Goal: Task Accomplishment & Management: Use online tool/utility

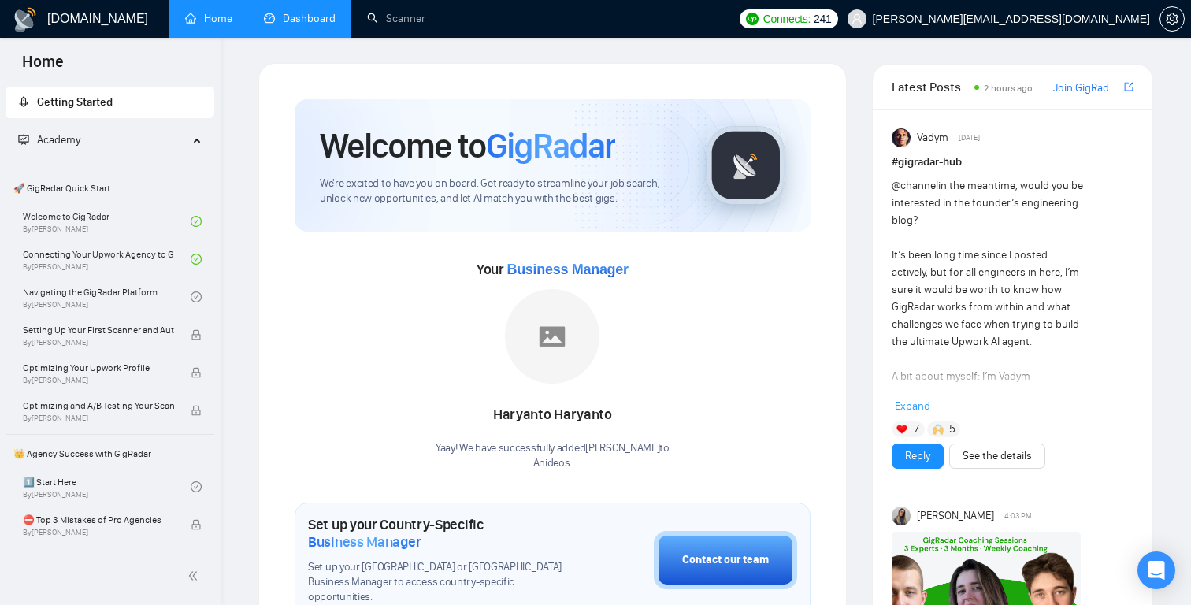
click at [328, 19] on link "Dashboard" at bounding box center [300, 18] width 72 height 13
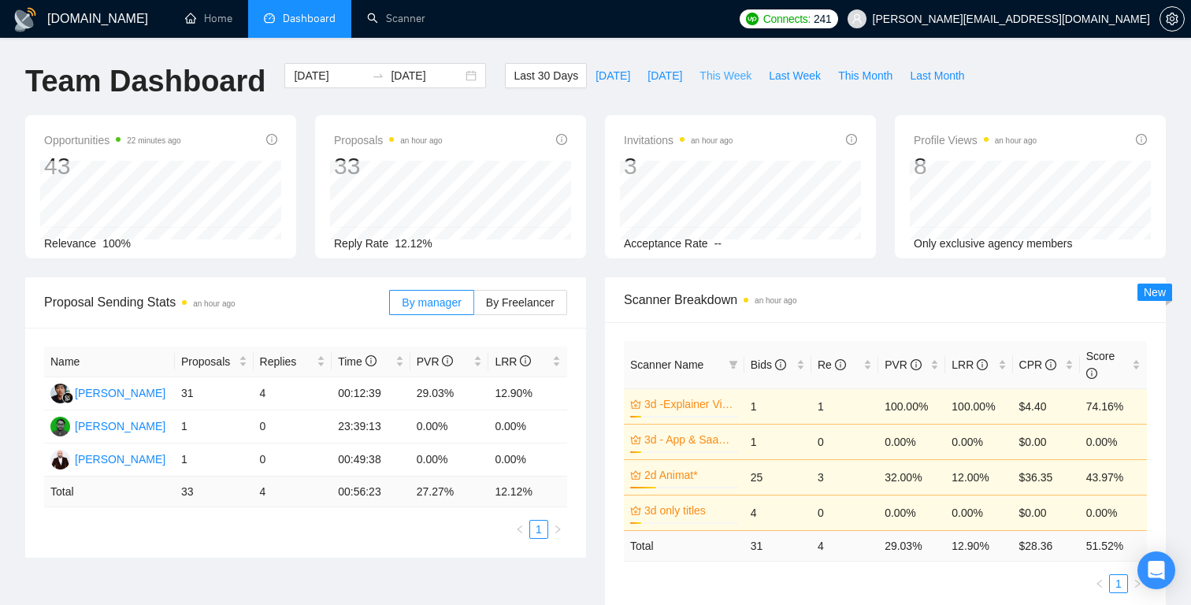
click at [705, 75] on span "This Week" at bounding box center [725, 75] width 52 height 17
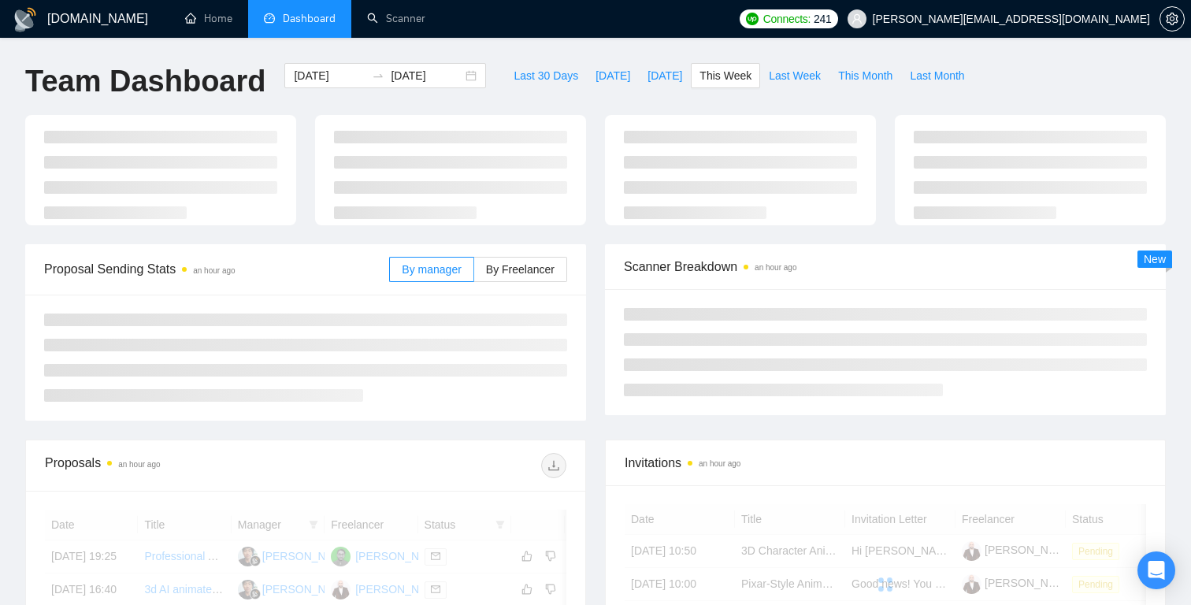
type input "[DATE]"
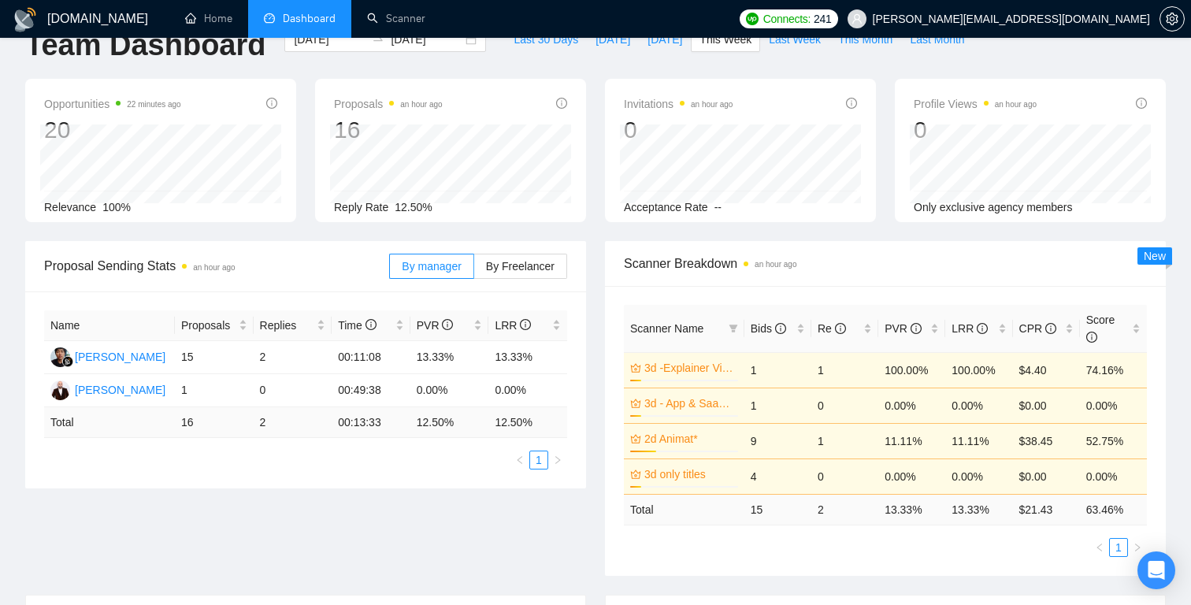
scroll to position [24, 0]
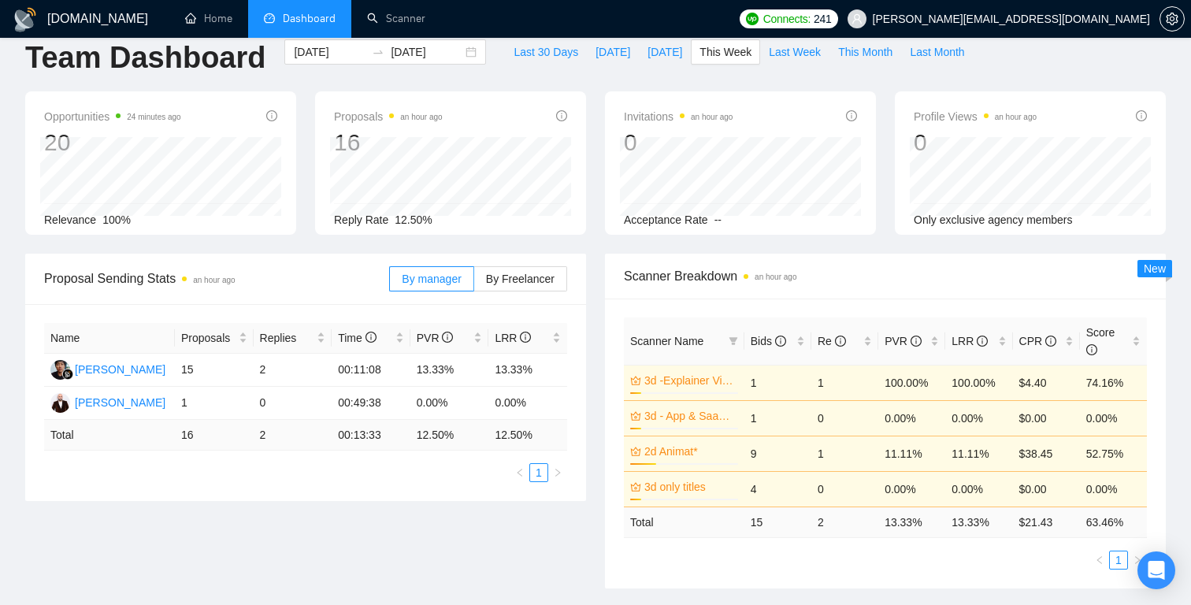
click at [617, 165] on div "Invitations an hour ago 0 Acceptance Rate --" at bounding box center [740, 162] width 271 height 143
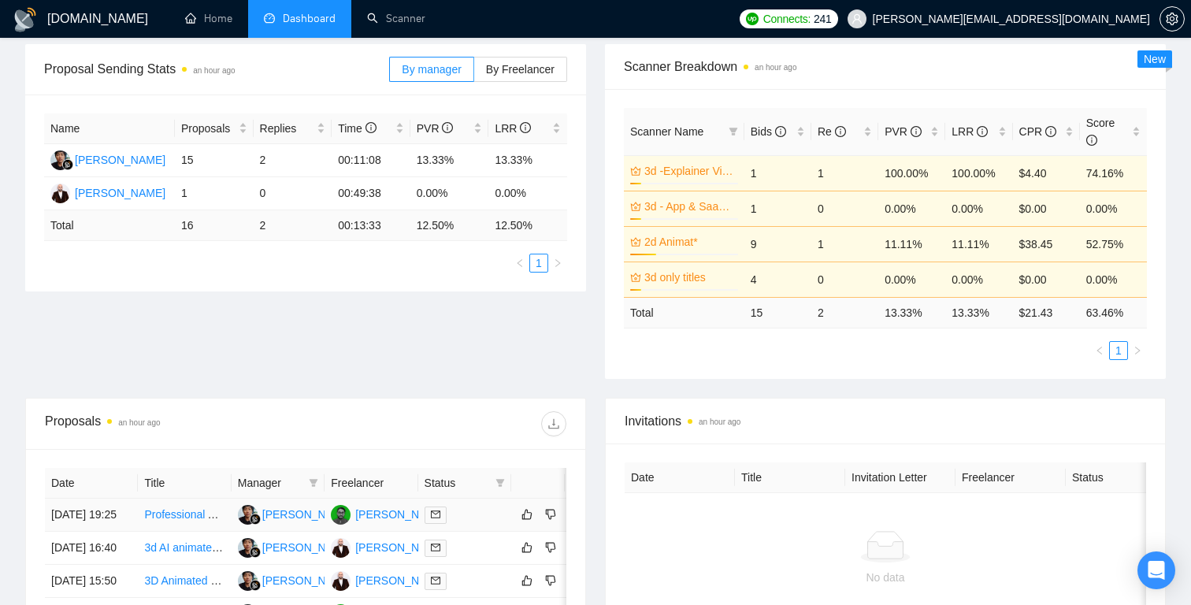
scroll to position [0, 0]
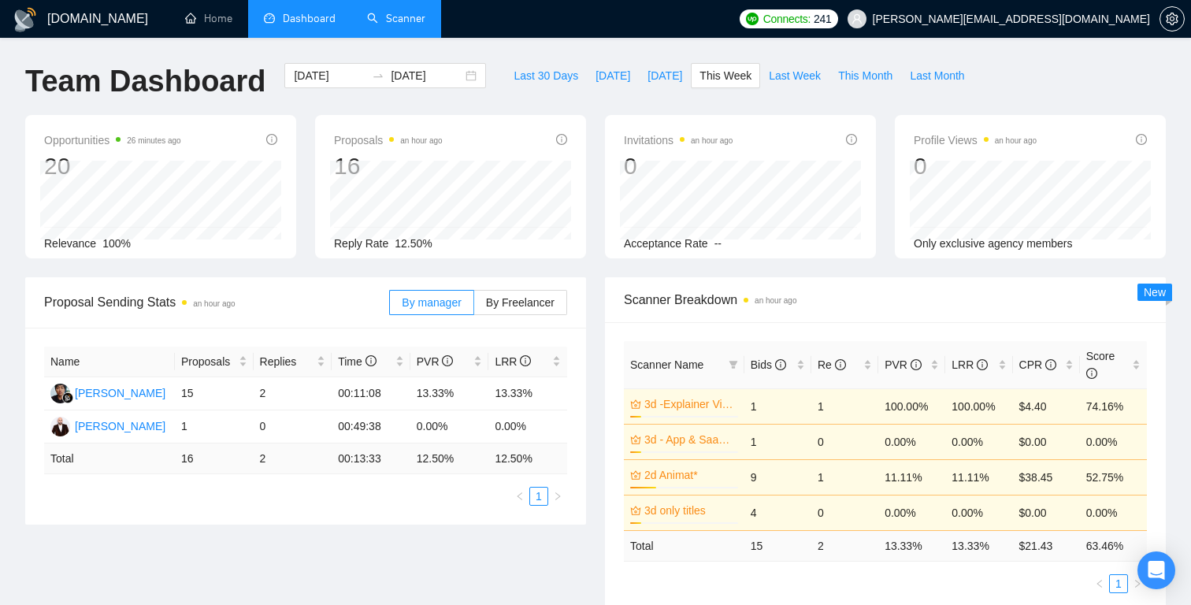
click at [397, 22] on link "Scanner" at bounding box center [396, 18] width 58 height 13
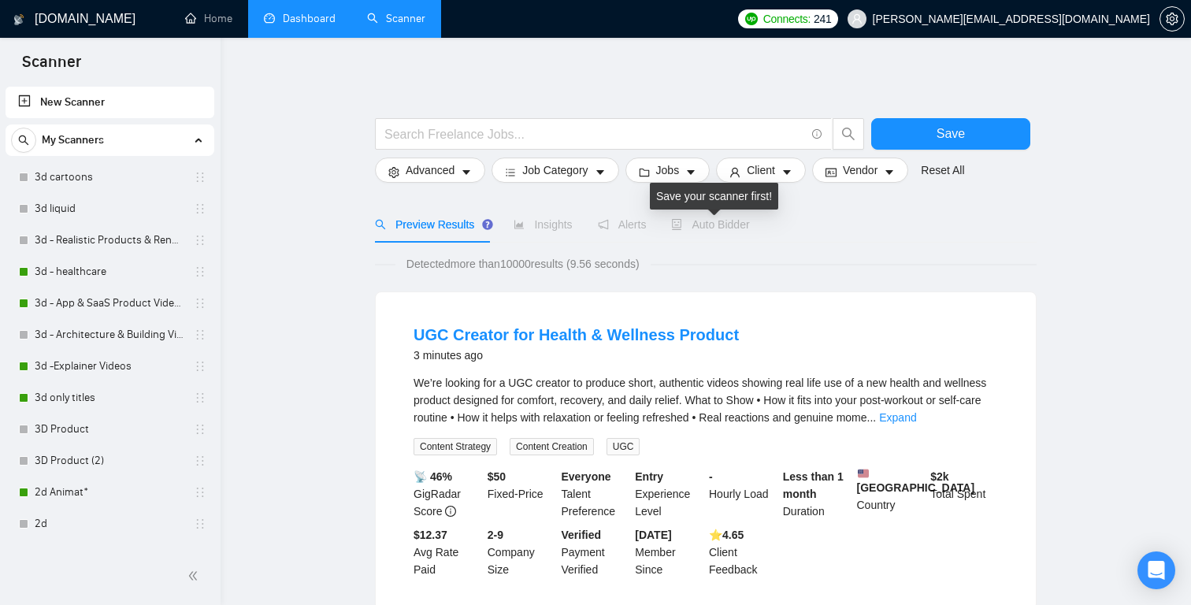
click at [725, 220] on span "Auto Bidder" at bounding box center [710, 224] width 78 height 13
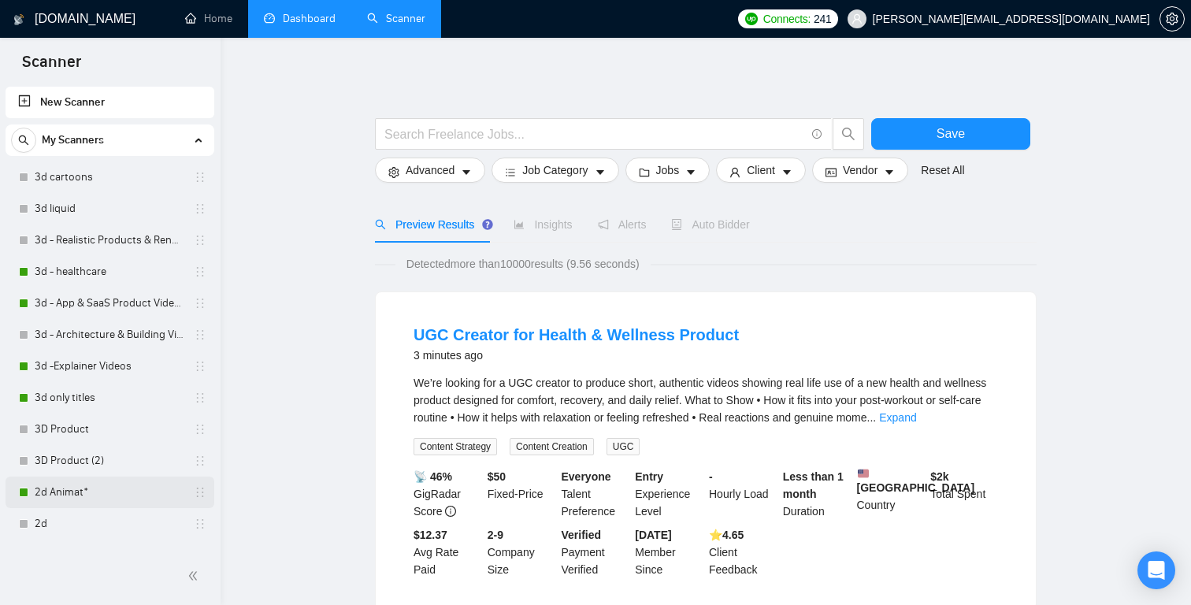
click at [117, 485] on link "2d Animat*" at bounding box center [110, 491] width 150 height 31
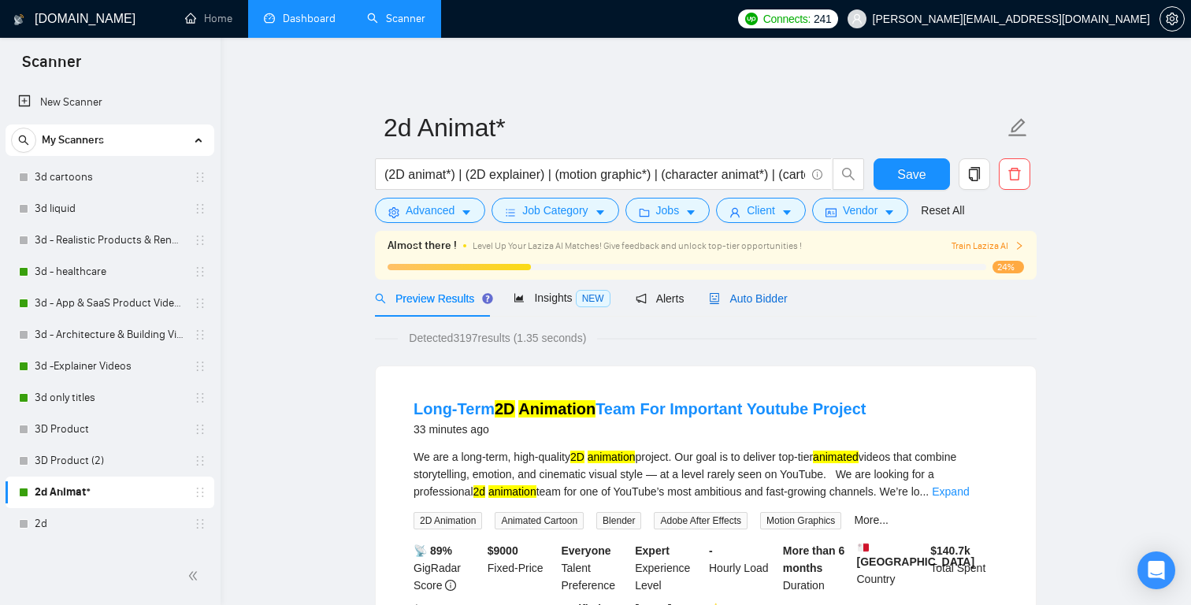
click at [758, 295] on span "Auto Bidder" at bounding box center [748, 298] width 78 height 13
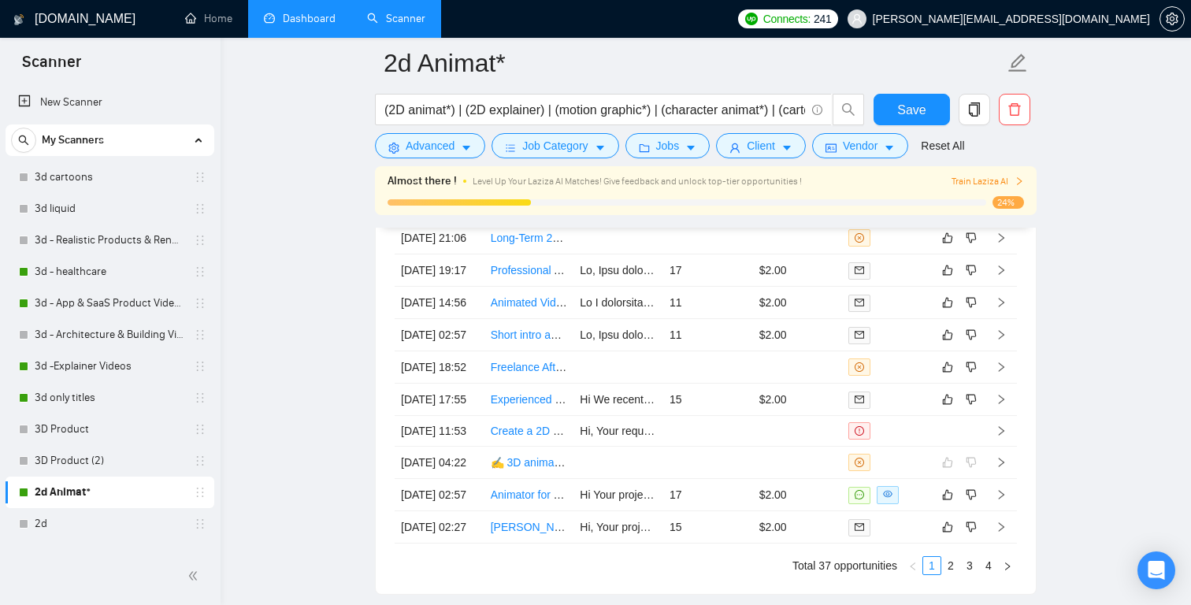
scroll to position [4157, 0]
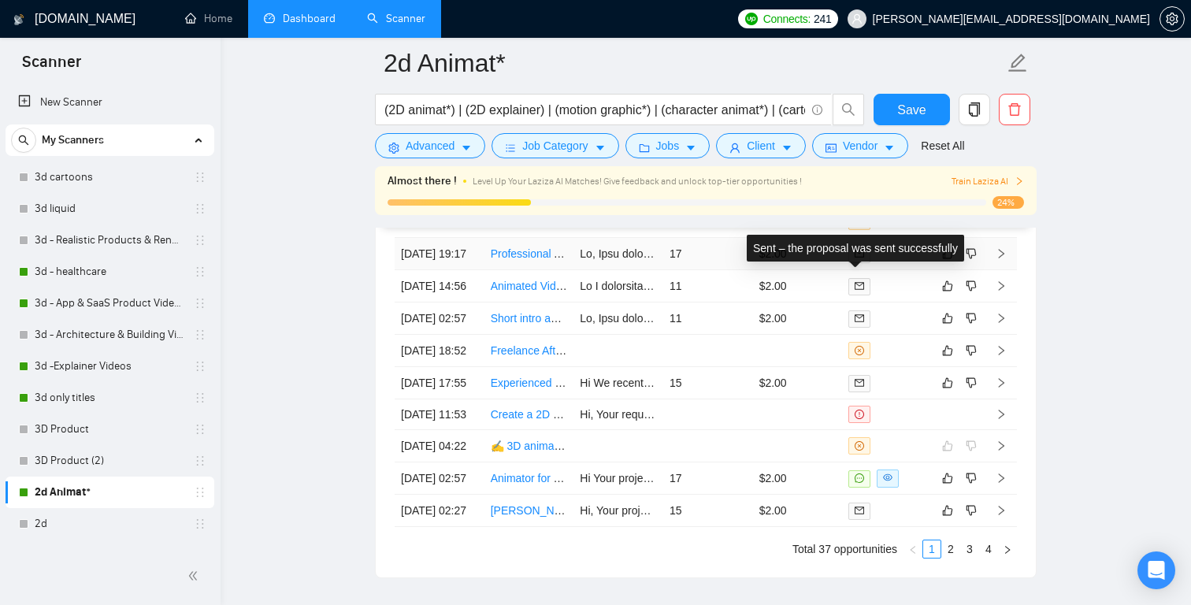
click at [858, 257] on icon "mail" at bounding box center [858, 253] width 9 height 7
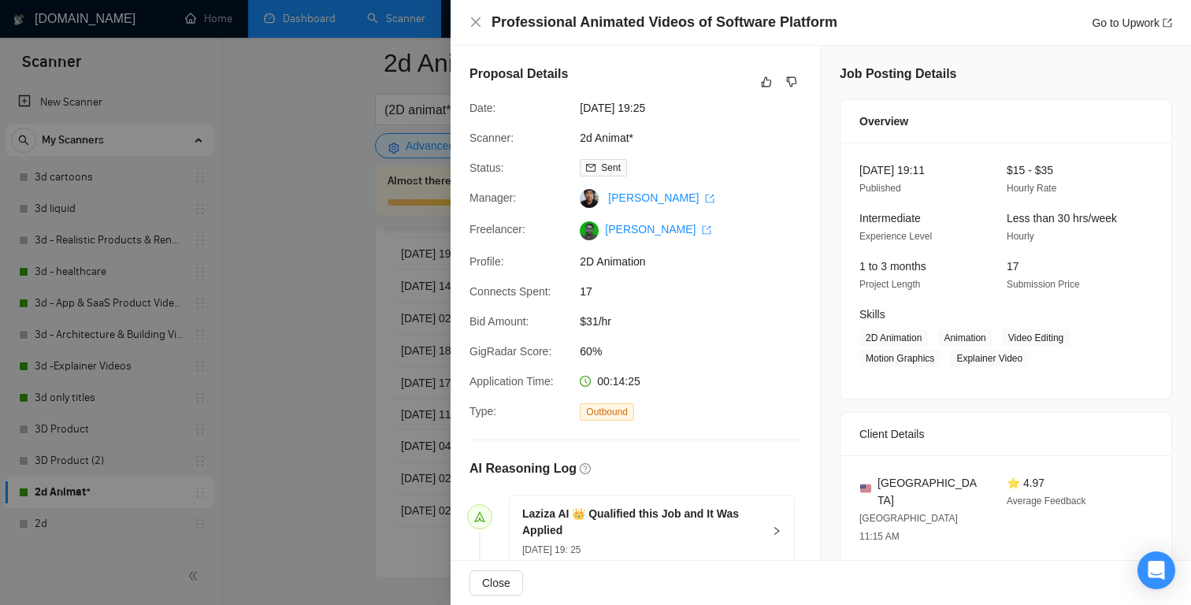
click at [424, 303] on div at bounding box center [595, 302] width 1191 height 605
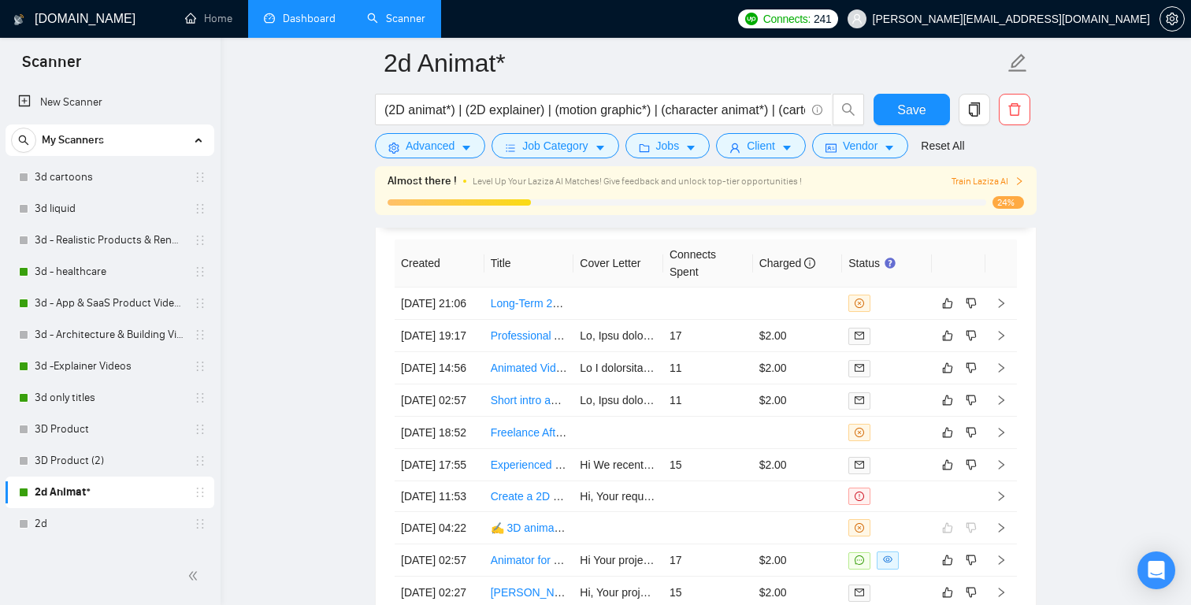
scroll to position [4049, 0]
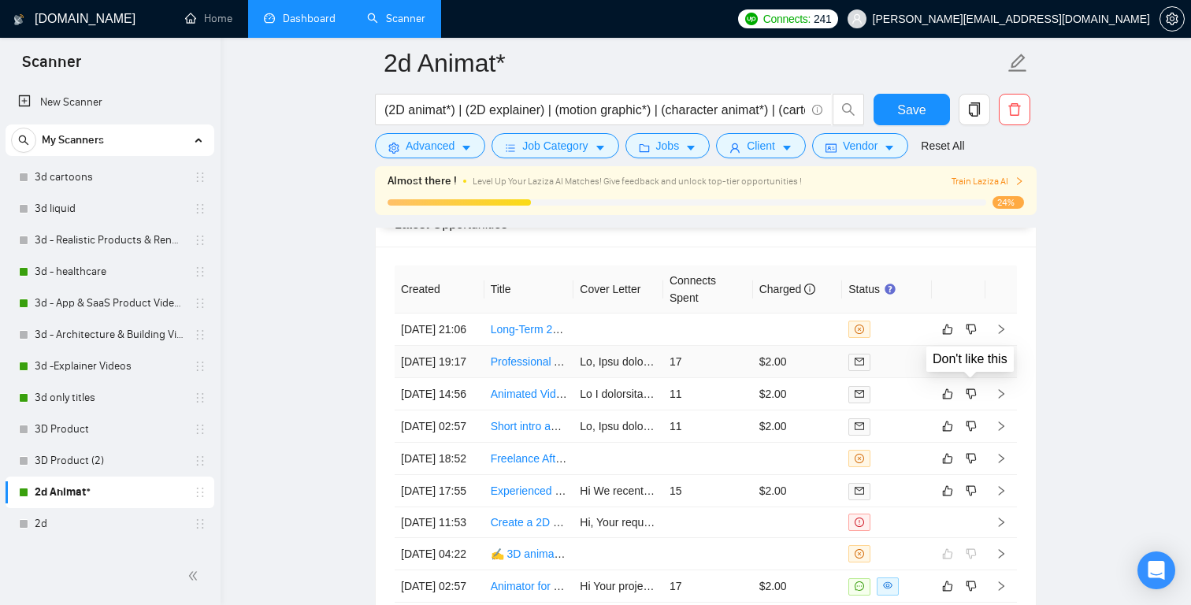
click at [968, 367] on icon "dislike" at bounding box center [971, 362] width 10 height 10
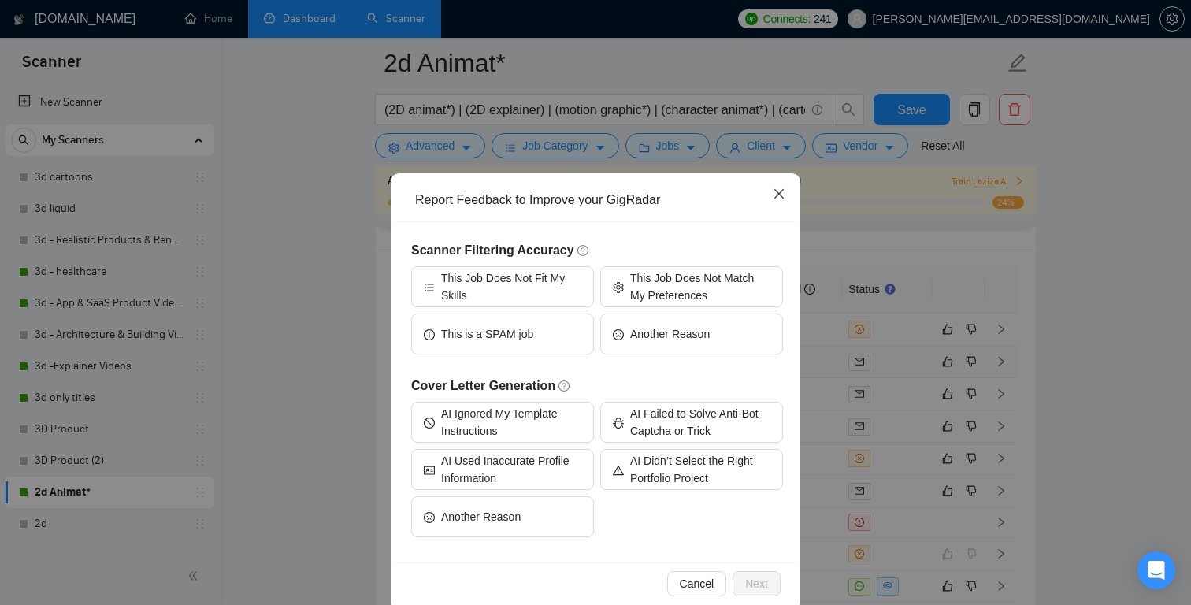
click at [778, 194] on icon "close" at bounding box center [778, 193] width 9 height 9
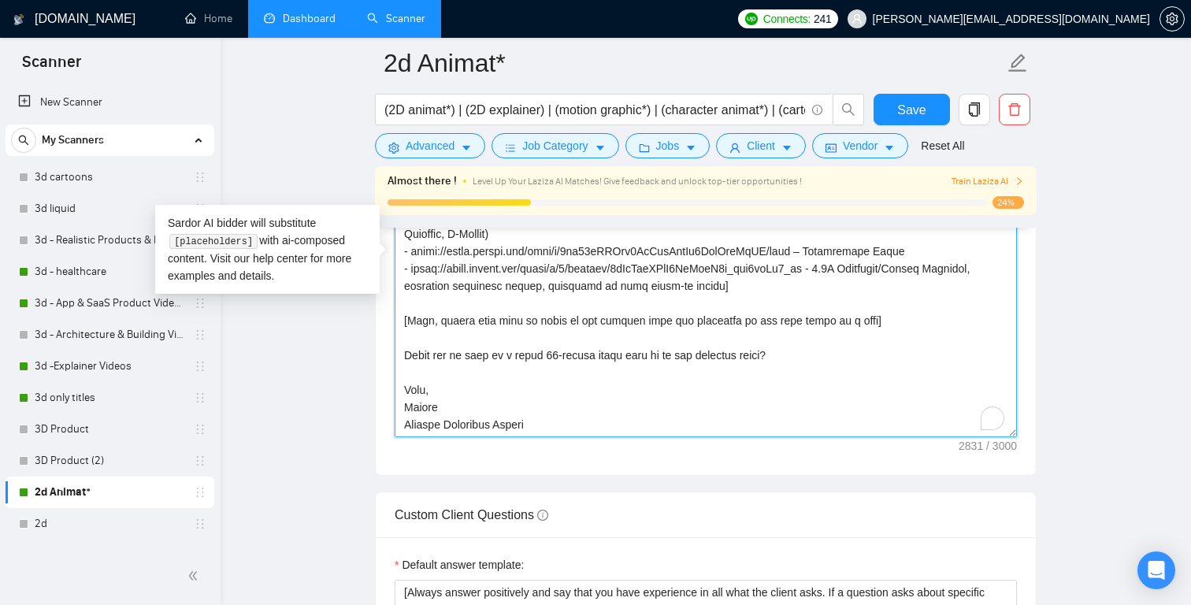
scroll to position [468, 0]
drag, startPoint x: 553, startPoint y: 408, endPoint x: 466, endPoint y: 139, distance: 282.9
click at [466, 139] on div "2d Animat* (2D animat*) | (2D explainer) | (motion graphic*) | (character anima…" at bounding box center [705, 320] width 661 height 4672
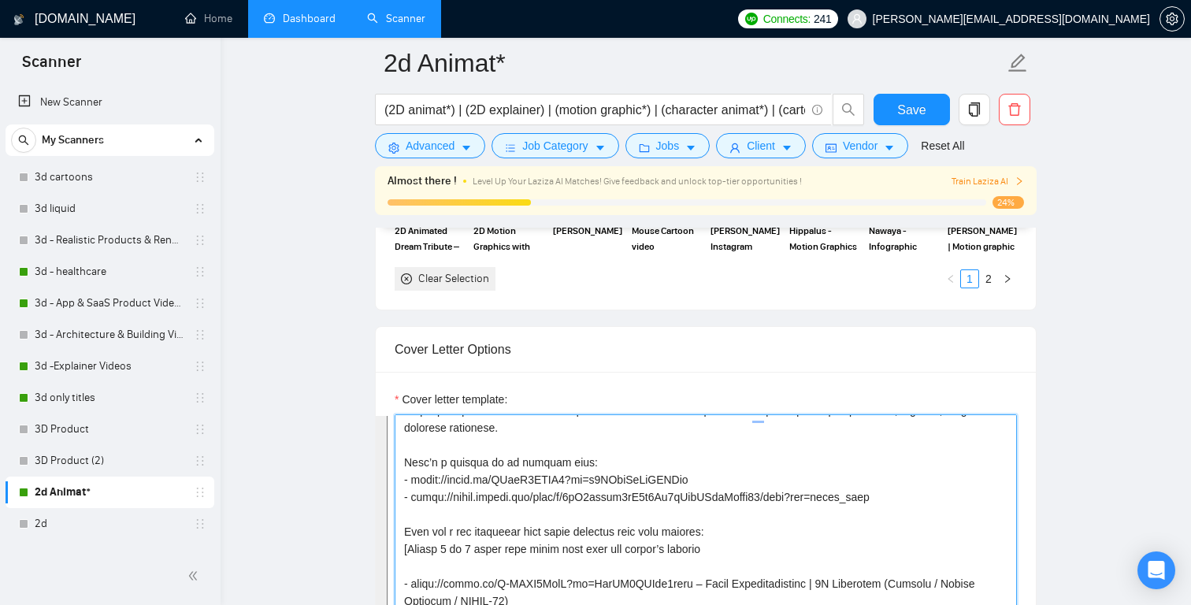
scroll to position [120, 0]
click at [628, 499] on textarea "Cover letter template:" at bounding box center [706, 591] width 622 height 354
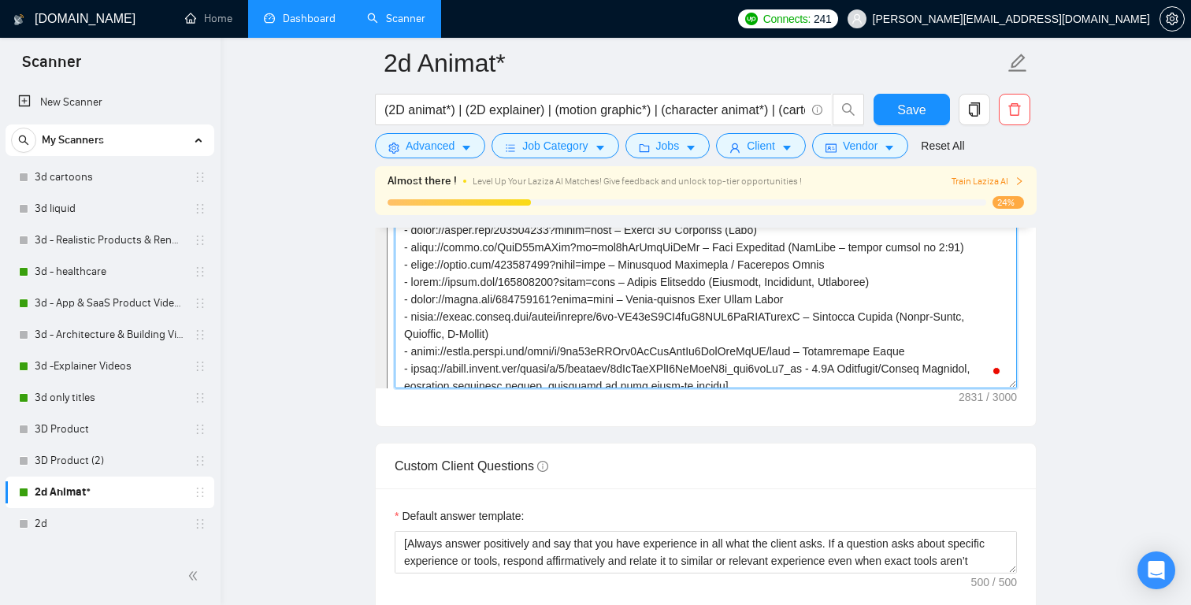
scroll to position [468, 0]
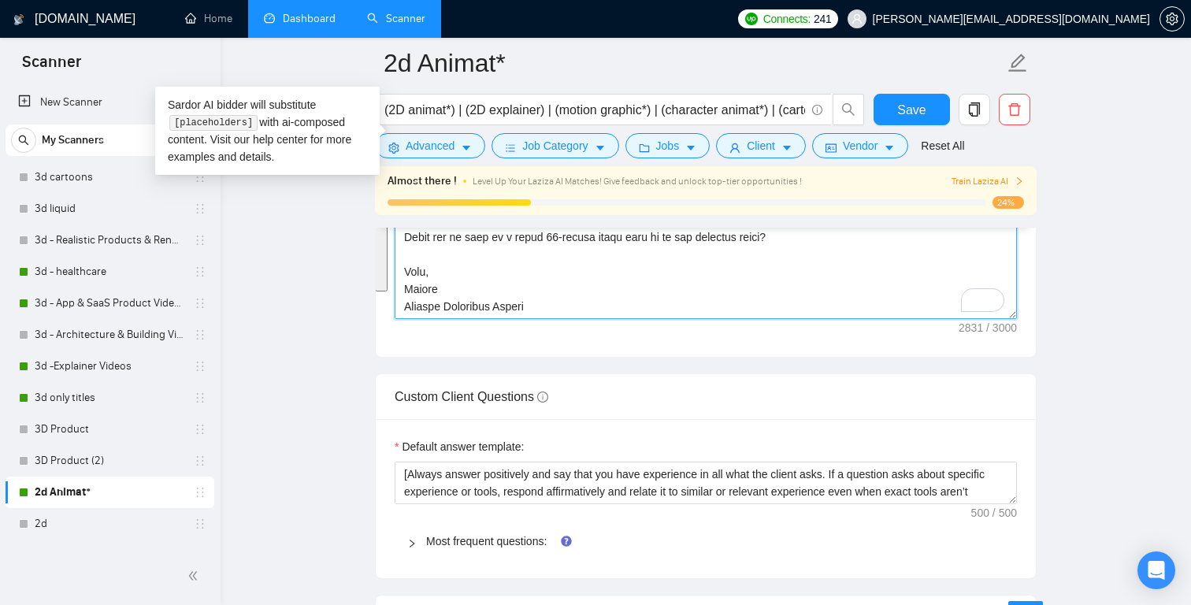
click at [788, 294] on textarea "Cover letter template:" at bounding box center [706, 142] width 622 height 354
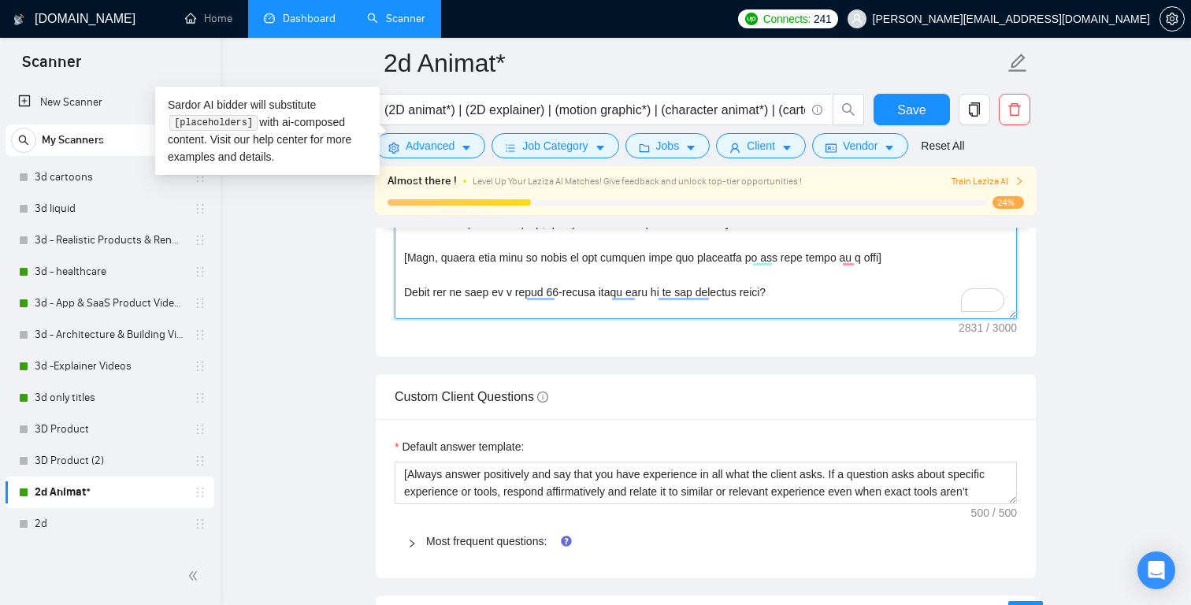
scroll to position [383, 0]
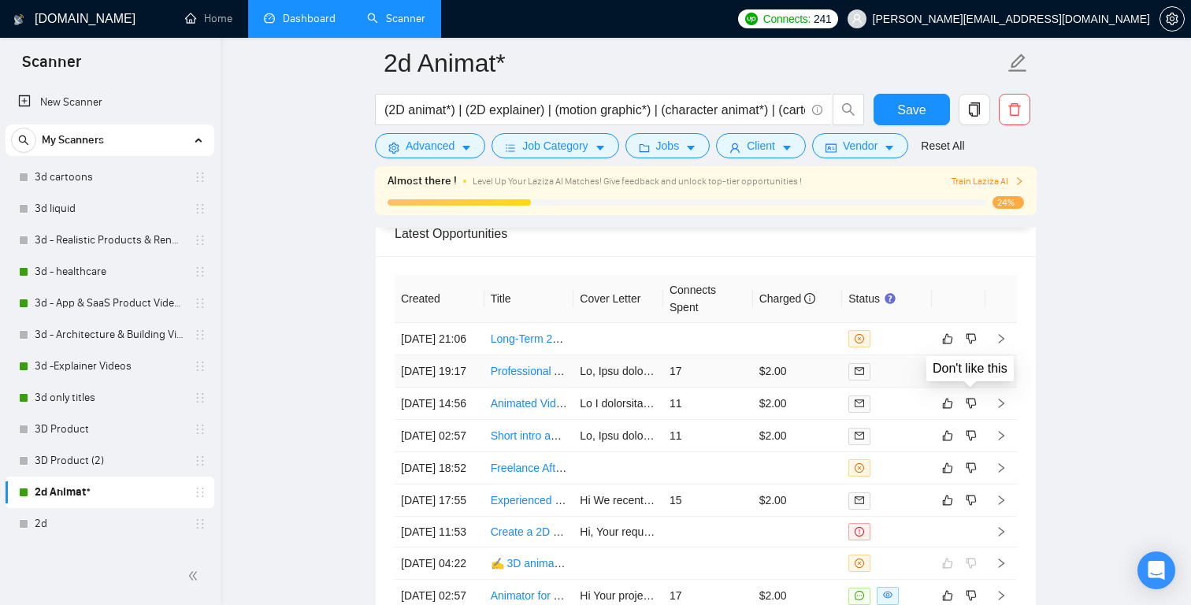
click at [975, 376] on icon "dislike" at bounding box center [971, 371] width 10 height 10
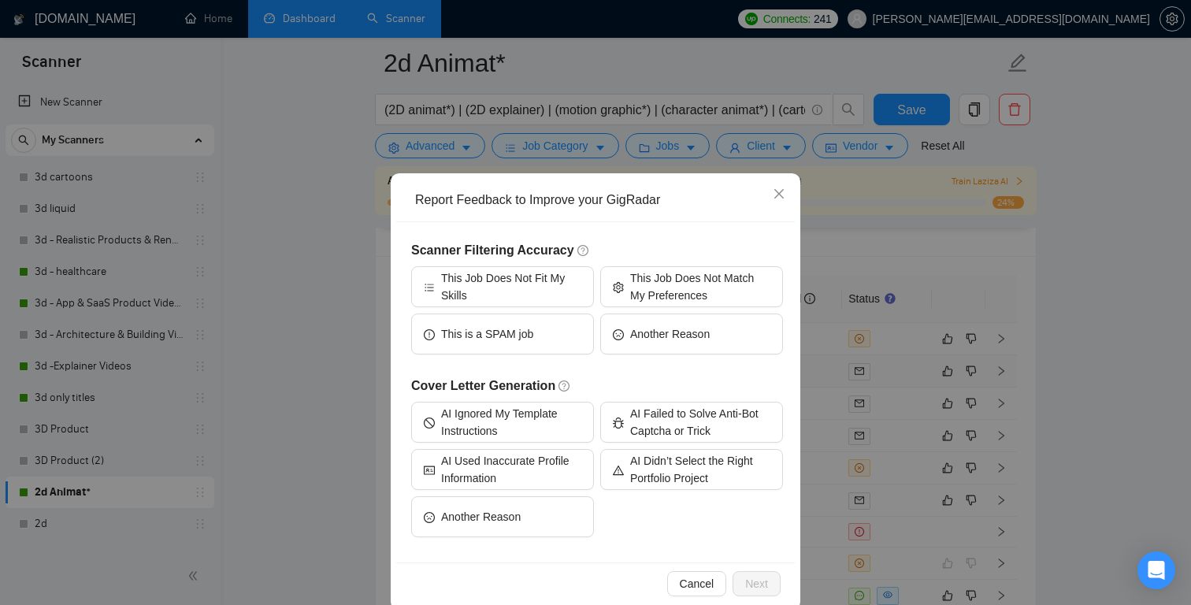
scroll to position [24, 0]
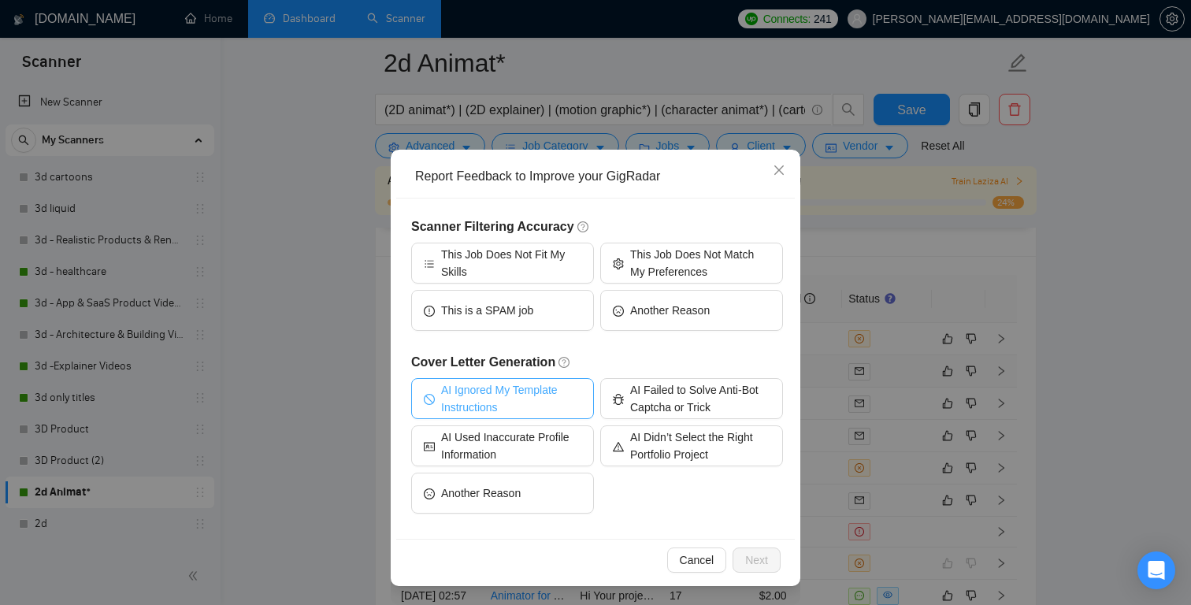
click at [539, 392] on span "AI Ignored My Template Instructions" at bounding box center [511, 398] width 140 height 35
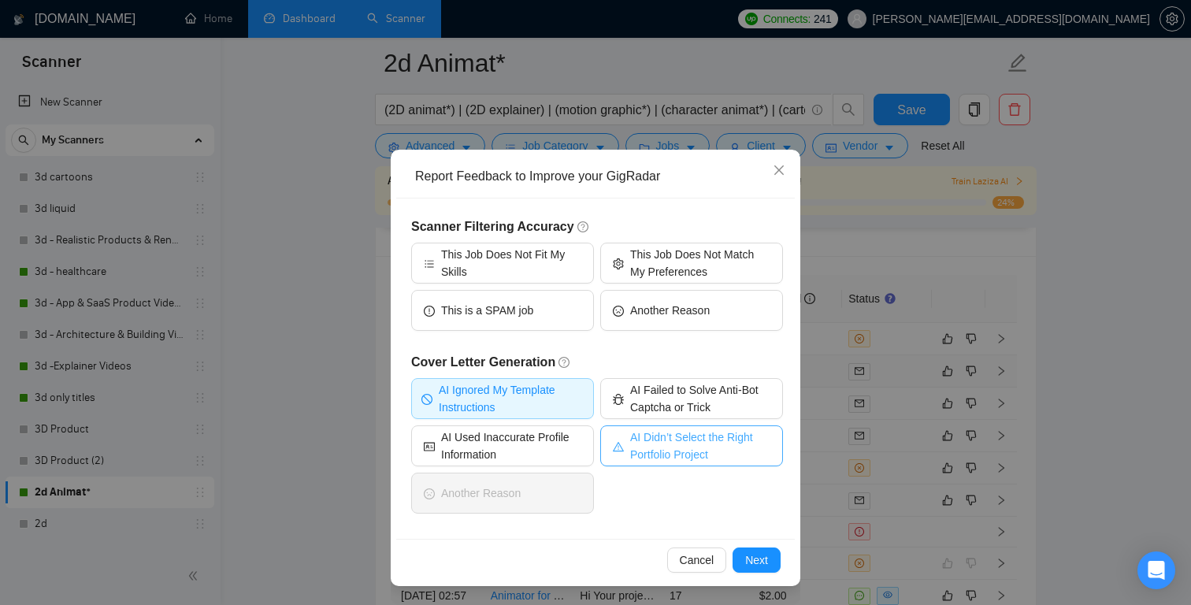
click at [653, 436] on span "AI Didn’t Select the Right Portfolio Project" at bounding box center [700, 445] width 140 height 35
click at [760, 551] on span "Next" at bounding box center [756, 559] width 23 height 17
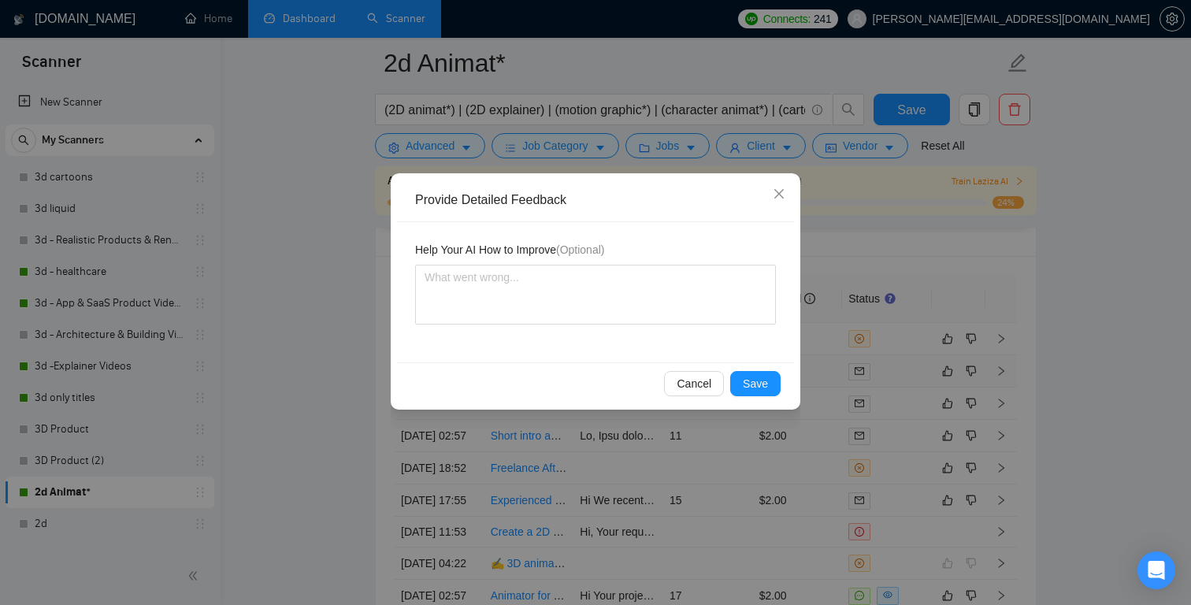
scroll to position [0, 0]
click at [594, 298] on textarea "To enrich screen reader interactions, please activate Accessibility in Grammarl…" at bounding box center [595, 295] width 361 height 60
paste textarea "The job clearly mentions “professional animated videos of our software platform…"
type textarea "The job clearly mentions “professional animated videos of our software platform…"
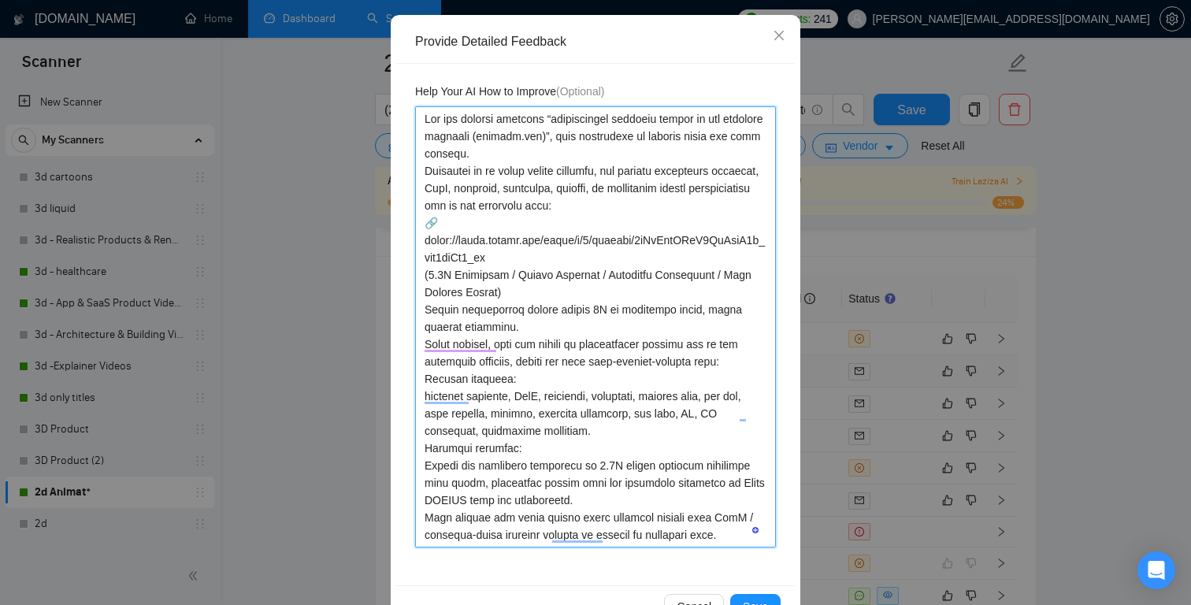
scroll to position [170, 0]
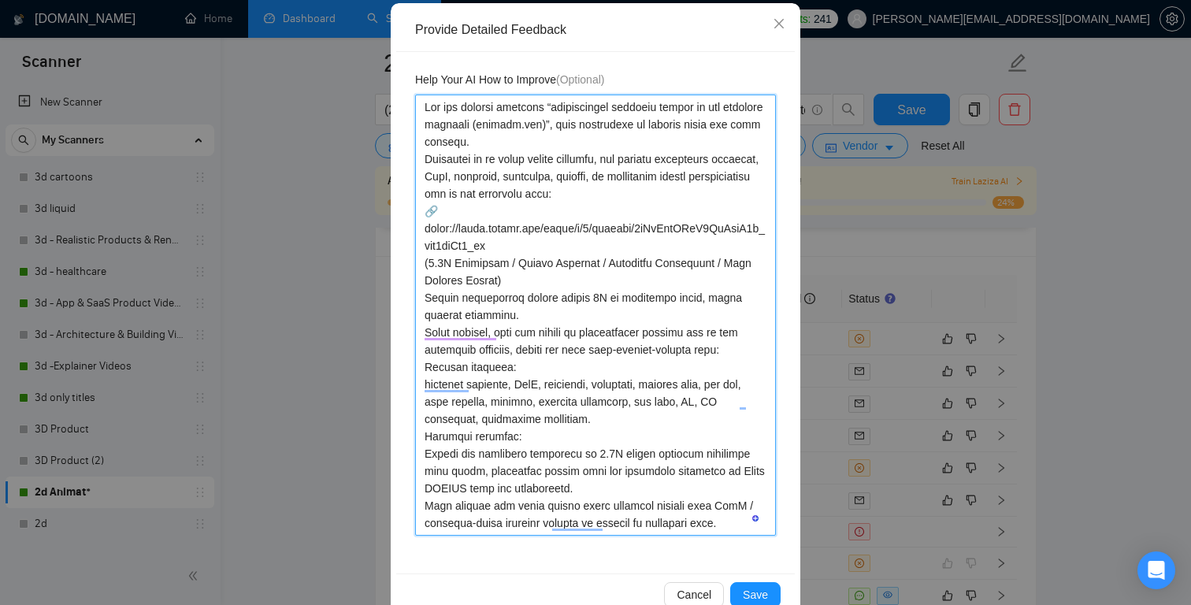
type textarea "The job clearly mentions “professional animated videos of our software platform…"
click at [589, 139] on textarea "To enrich screen reader interactions, please activate Accessibility in Grammarl…" at bounding box center [595, 314] width 361 height 441
type textarea "The job clearly mentions “professional animated videos of our software platform…"
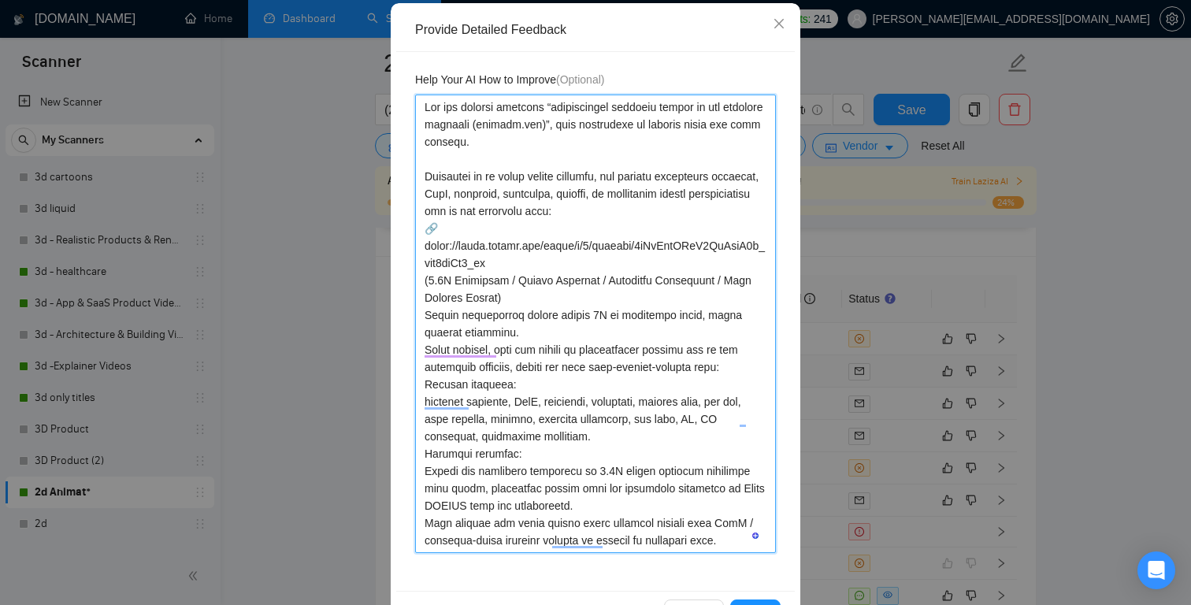
click at [547, 294] on textarea "To enrich screen reader interactions, please activate Accessibility in Grammarl…" at bounding box center [595, 323] width 361 height 458
type textarea "The job clearly mentions “professional animated videos of our software platform…"
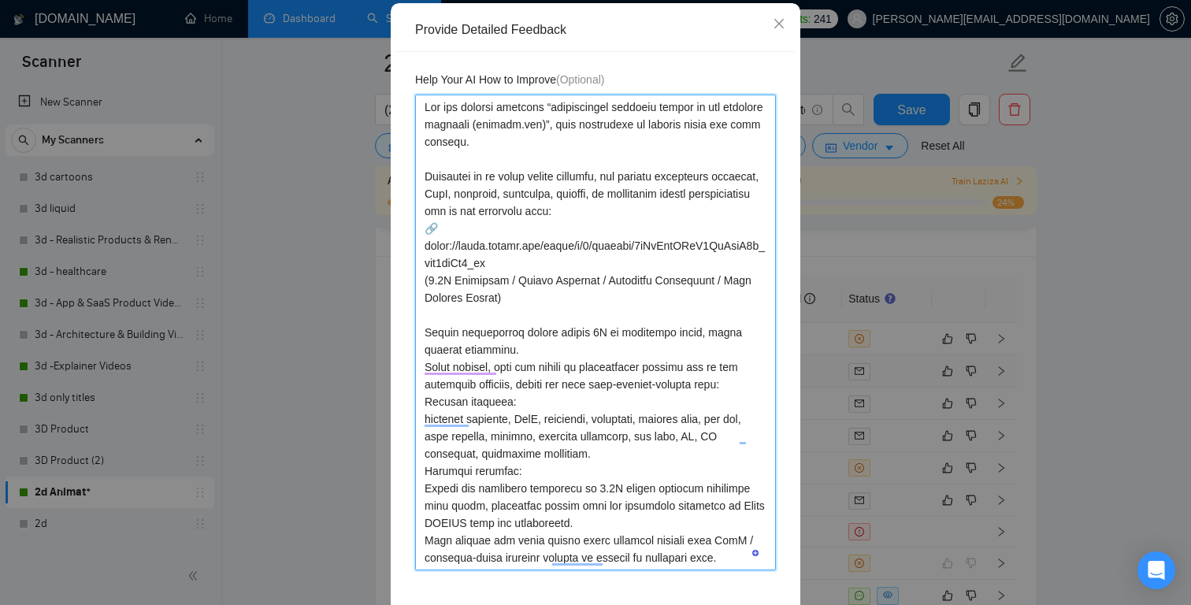
click at [748, 380] on textarea "To enrich screen reader interactions, please activate Accessibility in Grammarl…" at bounding box center [595, 332] width 361 height 476
type textarea "The job clearly mentions “professional animated videos of our software platform…"
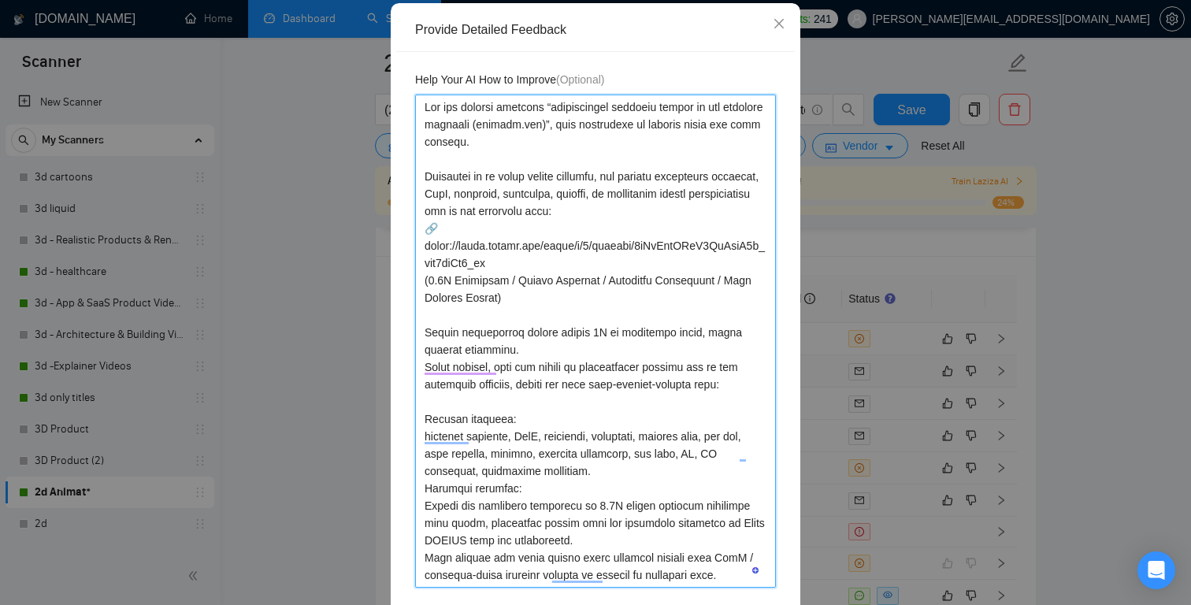
click at [649, 465] on textarea "To enrich screen reader interactions, please activate Accessibility in Grammarl…" at bounding box center [595, 340] width 361 height 493
type textarea "The job clearly mentions “professional animated videos of our software platform…"
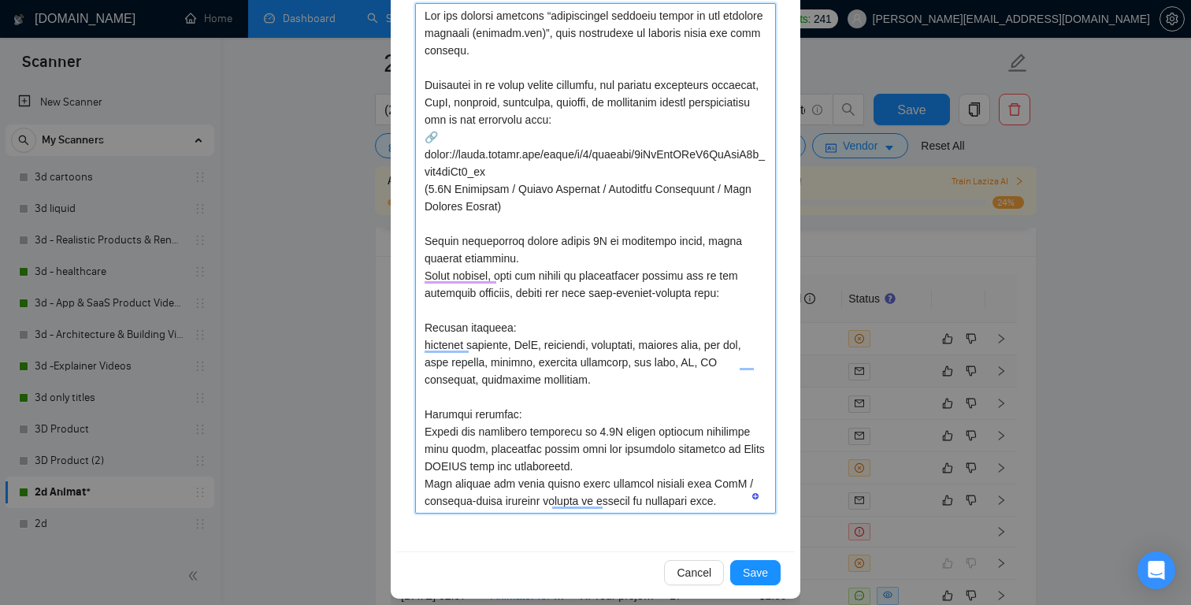
scroll to position [266, 0]
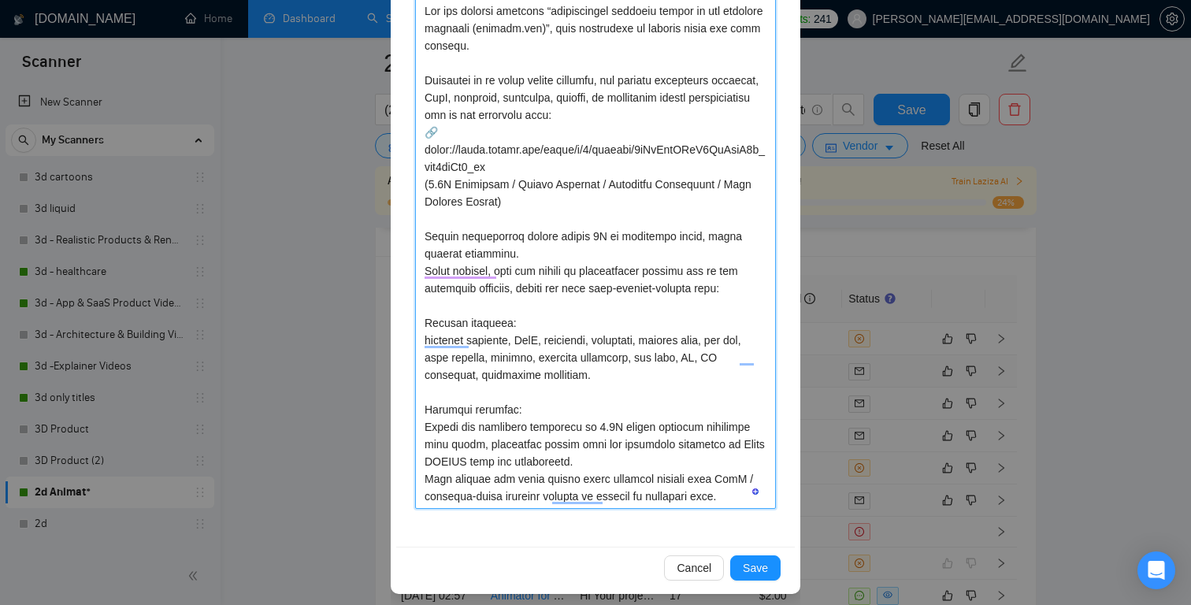
click at [572, 465] on textarea "To enrich screen reader interactions, please activate Accessibility in Grammarl…" at bounding box center [595, 253] width 361 height 510
type textarea "The job clearly mentions “professional animated videos of our software platform…"
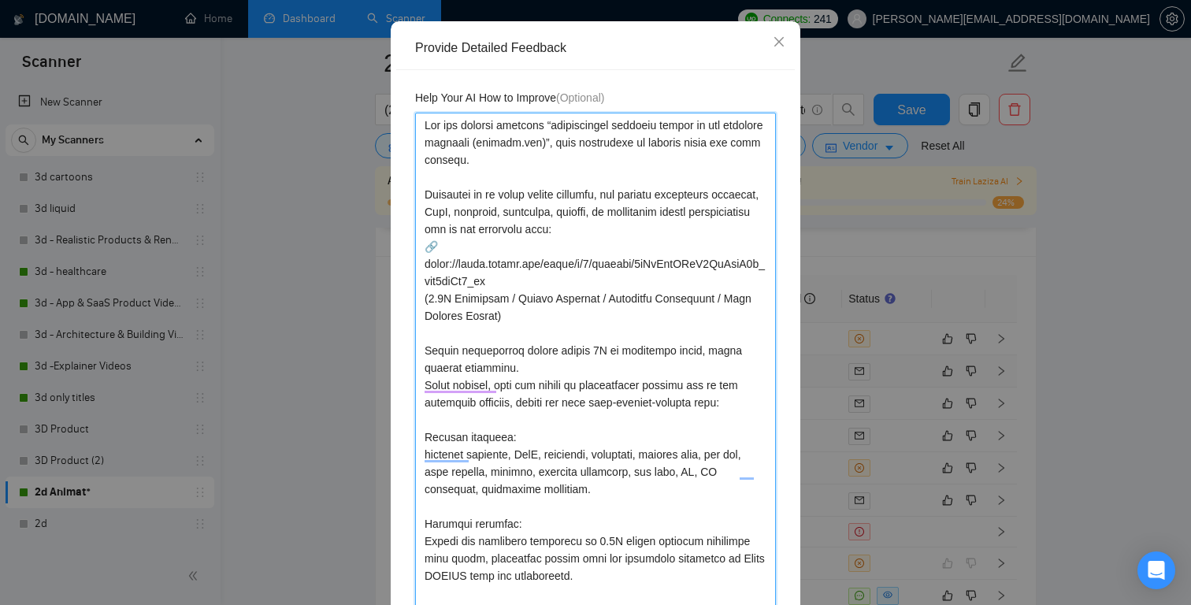
scroll to position [154, 0]
click at [425, 261] on textarea "To enrich screen reader interactions, please activate Accessibility in Grammarl…" at bounding box center [595, 375] width 361 height 528
type textarea "The job clearly mentions “professional animated videos of our software platform…"
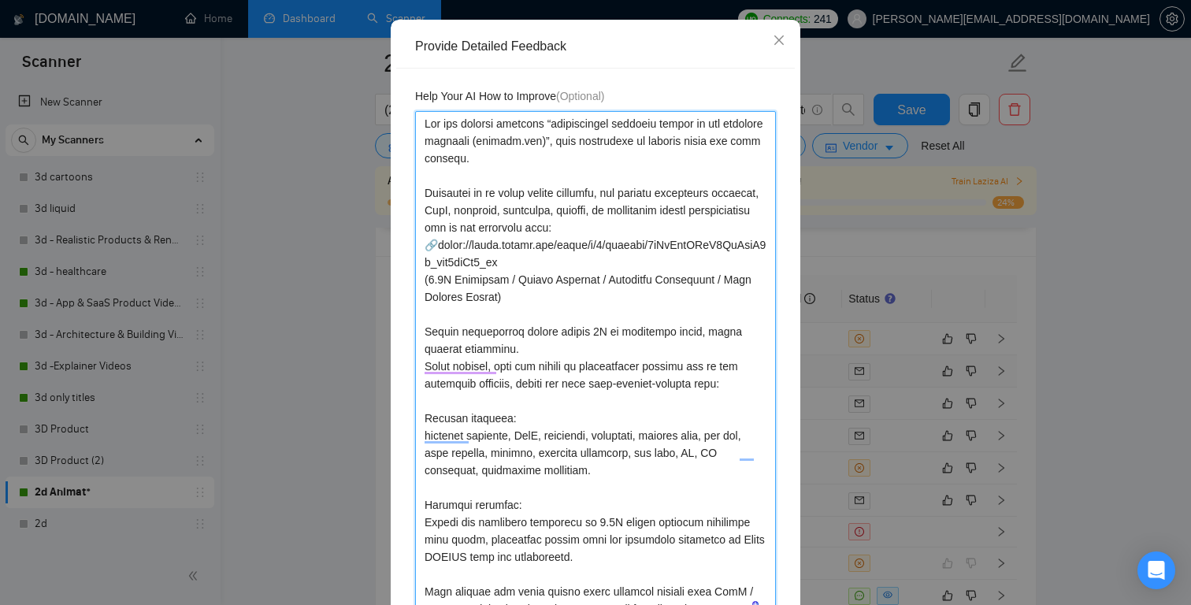
type textarea "The job clearly mentions “professional animated videos of our software platform…"
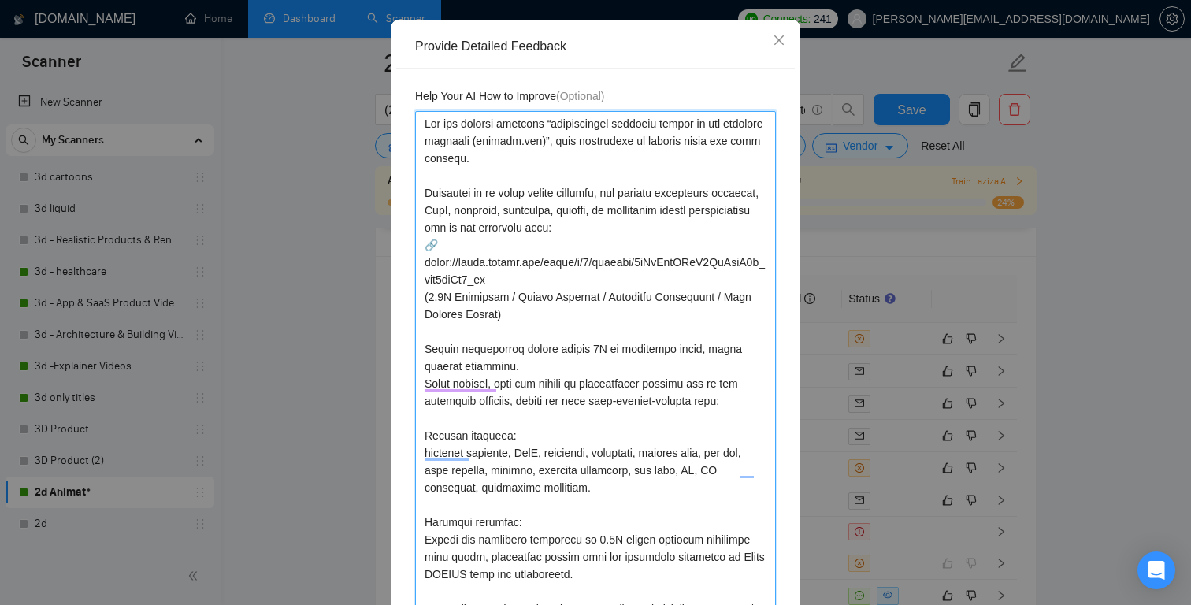
type textarea "The job clearly mentions “professional animated videos of our software platform…"
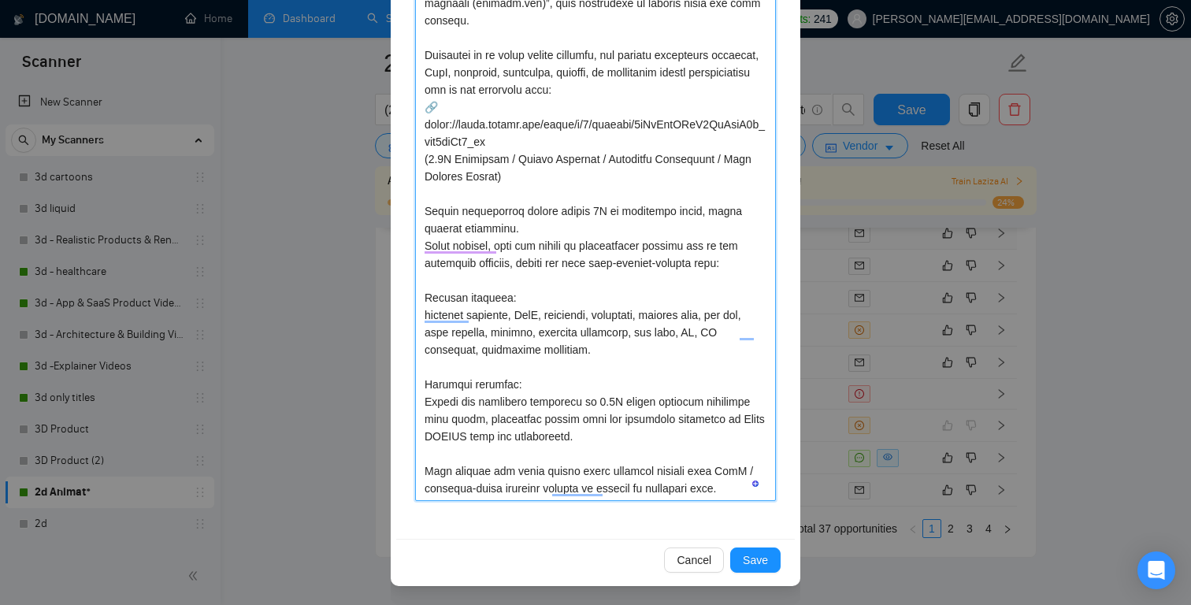
scroll to position [4178, 0]
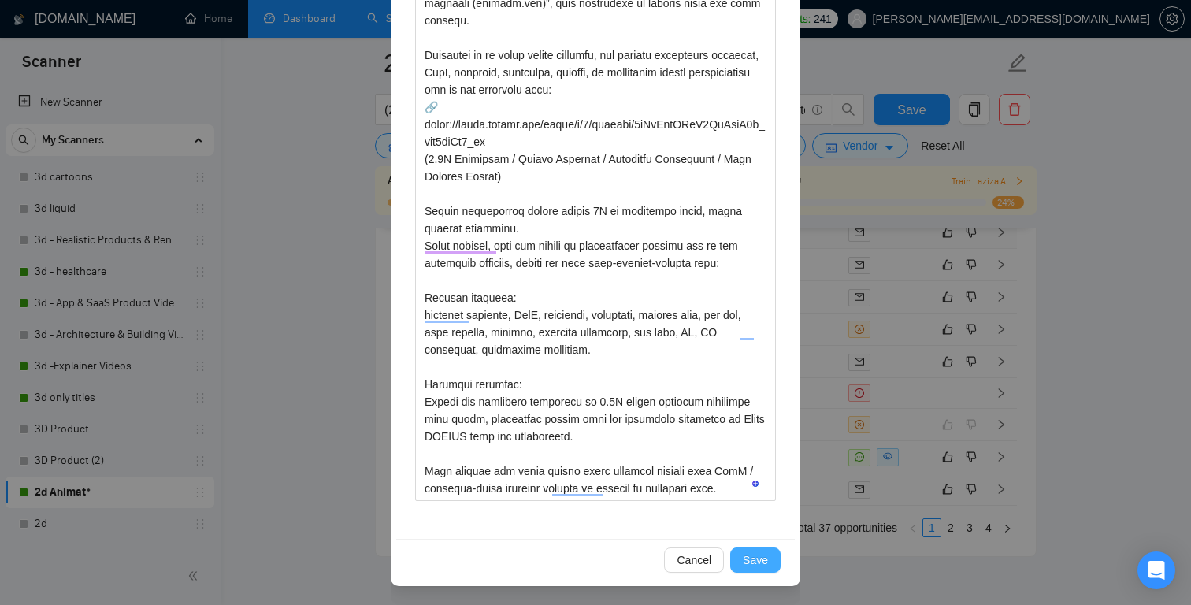
click at [754, 561] on span "Save" at bounding box center [755, 559] width 25 height 17
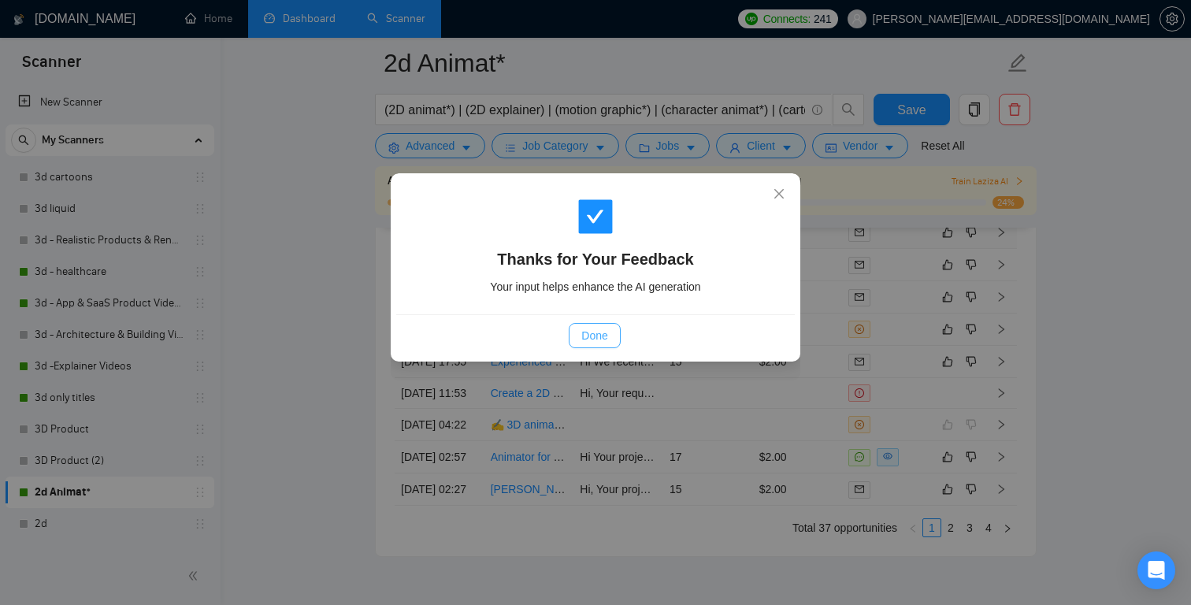
click at [590, 335] on span "Done" at bounding box center [594, 335] width 26 height 17
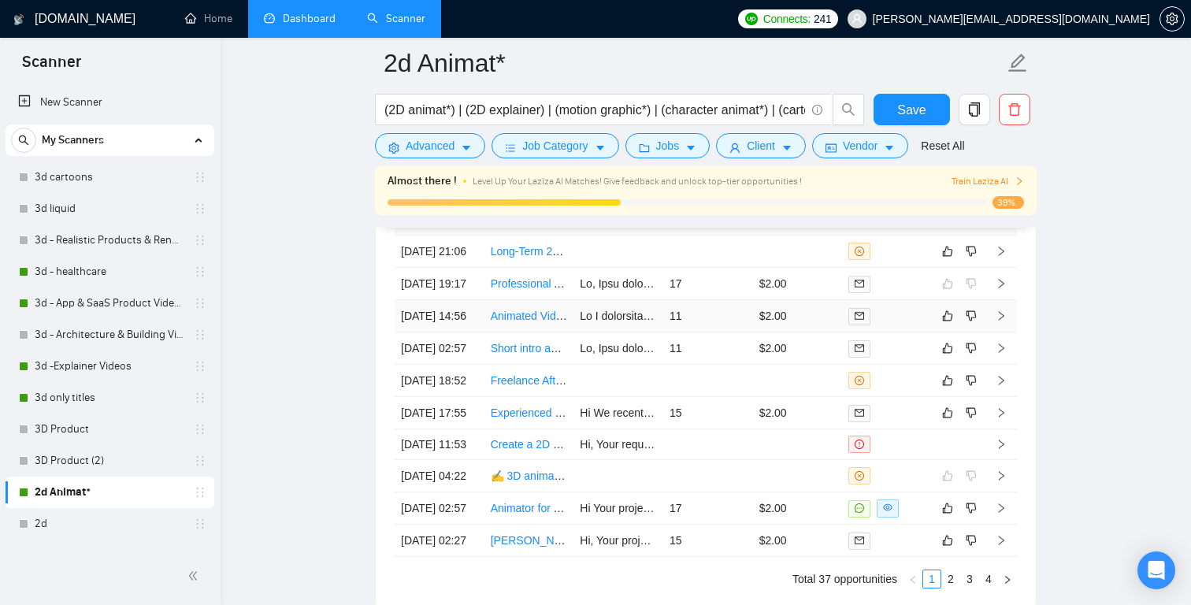
scroll to position [4126, 0]
click at [718, 246] on td at bounding box center [708, 253] width 90 height 32
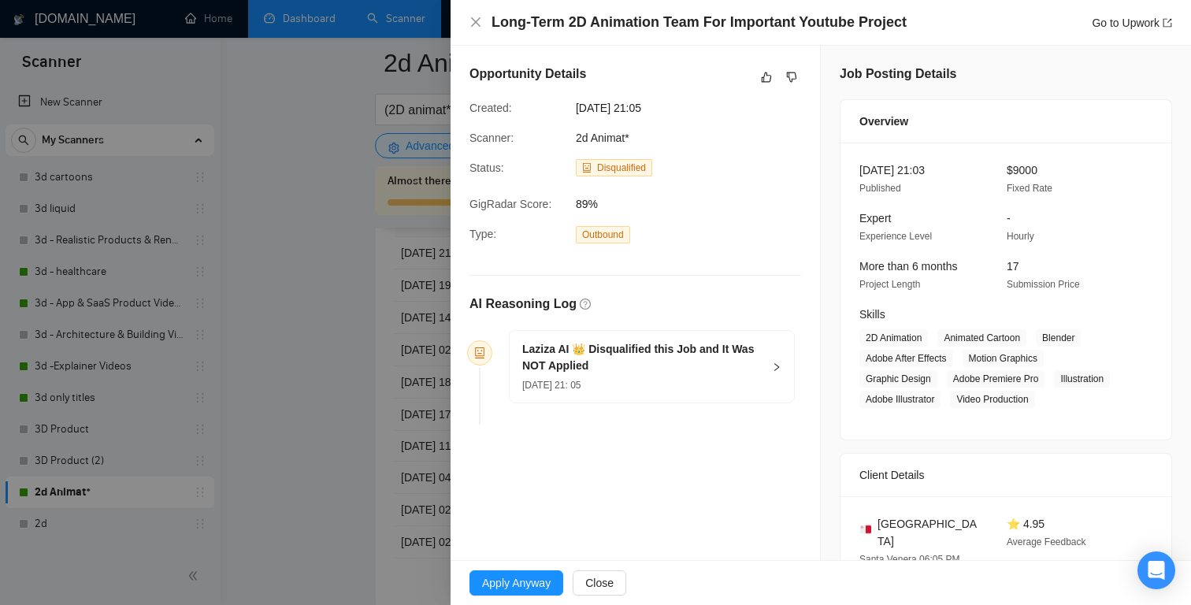
click at [328, 288] on div at bounding box center [595, 302] width 1191 height 605
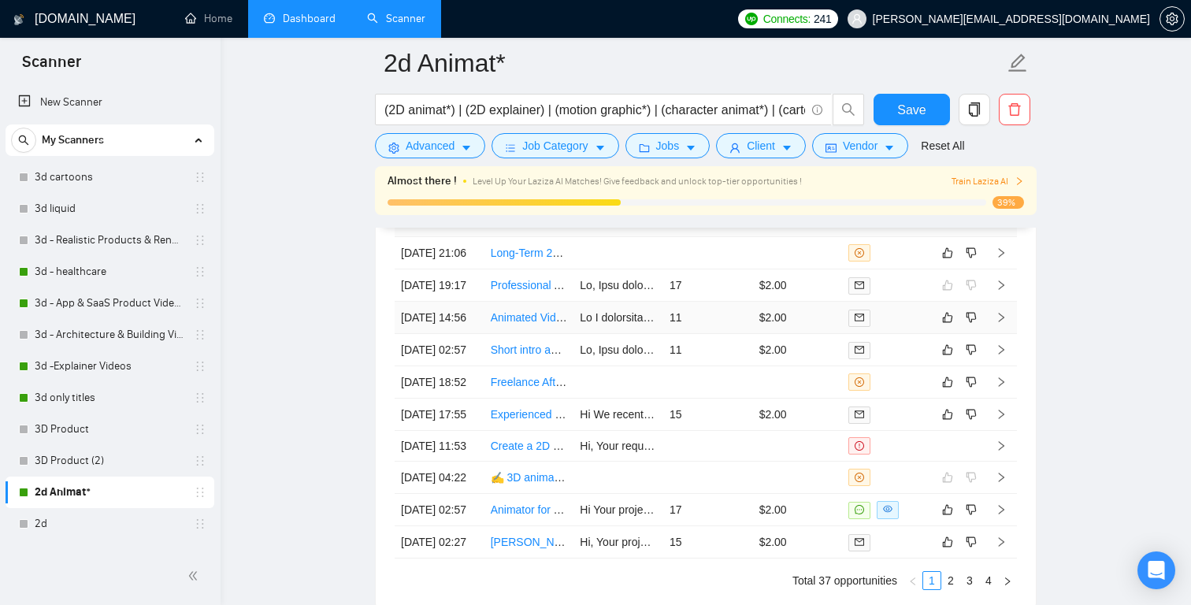
click at [521, 324] on link "Animated Video Creation with Plotset (for exemple) and Webinar Clips" at bounding box center [662, 317] width 343 height 13
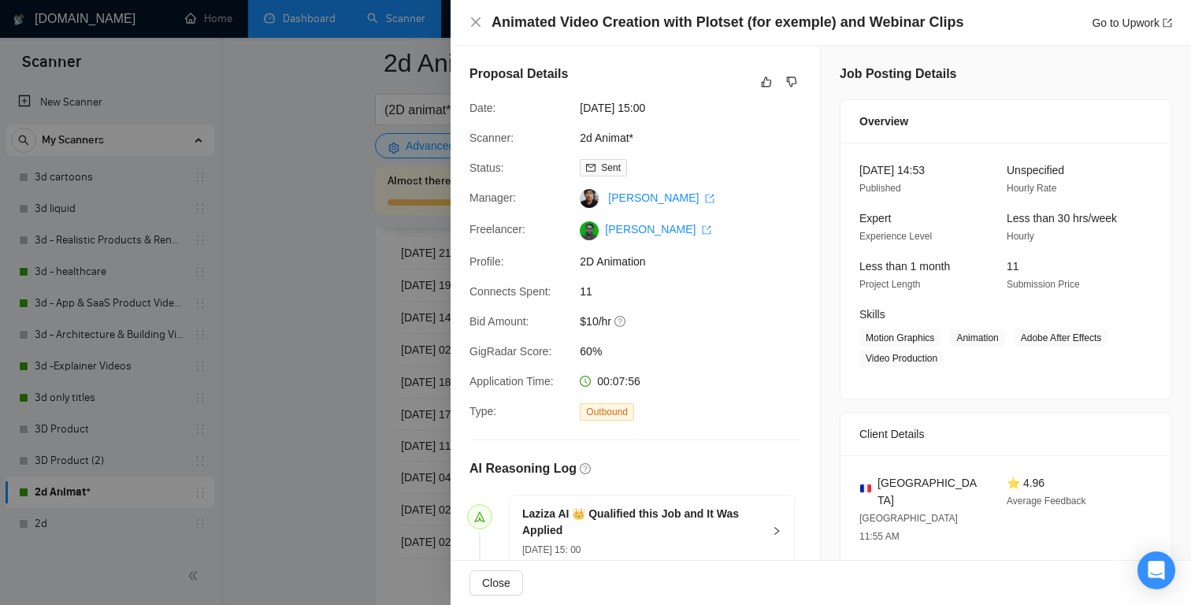
click at [253, 302] on div at bounding box center [595, 302] width 1191 height 605
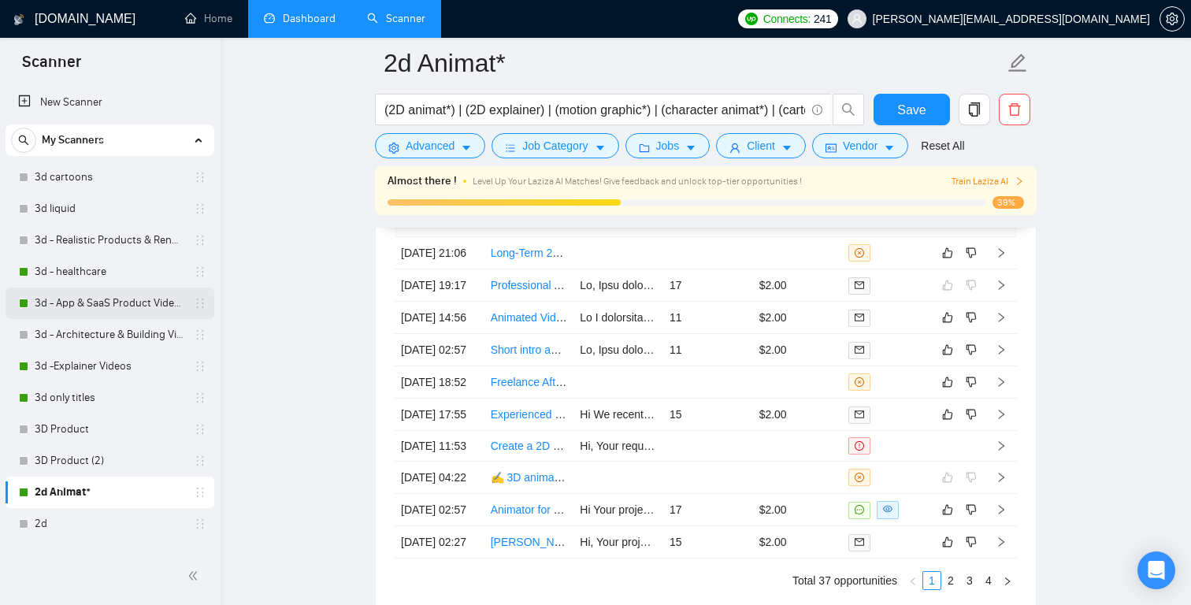
click at [112, 305] on link "3d - App & SaaS Product Videos" at bounding box center [110, 302] width 150 height 31
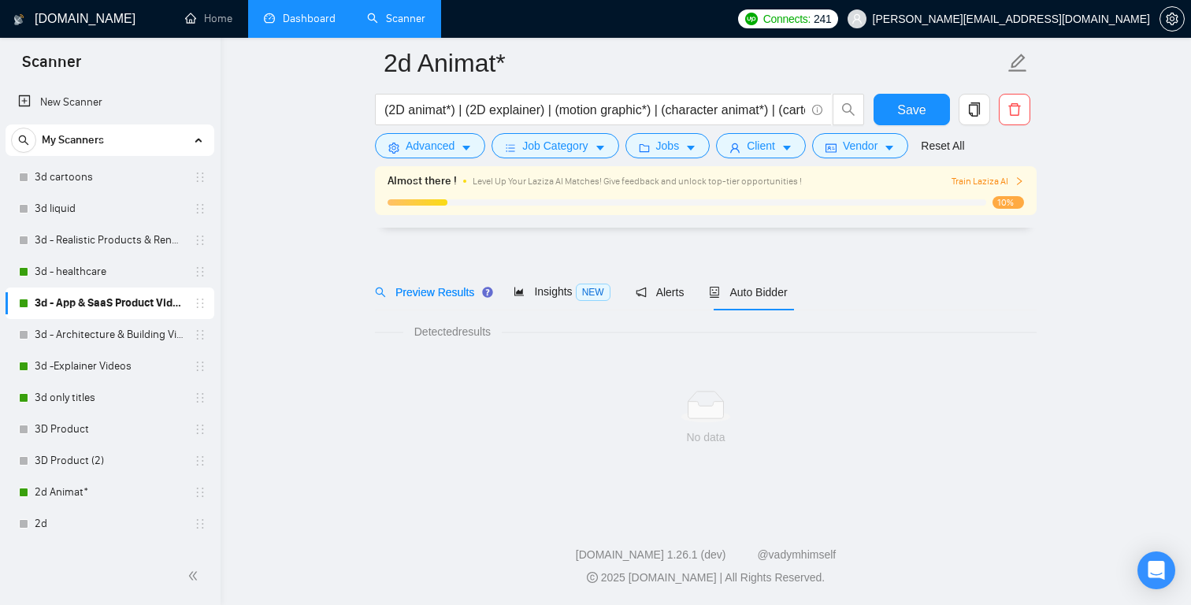
scroll to position [19, 0]
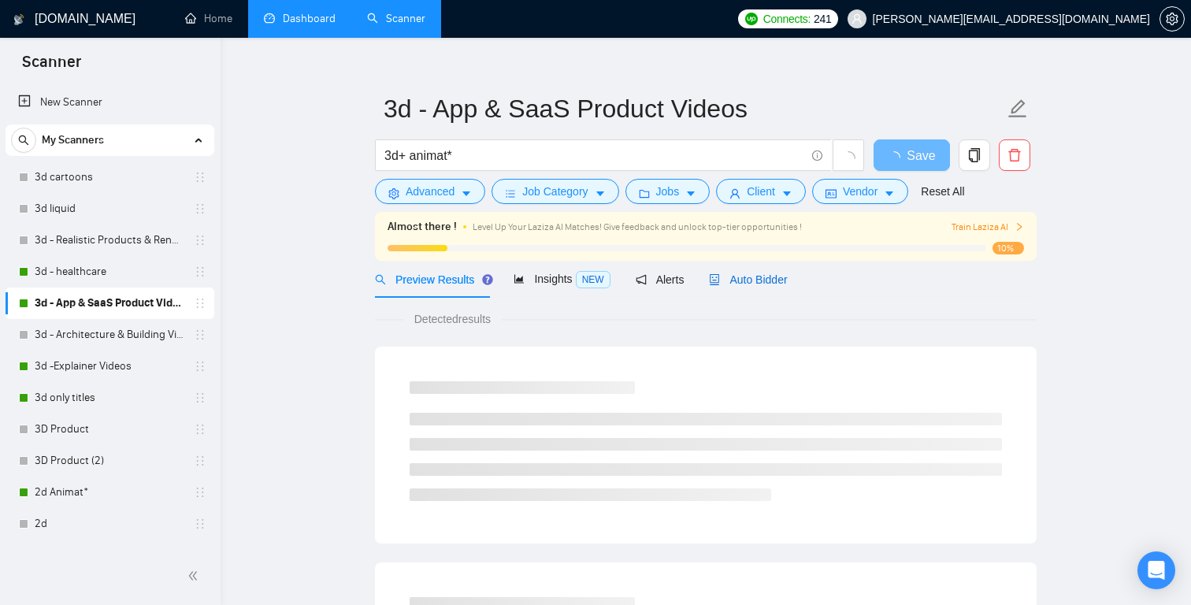
click at [778, 280] on span "Auto Bidder" at bounding box center [748, 279] width 78 height 13
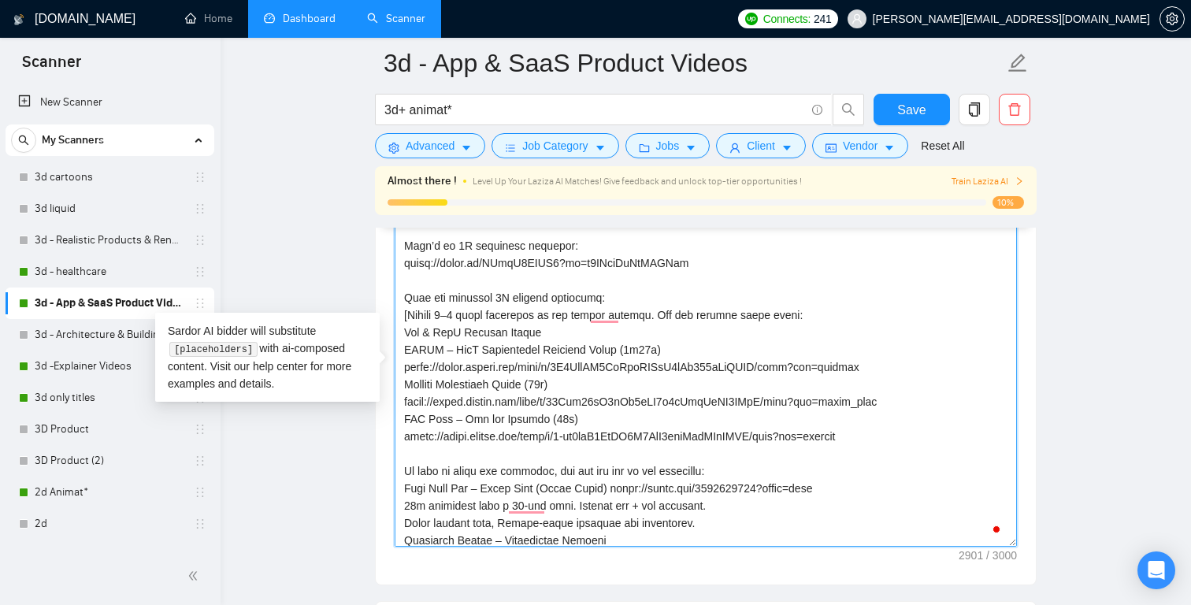
scroll to position [80, 0]
drag, startPoint x: 894, startPoint y: 366, endPoint x: 370, endPoint y: 354, distance: 523.8
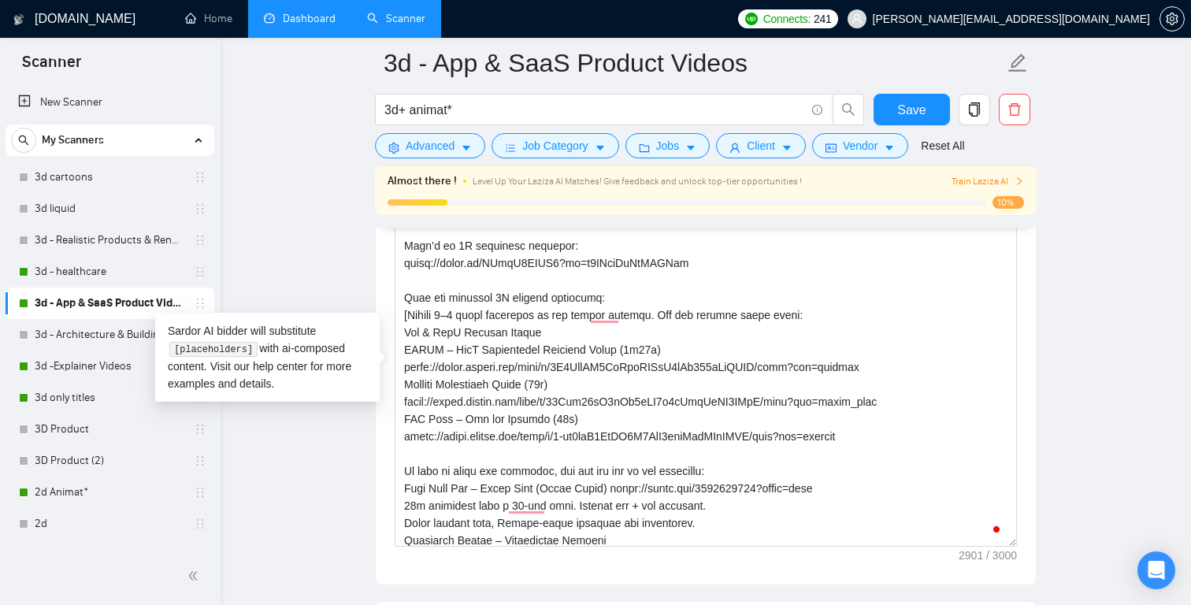
click at [1064, 312] on main "3d - App & SaaS Product Videos 3d+ animat* Save Advanced Job Category Jobs Clie…" at bounding box center [706, 314] width 920 height 4390
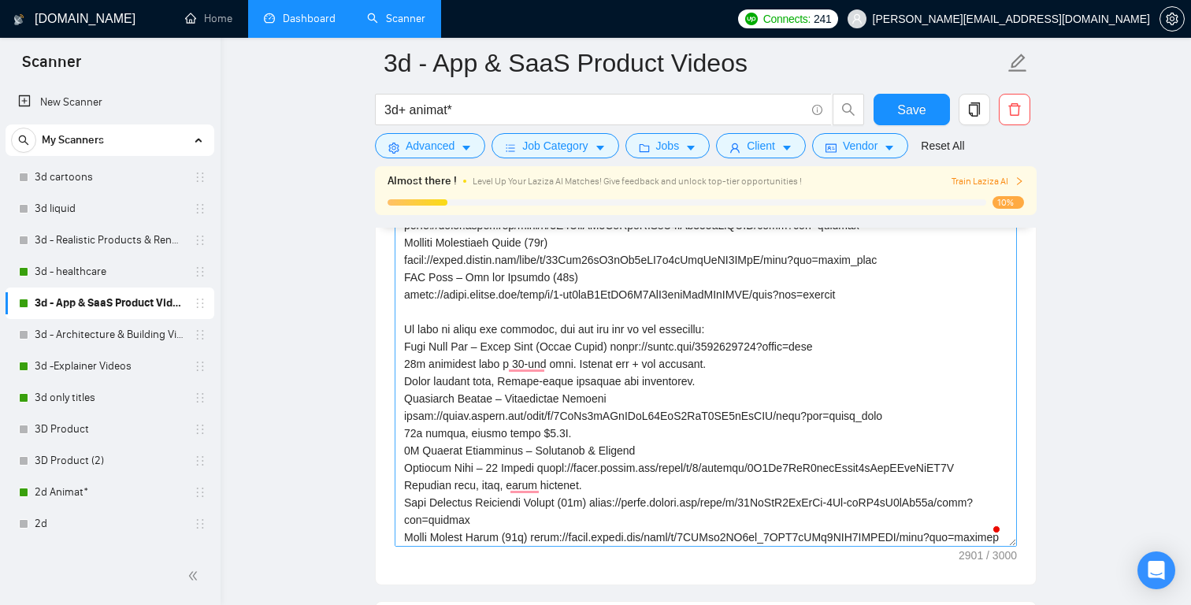
scroll to position [239, 0]
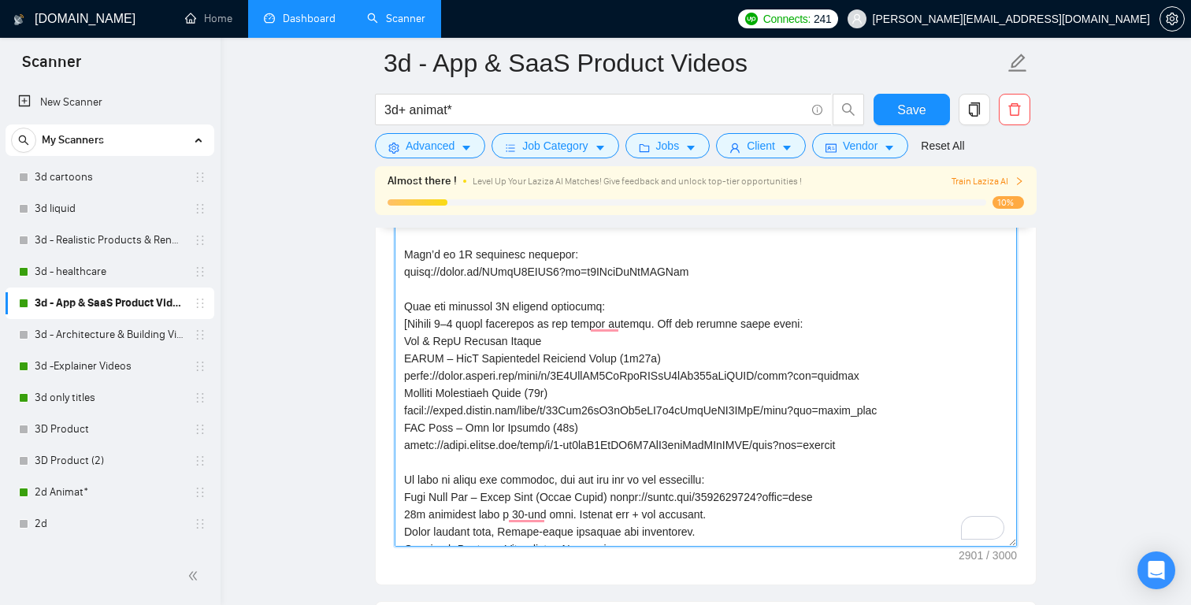
click at [882, 446] on textarea "Cover letter template:" at bounding box center [706, 369] width 622 height 354
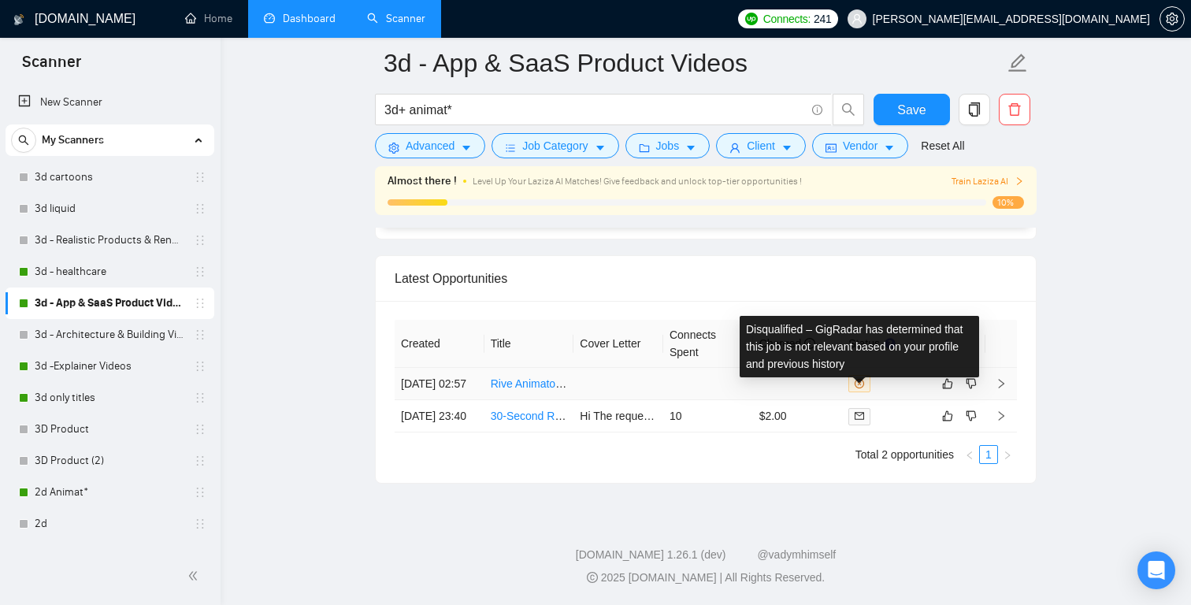
click at [858, 386] on icon "close-circle" at bounding box center [858, 383] width 9 height 9
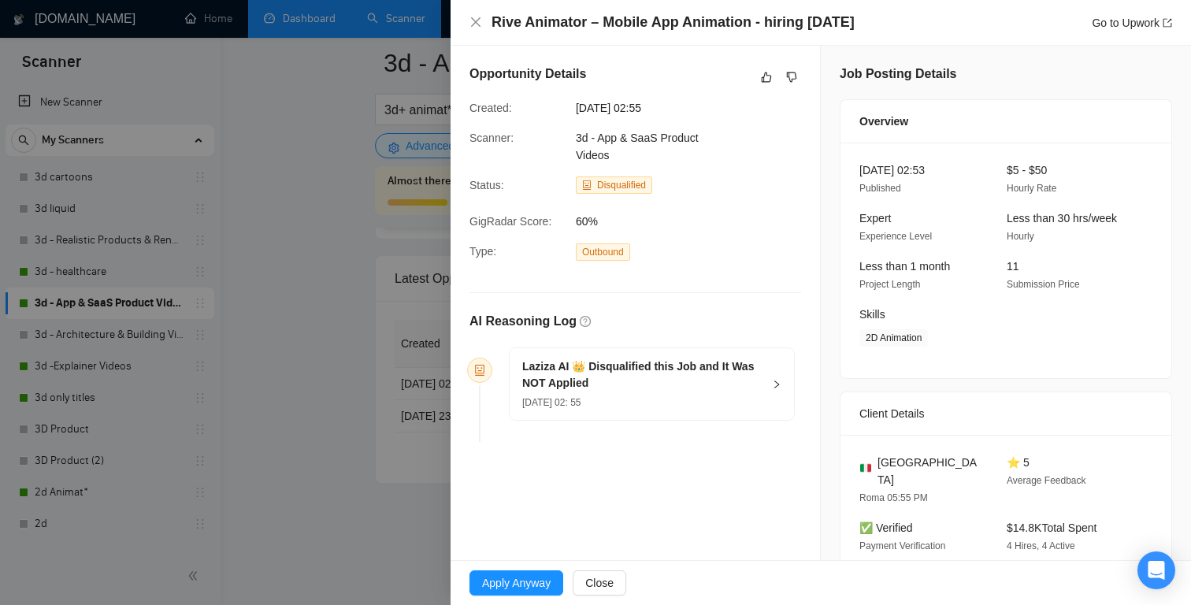
click at [781, 382] on div "Laziza AI 👑 Disqualified this Job and It Was NOT Applied 08 Oct, 2025 02: 55" at bounding box center [651, 384] width 284 height 72
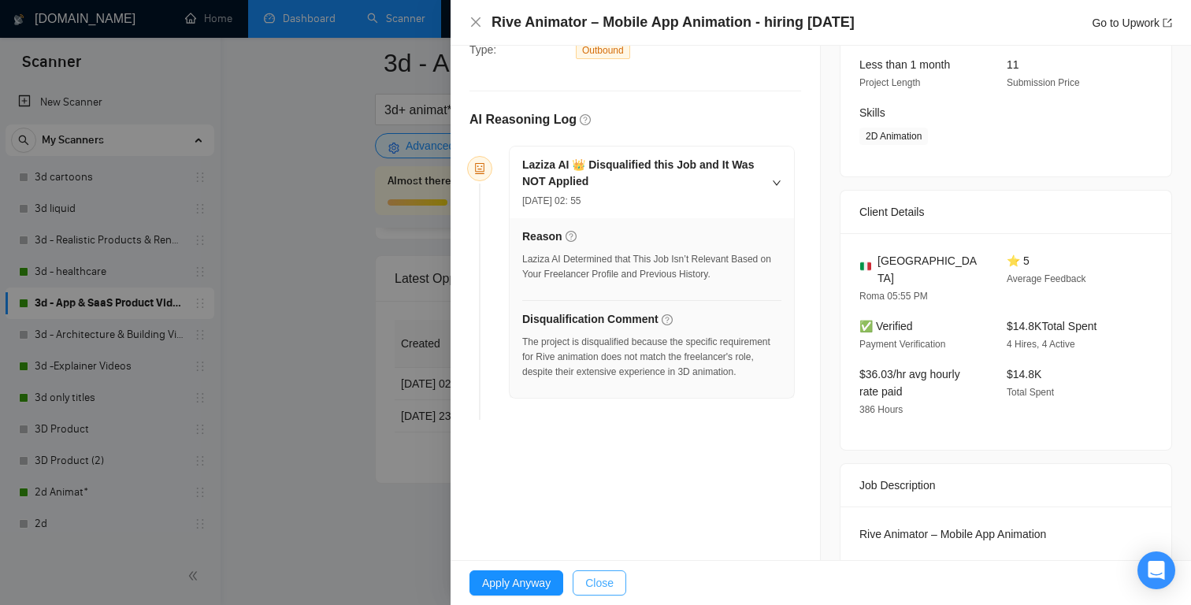
click at [607, 582] on span "Close" at bounding box center [599, 582] width 28 height 17
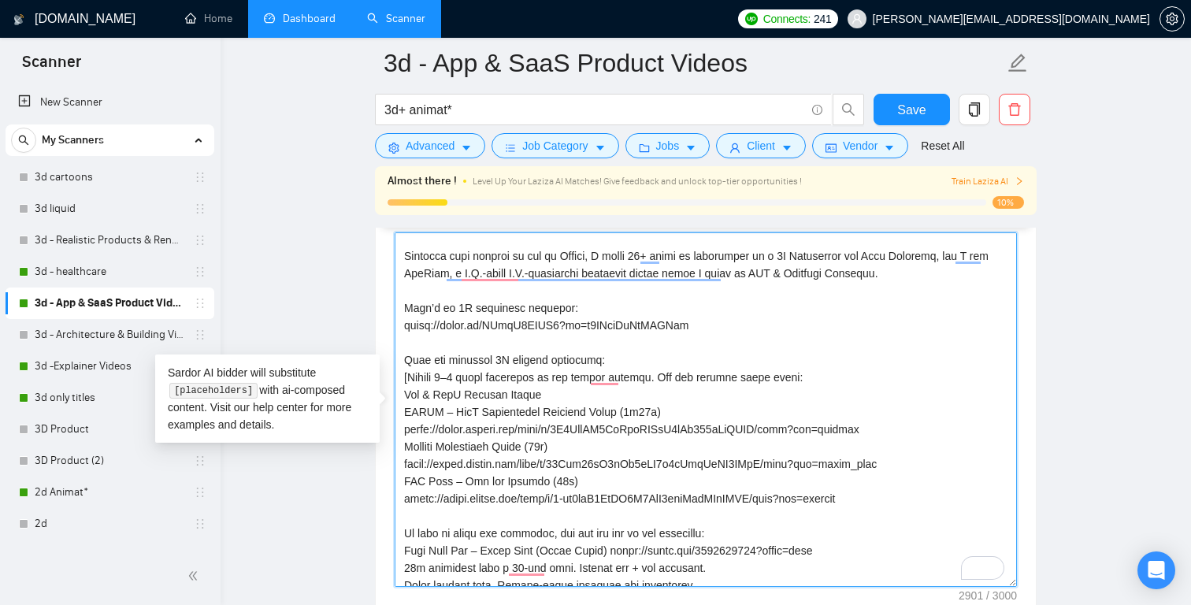
drag, startPoint x: 903, startPoint y: 468, endPoint x: 254, endPoint y: 454, distance: 649.8
click at [254, 454] on main "3d - App & SaaS Product Videos 3d+ animat* Save Advanced Job Category Jobs Clie…" at bounding box center [706, 354] width 920 height 4390
paste textarea "https://drive.google.com/file/d/19b-X8NdKsI5HAt6xZblVWfyVBM2OP2i-"
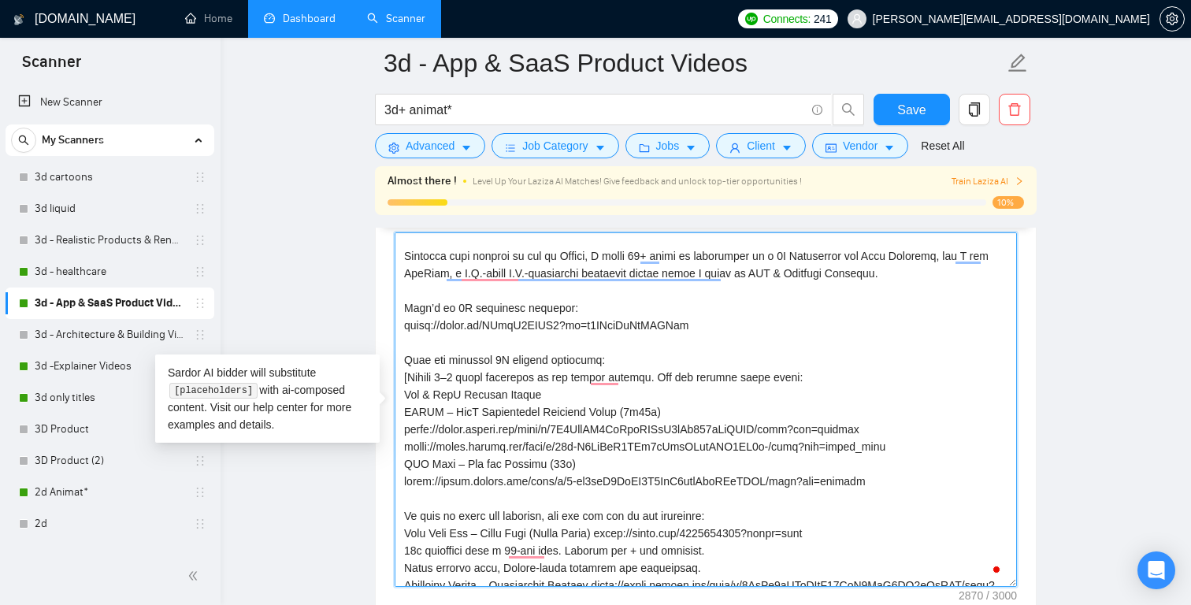
click at [406, 446] on textarea "Cover letter template:" at bounding box center [706, 409] width 622 height 354
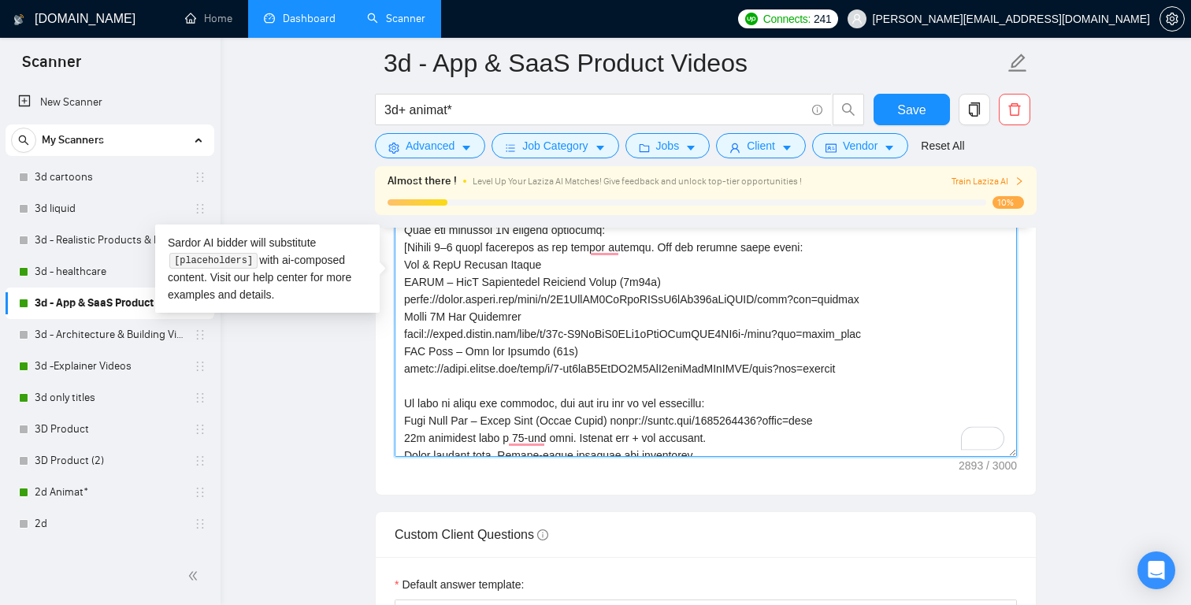
scroll to position [2008, 0]
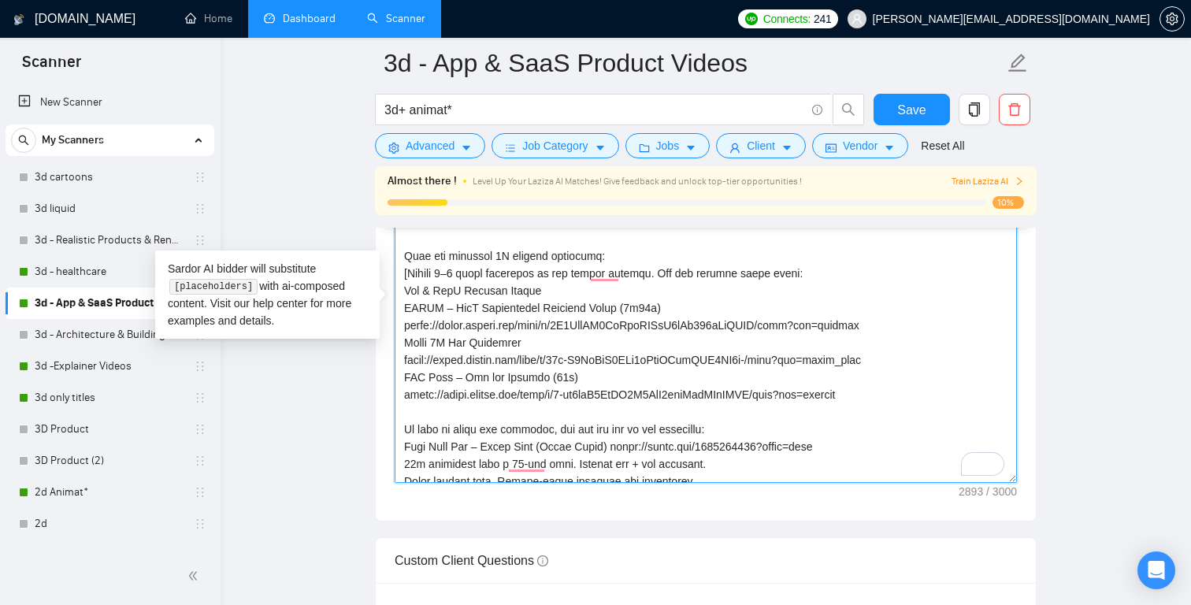
drag, startPoint x: 906, startPoint y: 360, endPoint x: 392, endPoint y: 350, distance: 514.3
click at [392, 350] on div "Cover Letter Options Cover letter template:" at bounding box center [705, 280] width 661 height 481
type textarea "[Say "Hi" and add a name if there is such, if not - leave just "Hi"] [Identify …"
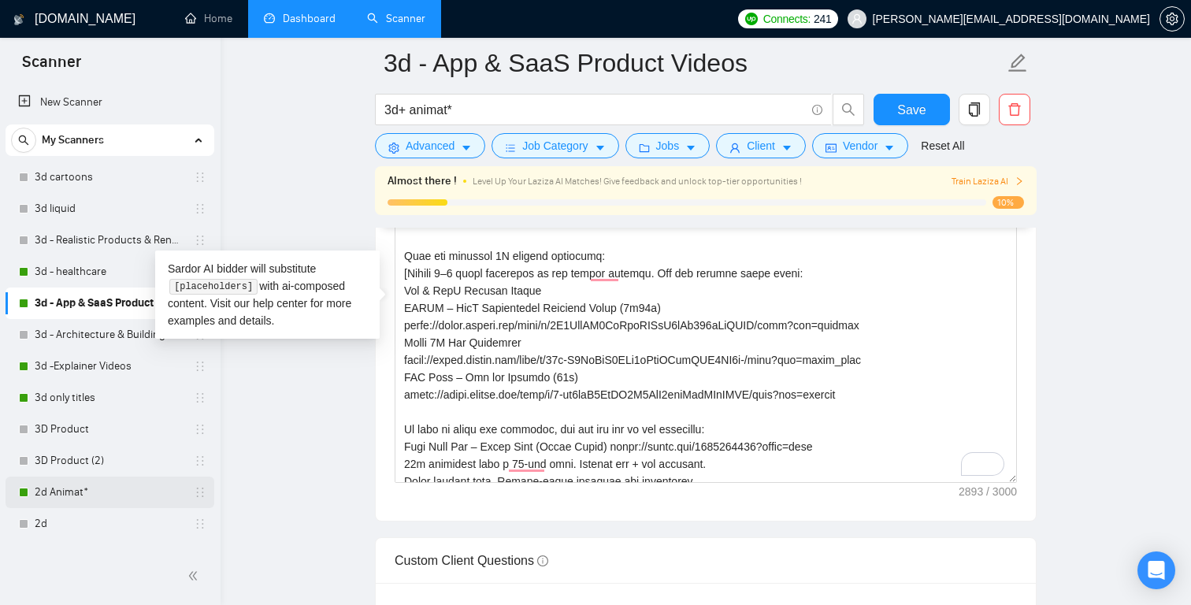
click at [80, 489] on link "2d Animat*" at bounding box center [110, 491] width 150 height 31
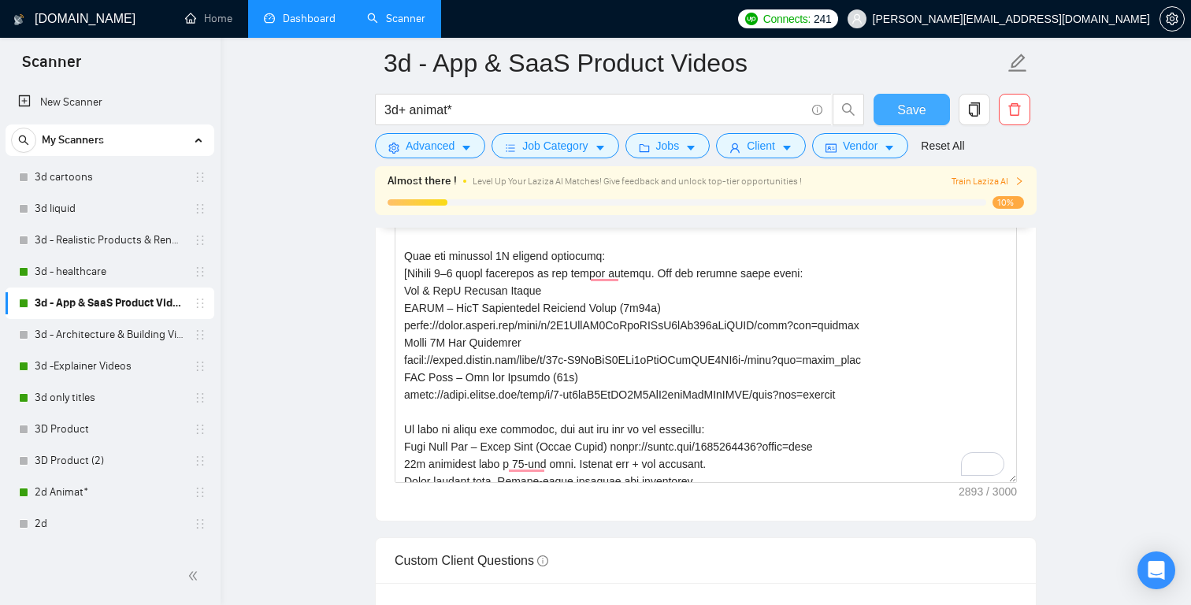
click at [922, 95] on button "Save" at bounding box center [911, 109] width 76 height 31
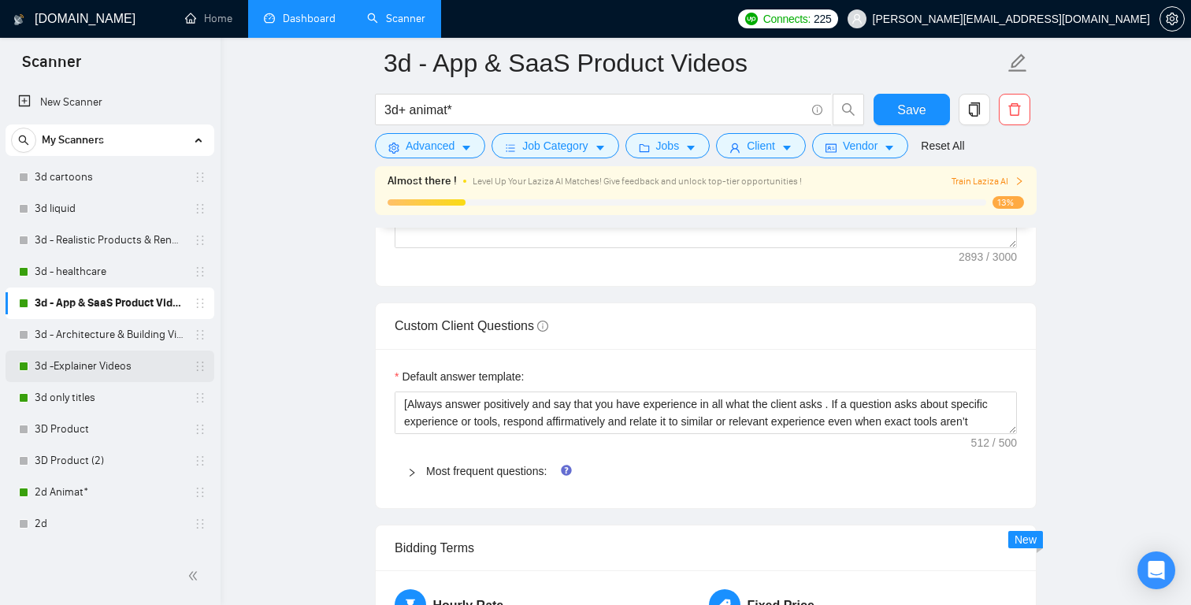
click at [117, 358] on link "3d -Explainer Videos" at bounding box center [110, 365] width 150 height 31
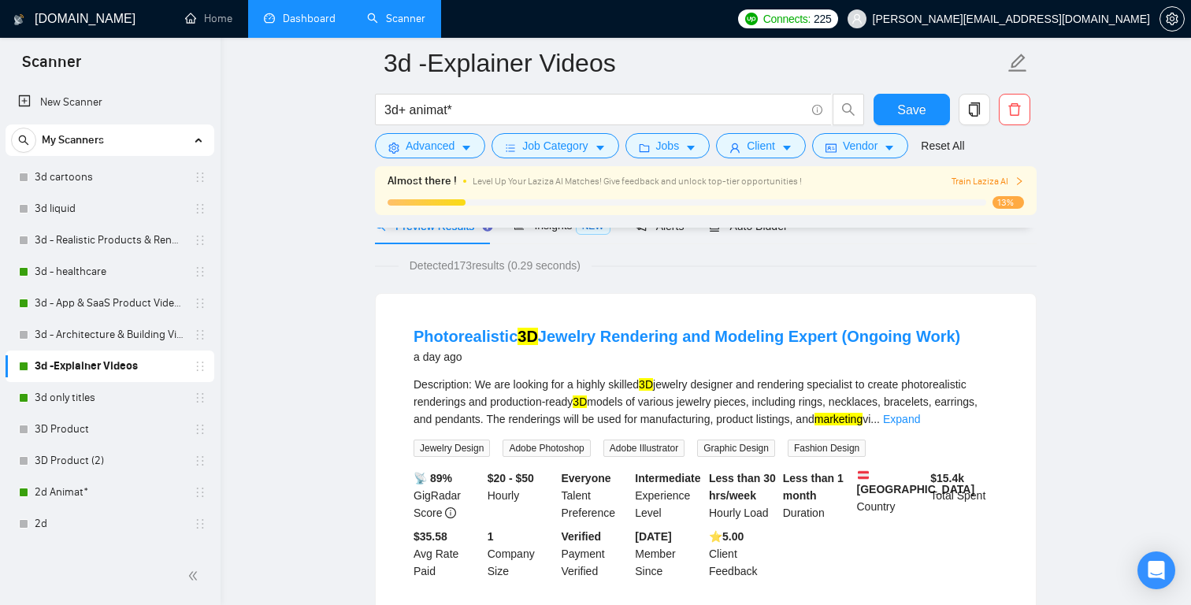
scroll to position [67, 0]
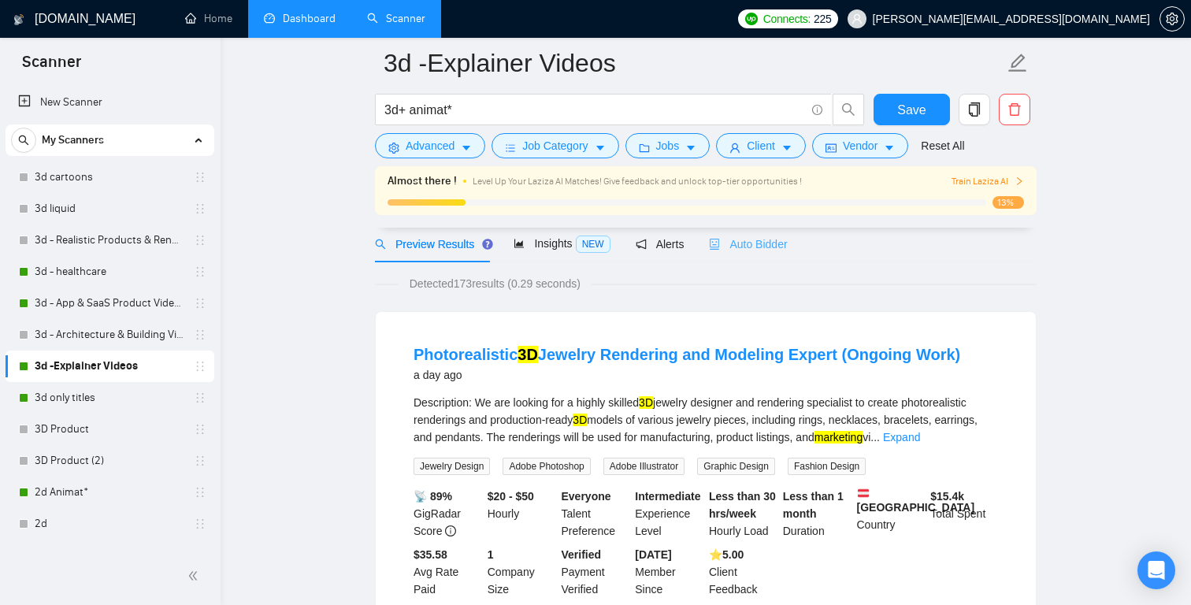
click at [769, 253] on div "Auto Bidder" at bounding box center [748, 243] width 78 height 37
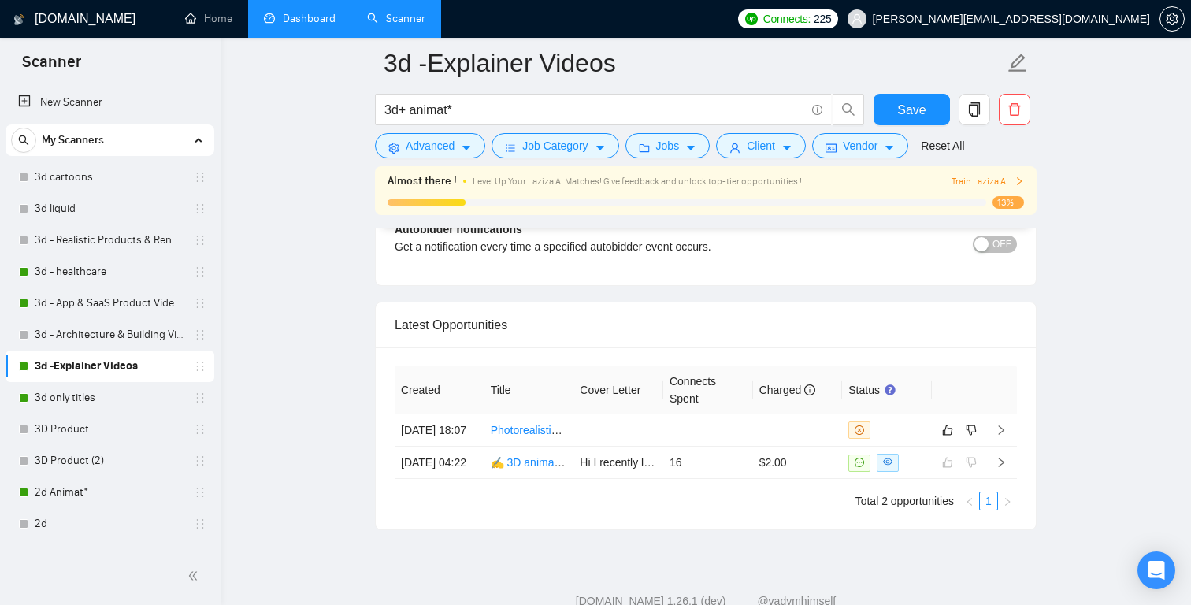
scroll to position [3929, 0]
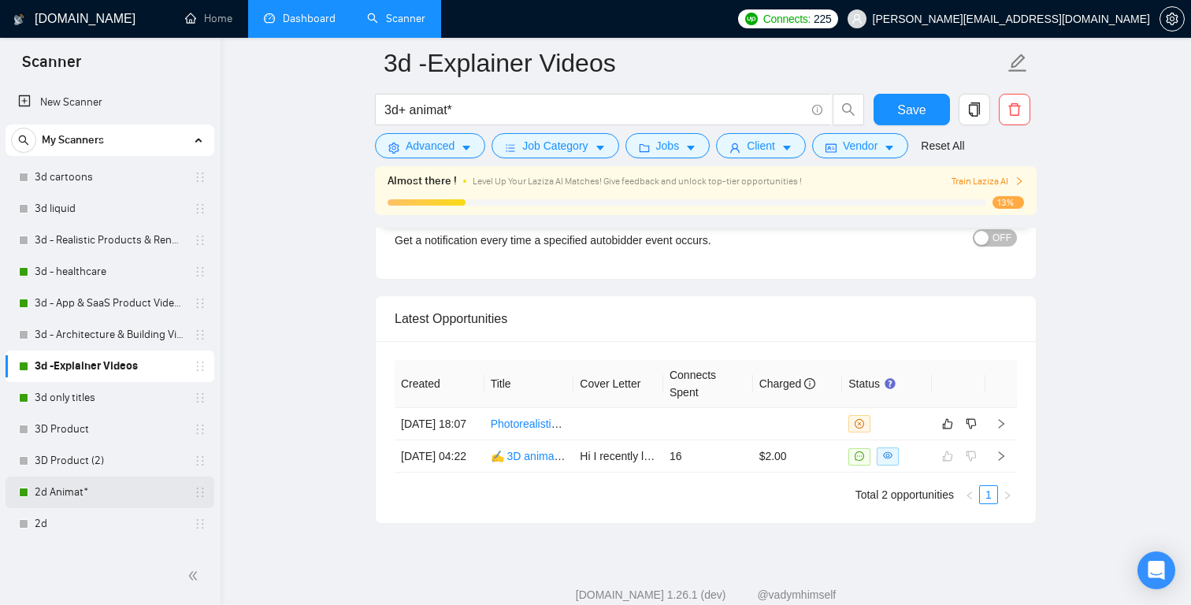
click at [82, 491] on link "2d Animat*" at bounding box center [110, 491] width 150 height 31
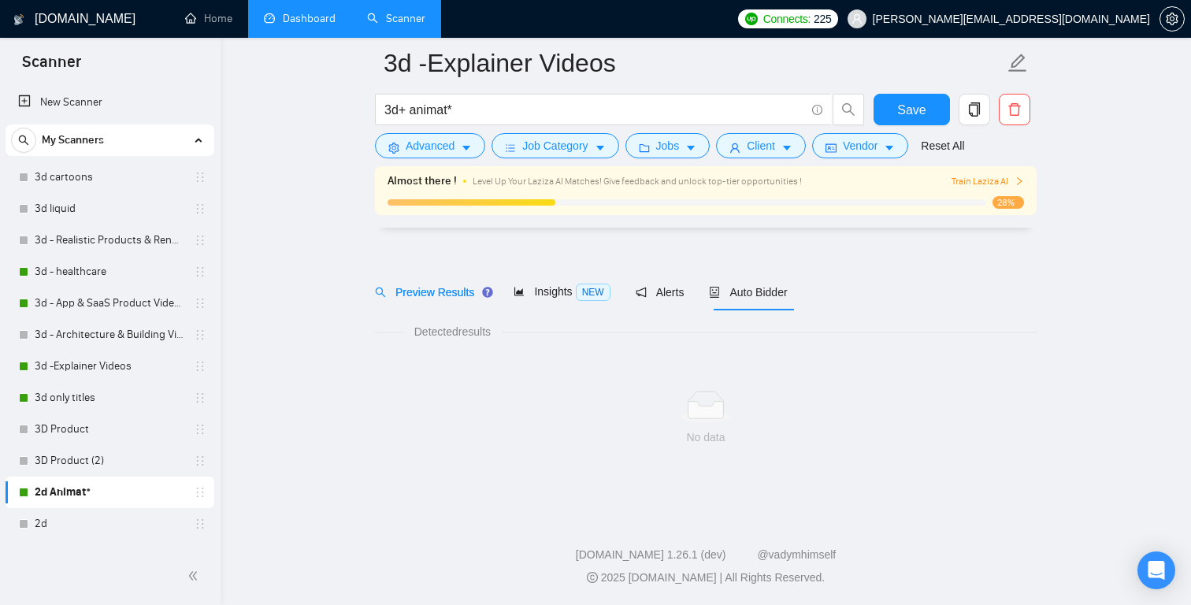
scroll to position [19, 0]
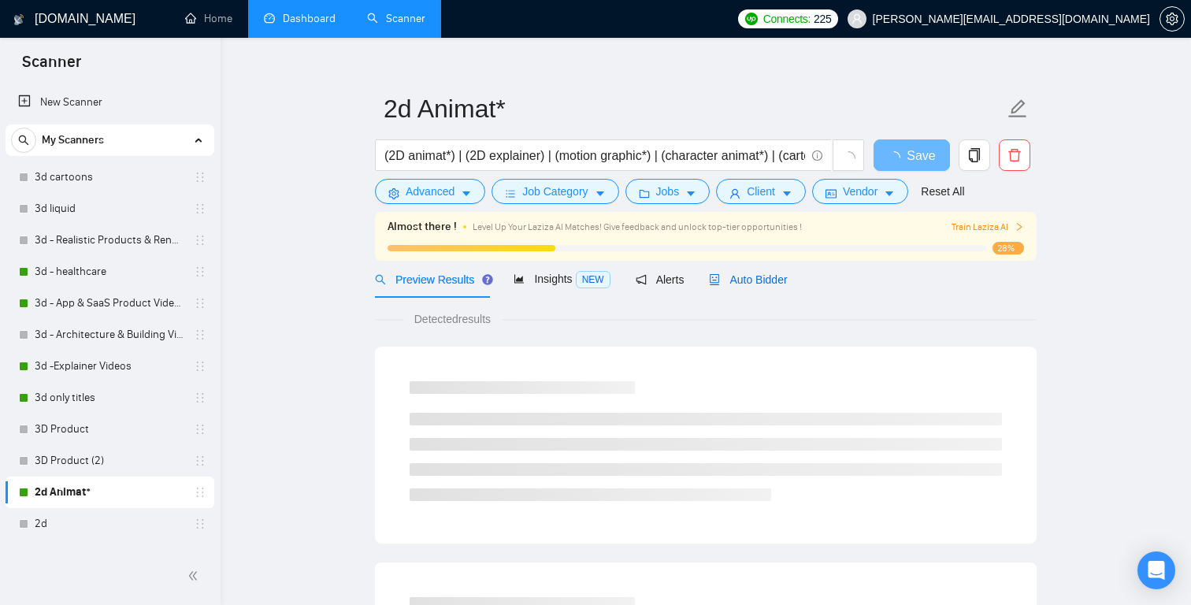
click at [758, 279] on span "Auto Bidder" at bounding box center [748, 279] width 78 height 13
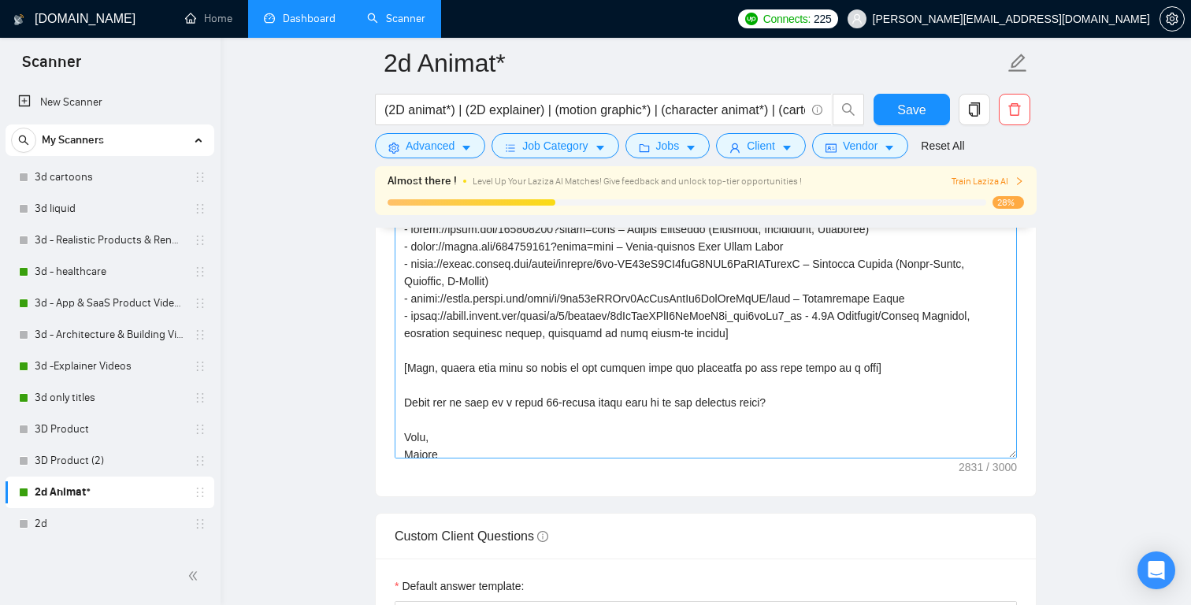
scroll to position [409, 0]
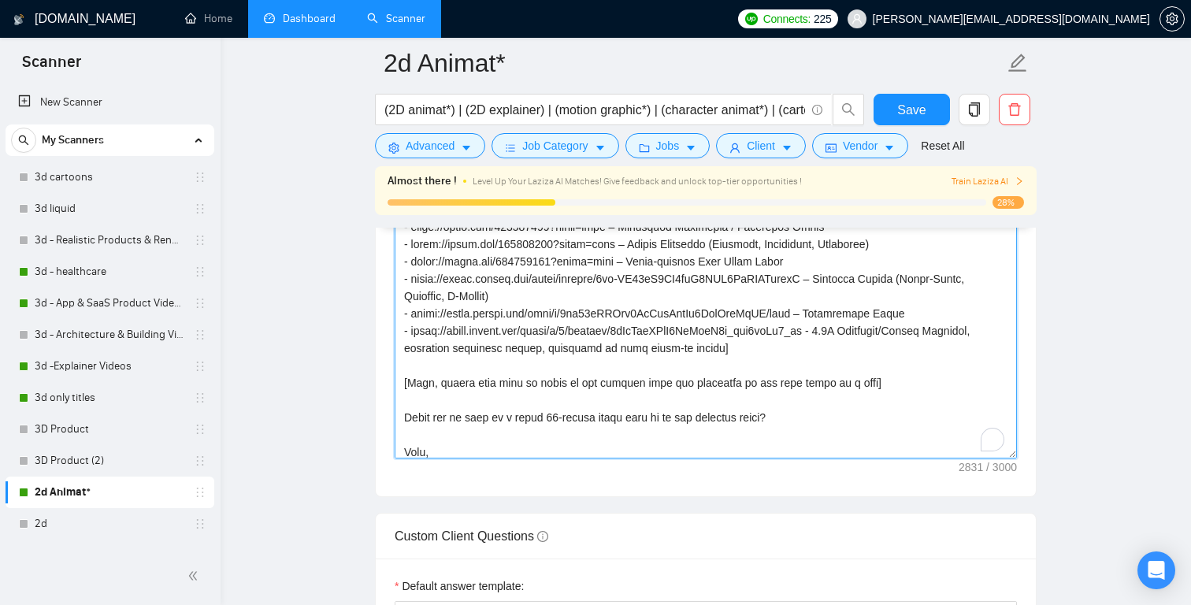
click at [798, 336] on textarea "Cover letter template:" at bounding box center [706, 281] width 622 height 354
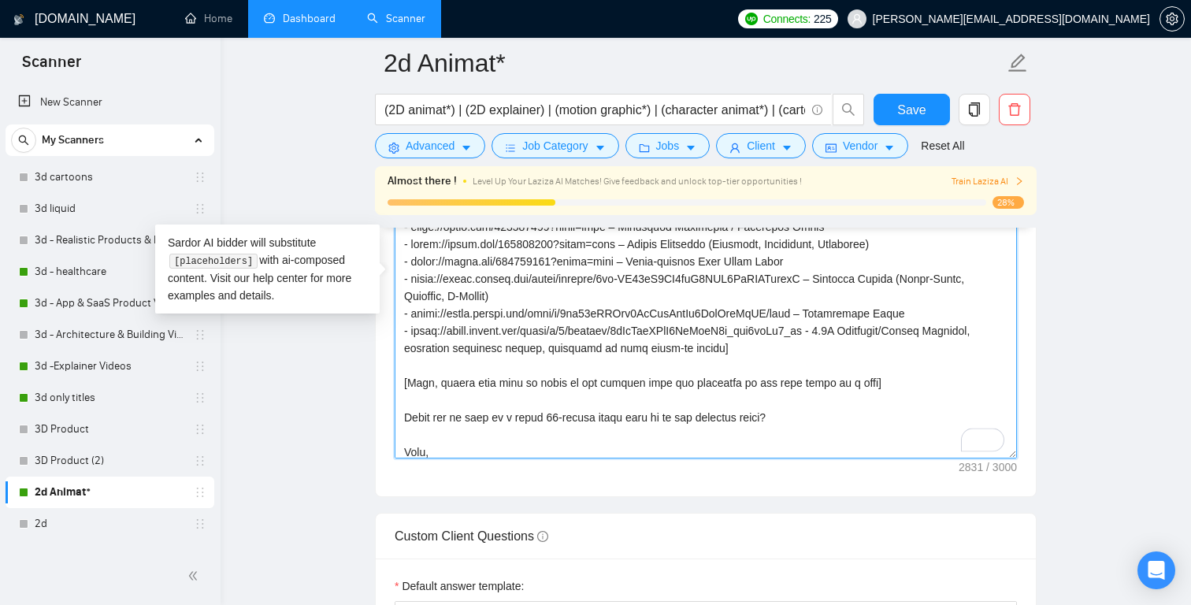
click at [784, 347] on textarea "Cover letter template:" at bounding box center [706, 281] width 622 height 354
click at [761, 346] on textarea "Cover letter template:" at bounding box center [706, 281] width 622 height 354
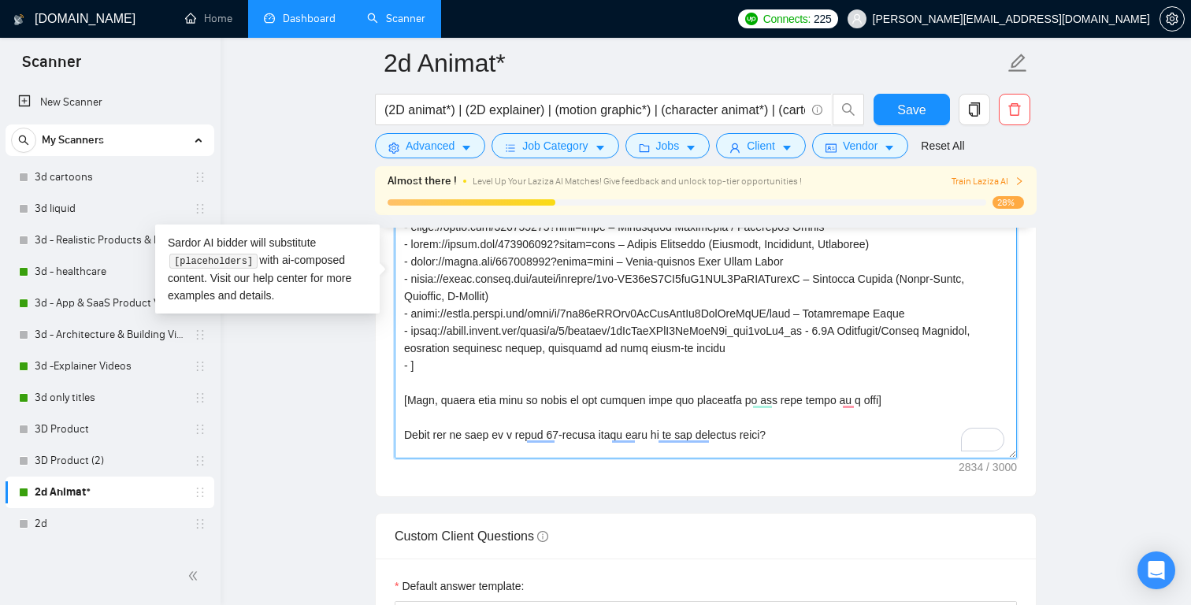
paste textarea "SIEVO – SaaS Procurement Platform Video (2m17s) https://drive.google.com/file/d…"
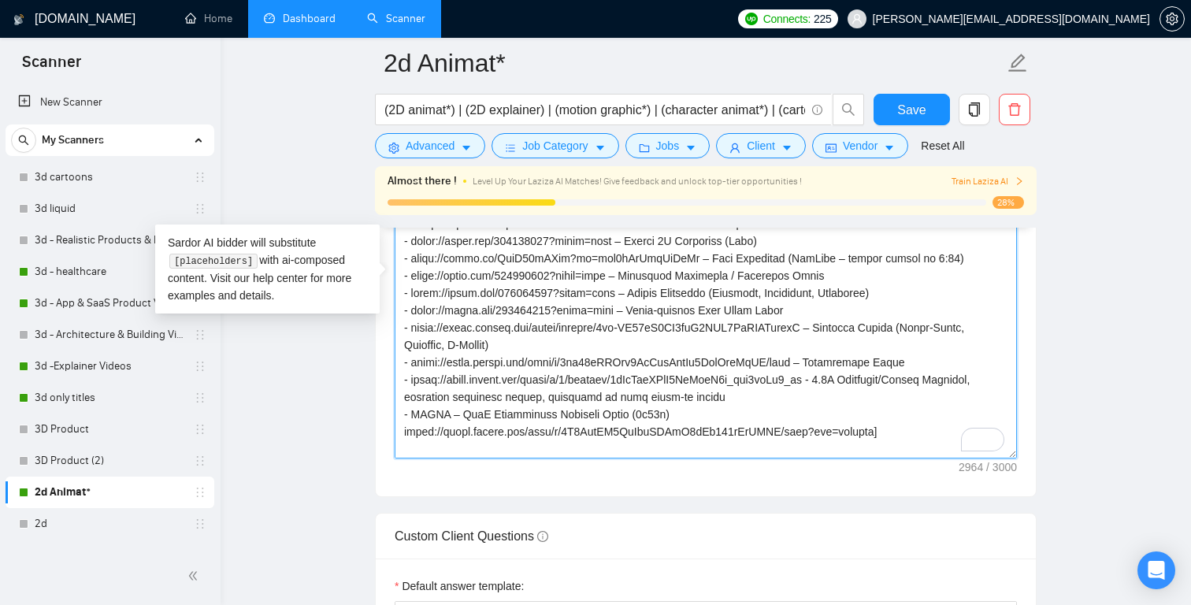
scroll to position [350, 0]
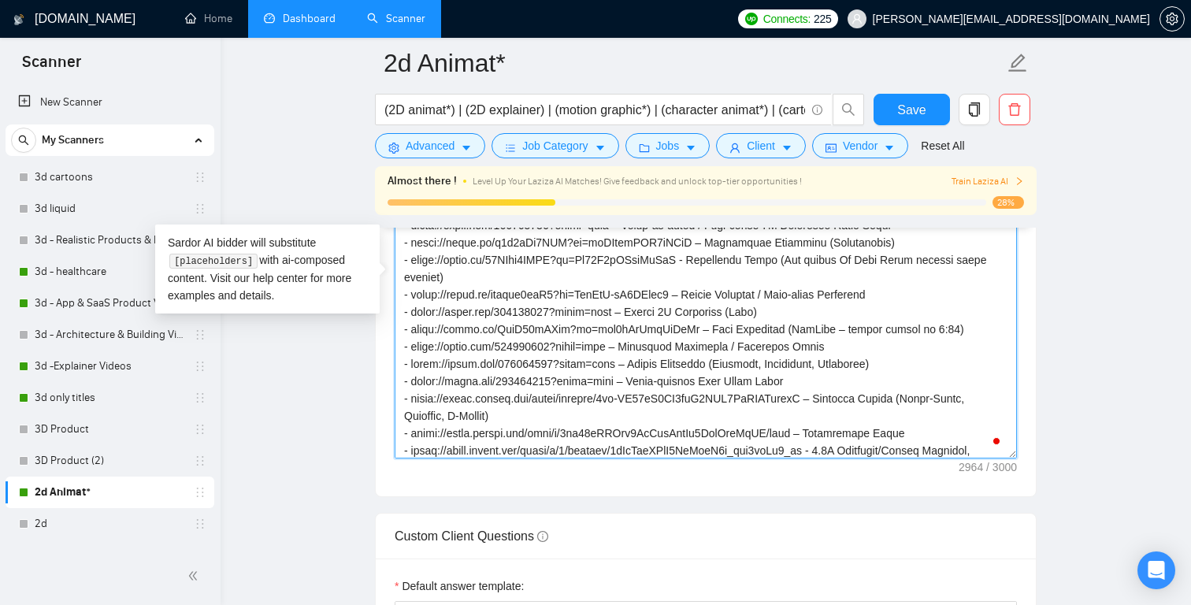
drag, startPoint x: 853, startPoint y: 345, endPoint x: 398, endPoint y: 346, distance: 455.2
click at [397, 346] on div "Cover Letter Options Cover letter template:" at bounding box center [705, 256] width 661 height 481
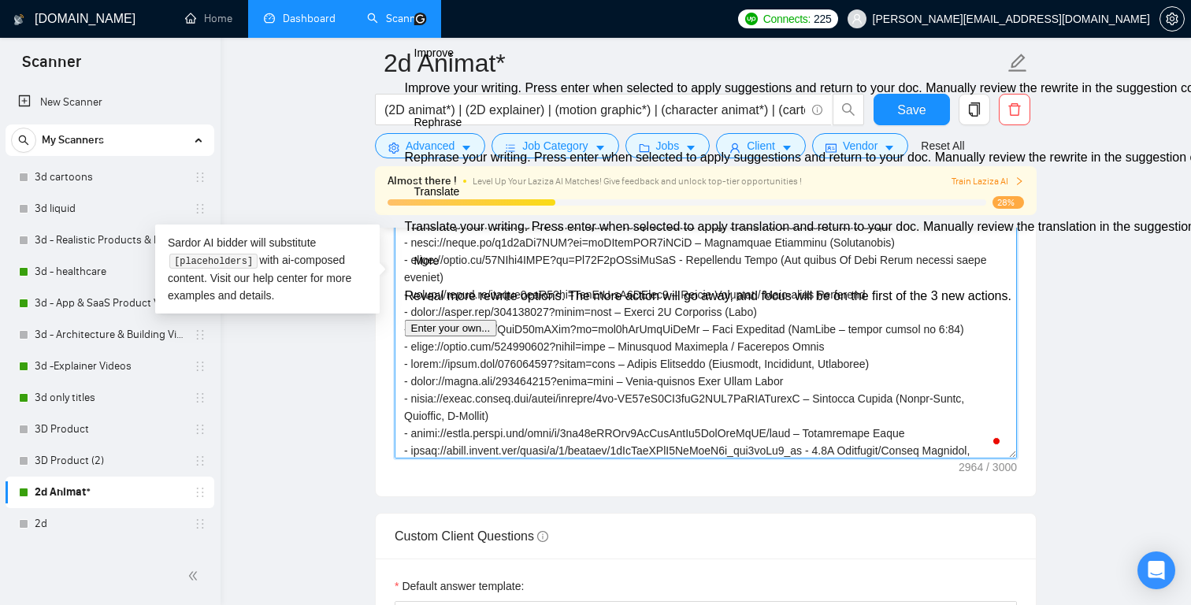
click at [600, 385] on textarea "Cover letter template:" at bounding box center [706, 281] width 622 height 354
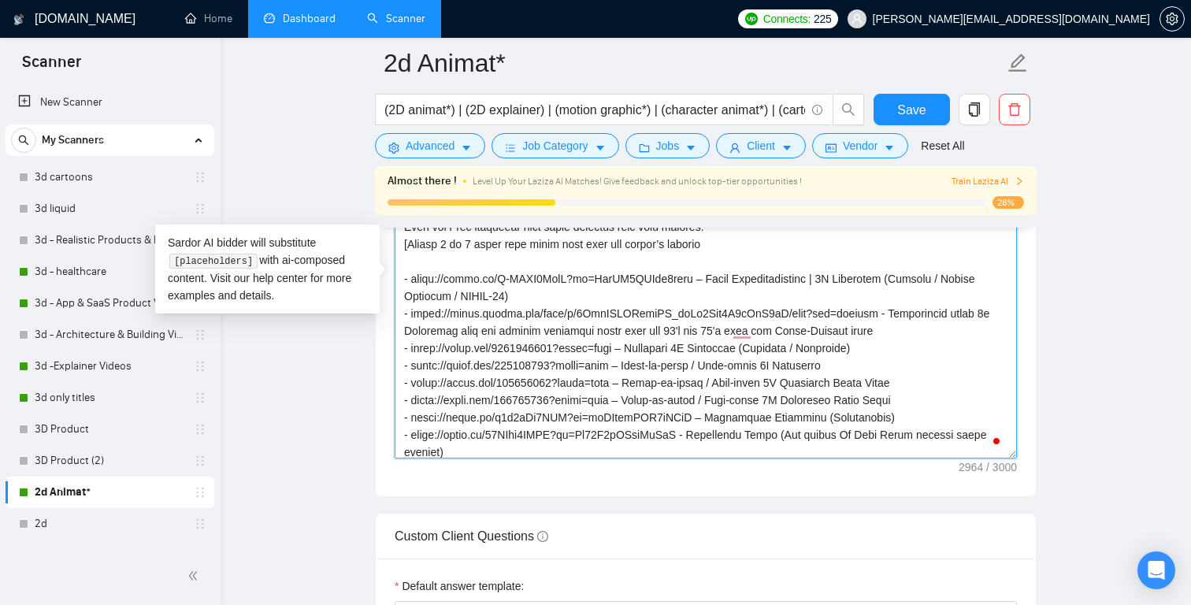
drag, startPoint x: 948, startPoint y: 380, endPoint x: 356, endPoint y: 374, distance: 592.2
click at [356, 374] on main "2d Animat* (2D animat*) | (2D explainer) | (motion graphic*) | (character anima…" at bounding box center [706, 341] width 920 height 4672
click at [875, 371] on textarea "Cover letter template:" at bounding box center [706, 281] width 622 height 354
click at [842, 366] on textarea "Cover letter template:" at bounding box center [706, 281] width 622 height 354
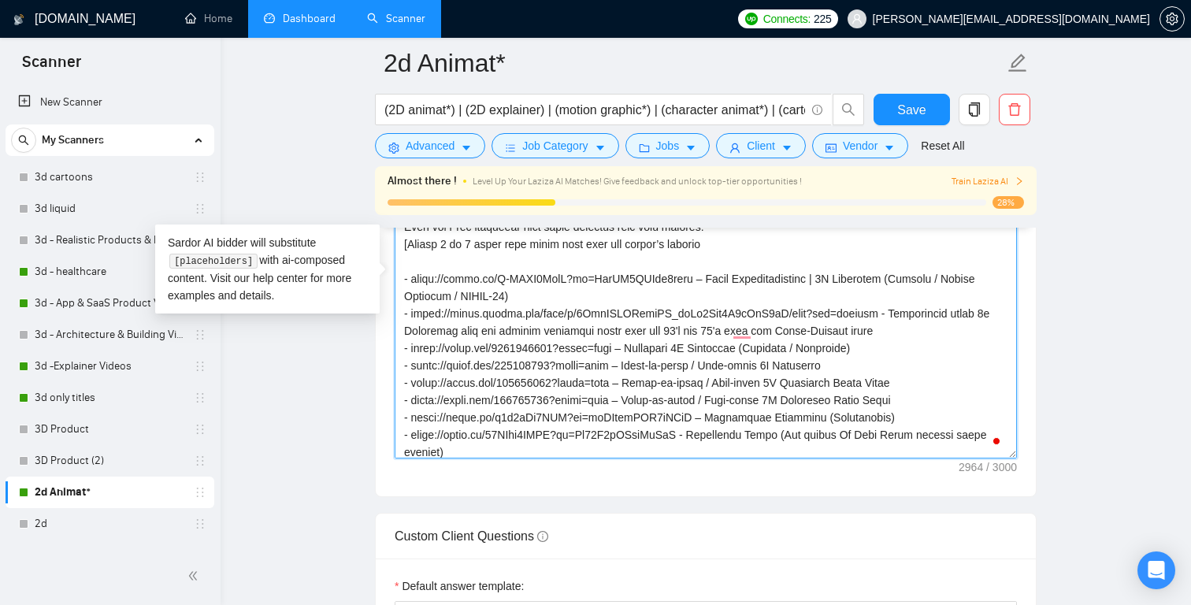
click at [842, 366] on textarea "Cover letter template:" at bounding box center [706, 281] width 622 height 354
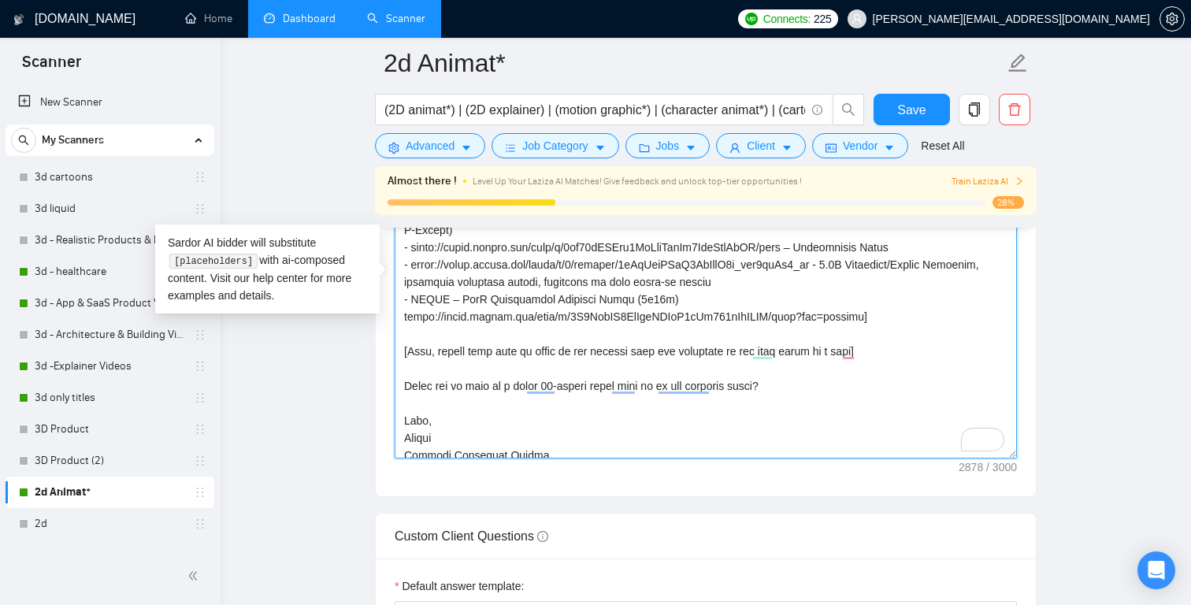
click at [869, 317] on textarea "Cover letter template:" at bounding box center [706, 281] width 622 height 354
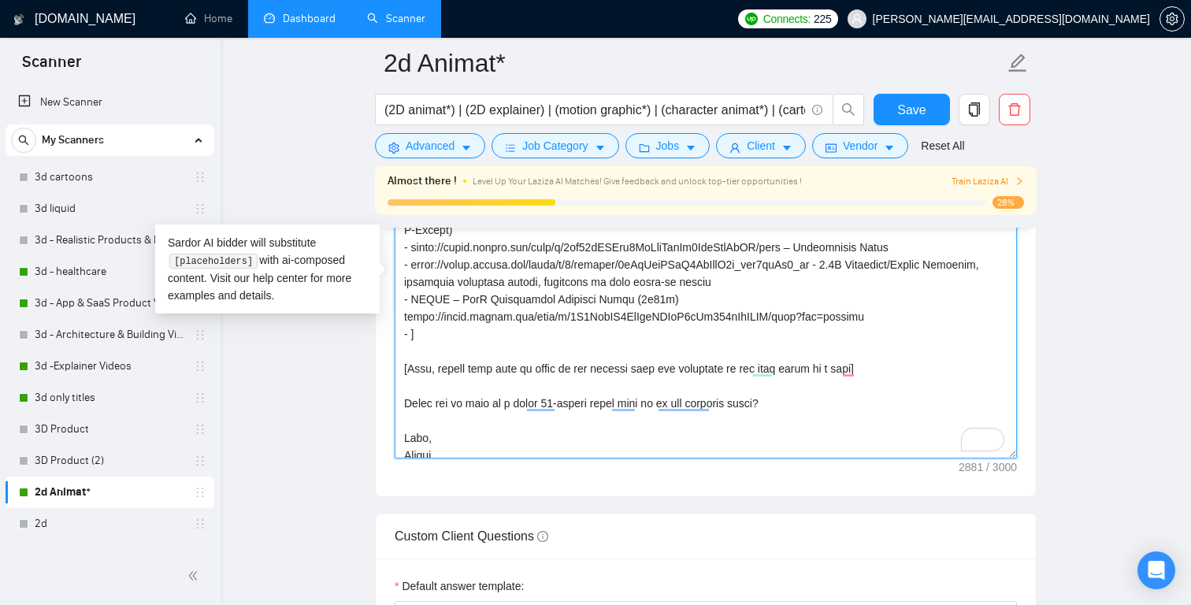
paste textarea "Gojek 3D App Explainer https://drive.google.com/file/d/19b-X8NdKsI5HAt6xZblVWfy…"
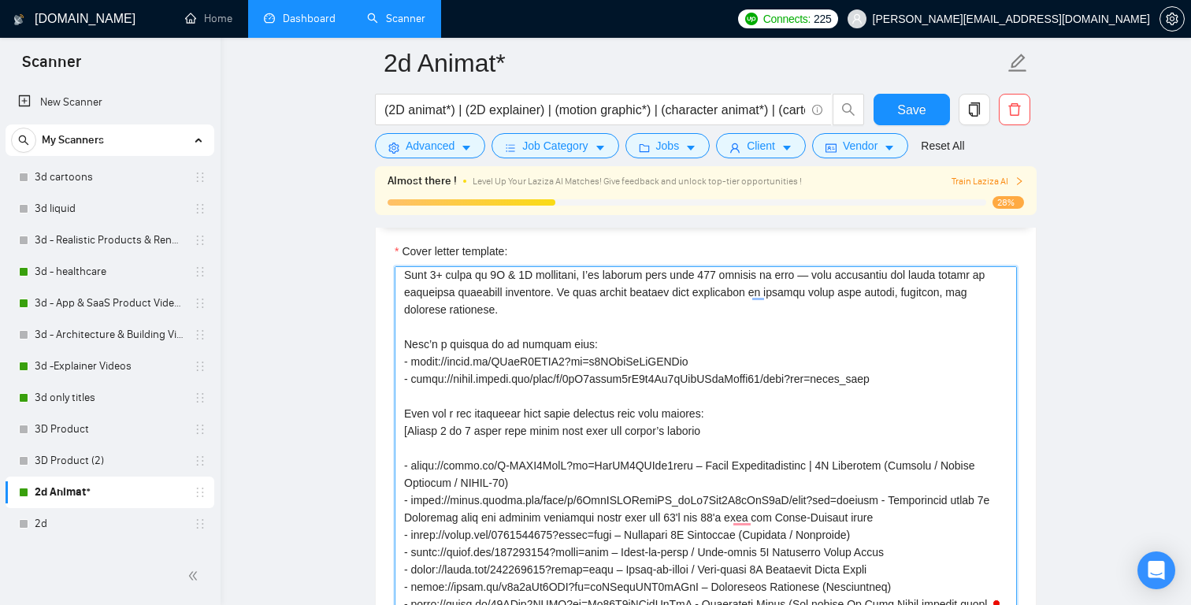
click at [480, 432] on textarea "Cover letter template:" at bounding box center [706, 443] width 622 height 354
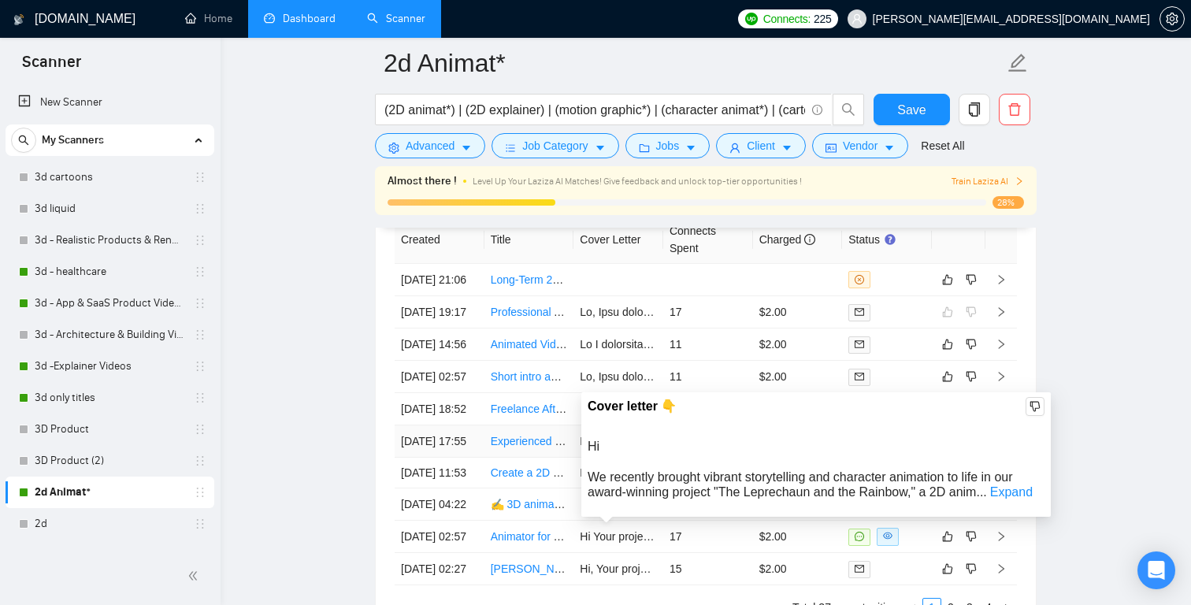
scroll to position [4093, 0]
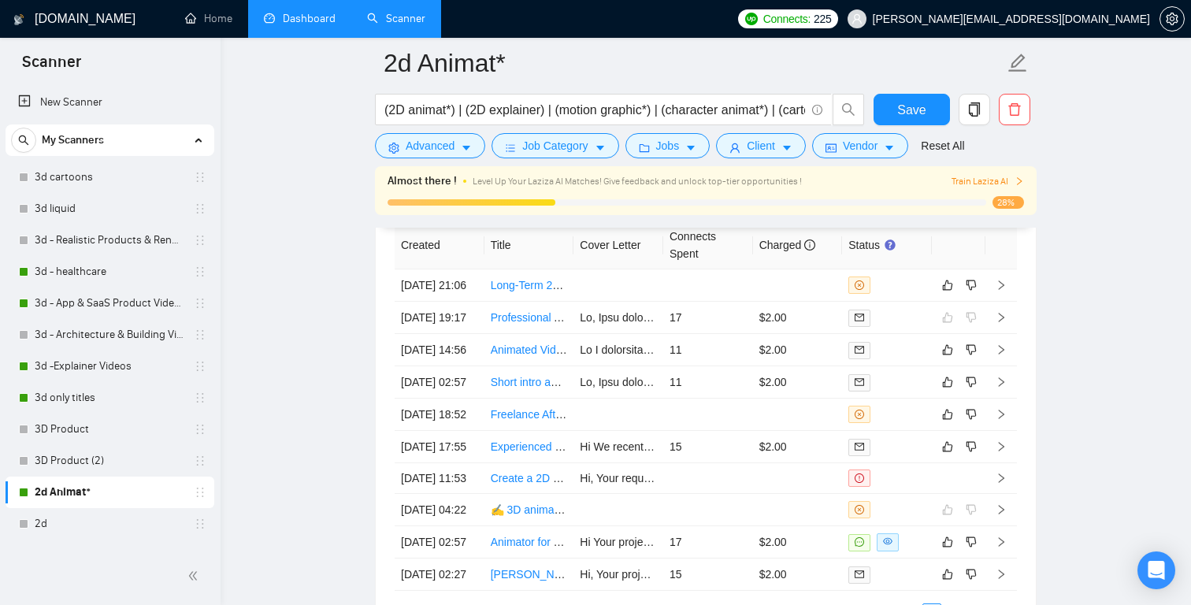
type textarea "[Say "Hi" and add a name if there is such, if not - leave just "Hi"] [Recognize…"
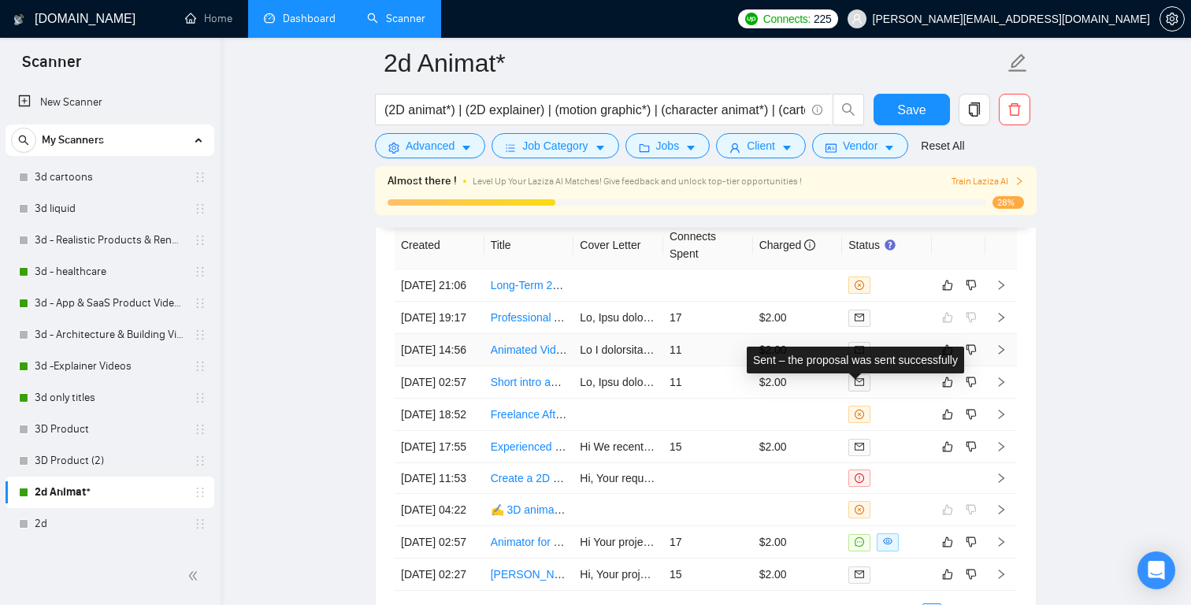
click at [861, 354] on icon "mail" at bounding box center [858, 349] width 9 height 9
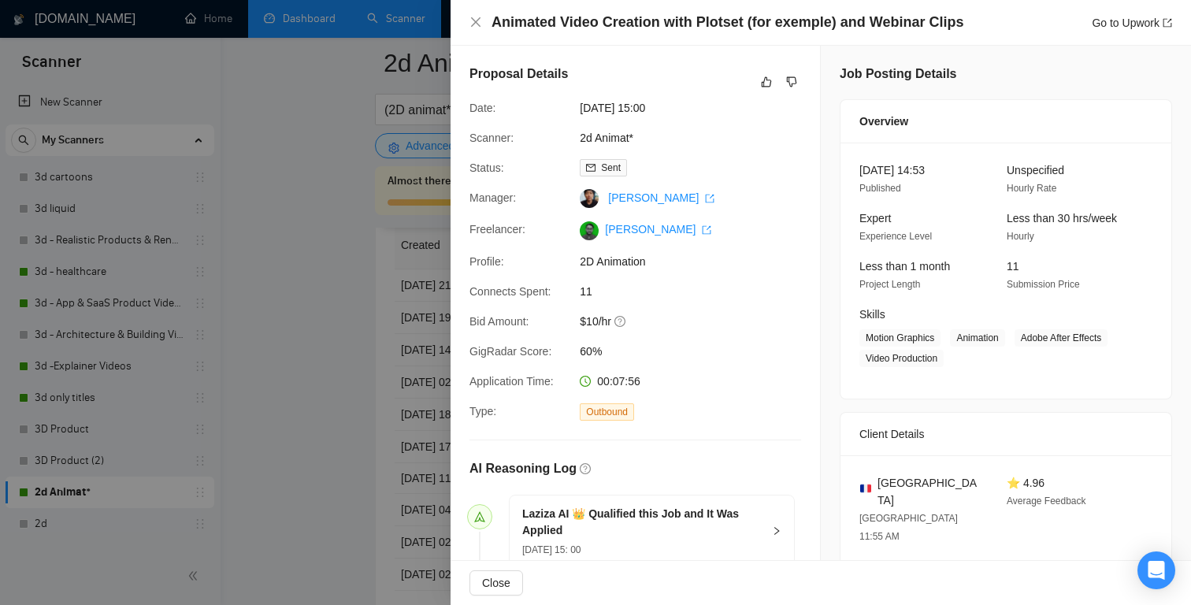
click at [320, 124] on div at bounding box center [595, 302] width 1191 height 605
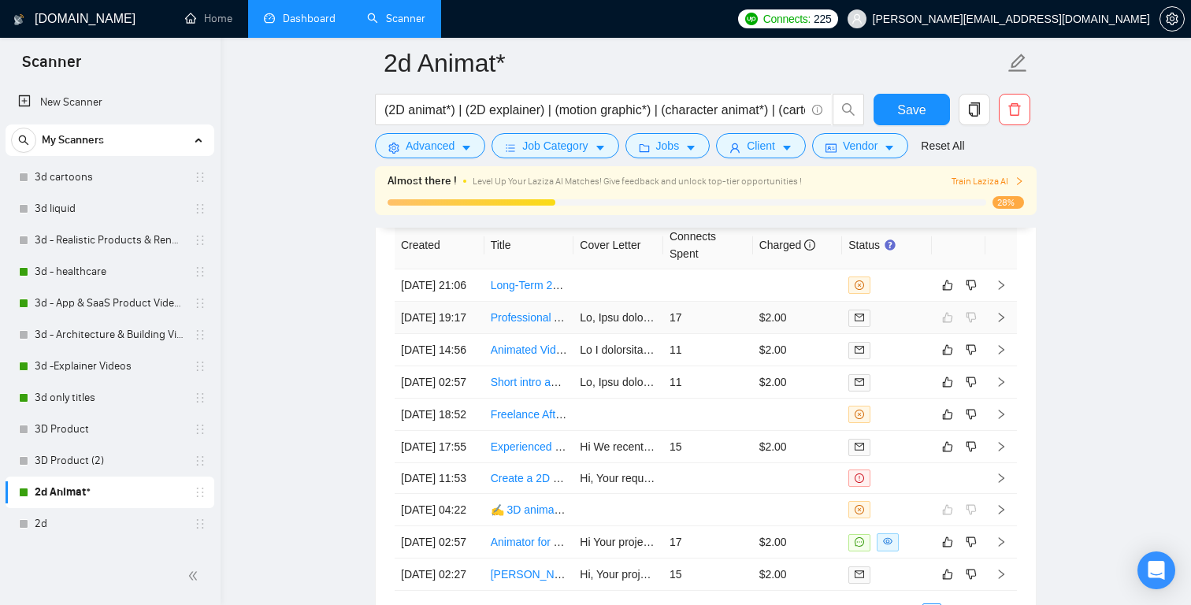
click at [514, 324] on link "Professional Animated Videos of Software Platform" at bounding box center [615, 317] width 249 height 13
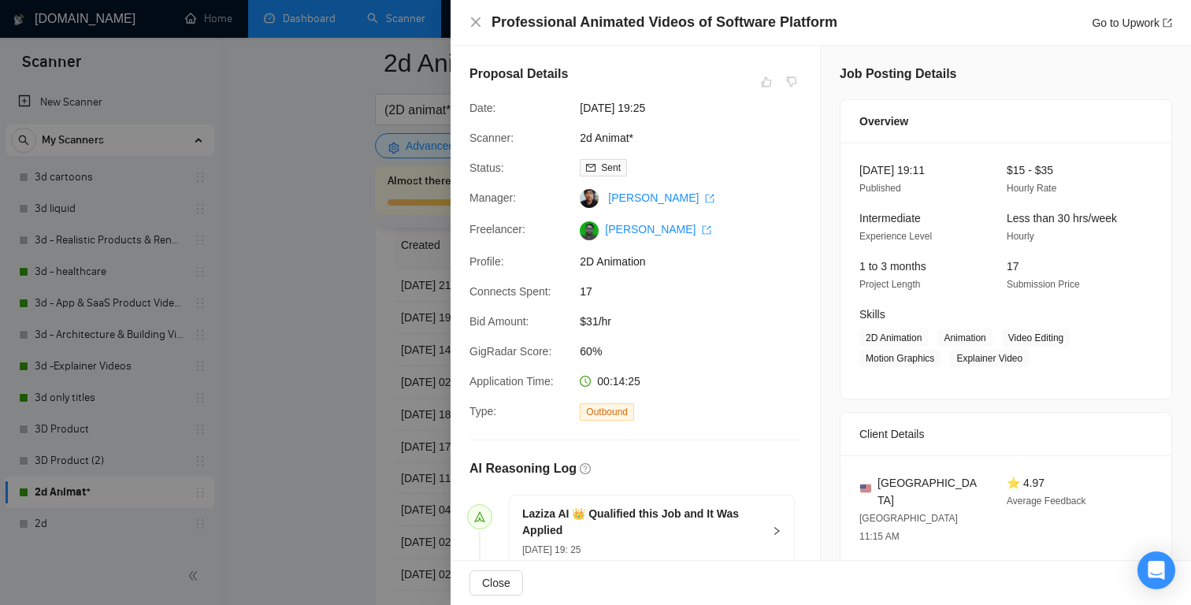
click at [403, 298] on div at bounding box center [595, 302] width 1191 height 605
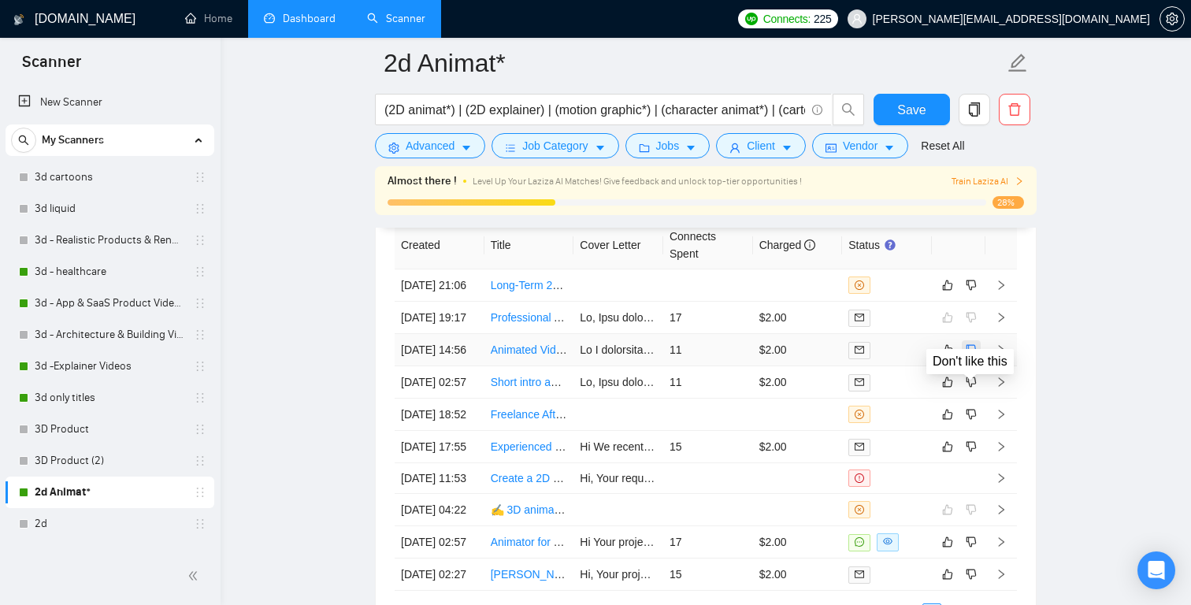
click at [973, 356] on icon "dislike" at bounding box center [970, 349] width 11 height 13
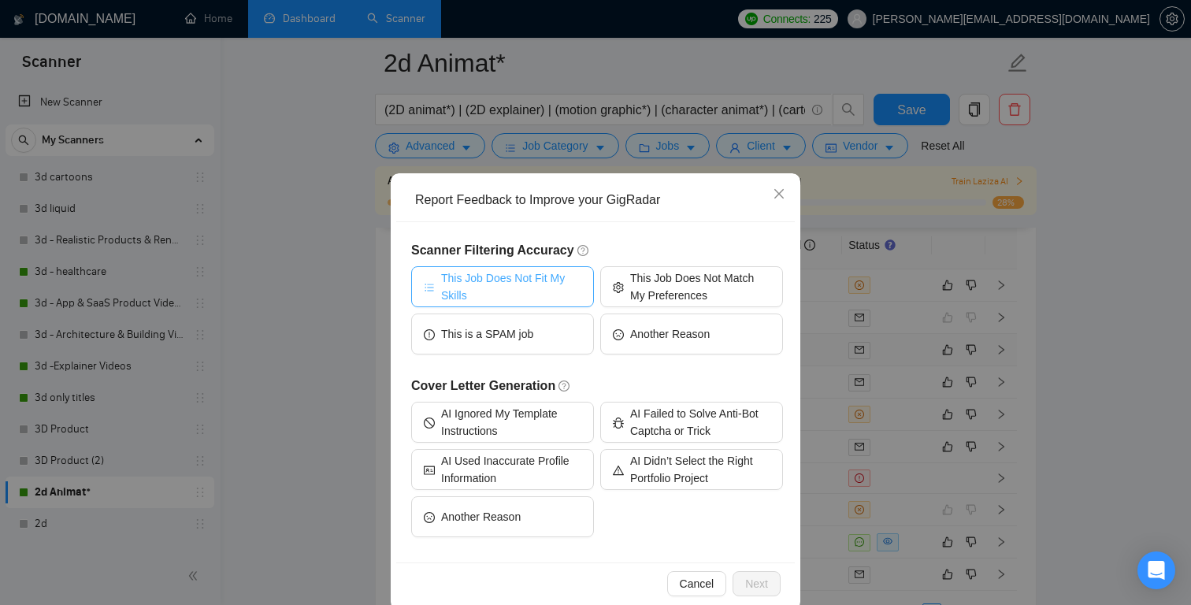
click at [516, 278] on span "This Job Does Not Fit My Skills" at bounding box center [511, 286] width 140 height 35
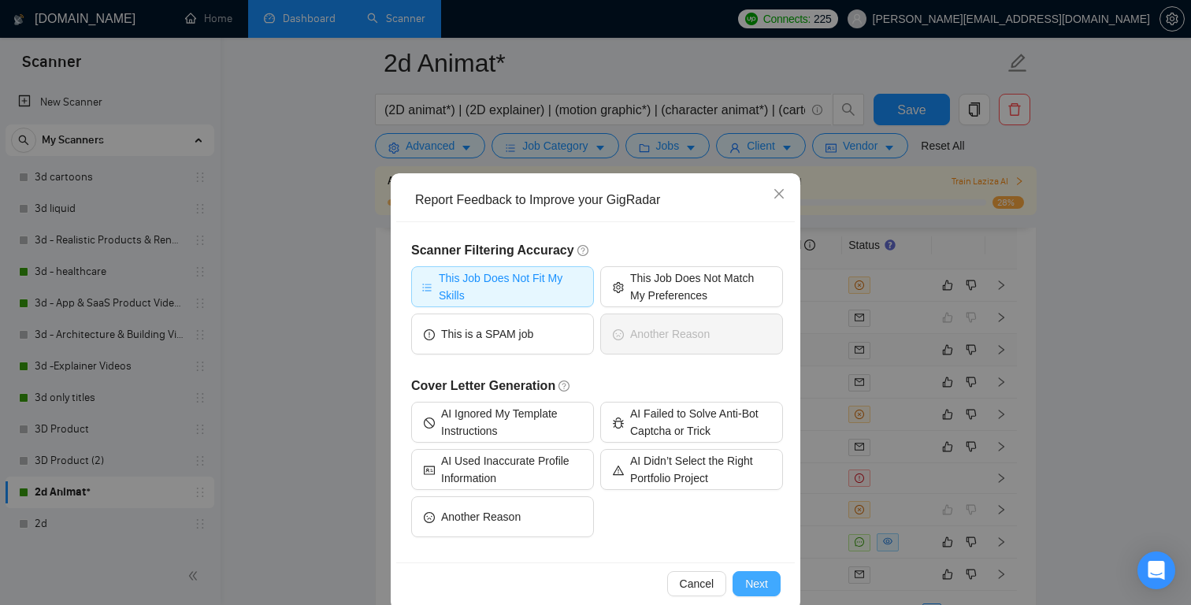
click at [756, 576] on span "Next" at bounding box center [756, 583] width 23 height 17
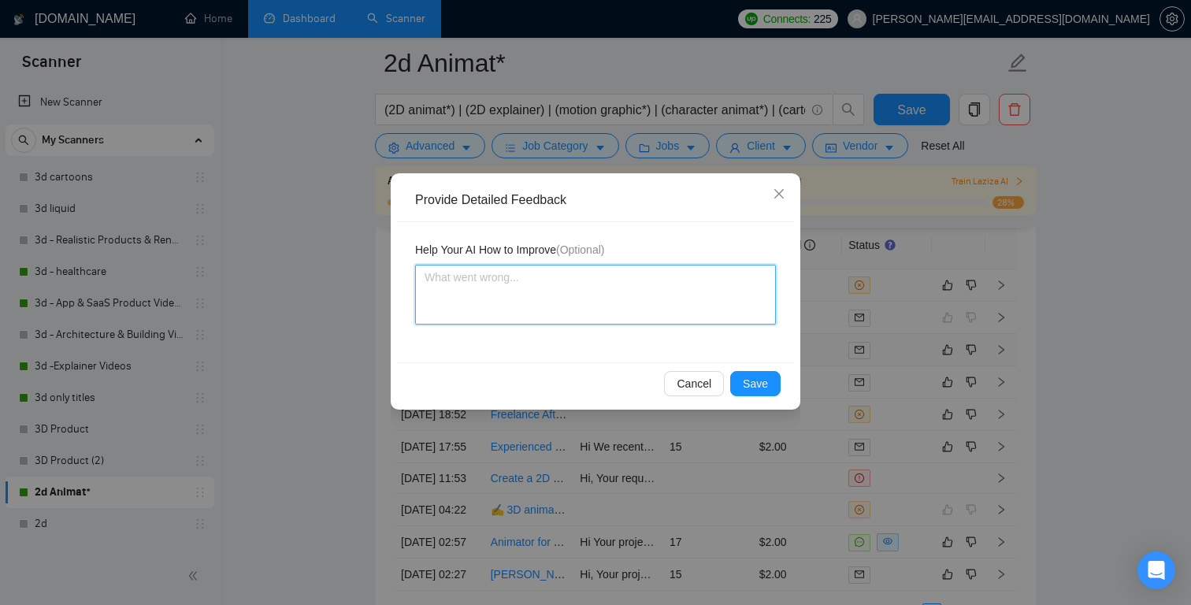
click at [574, 283] on textarea at bounding box center [595, 295] width 361 height 60
paste textarea "This job has a very specific or proprietary software/tool requirement (“PlotSet…"
type textarea "This job has a very specific or proprietary software/tool requirement (“PlotSet…"
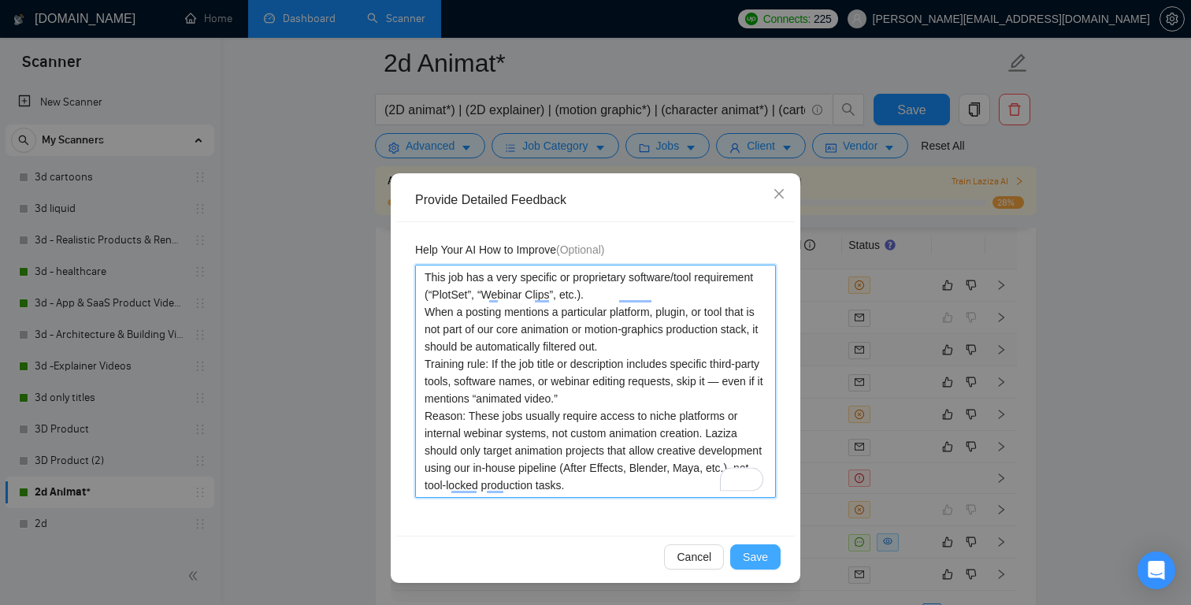
type textarea "This job has a very specific or proprietary software/tool requirement (“PlotSet…"
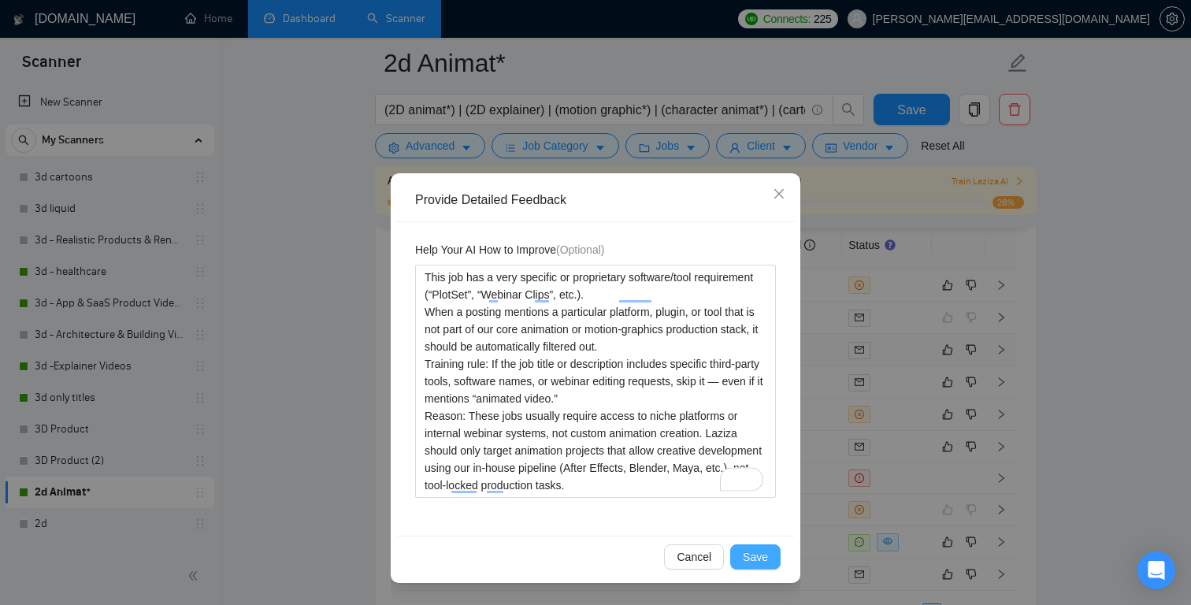
click at [755, 550] on span "Save" at bounding box center [755, 556] width 25 height 17
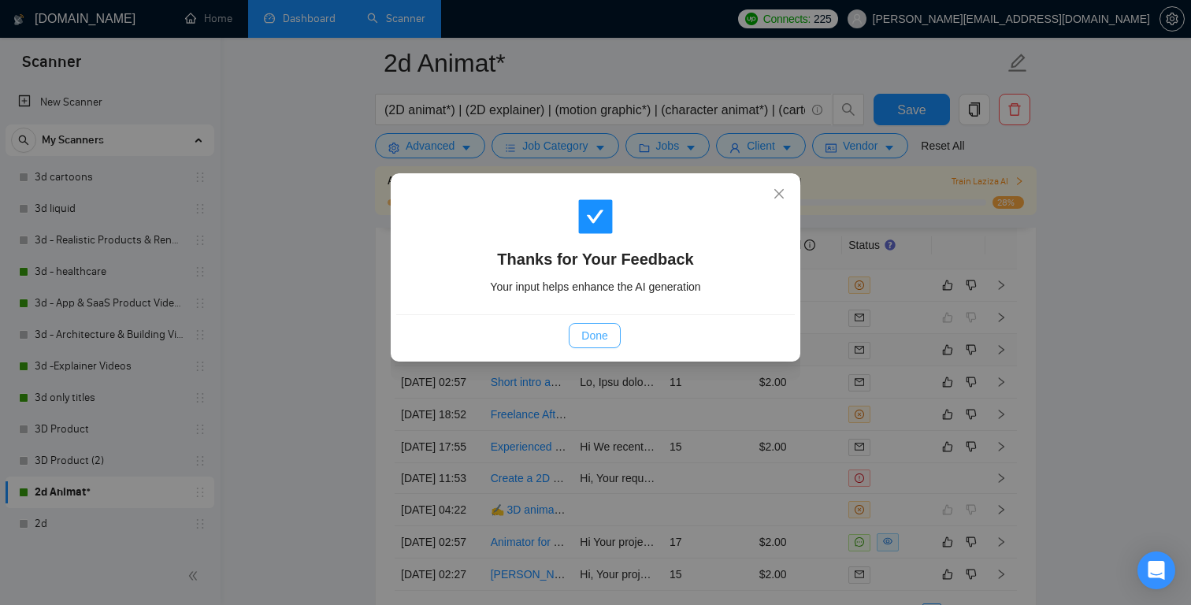
click at [602, 328] on span "Done" at bounding box center [594, 335] width 26 height 17
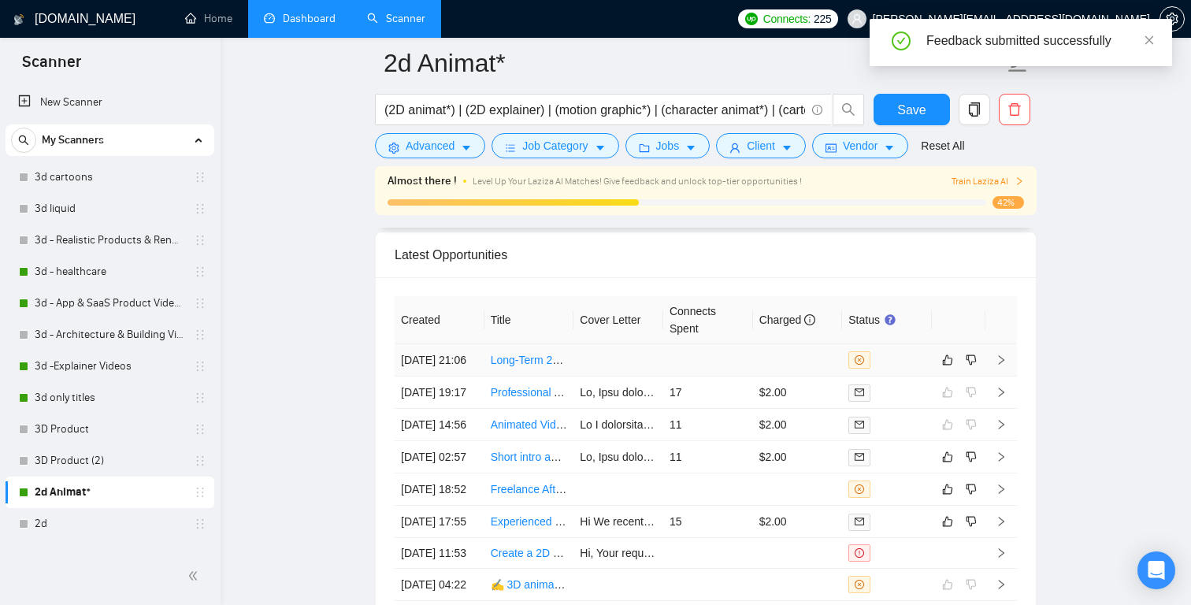
scroll to position [4030, 0]
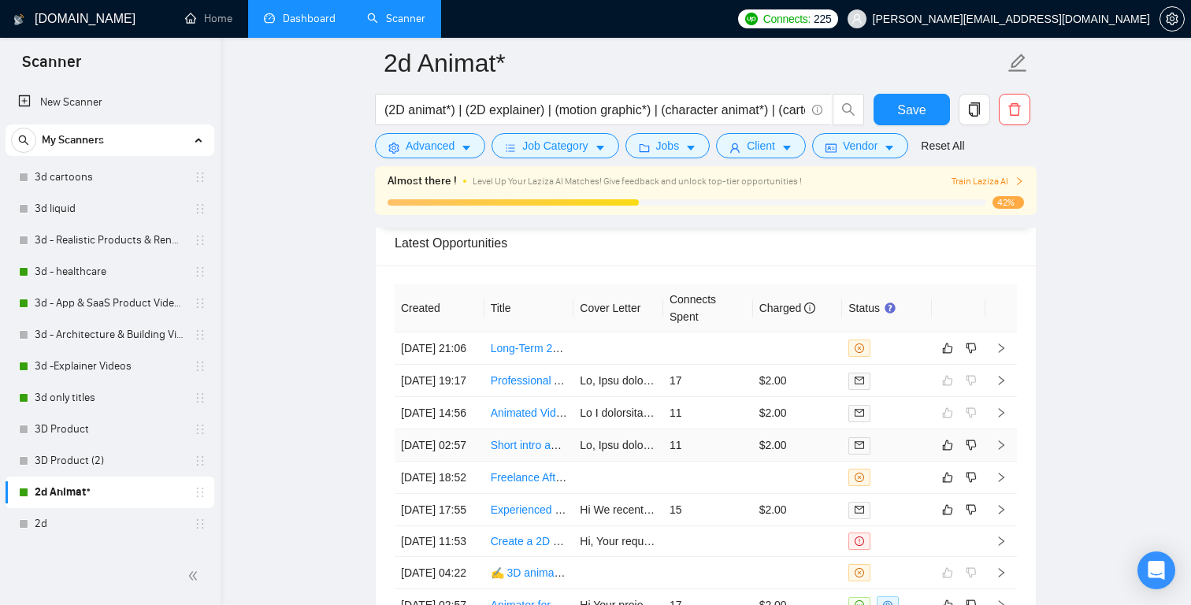
click at [526, 451] on link "Short intro animation (6–7 seconds) for our mobile app." at bounding box center [625, 445] width 269 height 13
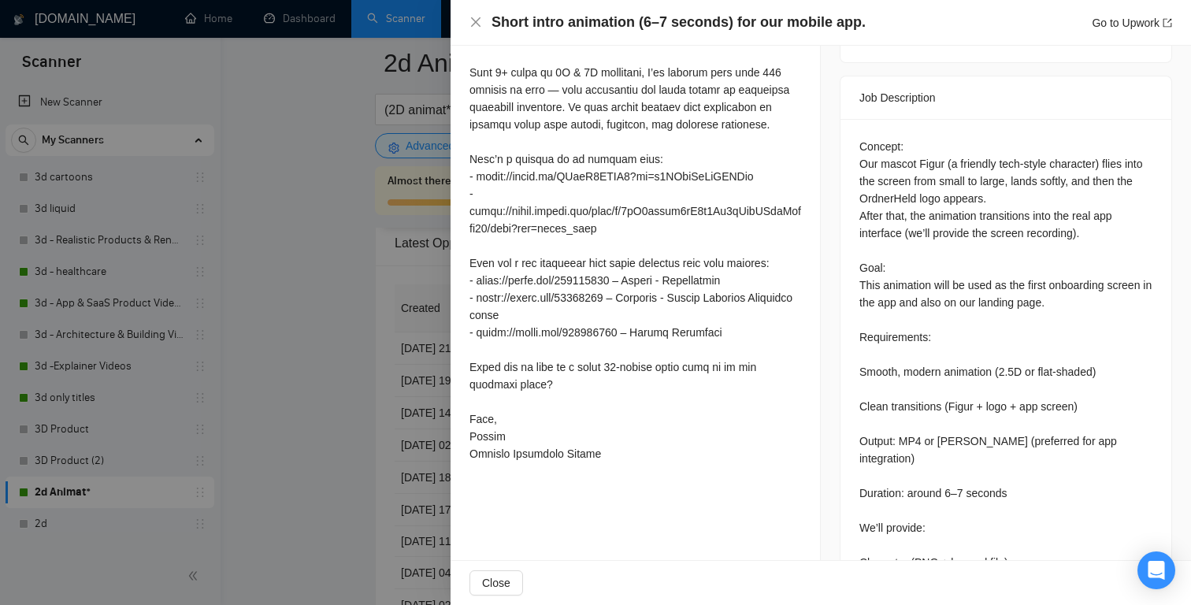
scroll to position [728, 0]
click at [421, 396] on div at bounding box center [595, 302] width 1191 height 605
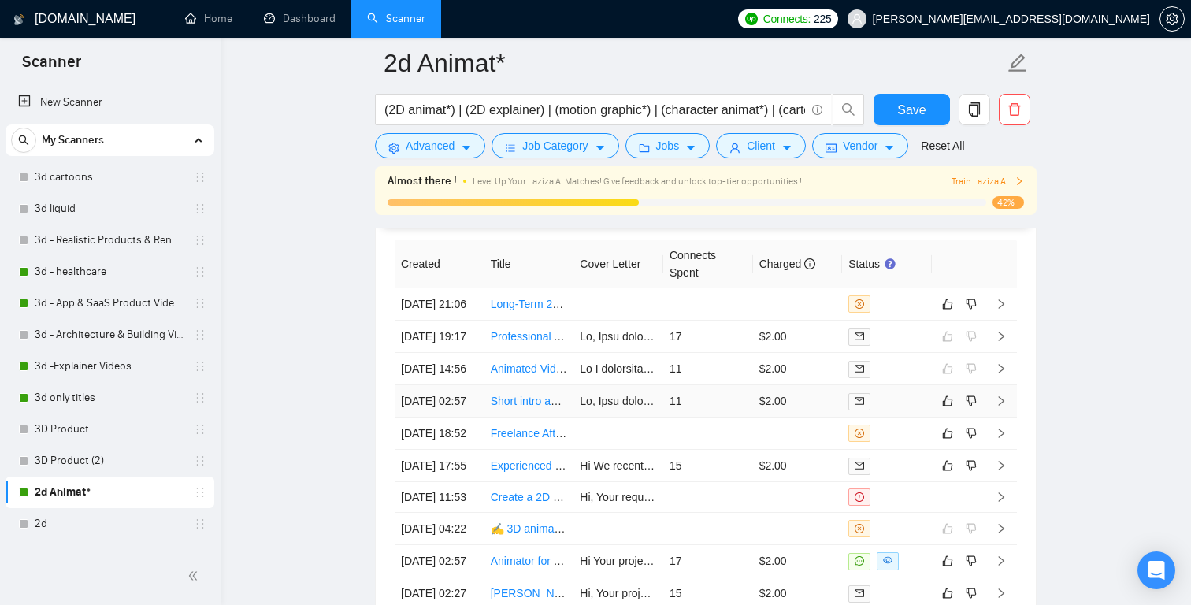
scroll to position [4079, 0]
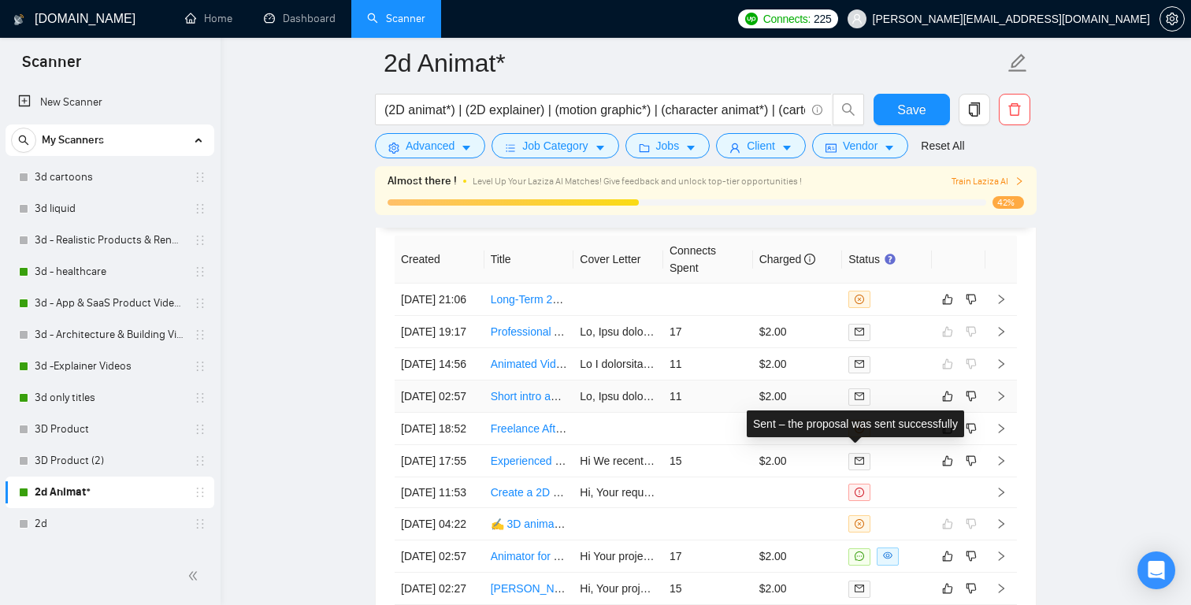
click at [859, 401] on icon "mail" at bounding box center [858, 395] width 9 height 9
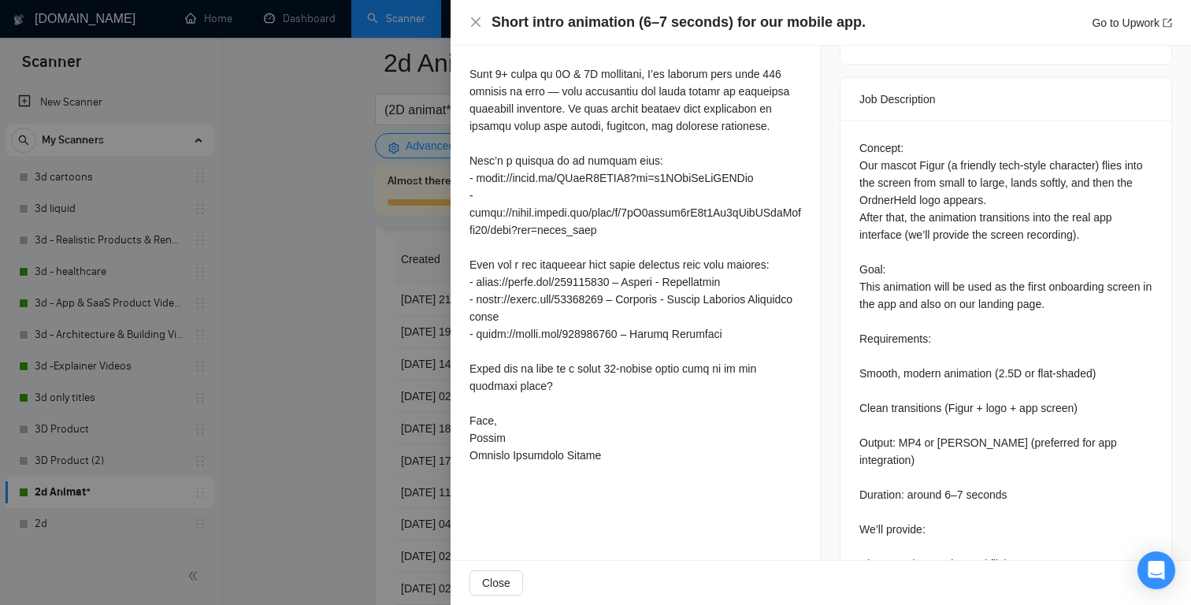
click at [348, 259] on div at bounding box center [595, 302] width 1191 height 605
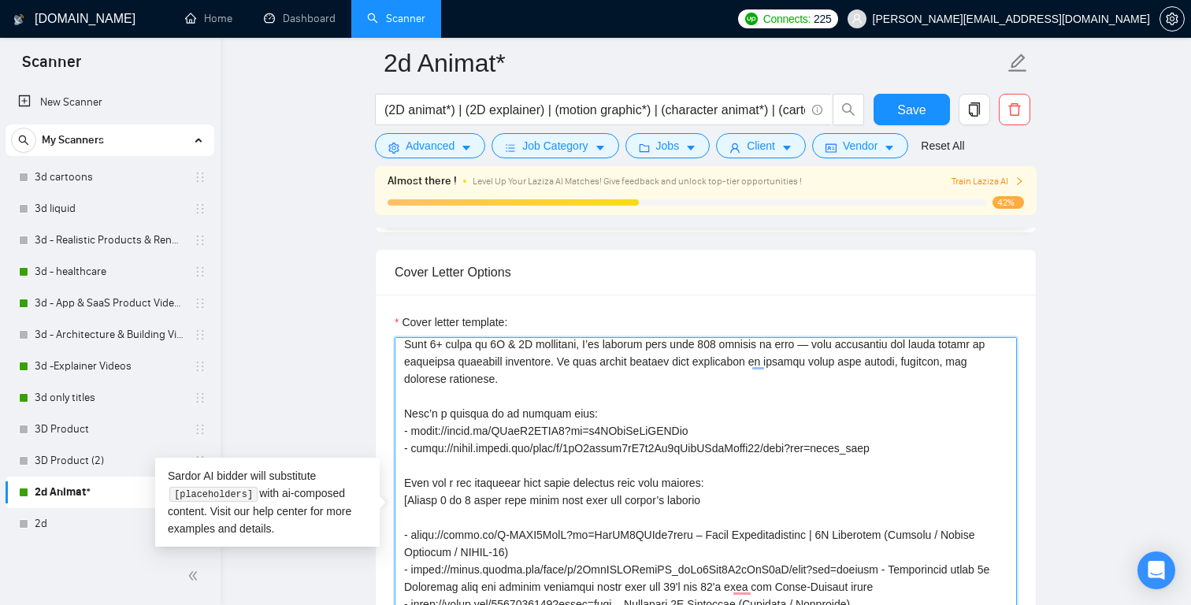
drag, startPoint x: 914, startPoint y: 447, endPoint x: 404, endPoint y: 444, distance: 510.3
click at [403, 444] on textarea "Cover letter template:" at bounding box center [706, 514] width 622 height 354
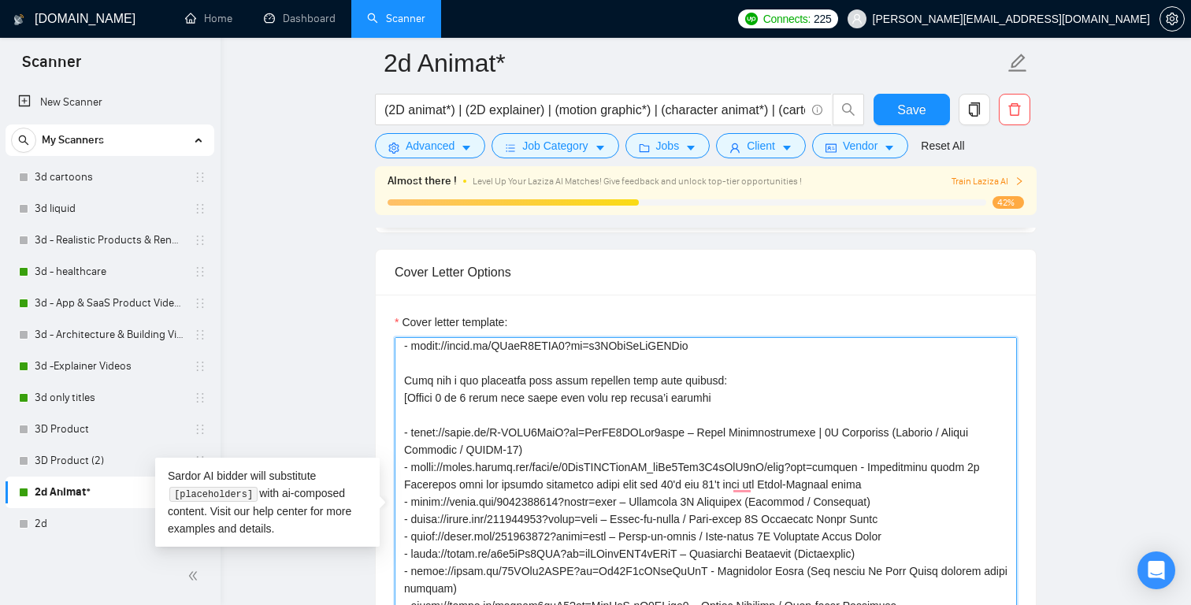
click at [894, 482] on textarea "Cover letter template:" at bounding box center [706, 514] width 622 height 354
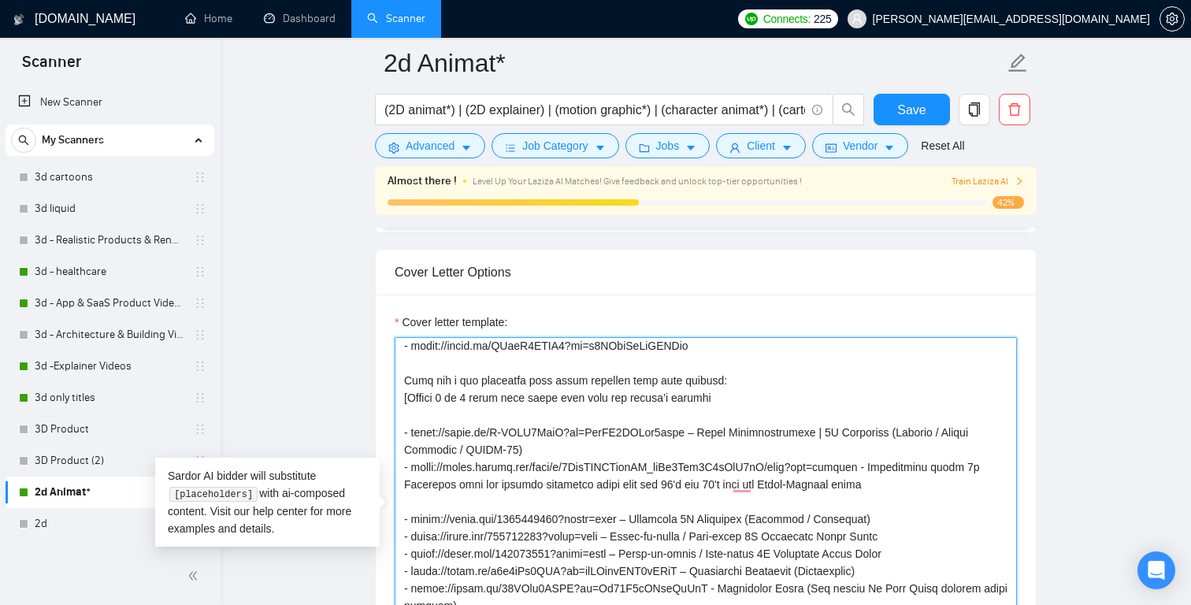
paste textarea "- https://drive.google.com/file/d/1qM6esbta5yS6n3Ry5oAwyHZjnNnxah86/view?usp=dr…"
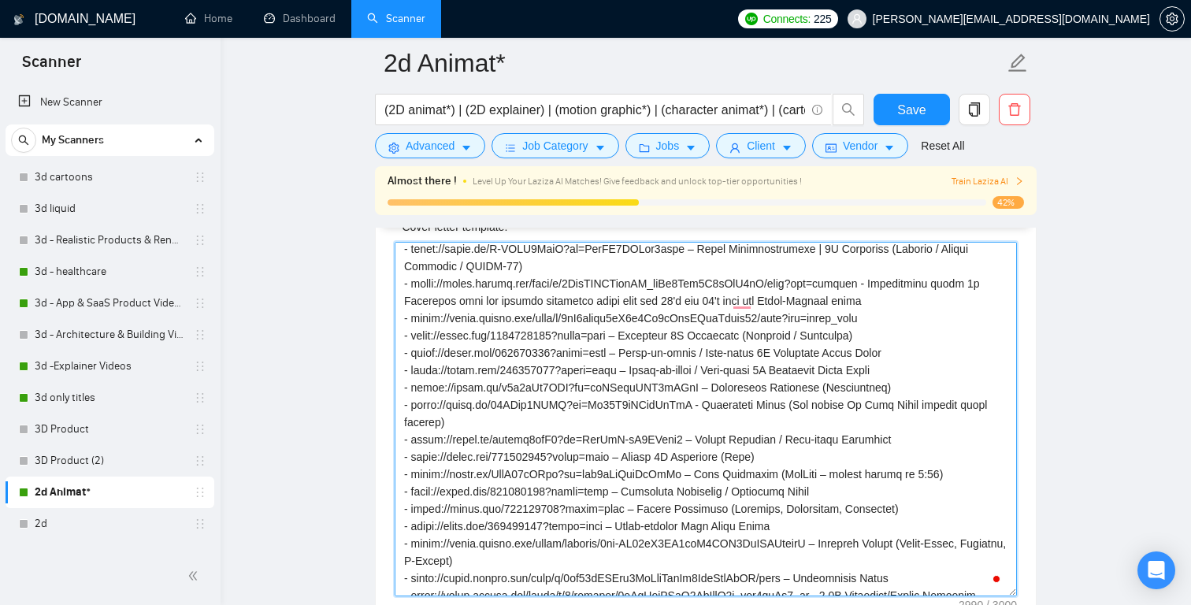
drag, startPoint x: 634, startPoint y: 352, endPoint x: 413, endPoint y: 357, distance: 220.5
click at [413, 357] on textarea "Cover letter template:" at bounding box center [706, 419] width 622 height 354
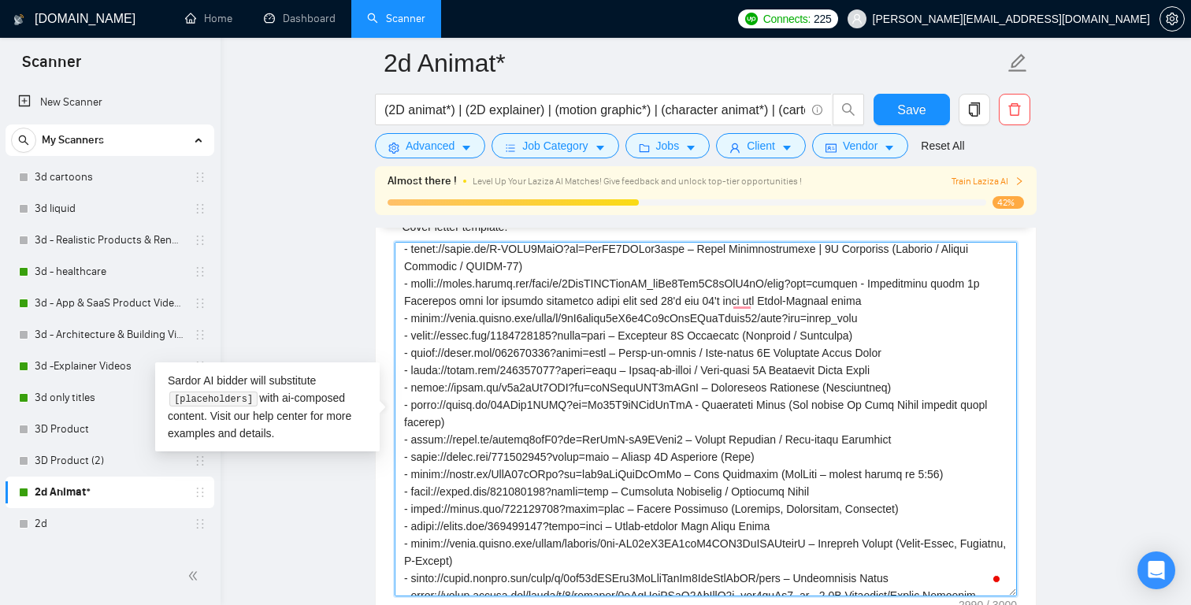
drag, startPoint x: 951, startPoint y: 354, endPoint x: 401, endPoint y: 351, distance: 550.4
click at [398, 353] on div "Cover Letter Options Cover letter template:" at bounding box center [705, 394] width 661 height 481
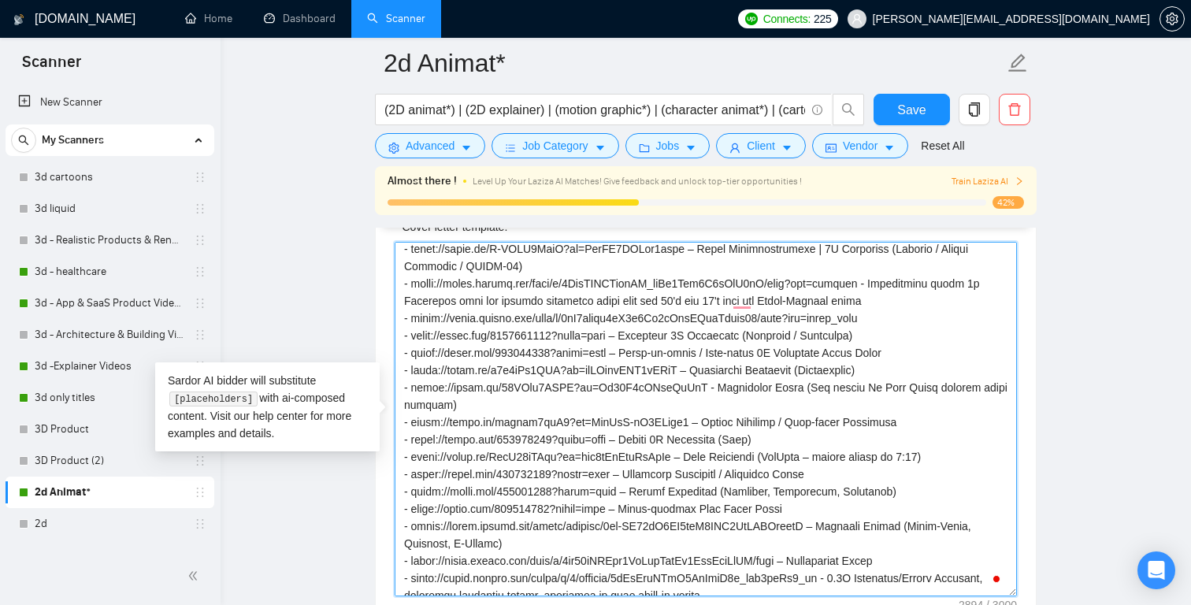
drag, startPoint x: 633, startPoint y: 354, endPoint x: 414, endPoint y: 355, distance: 218.9
click at [414, 355] on textarea "Cover letter template:" at bounding box center [706, 419] width 622 height 354
click at [955, 353] on textarea "Cover letter template:" at bounding box center [706, 419] width 622 height 354
click at [910, 314] on textarea "Cover letter template:" at bounding box center [706, 419] width 622 height 354
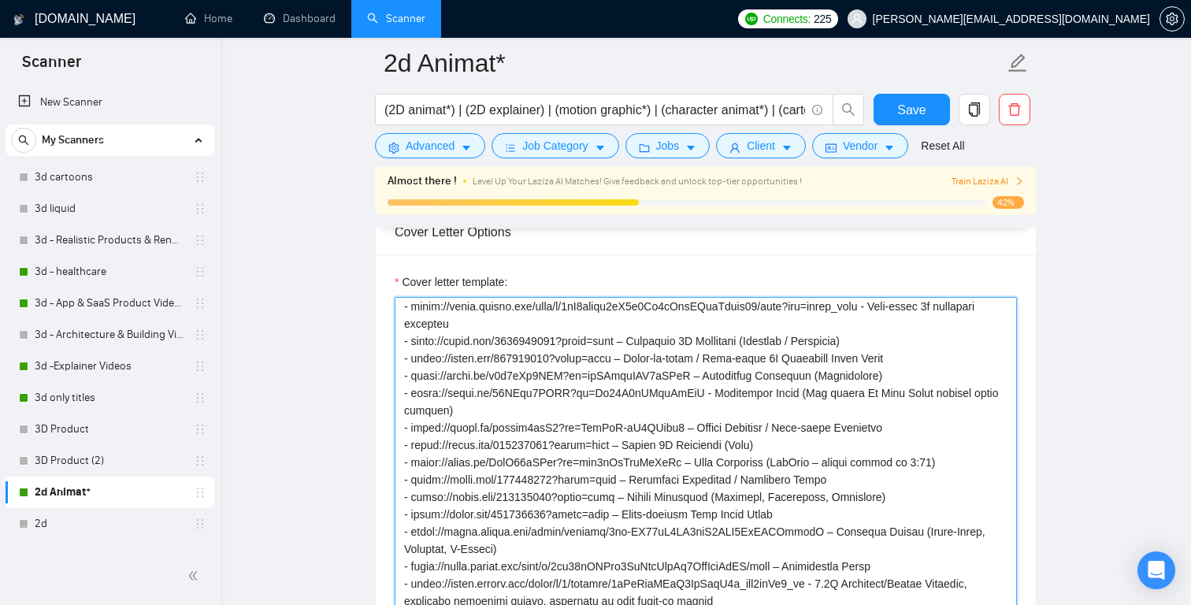
scroll to position [348, 0]
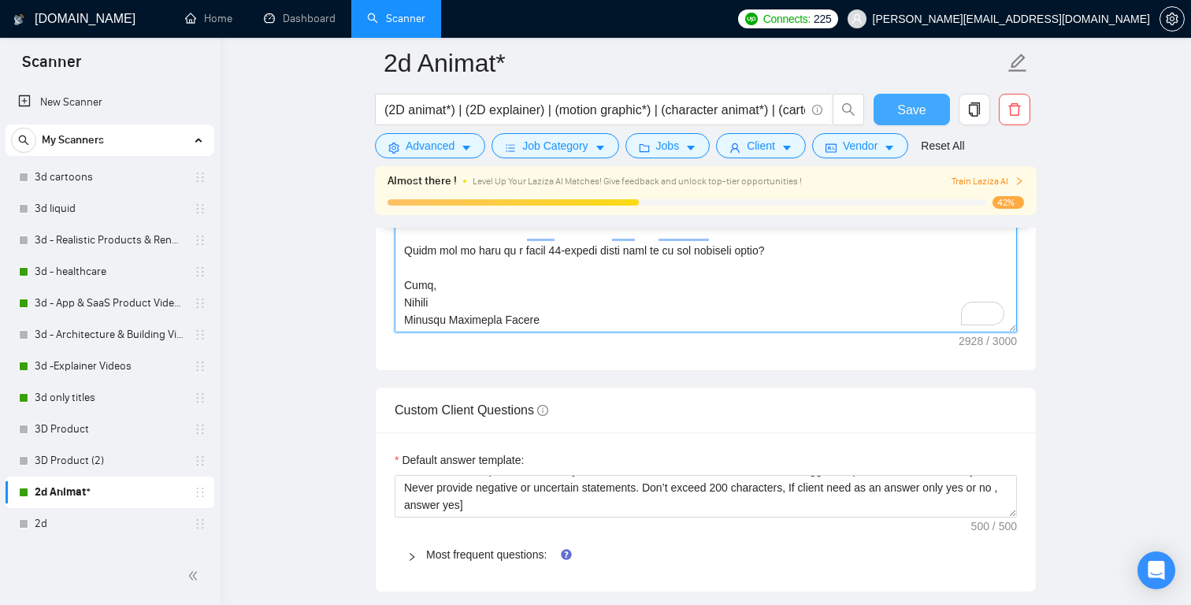
type textarea "[Say "Hi" and add a name if there is such, if not - leave just "Hi"] [Recognize…"
click at [909, 116] on span "Save" at bounding box center [911, 110] width 28 height 20
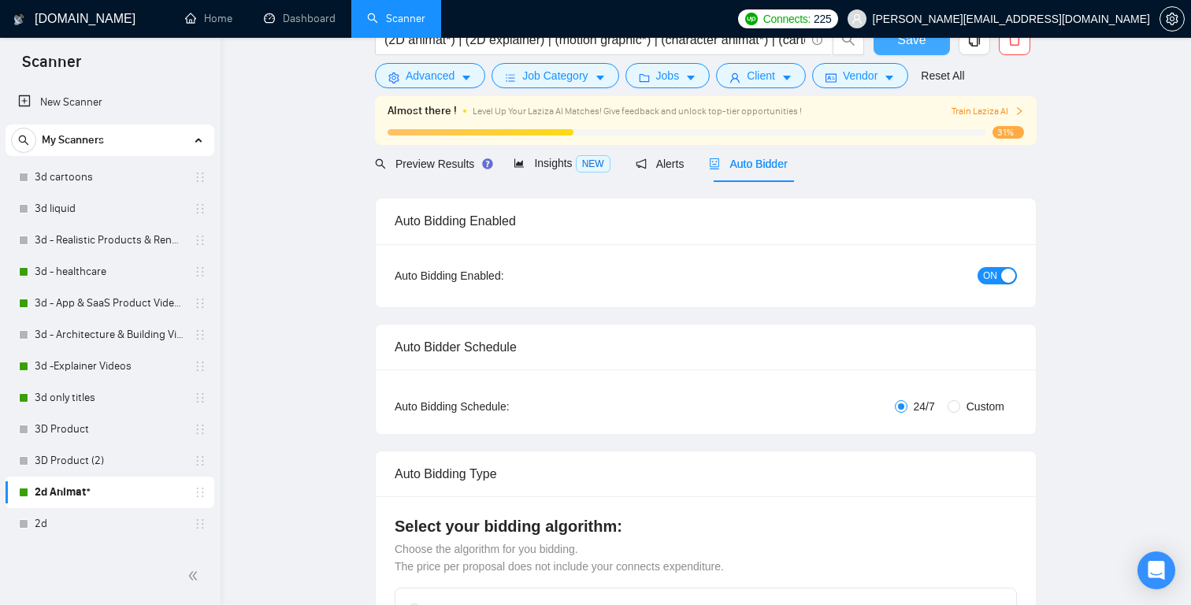
scroll to position [0, 0]
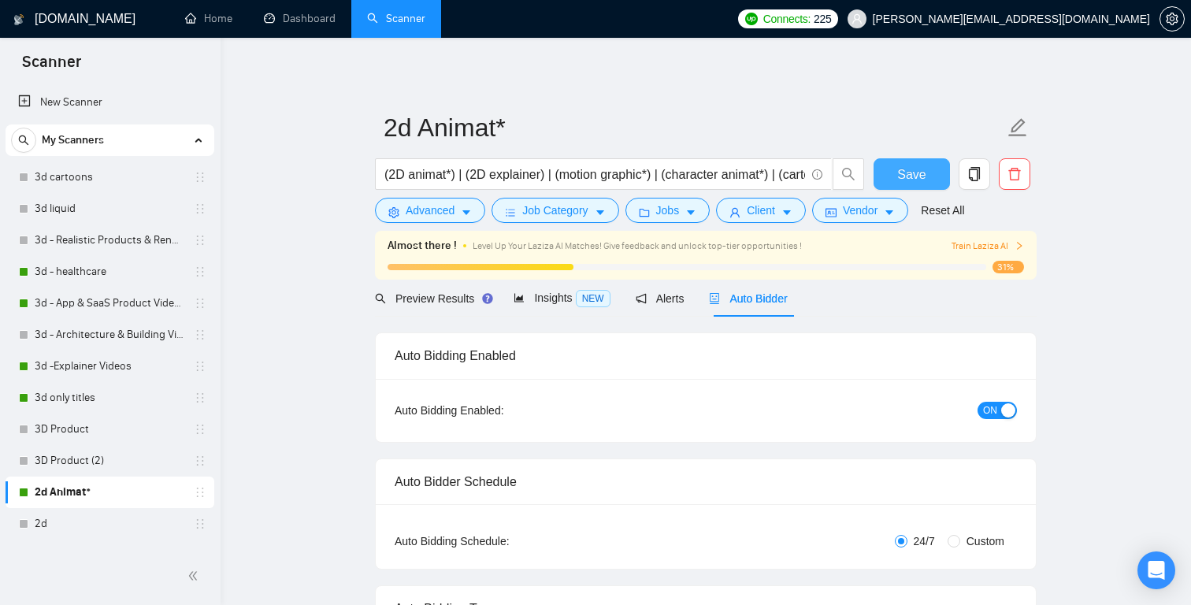
click at [908, 171] on span "Save" at bounding box center [911, 175] width 28 height 20
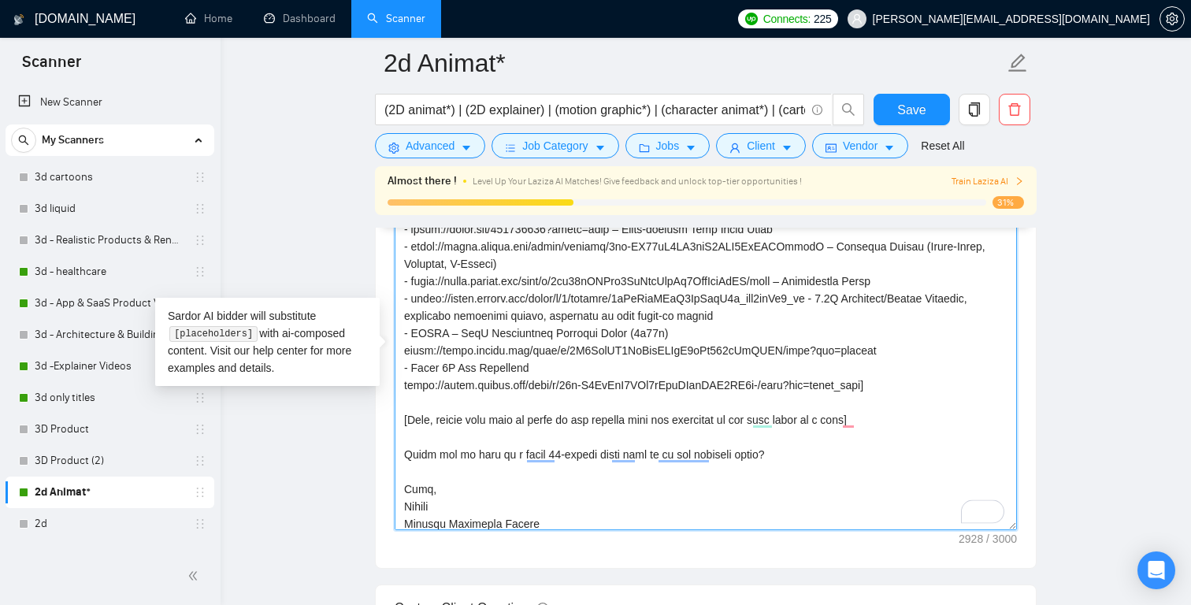
scroll to position [496, 0]
drag, startPoint x: 844, startPoint y: 303, endPoint x: 414, endPoint y: 301, distance: 430.0
click at [414, 301] on textarea "Cover letter template:" at bounding box center [706, 353] width 622 height 354
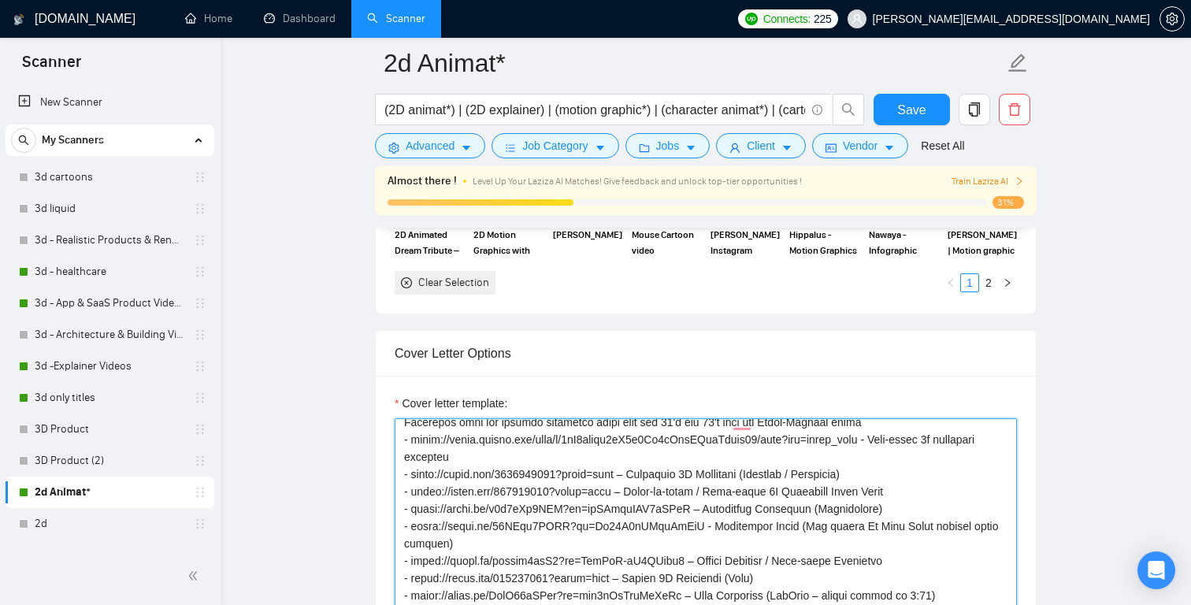
scroll to position [264, 0]
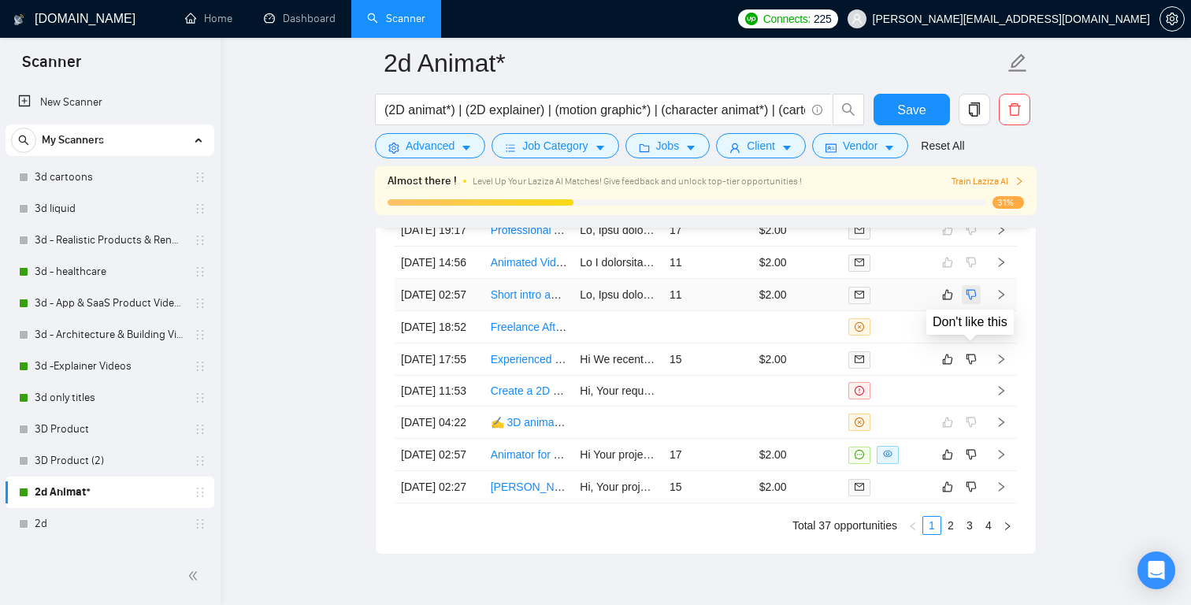
click at [973, 301] on icon "dislike" at bounding box center [970, 294] width 11 height 13
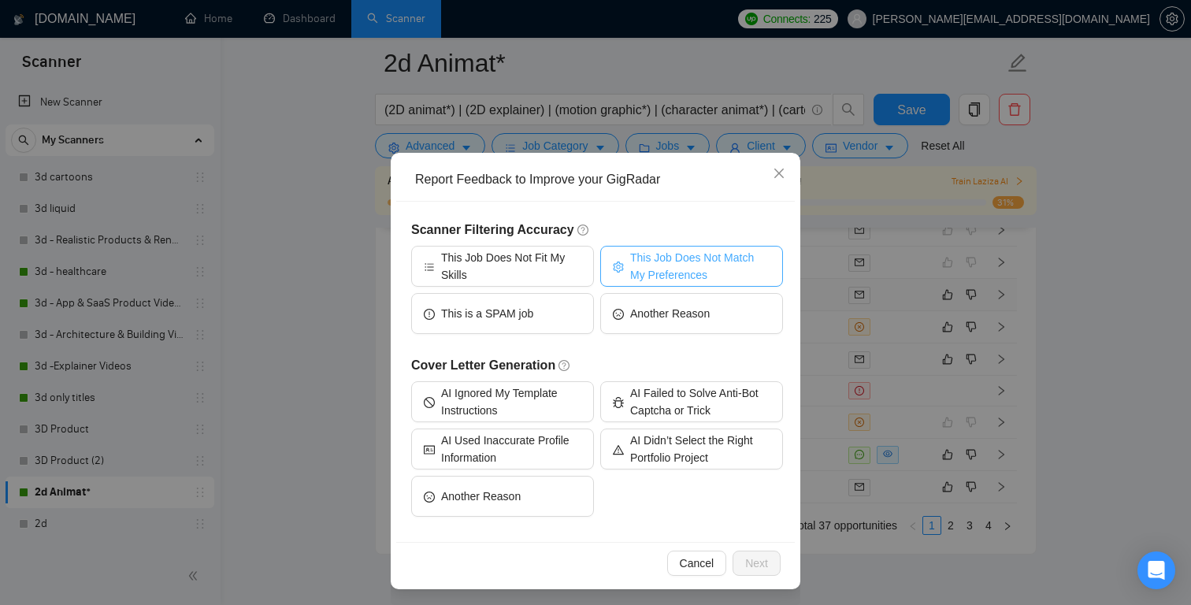
scroll to position [24, 0]
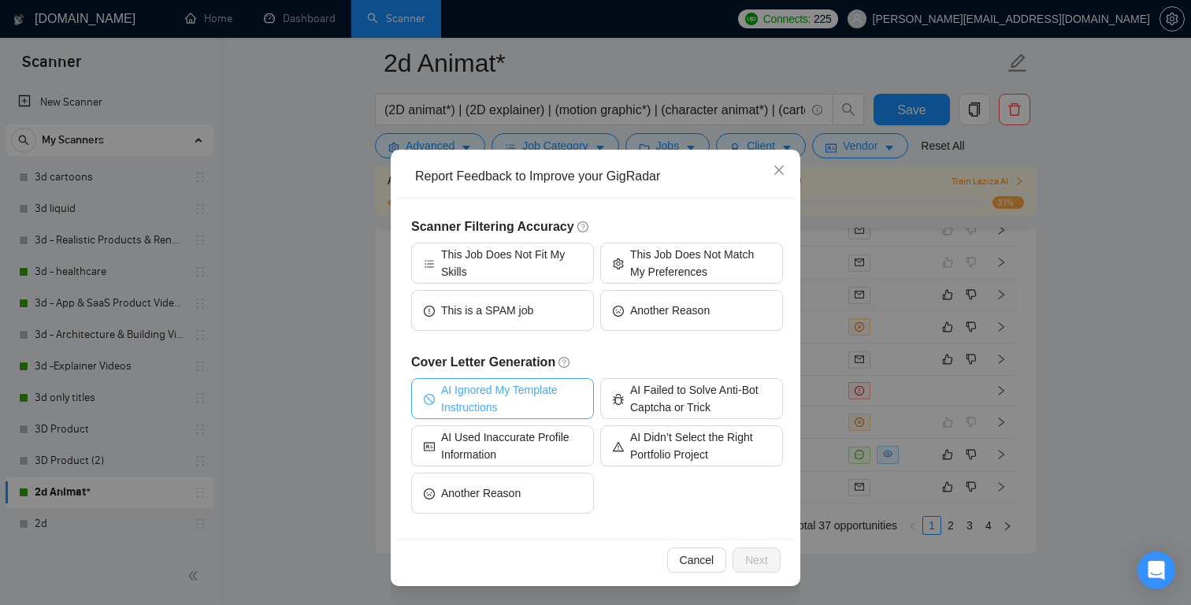
click at [528, 405] on span "AI Ignored My Template Instructions" at bounding box center [511, 398] width 140 height 35
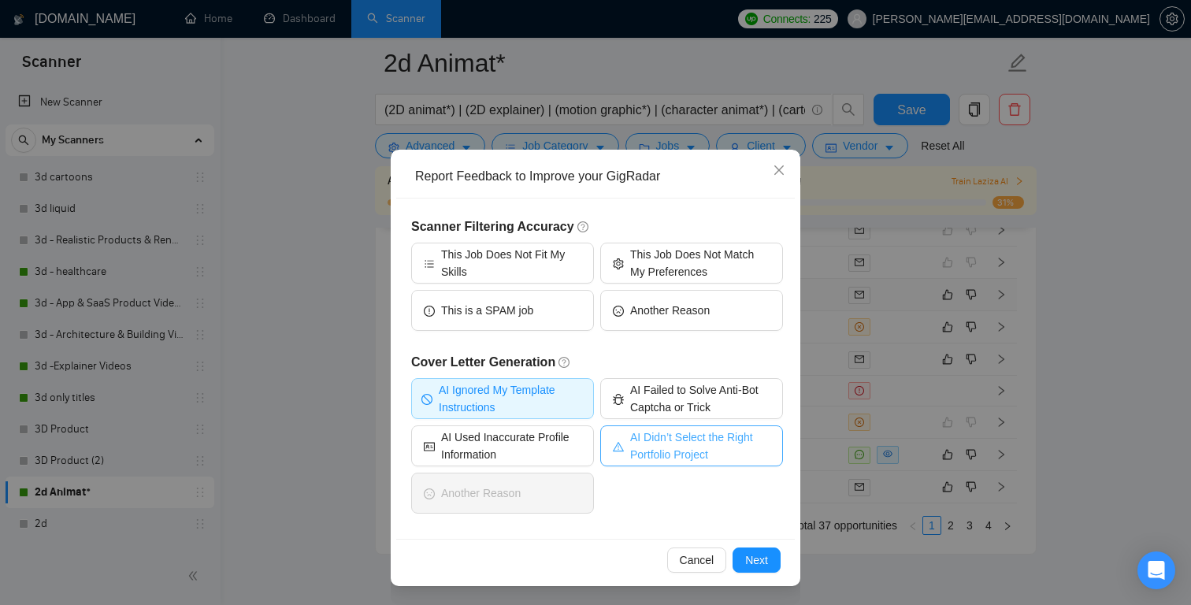
click at [657, 450] on span "AI Didn’t Select the Right Portfolio Project" at bounding box center [700, 445] width 140 height 35
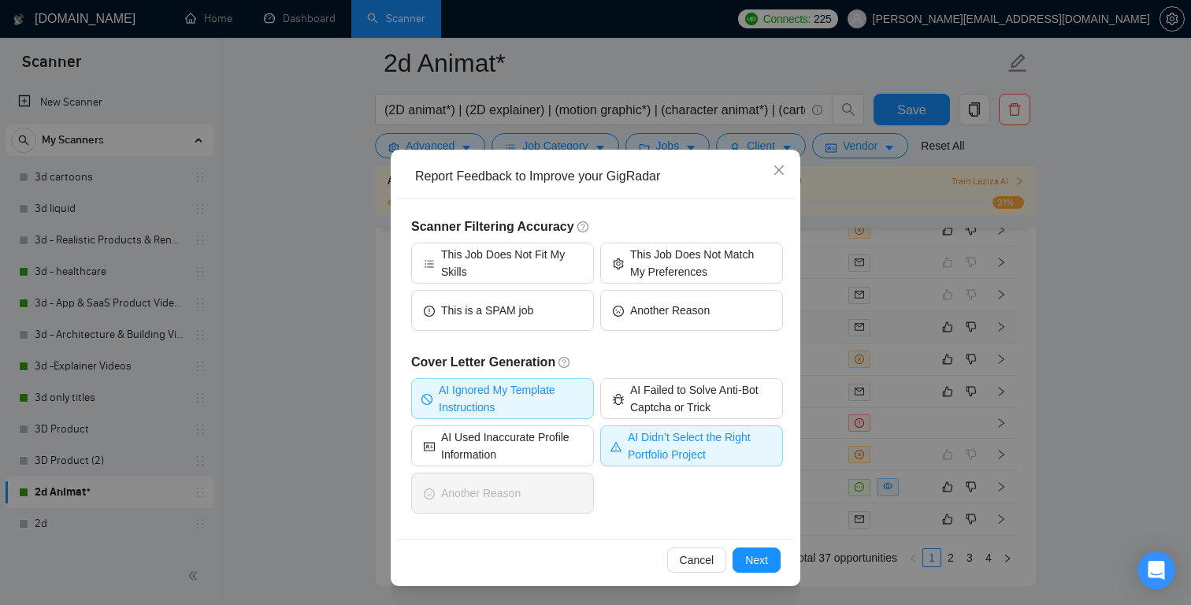
scroll to position [4118, 0]
click at [761, 555] on span "Next" at bounding box center [756, 559] width 23 height 17
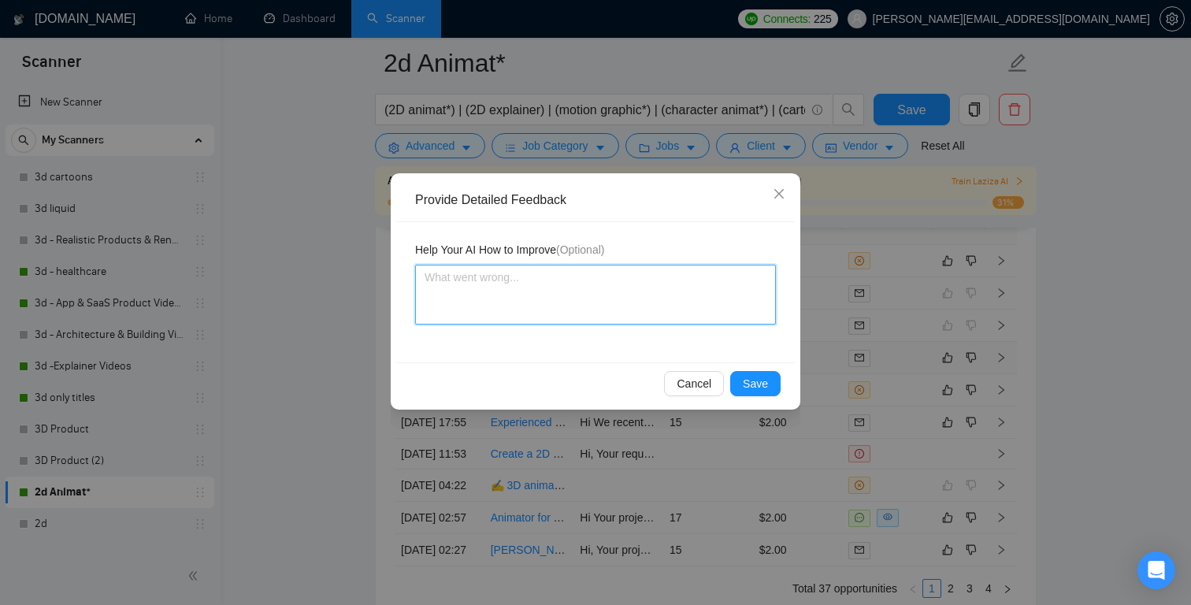
click at [532, 293] on textarea at bounding box center [595, 295] width 361 height 60
paste textarea "The job was titled “Short intro animation (6–7 seconds) for our mobile app.” Th…"
type textarea "The job was titled “Short intro animation (6–7 seconds) for our mobile app.” Th…"
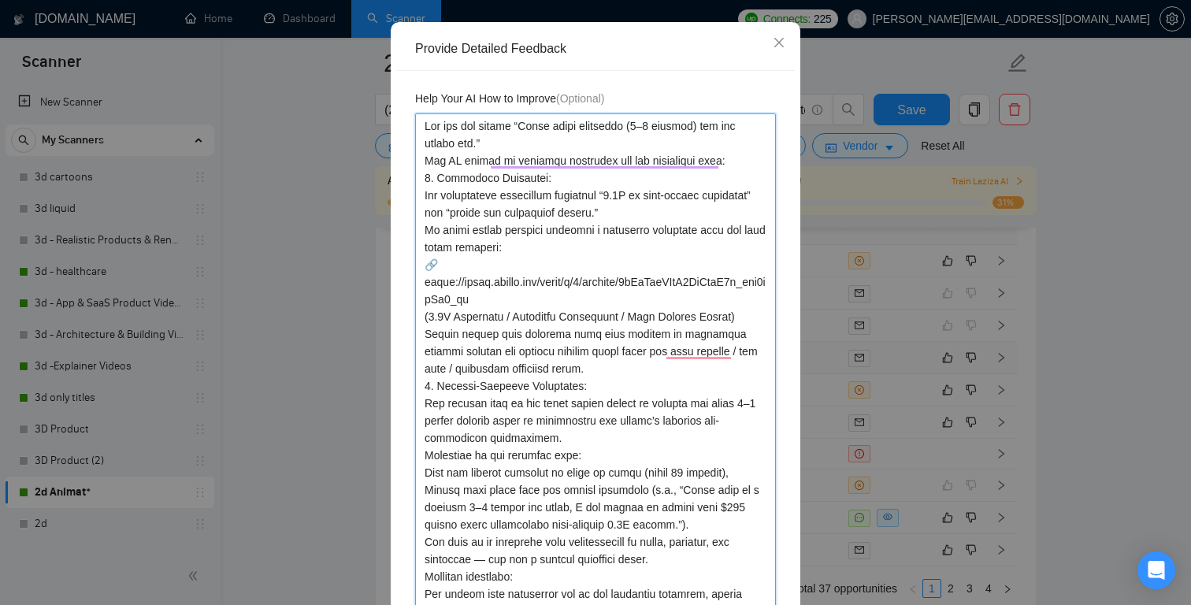
scroll to position [153, 0]
click at [517, 259] on textarea "To enrich screen reader interactions, please activate Accessibility in Grammarl…" at bounding box center [595, 462] width 361 height 701
type textarea "The job was titled “Short intro animation (6–7 seconds) for our mobile app.” Th…"
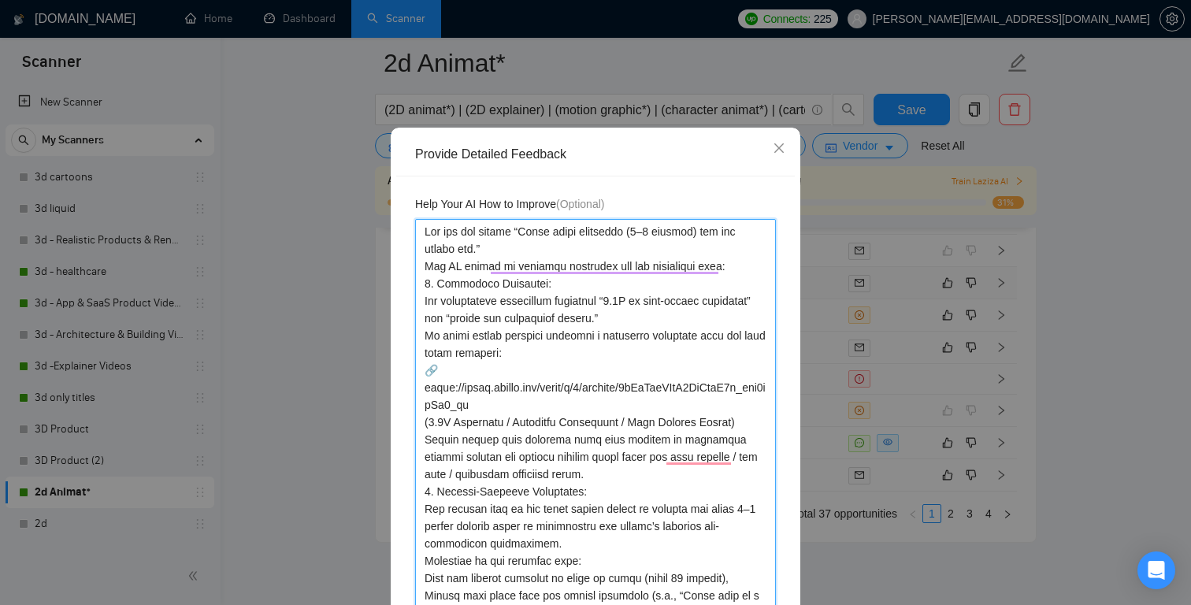
scroll to position [53, 0]
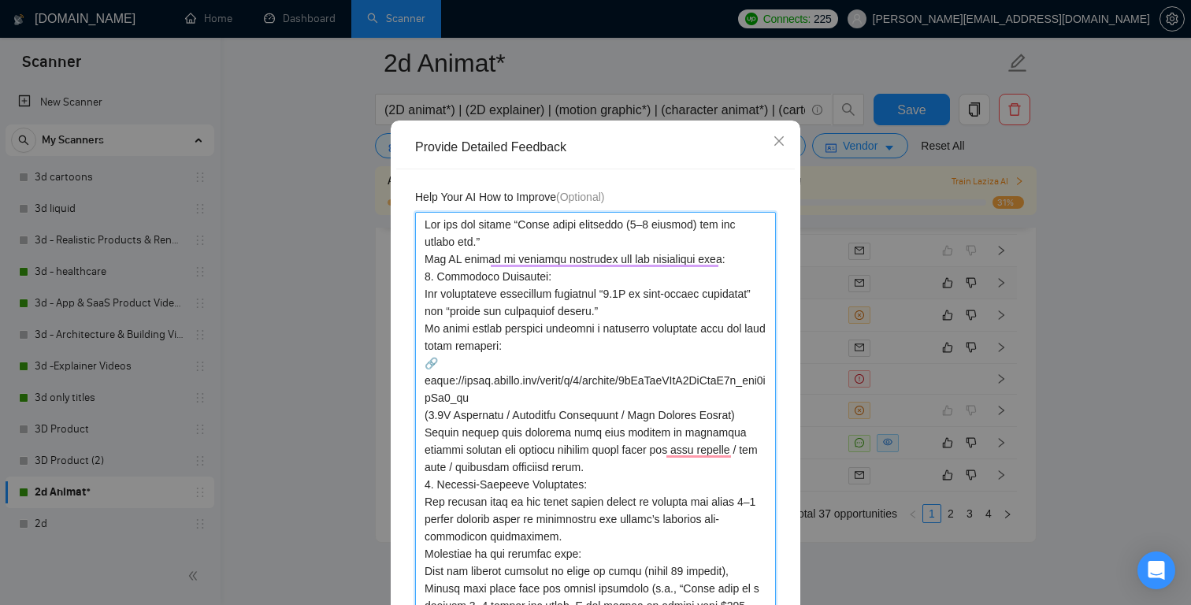
click at [731, 260] on textarea "To enrich screen reader interactions, please activate Accessibility in Grammarl…" at bounding box center [595, 562] width 361 height 701
type textarea "The job was titled “Short intro animation (6–7 seconds) for our mobile app.” Th…"
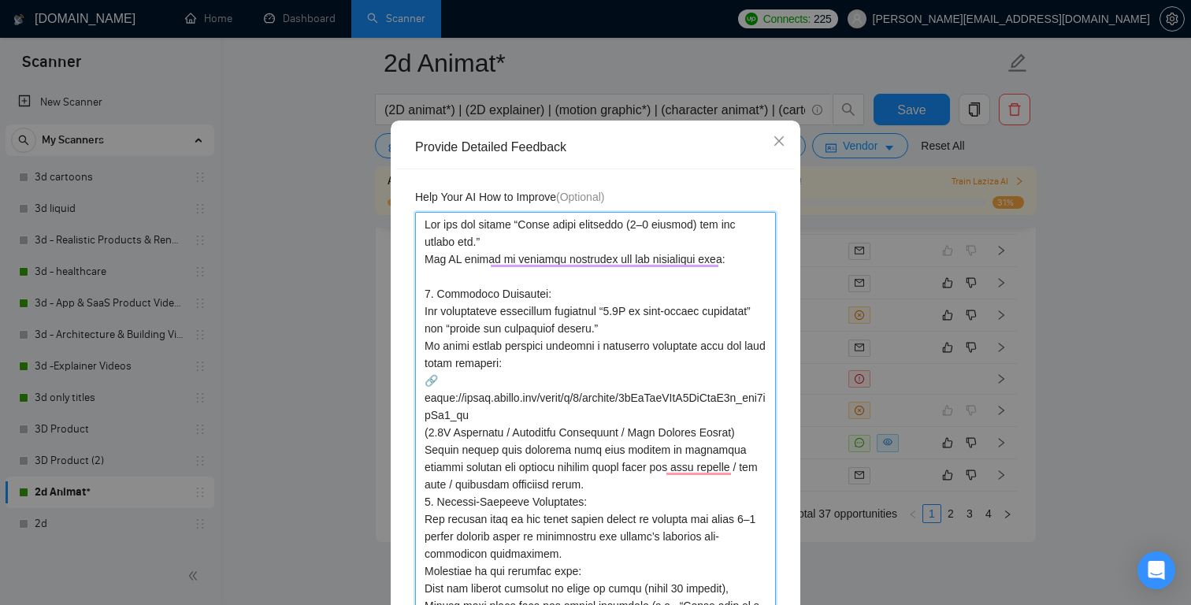
type textarea "The job was titled “Short intro animation (6–7 seconds) for our mobile app.” Th…"
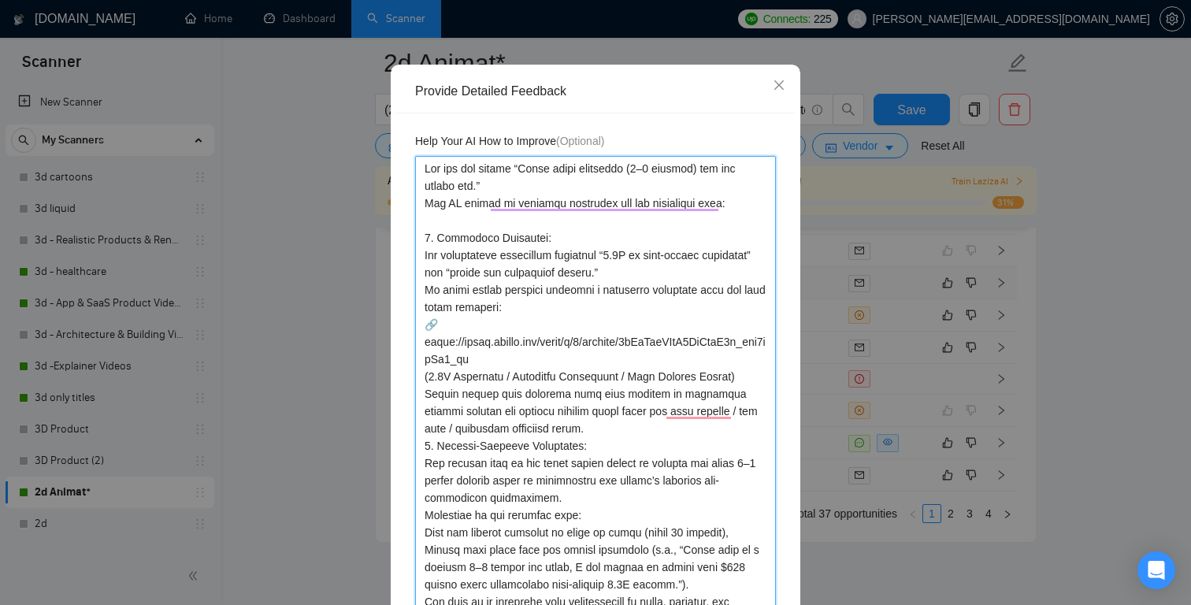
scroll to position [113, 0]
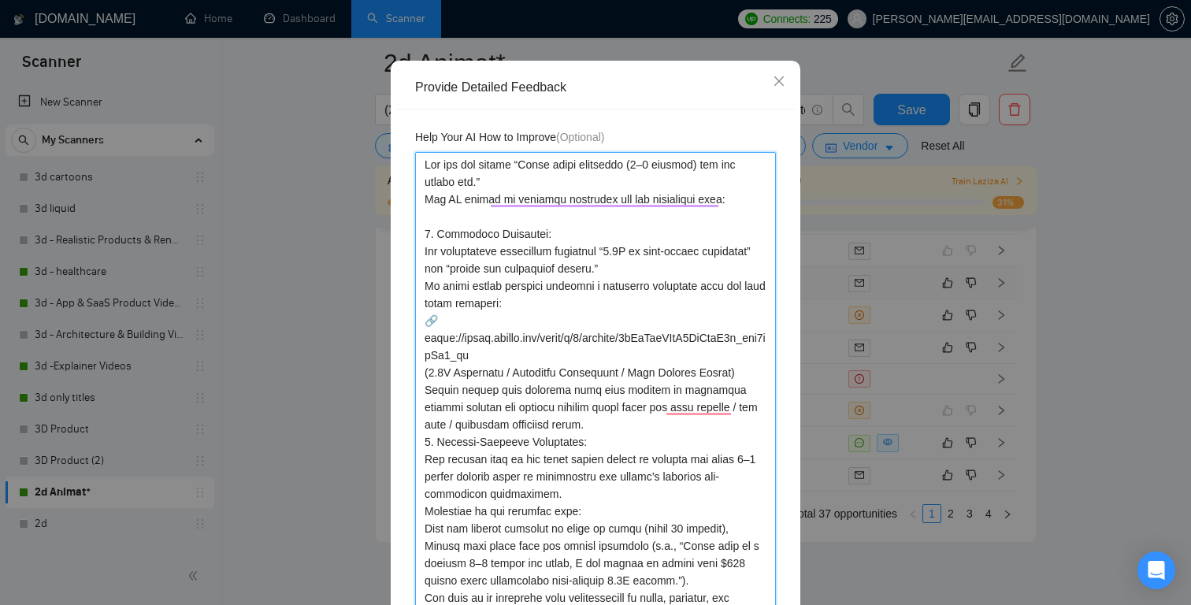
click at [565, 357] on textarea "To enrich screen reader interactions, please activate Accessibility in Grammarl…" at bounding box center [595, 511] width 361 height 718
type textarea "The job was titled “Short intro animation (6–7 seconds) for our mobile app.” Th…"
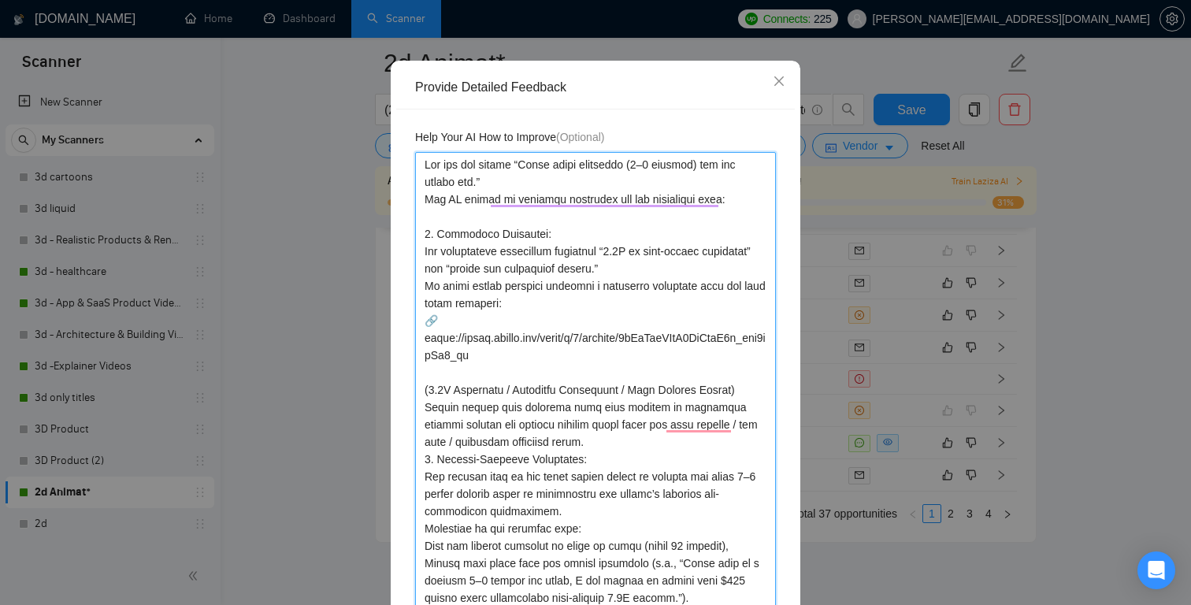
type textarea "The job was titled “Short intro animation (6–7 seconds) for our mobile app.” Th…"
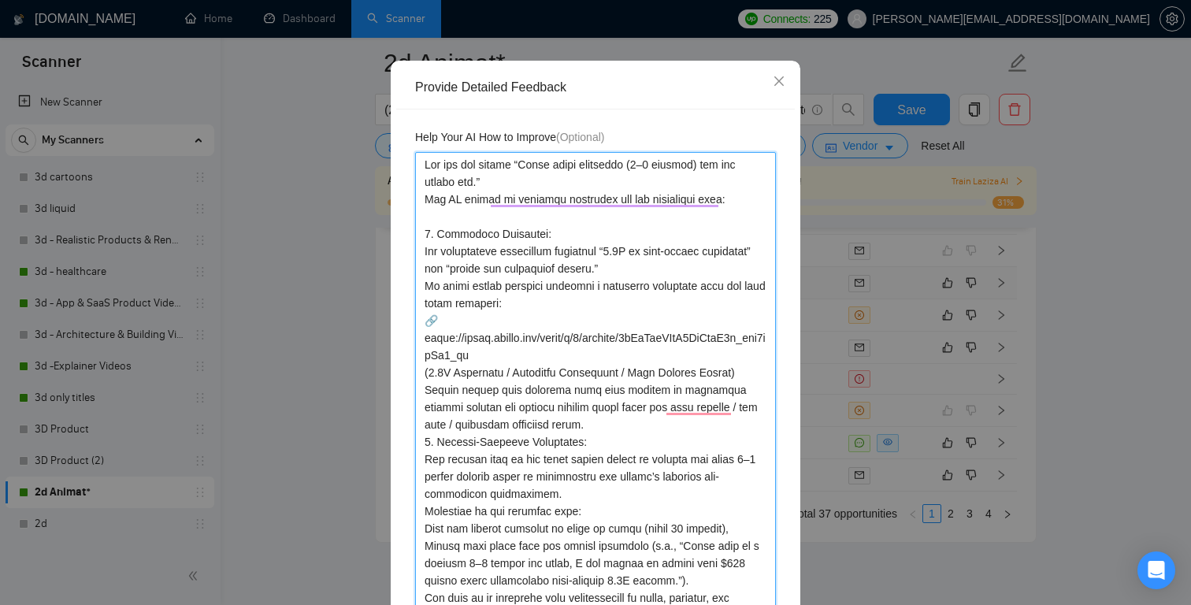
click at [749, 368] on textarea "To enrich screen reader interactions, please activate Accessibility in Grammarl…" at bounding box center [595, 511] width 361 height 718
type textarea "The job was titled “Short intro animation (6–7 seconds) for our mobile app.” Th…"
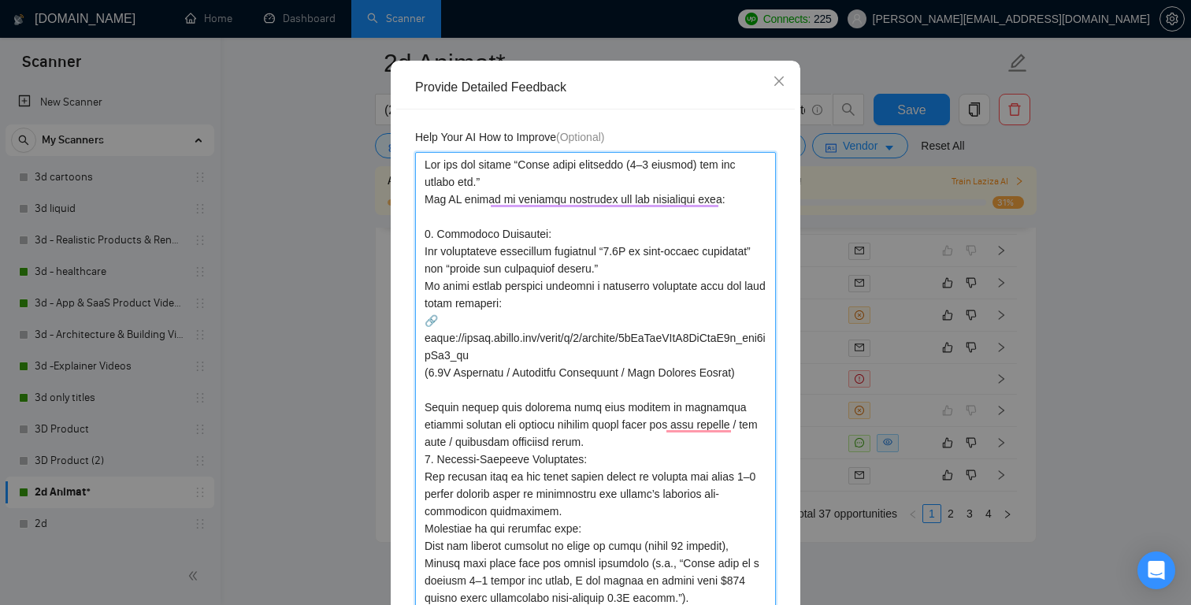
type textarea "The job was titled “Short intro animation (6–7 seconds) for our mobile app.” Th…"
click at [610, 436] on textarea "To enrich screen reader interactions, please activate Accessibility in Grammarl…" at bounding box center [595, 519] width 361 height 735
type textarea "The job was titled “Short intro animation (6–7 seconds) for our mobile app.” Th…"
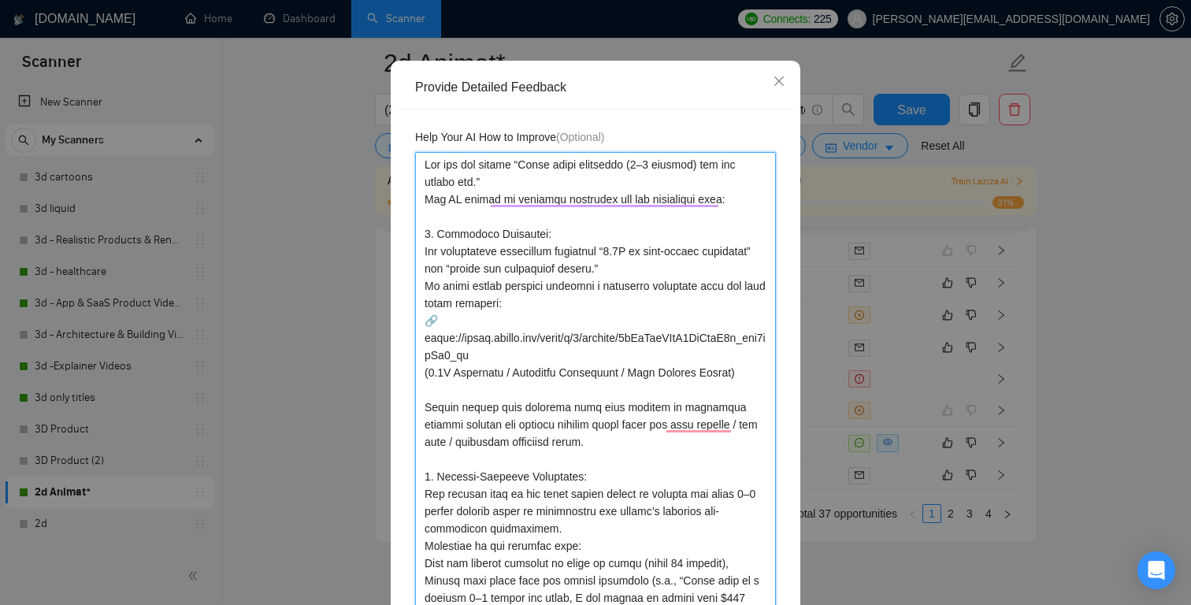
type textarea "The job was titled “Short intro animation (6–7 seconds) for our mobile app.” Th…"
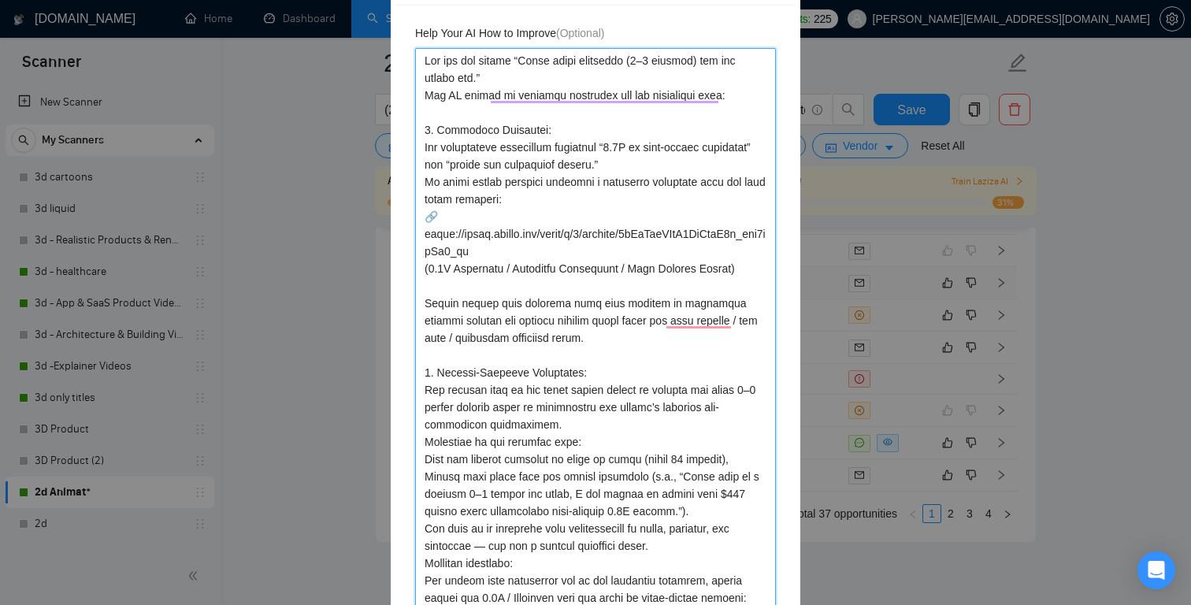
scroll to position [218, 0]
click at [426, 457] on textarea "To enrich screen reader interactions, please activate Accessibility in Grammarl…" at bounding box center [595, 422] width 361 height 753
type textarea "The job was titled “Short intro animation (6–7 seconds) for our mobile app.” Th…"
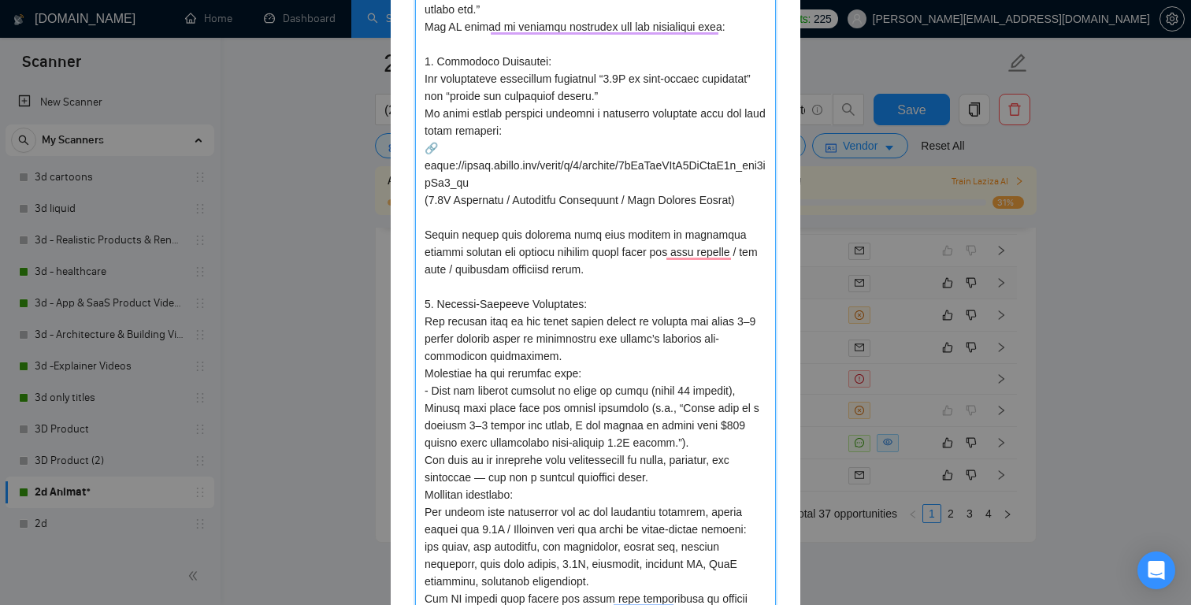
scroll to position [290, 0]
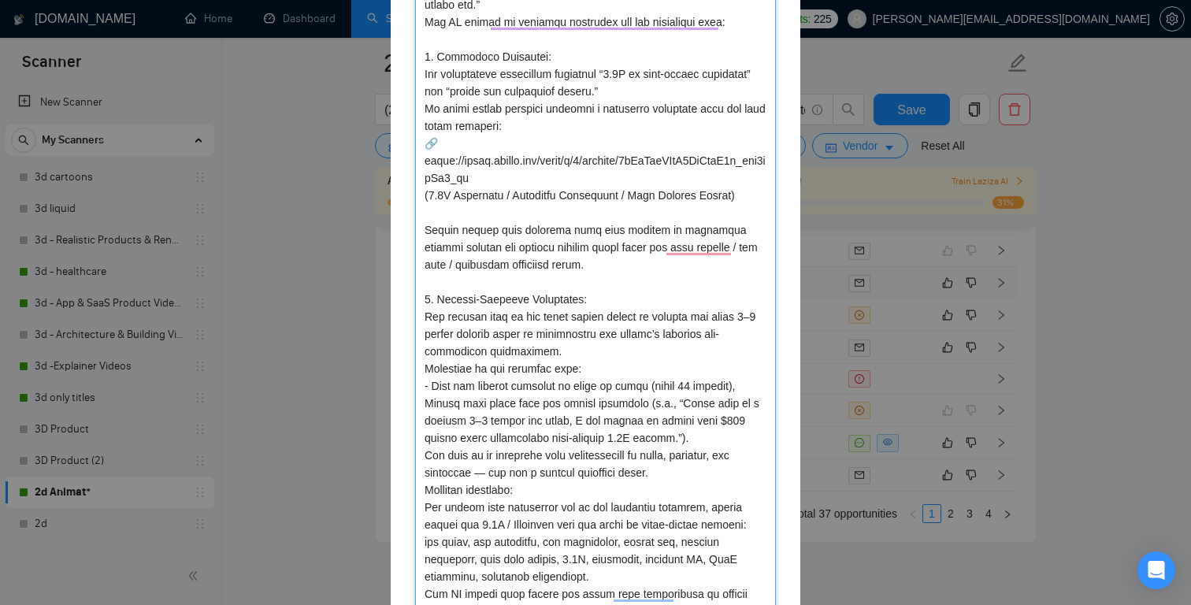
click at [424, 454] on textarea "To enrich screen reader interactions, please activate Accessibility in Grammarl…" at bounding box center [595, 351] width 361 height 753
type textarea "The job was titled “Short intro animation (6–7 seconds) for our mobile app.” Th…"
click at [533, 485] on textarea "To enrich screen reader interactions, please activate Accessibility in Grammarl…" at bounding box center [595, 351] width 361 height 753
type textarea "The job was titled “Short intro animation (6–7 seconds) for our mobile app.” Th…"
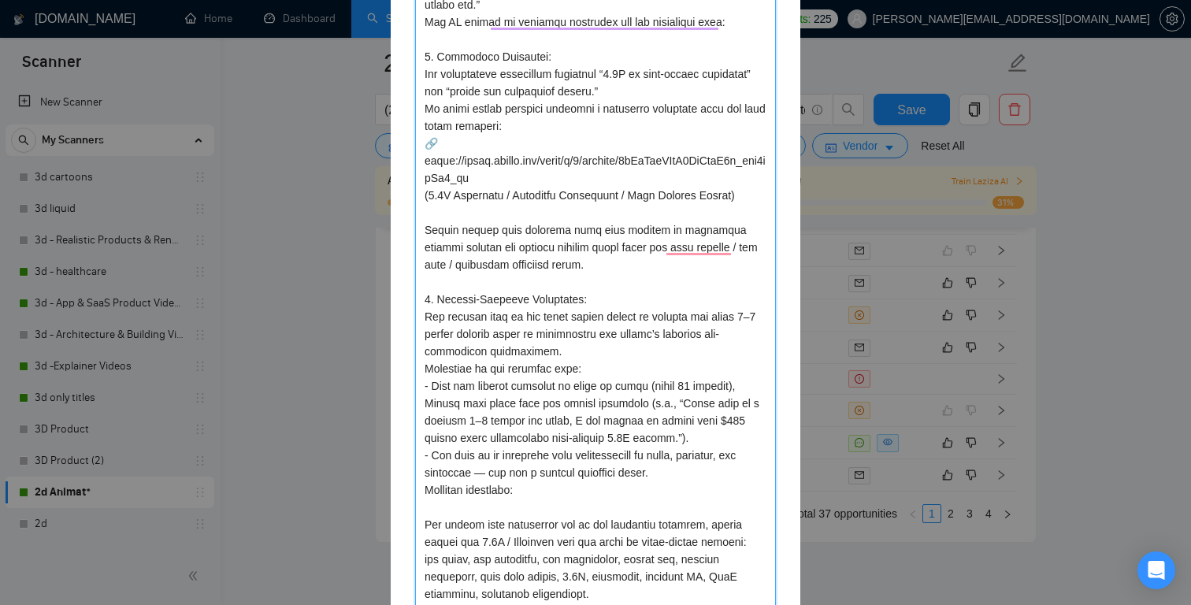
type textarea "The job was titled “Short intro animation (6–7 seconds) for our mobile app.” Th…"
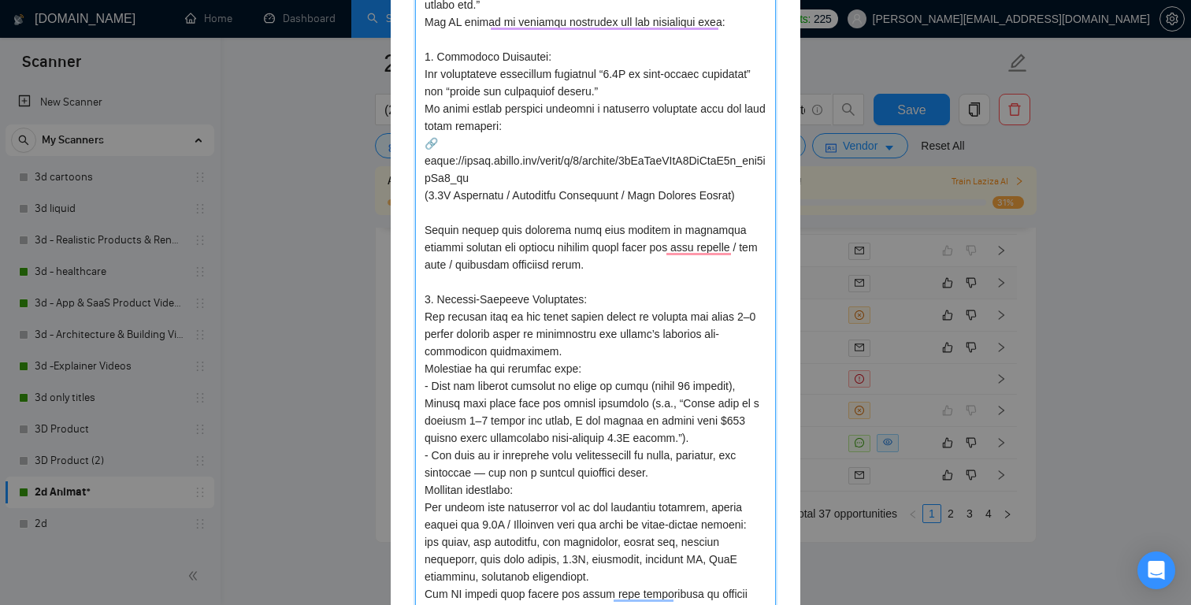
click at [424, 489] on textarea "To enrich screen reader interactions, please activate Accessibility in Grammarl…" at bounding box center [595, 351] width 361 height 753
type textarea "The job was titled “Short intro animation (6–7 seconds) for our mobile app.” Th…"
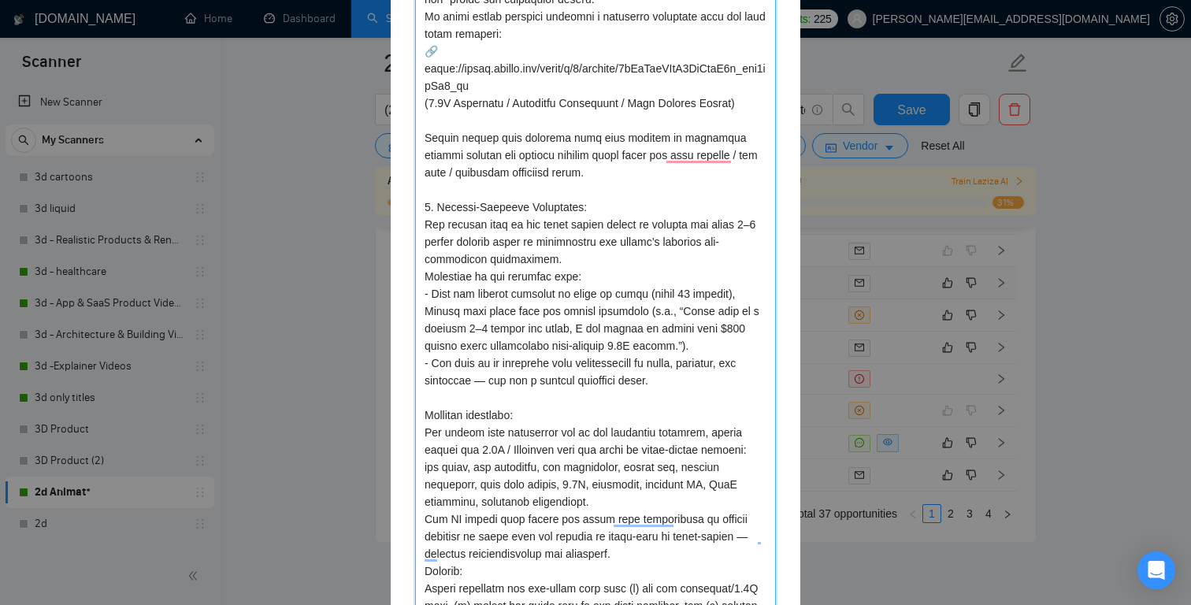
scroll to position [387, 0]
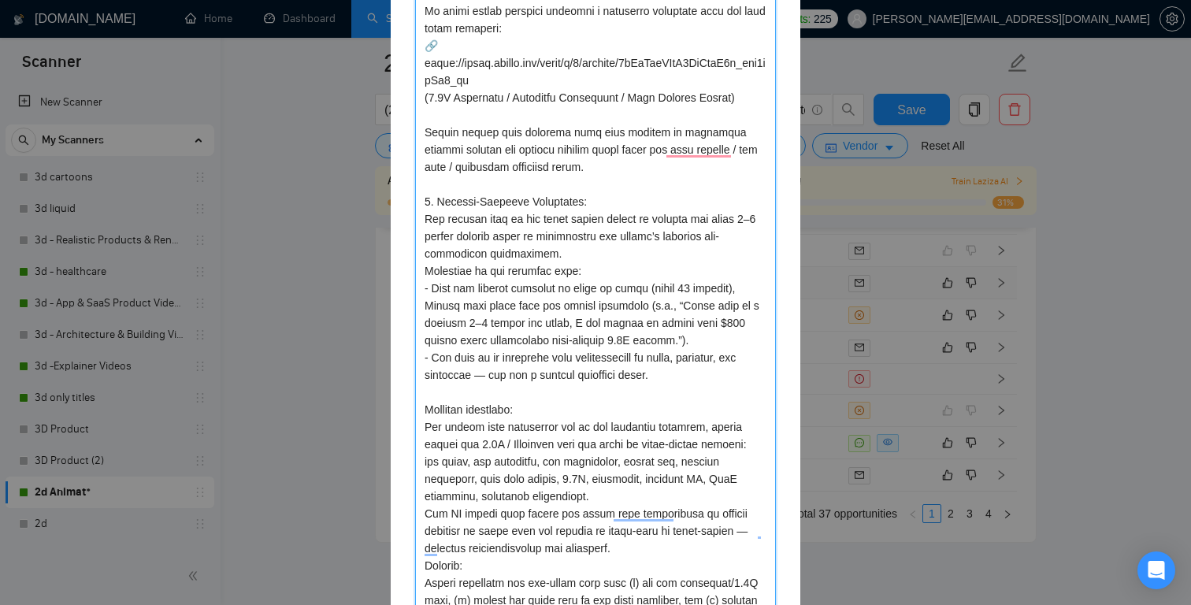
click at [615, 495] on textarea "To enrich screen reader interactions, please activate Accessibility in Grammarl…" at bounding box center [595, 262] width 361 height 770
type textarea "The job was titled “Short intro animation (6–7 seconds) for our mobile app.” Th…"
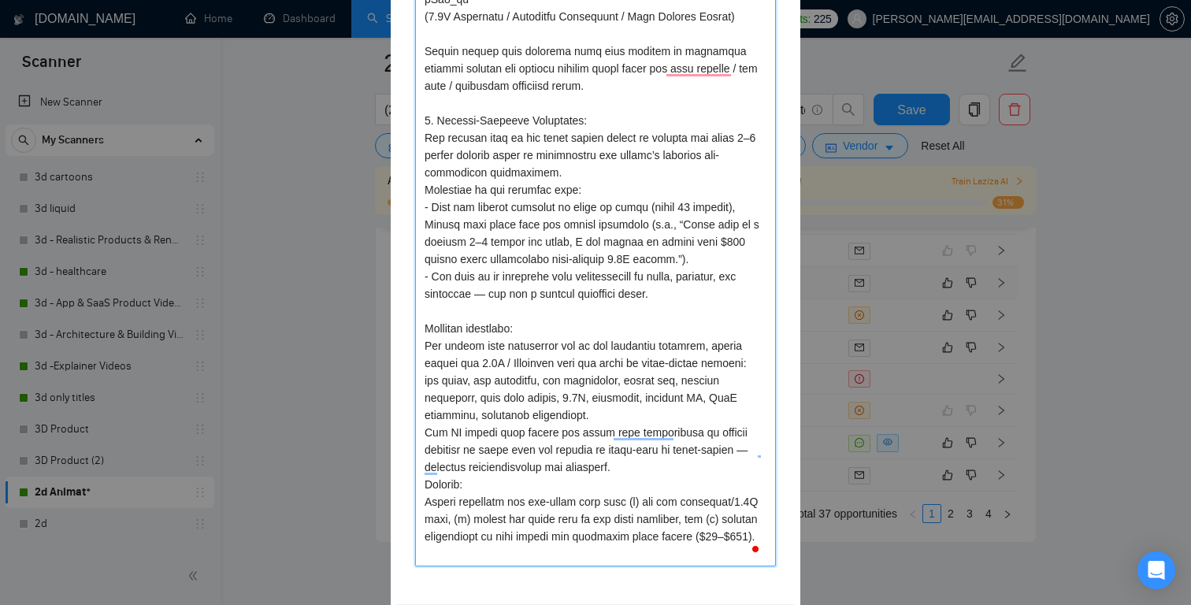
scroll to position [471, 0]
type textarea "The job was titled “Short intro animation (6–7 seconds) for our mobile app.” Th…"
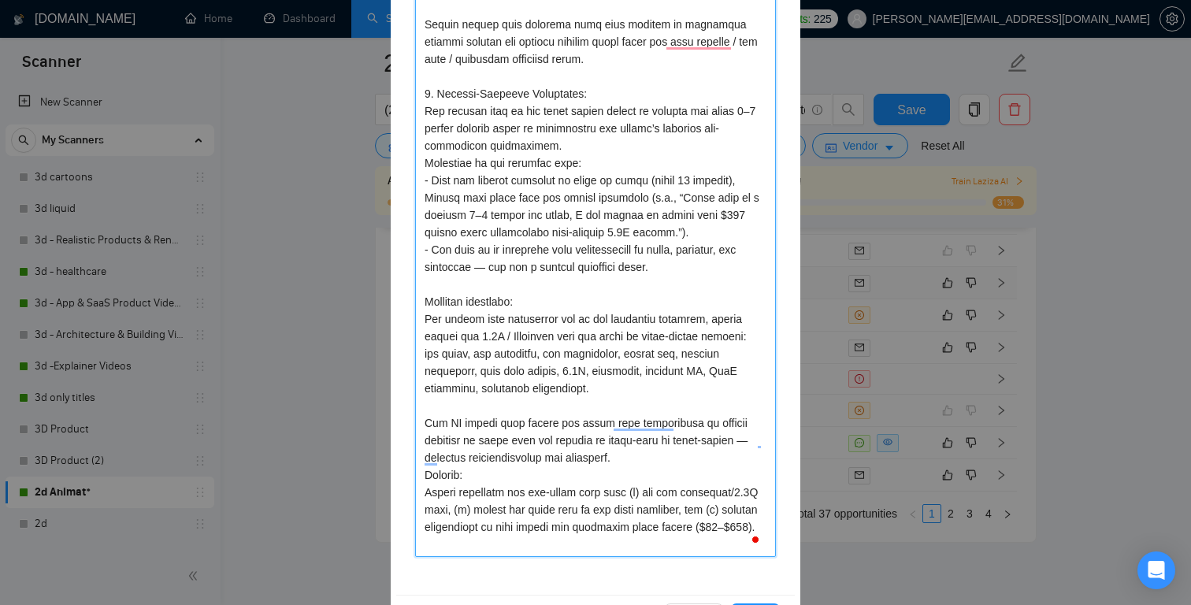
scroll to position [498, 0]
click at [655, 454] on textarea "To enrich screen reader interactions, please activate Accessibility in Grammarl…" at bounding box center [595, 160] width 361 height 787
type textarea "The job was titled “Short intro animation (6–7 seconds) for our mobile app.” Th…"
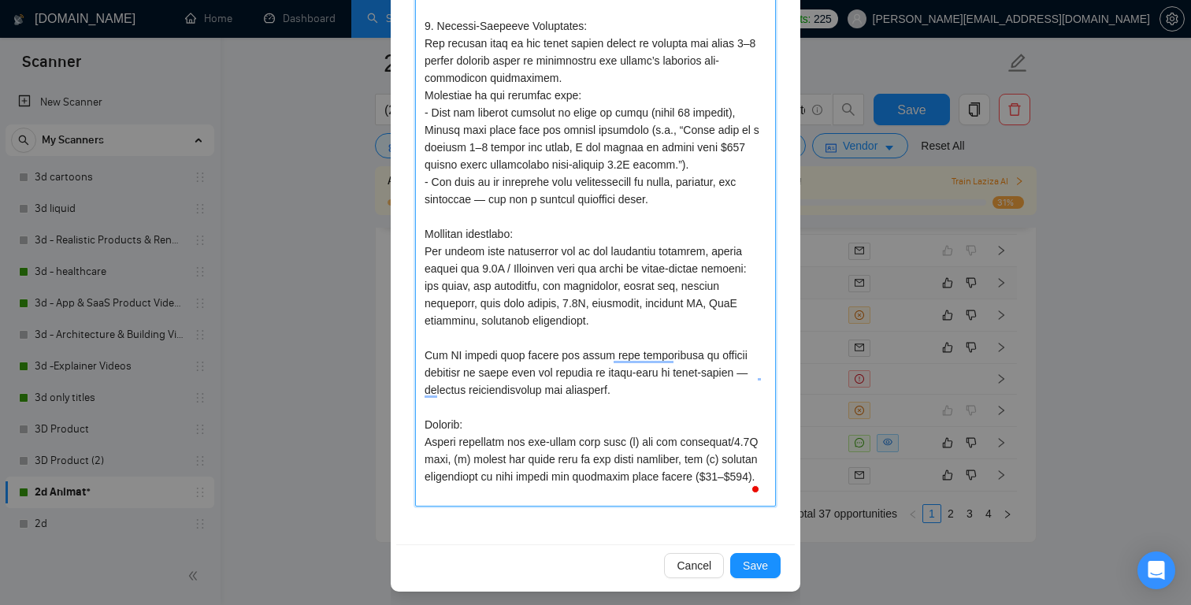
scroll to position [569, 0]
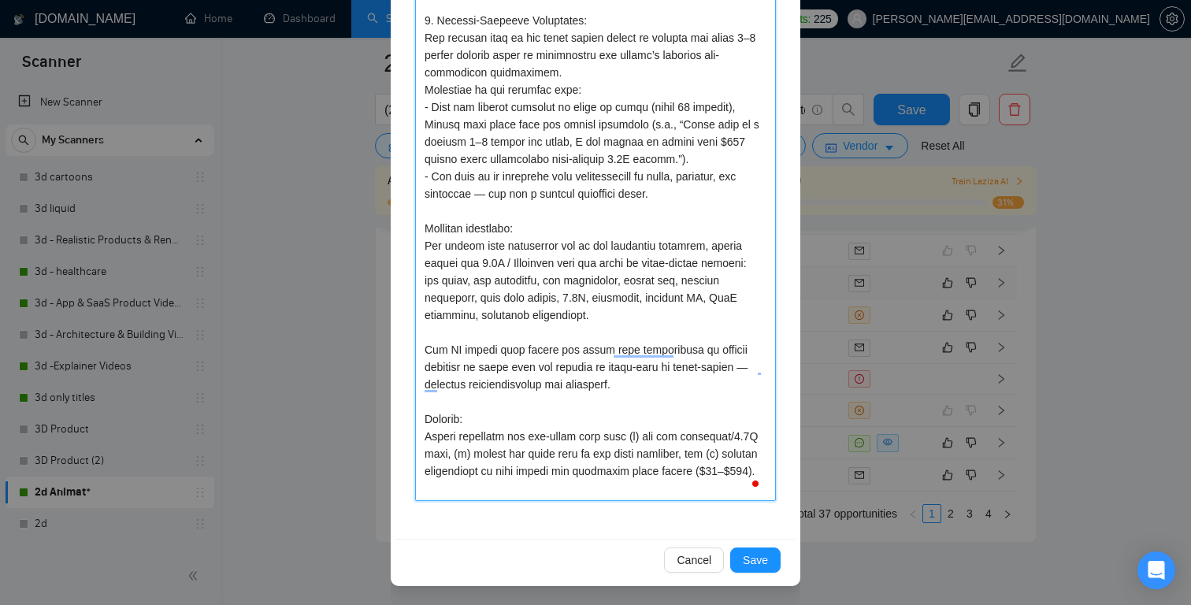
click at [533, 413] on textarea "To enrich screen reader interactions, please activate Accessibility in Grammarl…" at bounding box center [595, 98] width 361 height 805
click at [516, 395] on textarea "To enrich screen reader interactions, please activate Accessibility in Grammarl…" at bounding box center [595, 98] width 361 height 805
click at [687, 381] on textarea "To enrich screen reader interactions, please activate Accessibility in Grammarl…" at bounding box center [595, 98] width 361 height 805
click at [666, 327] on textarea "To enrich screen reader interactions, please activate Accessibility in Grammarl…" at bounding box center [595, 98] width 361 height 805
click at [660, 310] on textarea "To enrich screen reader interactions, please activate Accessibility in Grammarl…" at bounding box center [595, 98] width 361 height 805
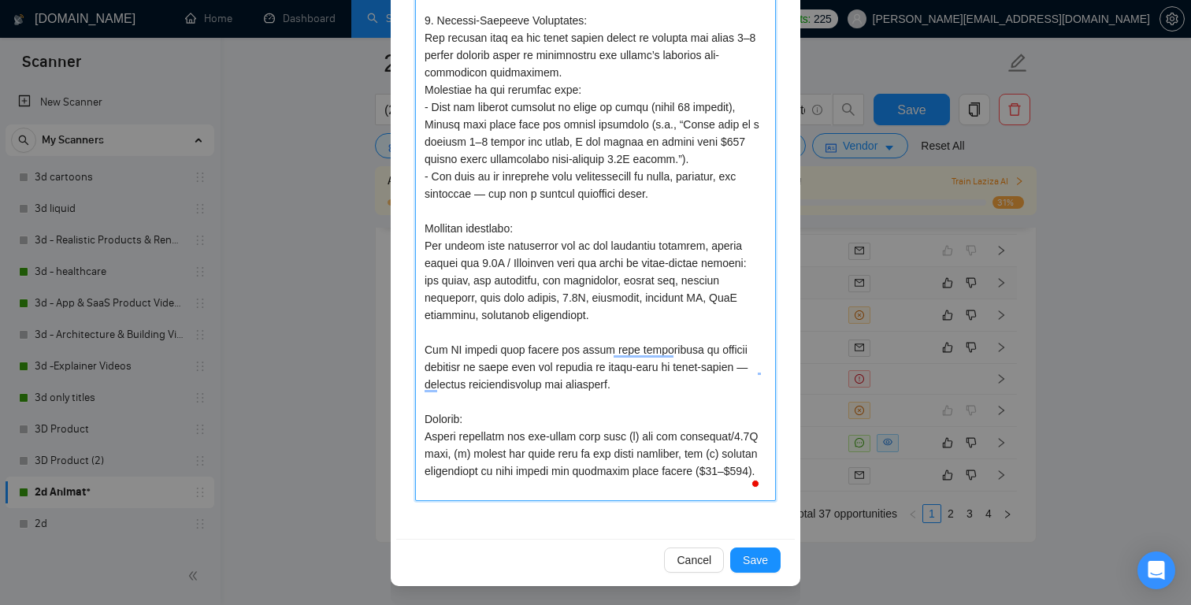
click at [606, 218] on textarea "To enrich screen reader interactions, please activate Accessibility in Grammarl…" at bounding box center [595, 98] width 361 height 805
click at [697, 195] on textarea "To enrich screen reader interactions, please activate Accessibility in Grammarl…" at bounding box center [595, 98] width 361 height 805
click at [710, 157] on textarea "To enrich screen reader interactions, please activate Accessibility in Grammarl…" at bounding box center [595, 98] width 361 height 805
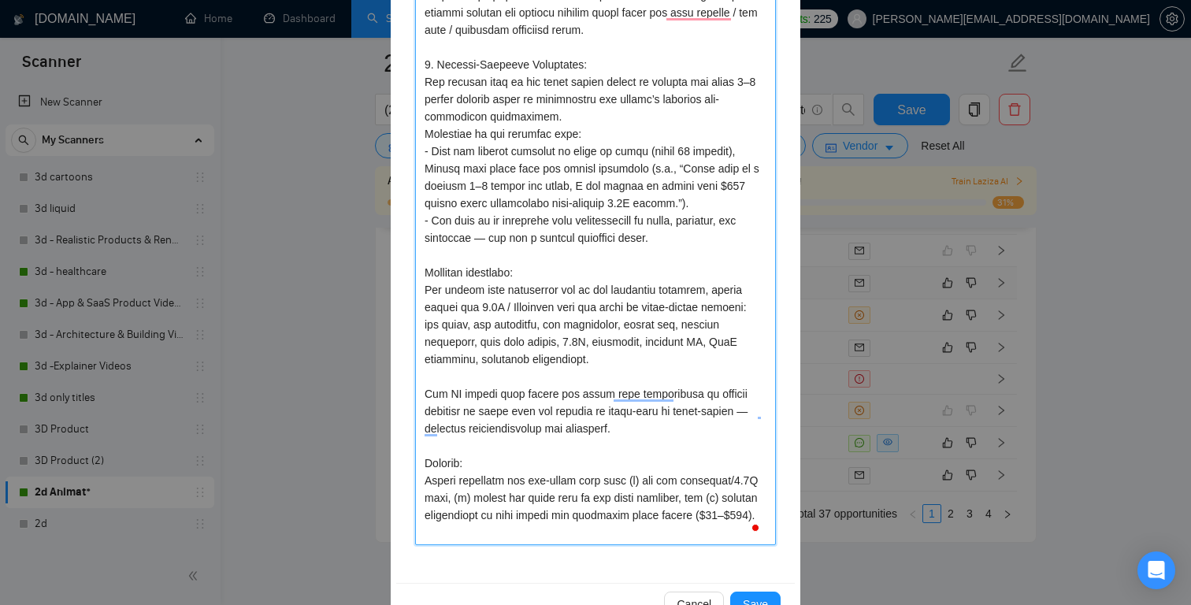
scroll to position [515, 0]
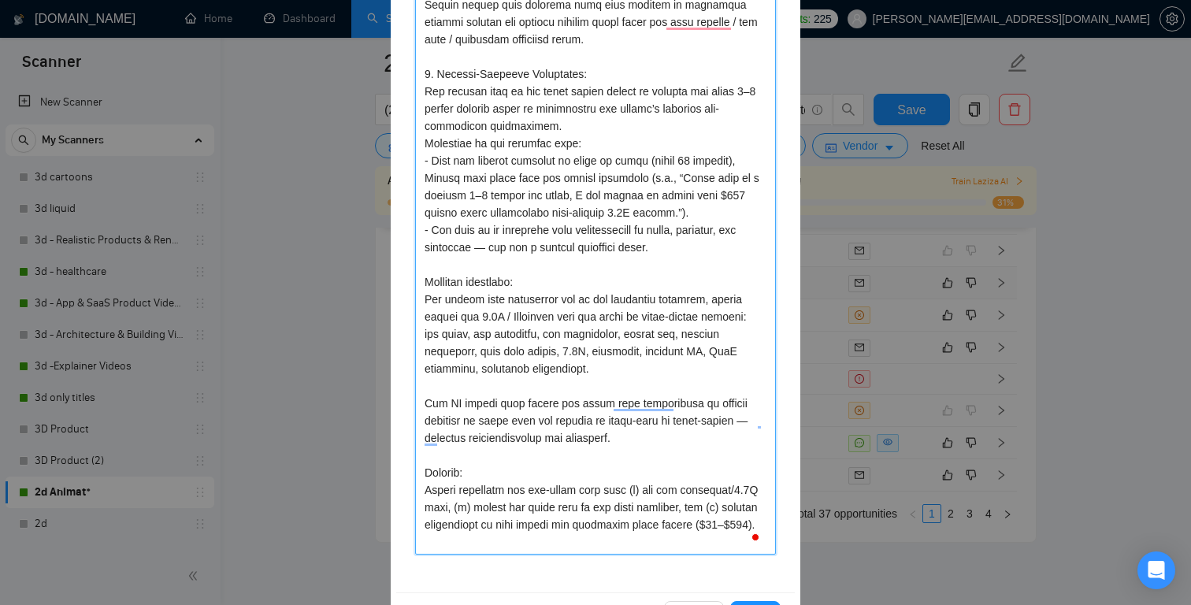
click at [661, 134] on textarea "To enrich screen reader interactions, please activate Accessibility in Grammarl…" at bounding box center [595, 152] width 361 height 805
click at [653, 143] on textarea "To enrich screen reader interactions, please activate Accessibility in Grammarl…" at bounding box center [595, 152] width 361 height 805
click at [638, 126] on textarea "To enrich screen reader interactions, please activate Accessibility in Grammarl…" at bounding box center [595, 152] width 361 height 805
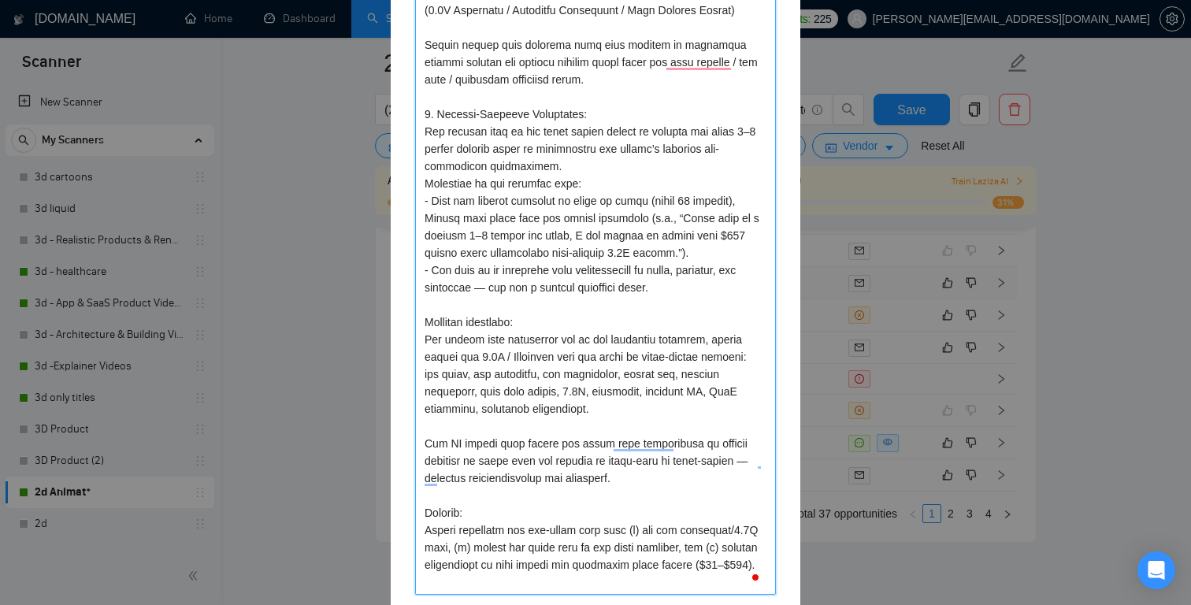
scroll to position [468, 0]
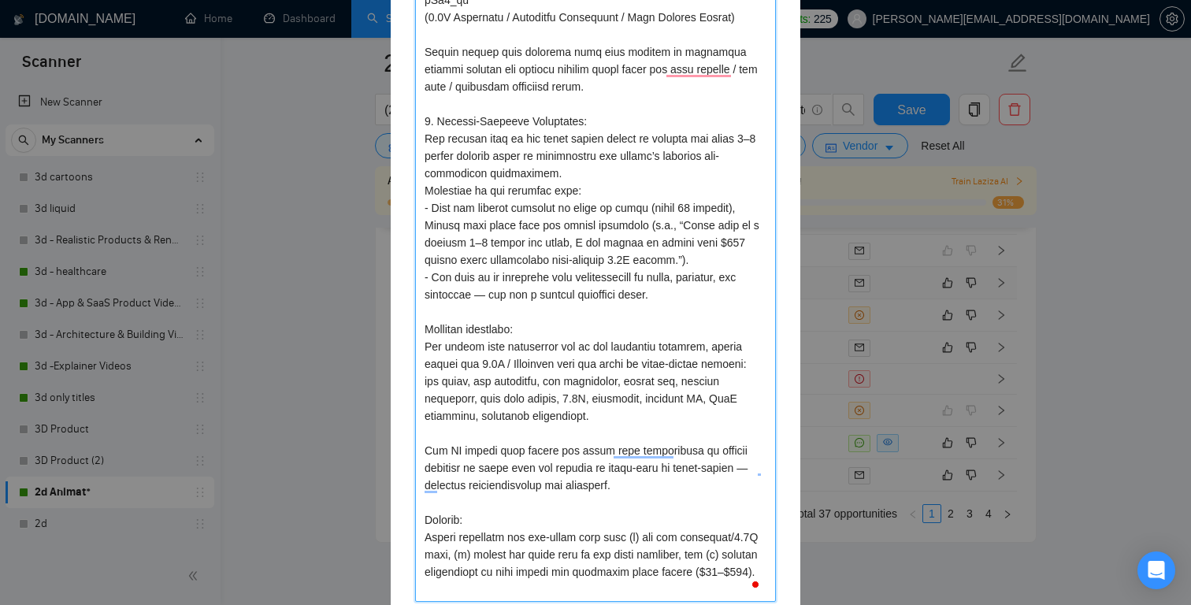
click at [632, 120] on textarea "To enrich screen reader interactions, please activate Accessibility in Grammarl…" at bounding box center [595, 199] width 361 height 805
click at [619, 102] on textarea "To enrich screen reader interactions, please activate Accessibility in Grammarl…" at bounding box center [595, 199] width 361 height 805
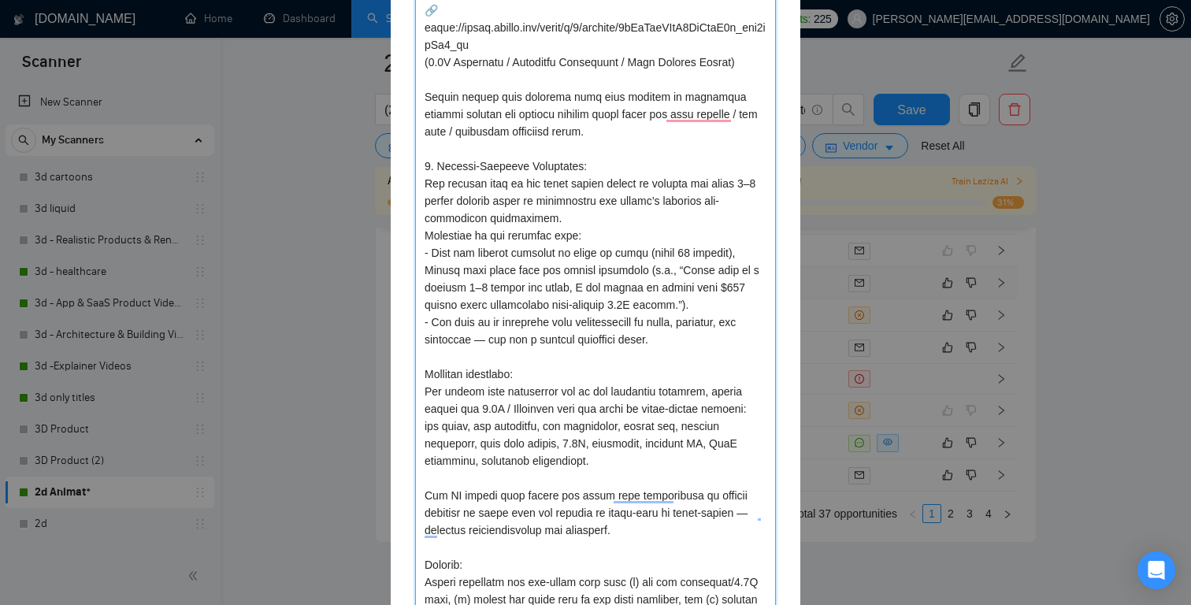
scroll to position [413, 0]
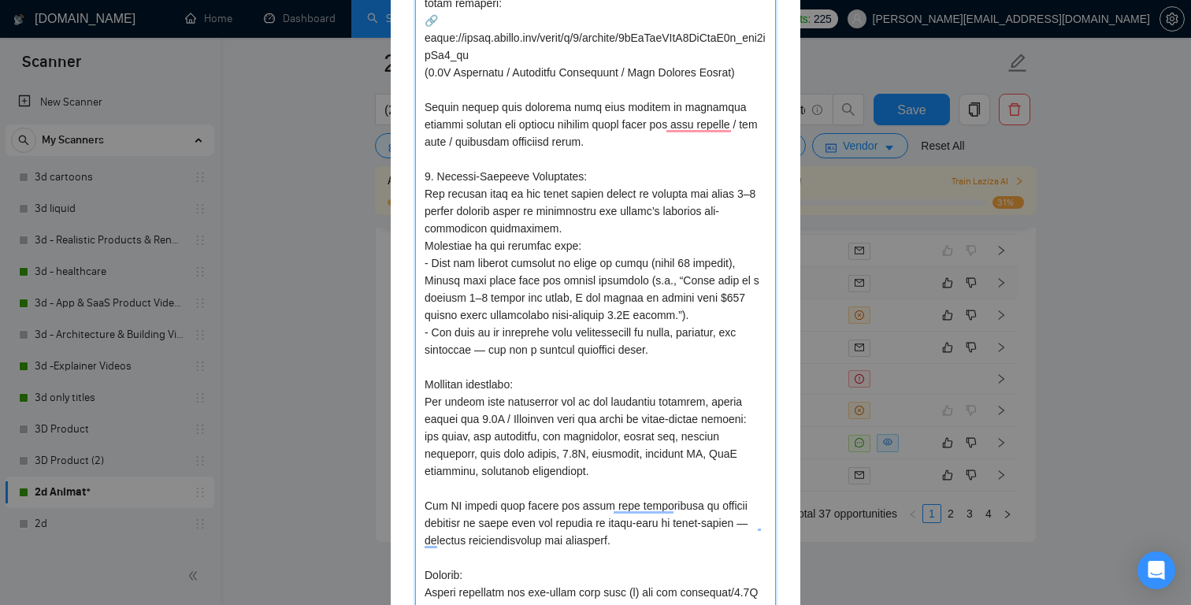
click at [606, 139] on textarea "To enrich screen reader interactions, please activate Accessibility in Grammarl…" at bounding box center [595, 254] width 361 height 805
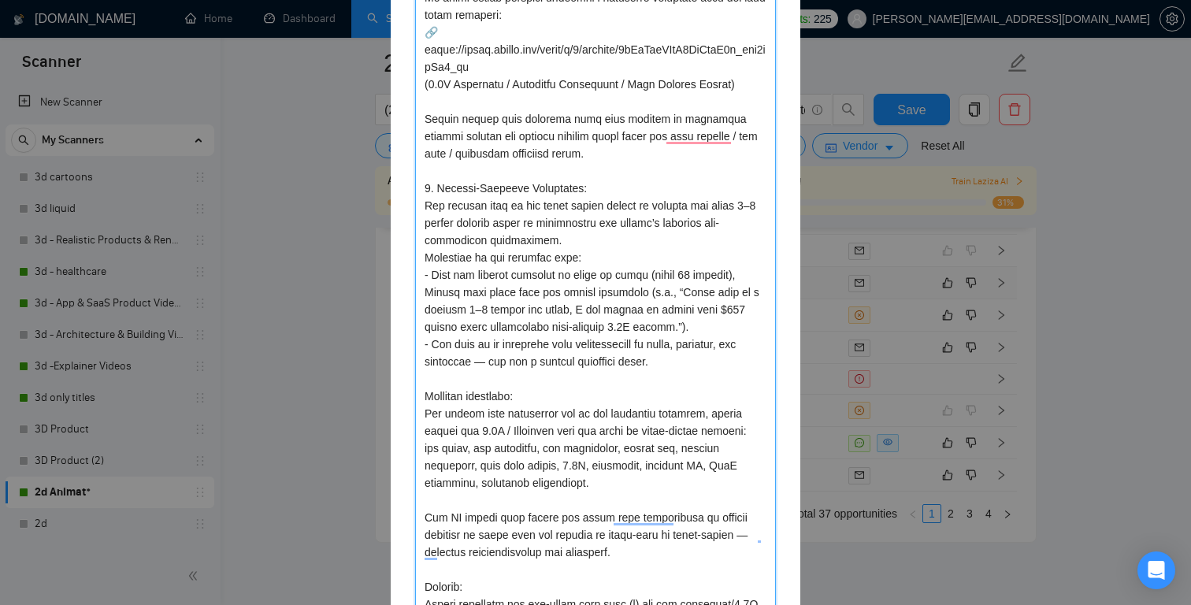
click at [595, 99] on textarea "To enrich screen reader interactions, please activate Accessibility in Grammarl…" at bounding box center [595, 266] width 361 height 805
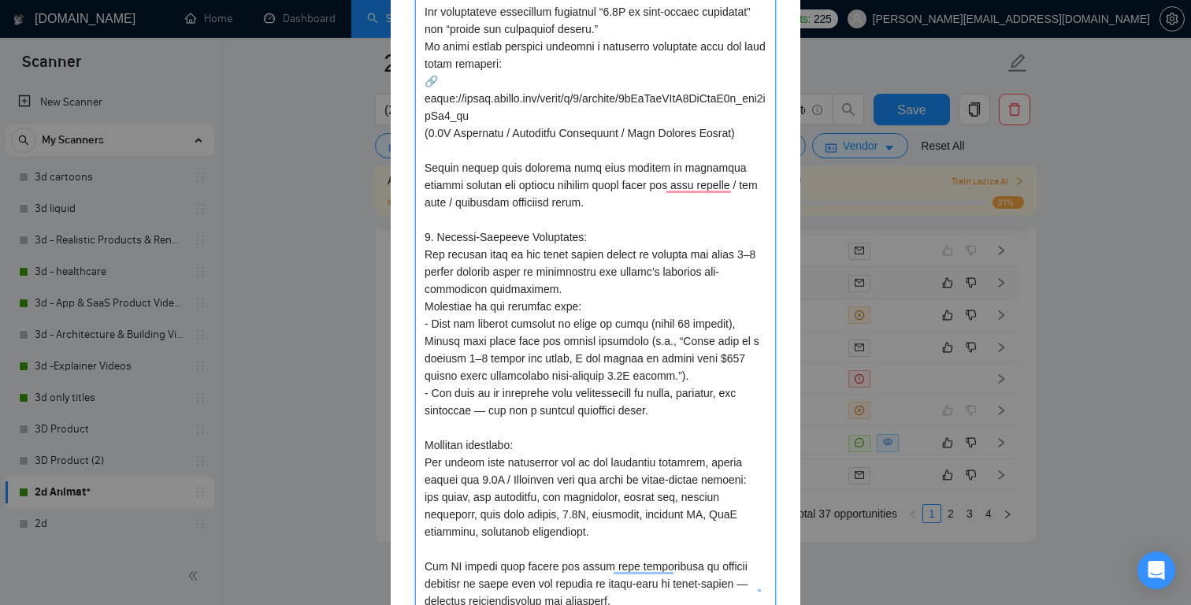
scroll to position [349, 0]
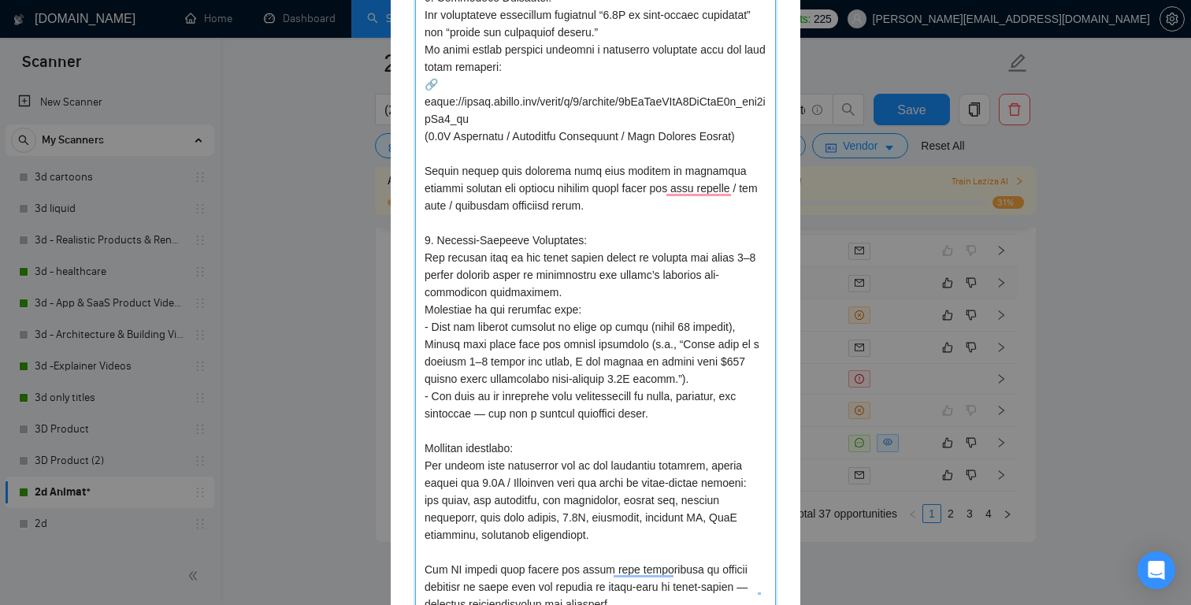
click at [591, 113] on textarea "To enrich screen reader interactions, please activate Accessibility in Grammarl…" at bounding box center [595, 318] width 361 height 805
click at [569, 80] on textarea "To enrich screen reader interactions, please activate Accessibility in Grammarl…" at bounding box center [595, 318] width 361 height 805
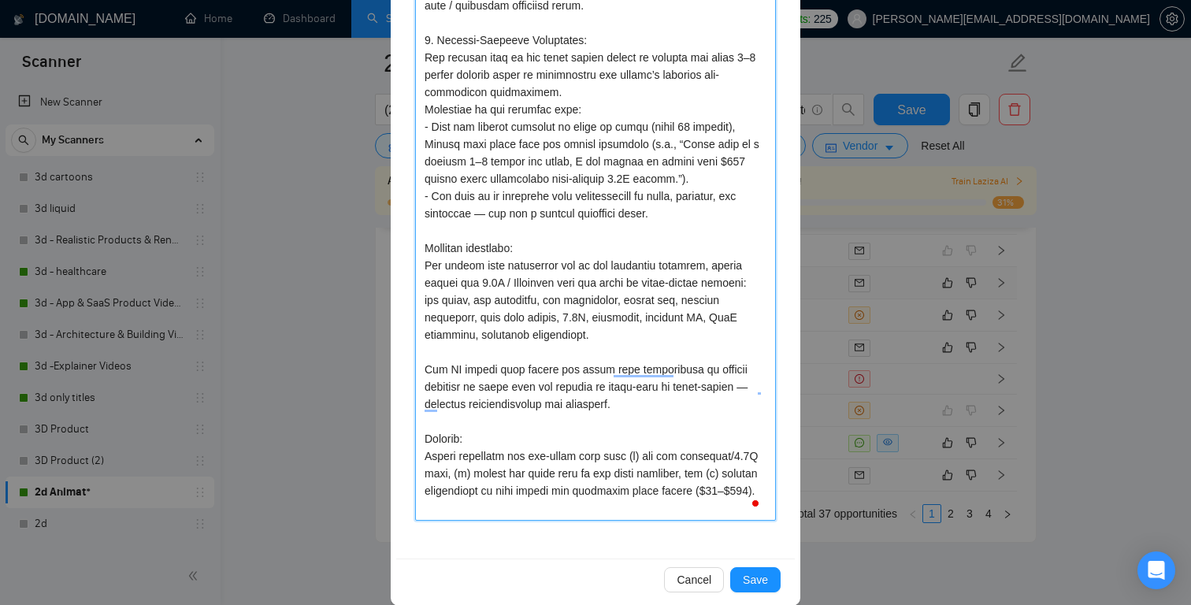
scroll to position [554, 0]
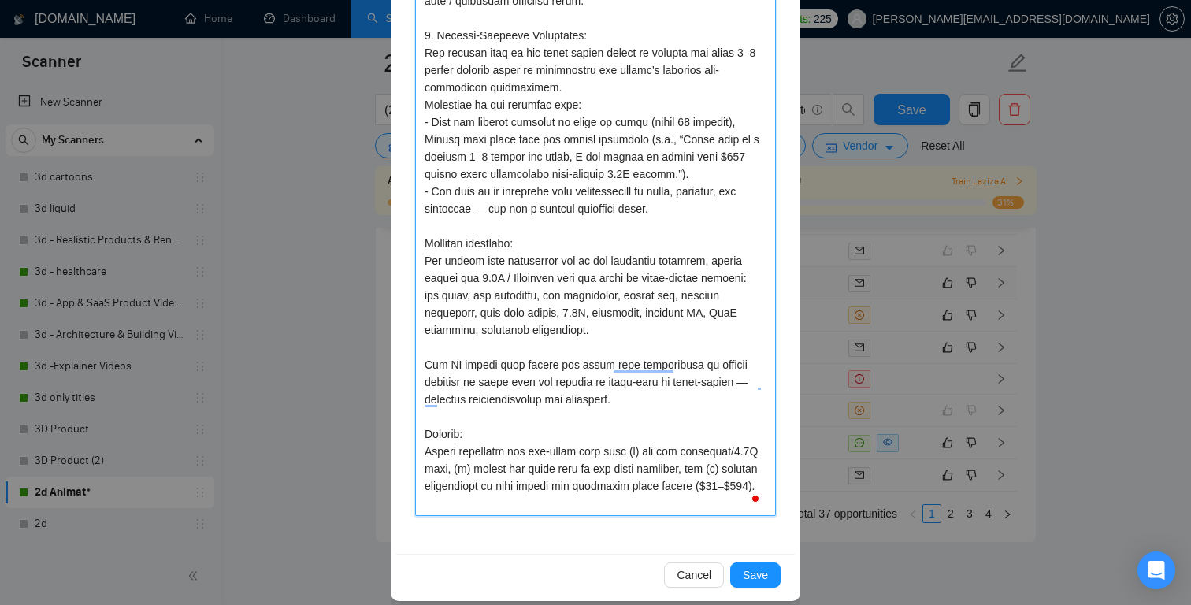
click at [635, 450] on textarea "To enrich screen reader interactions, please activate Accessibility in Grammarl…" at bounding box center [595, 113] width 361 height 805
type textarea "The job was titled “Short intro animation (6–7 seconds) for our mobile app.” Th…"
click at [585, 469] on textarea "To enrich screen reader interactions, please activate Accessibility in Grammarl…" at bounding box center [595, 113] width 361 height 805
type textarea "The job was titled “Short intro animation (6–7 seconds) for our mobile app.” Th…"
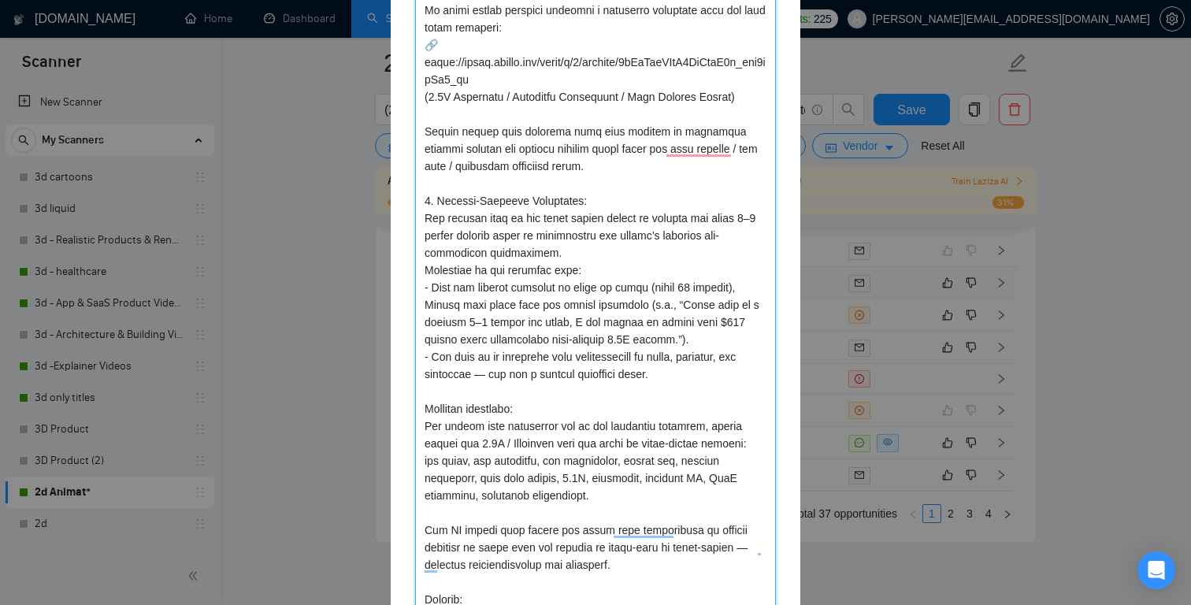
scroll to position [384, 0]
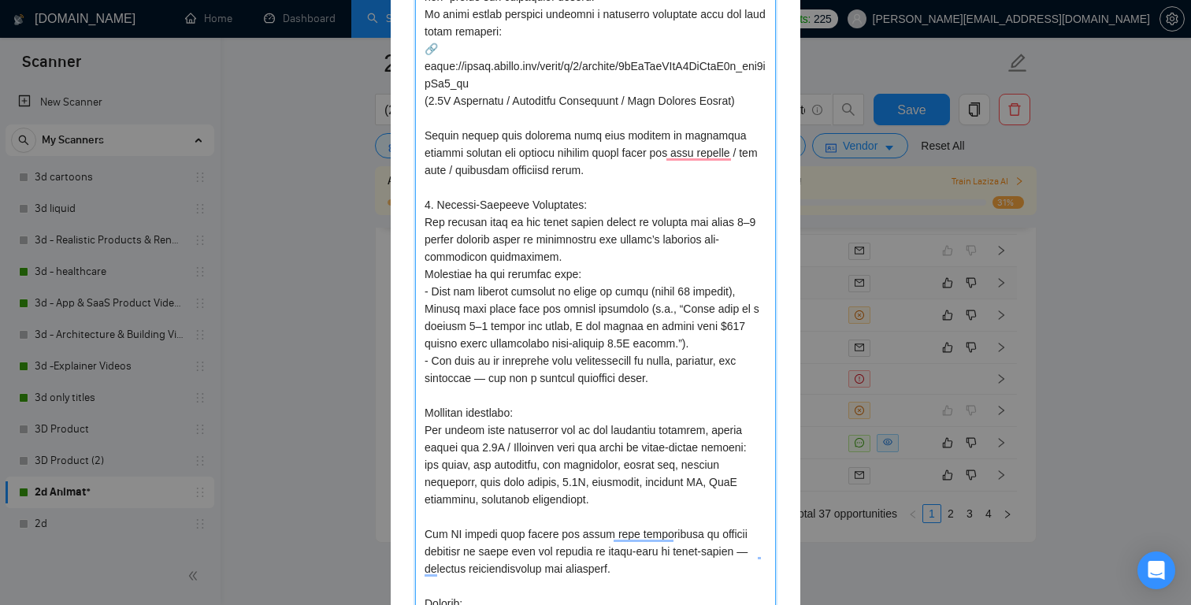
click at [572, 259] on textarea "To enrich screen reader interactions, please activate Accessibility in Grammarl…" at bounding box center [595, 291] width 361 height 822
type textarea "The job was titled “Short intro animation (6–7 seconds) for our mobile app.” Th…"
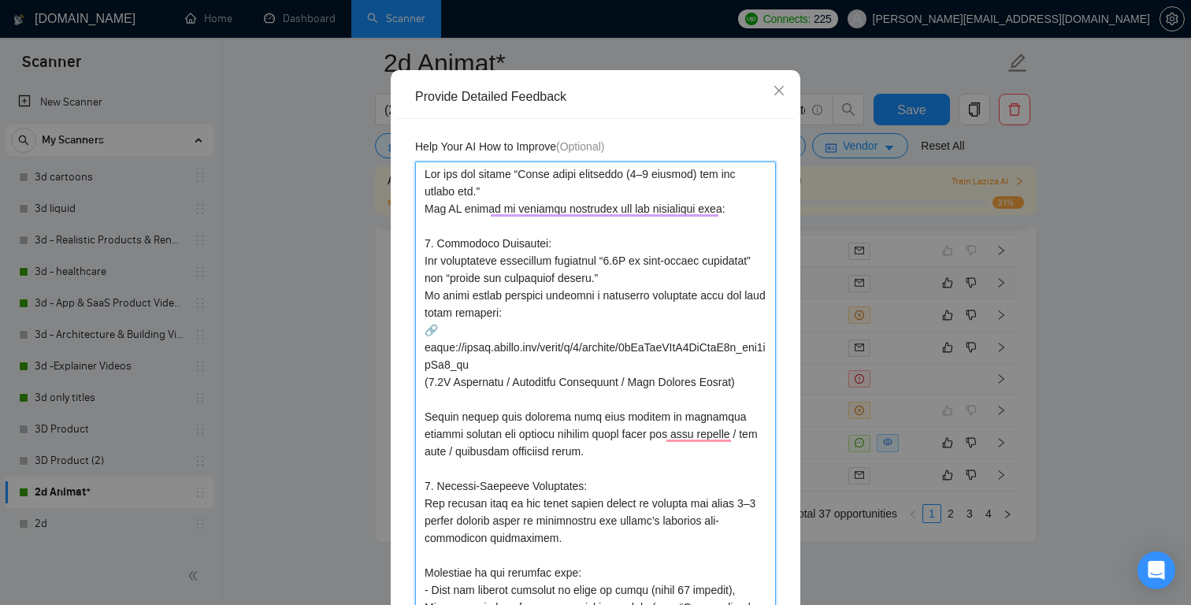
scroll to position [125, 0]
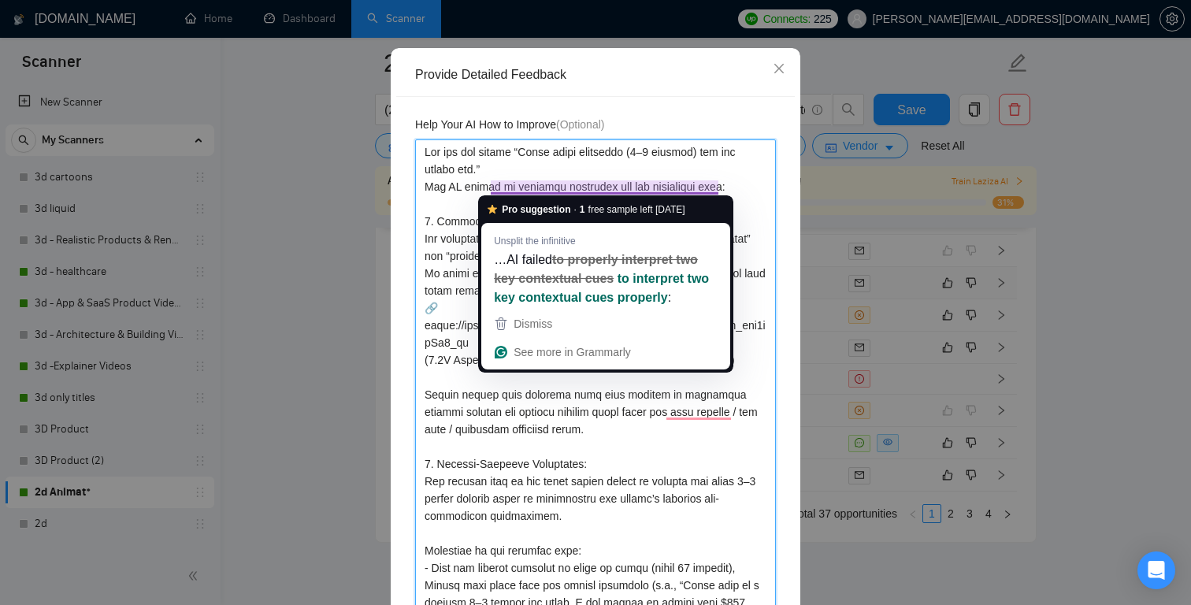
click at [733, 191] on textarea "To enrich screen reader interactions, please activate Accessibility in Grammarl…" at bounding box center [595, 558] width 361 height 839
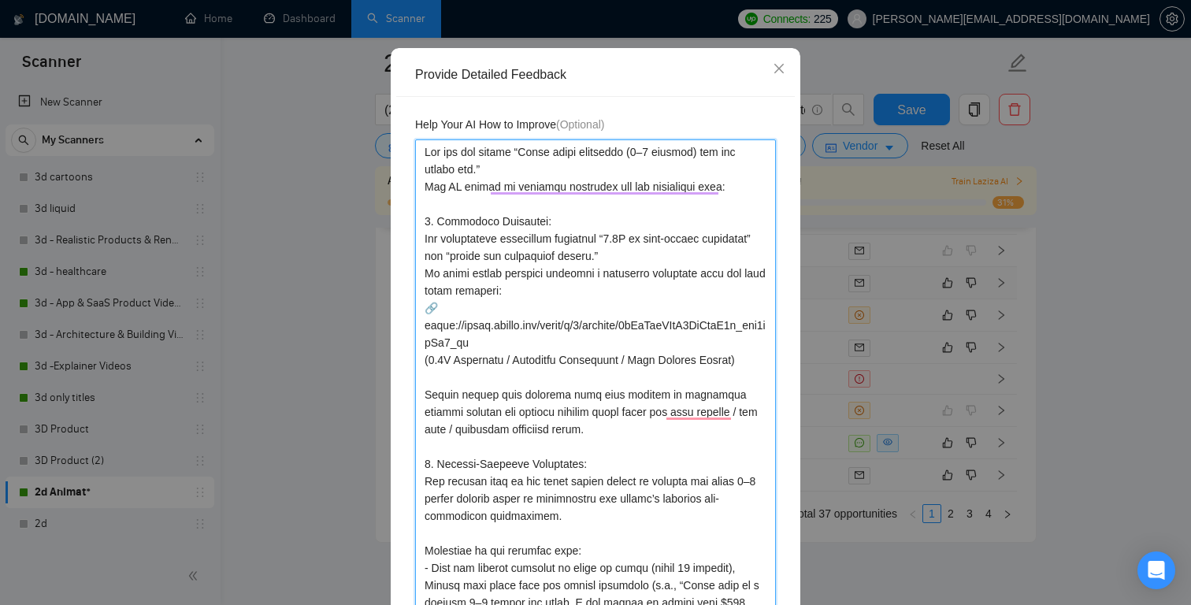
type textarea "The job was titled “Short intro animation (6–7 seconds) for our mobile app.” Th…"
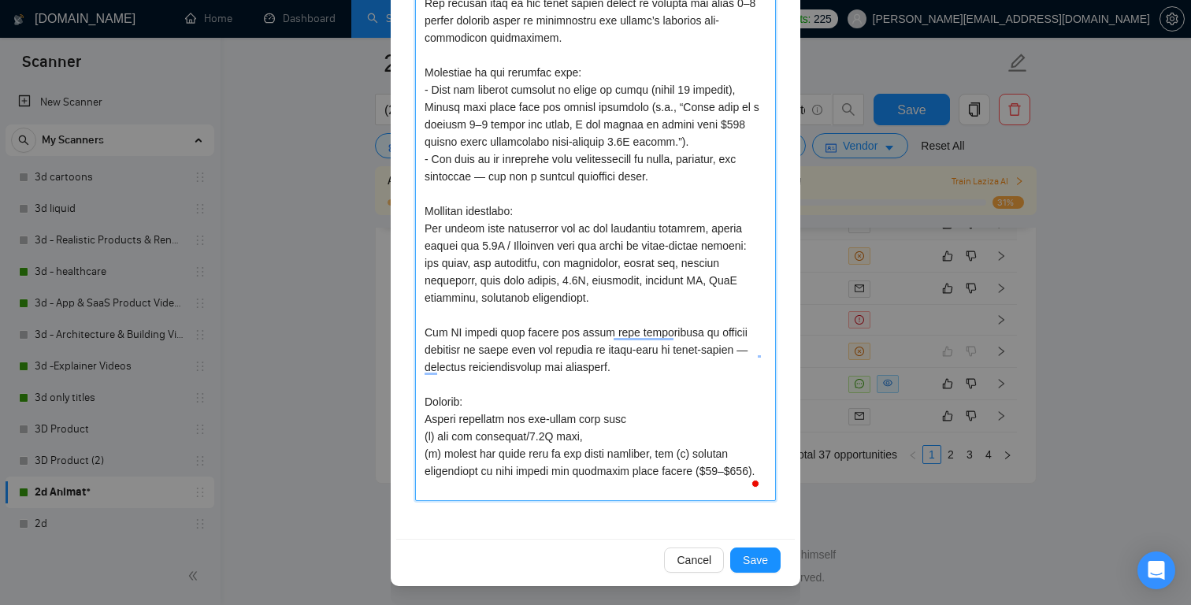
scroll to position [4407, 0]
click at [509, 487] on textarea "To enrich screen reader interactions, please activate Accessibility in Grammarl…" at bounding box center [595, 80] width 361 height 839
type textarea "The job was titled “Short intro animation (6–7 seconds) for our mobile app.” Th…"
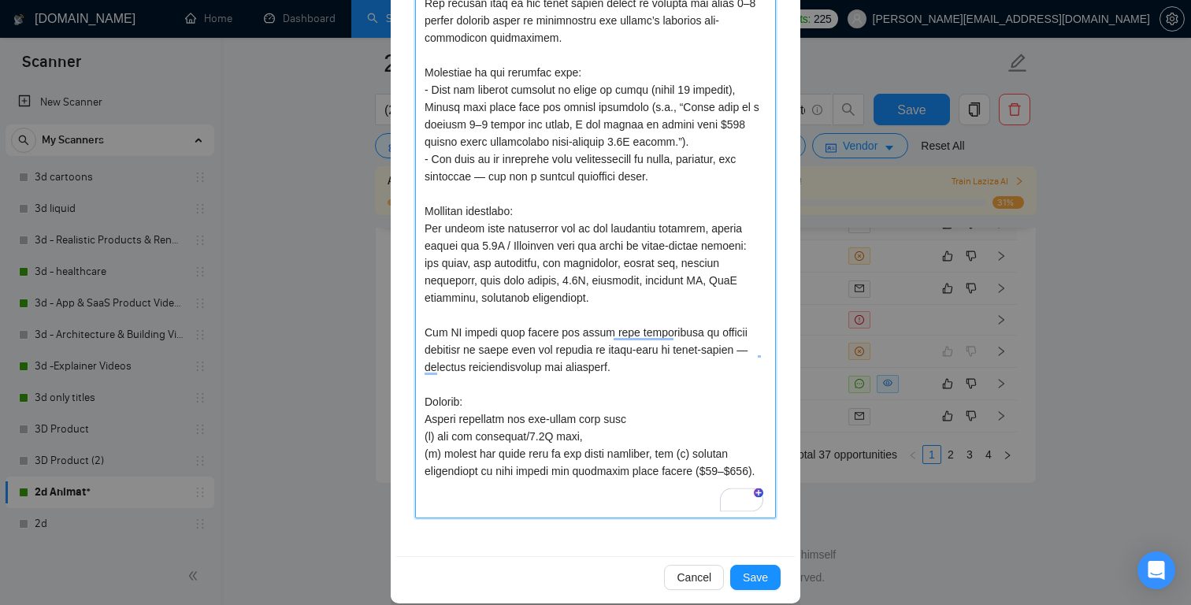
type textarea "The job was titled “Short intro animation (6–7 seconds) for our mobile app.” Th…"
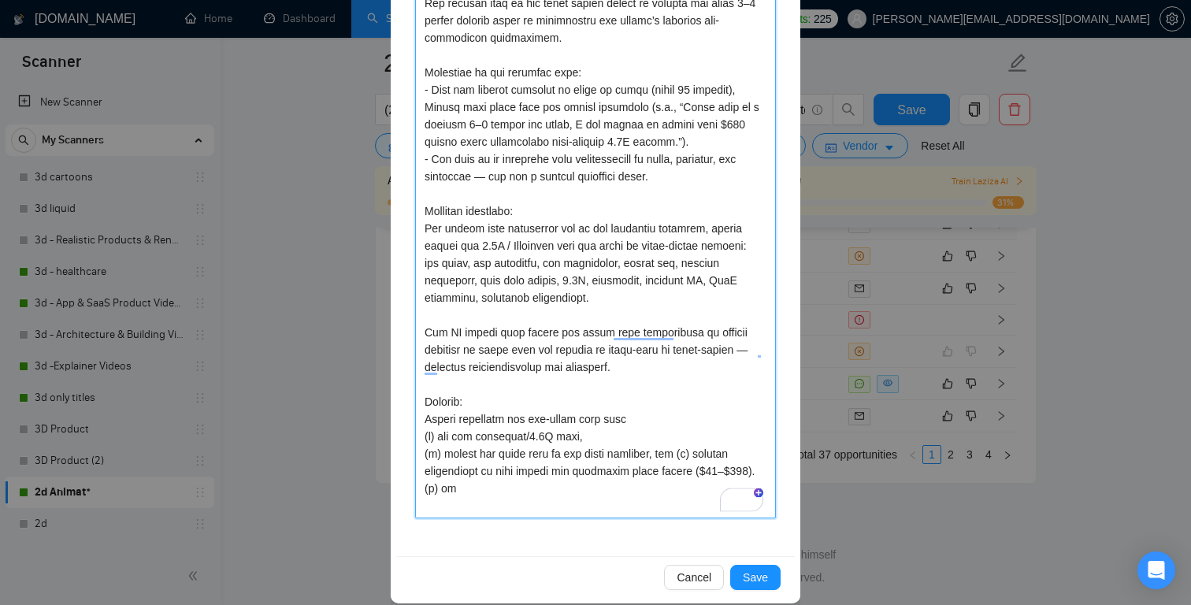
type textarea "The job was titled “Short intro animation (6–7 seconds) for our mobile app.” Th…"
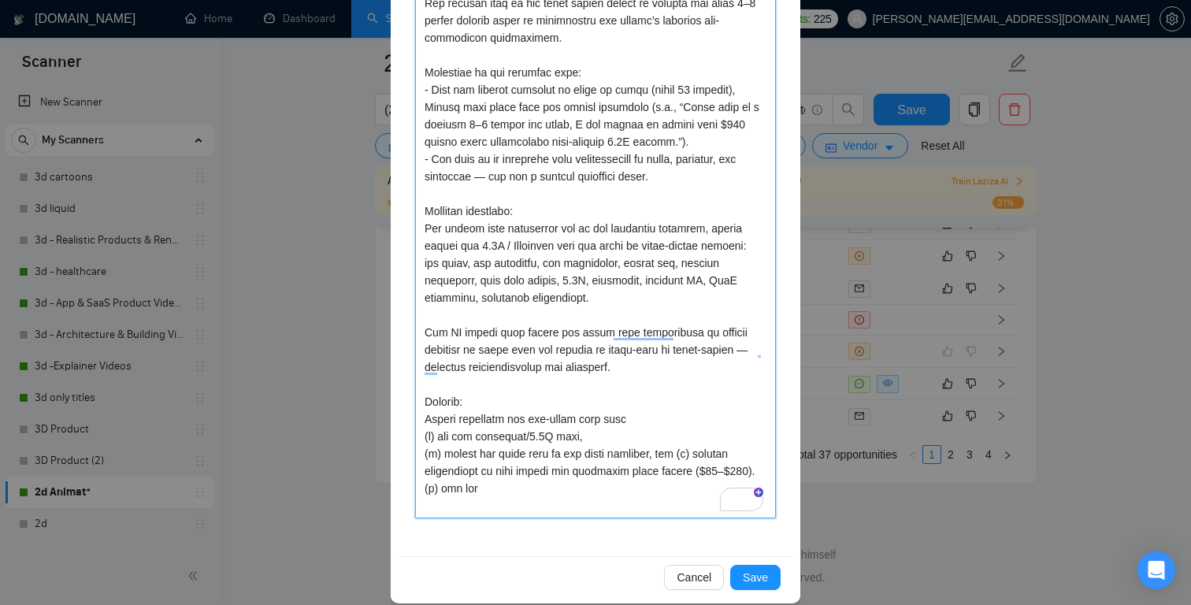
type textarea "The job was titled “Short intro animation (6–7 seconds) for our mobile app.” Th…"
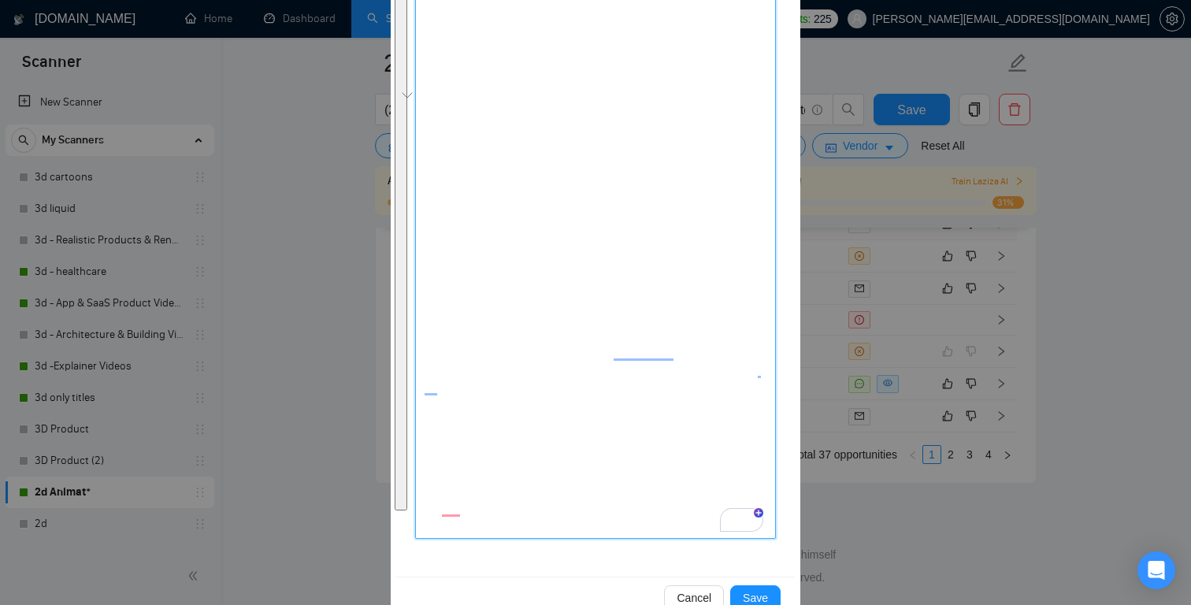
scroll to position [0, 0]
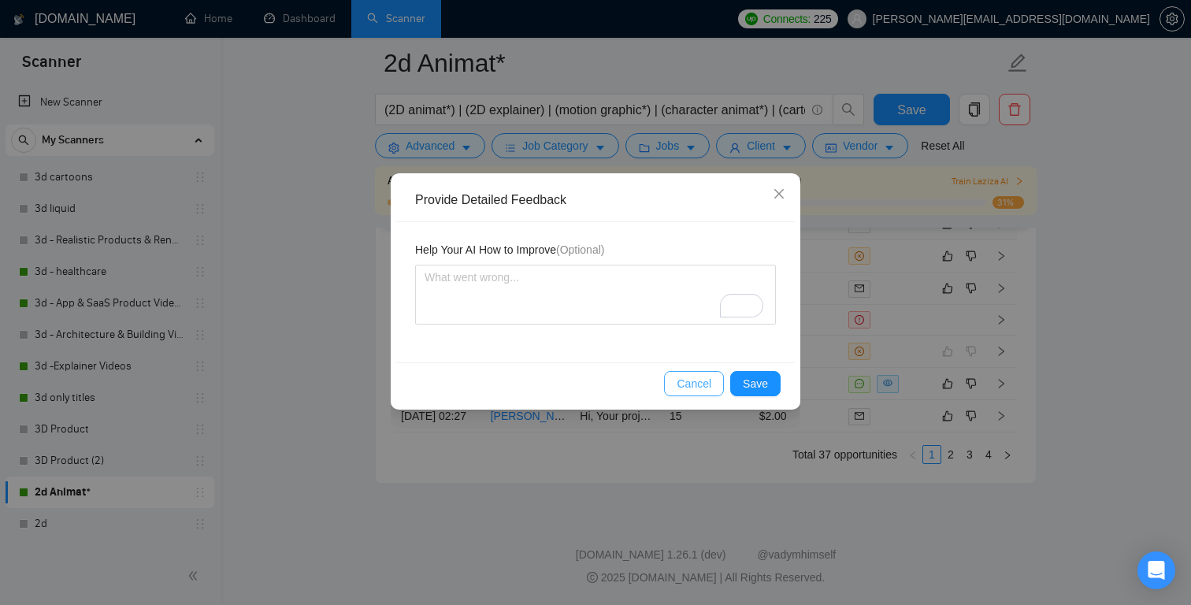
click at [691, 380] on span "Cancel" at bounding box center [693, 383] width 35 height 17
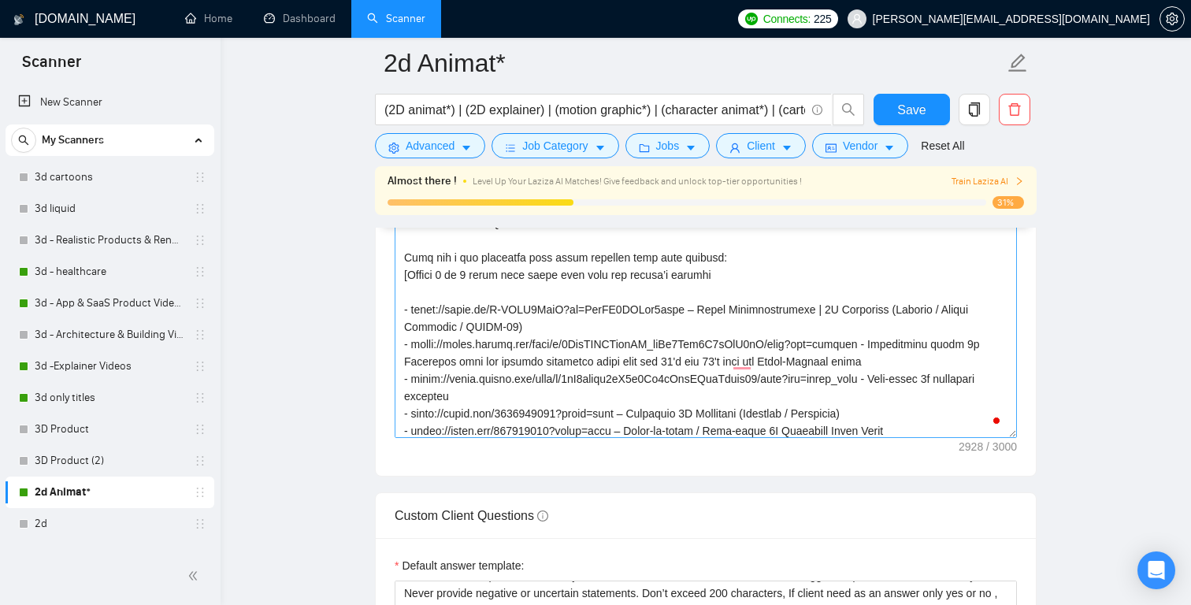
scroll to position [68, 0]
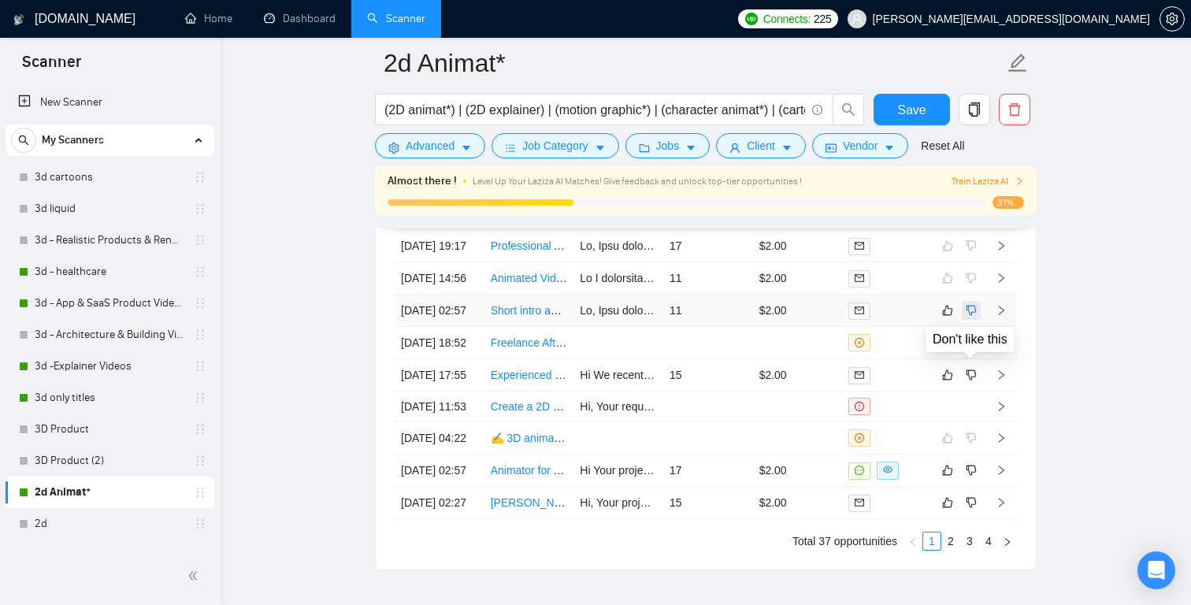
click at [976, 317] on icon "dislike" at bounding box center [970, 310] width 11 height 13
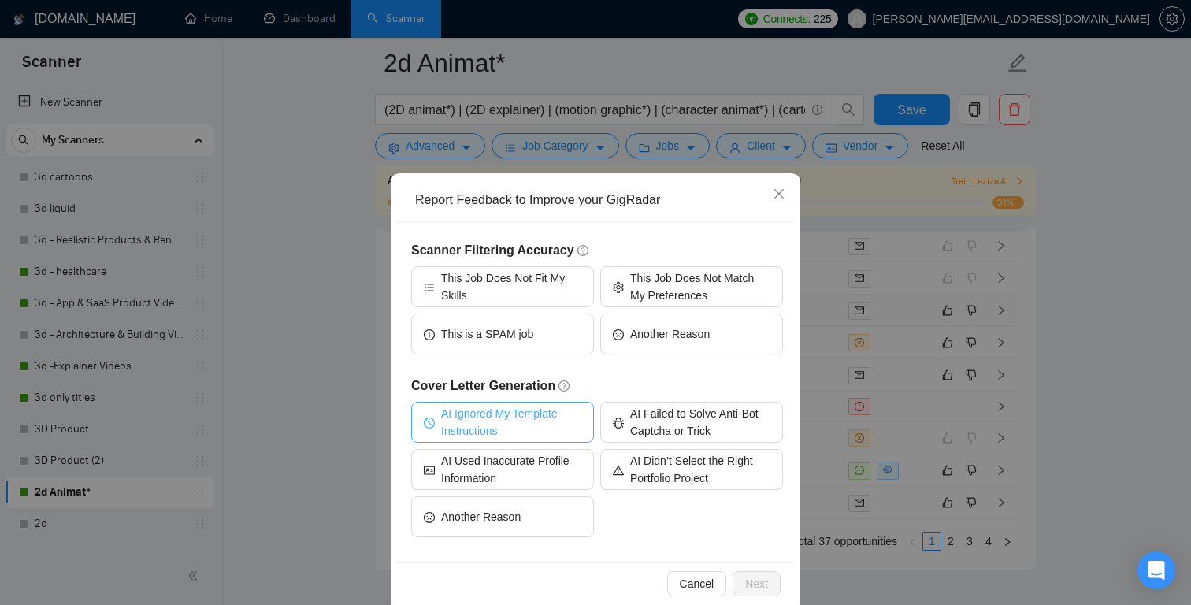
click at [550, 422] on span "AI Ignored My Template Instructions" at bounding box center [511, 422] width 140 height 35
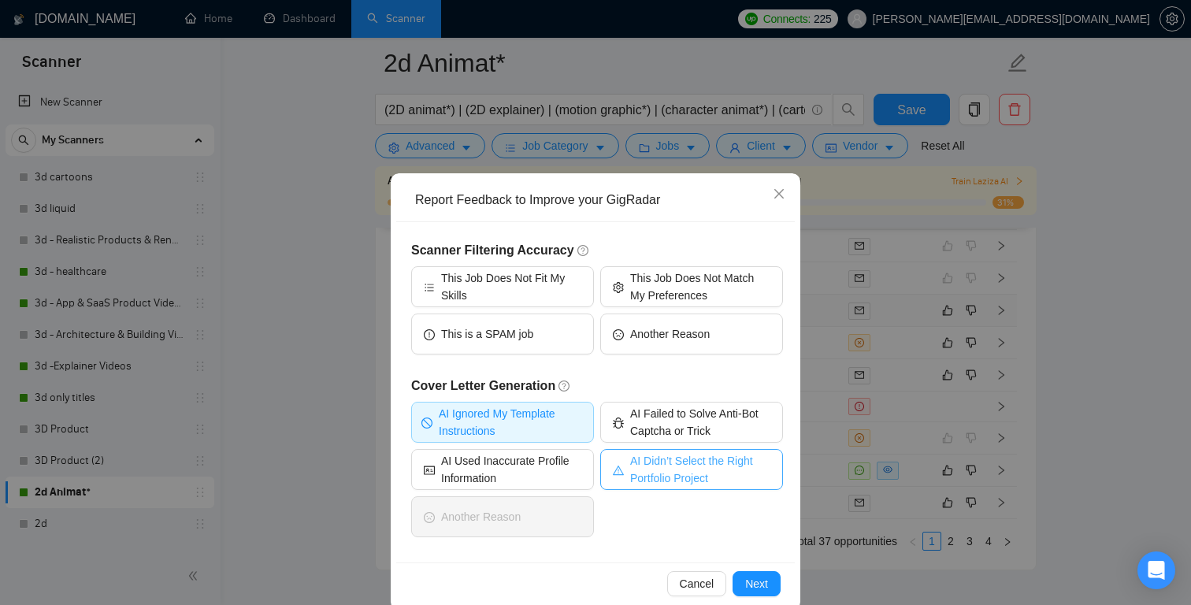
click at [688, 471] on span "AI Didn’t Select the Right Portfolio Project" at bounding box center [700, 469] width 140 height 35
click at [758, 581] on span "Next" at bounding box center [756, 583] width 23 height 17
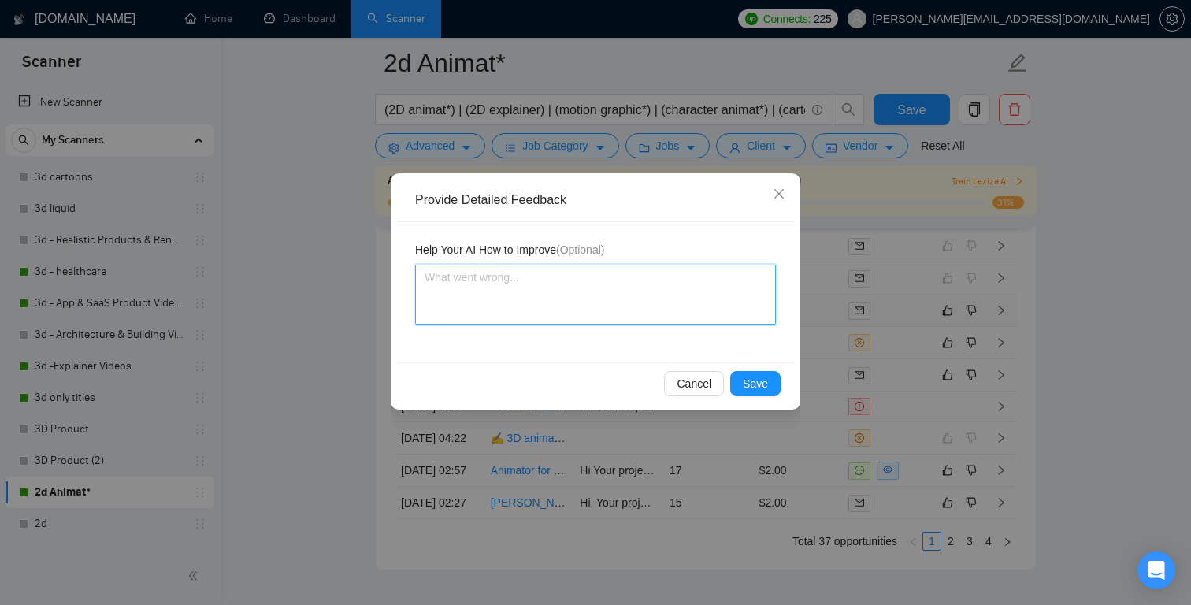
click at [598, 292] on textarea at bounding box center [595, 295] width 361 height 60
paste textarea "The job was titled “Short intro animation (6–7 seconds) for our mobile app.” Th…"
type textarea "The job was titled “Short intro animation (6–7 seconds) for our mobile app.” Th…"
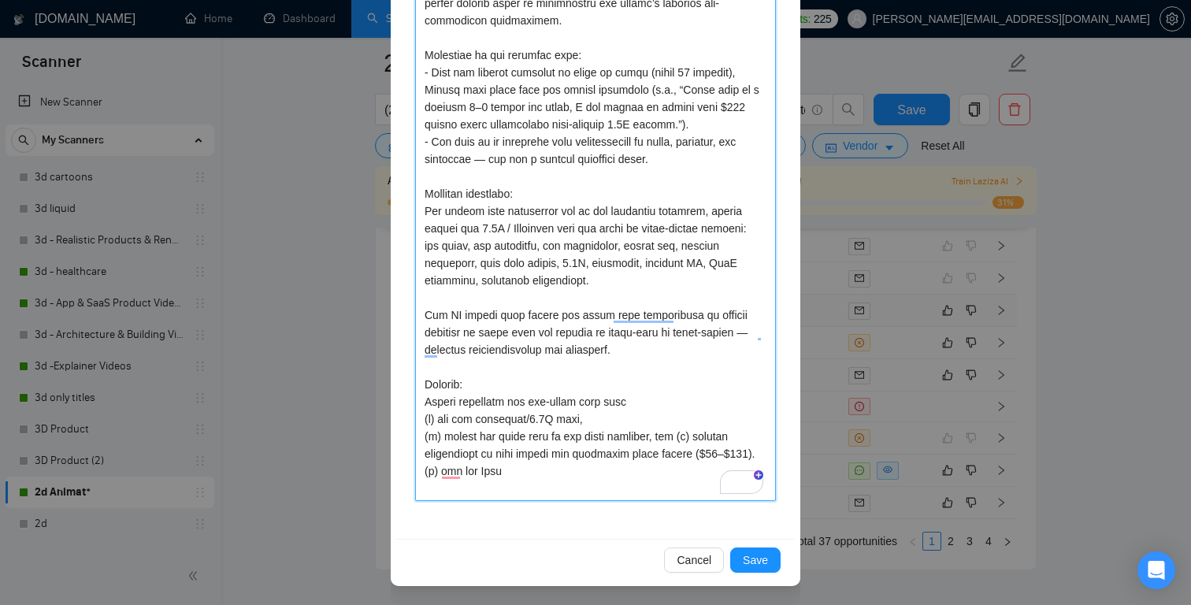
type textarea "The job was titled “Short intro animation (6–7 seconds) for our mobile app.” Th…"
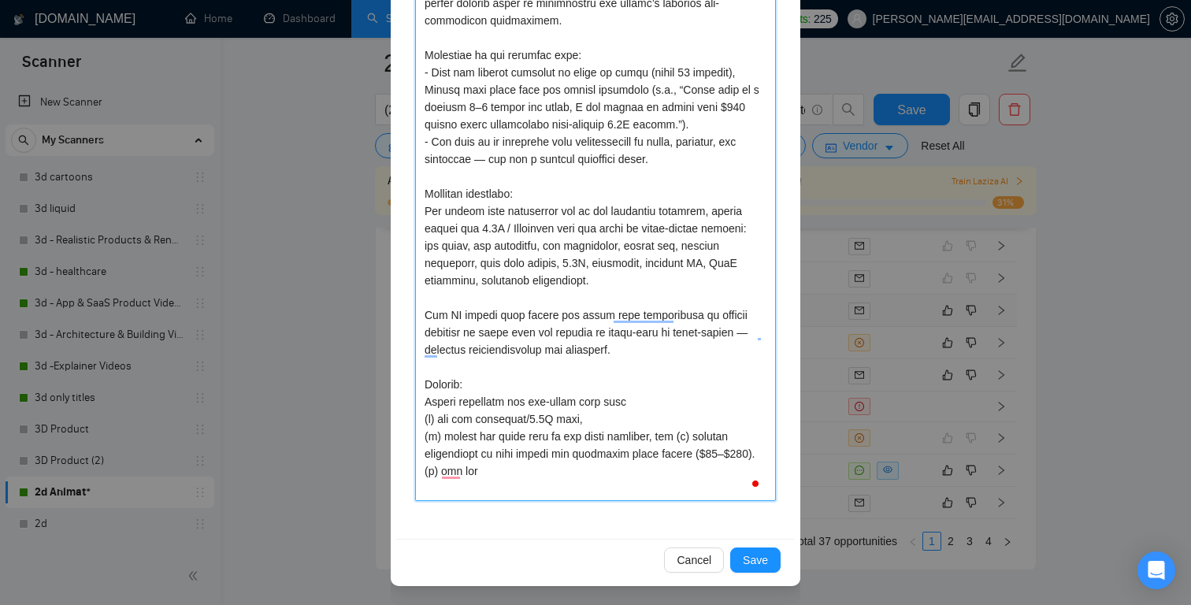
type textarea "The job was titled “Short intro animation (6–7 seconds) for our mobile app.” Th…"
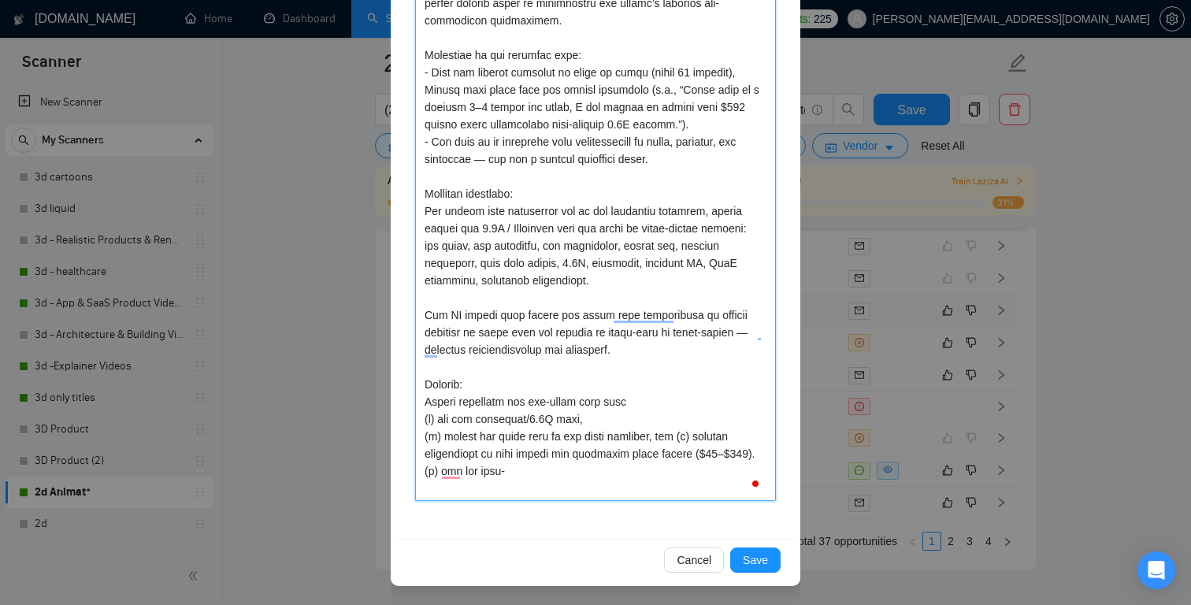
type textarea "The job was titled “Short intro animation (6–7 seconds) for our mobile app.” Th…"
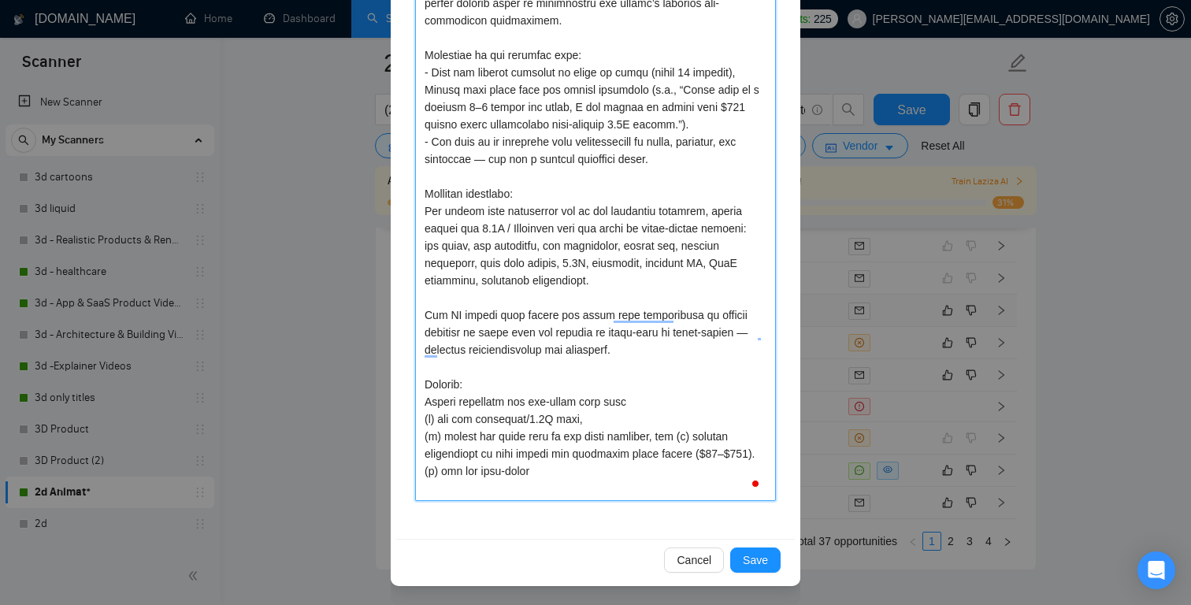
type textarea "The job was titled “Short intro animation (6–7 seconds) for our mobile app.” Th…"
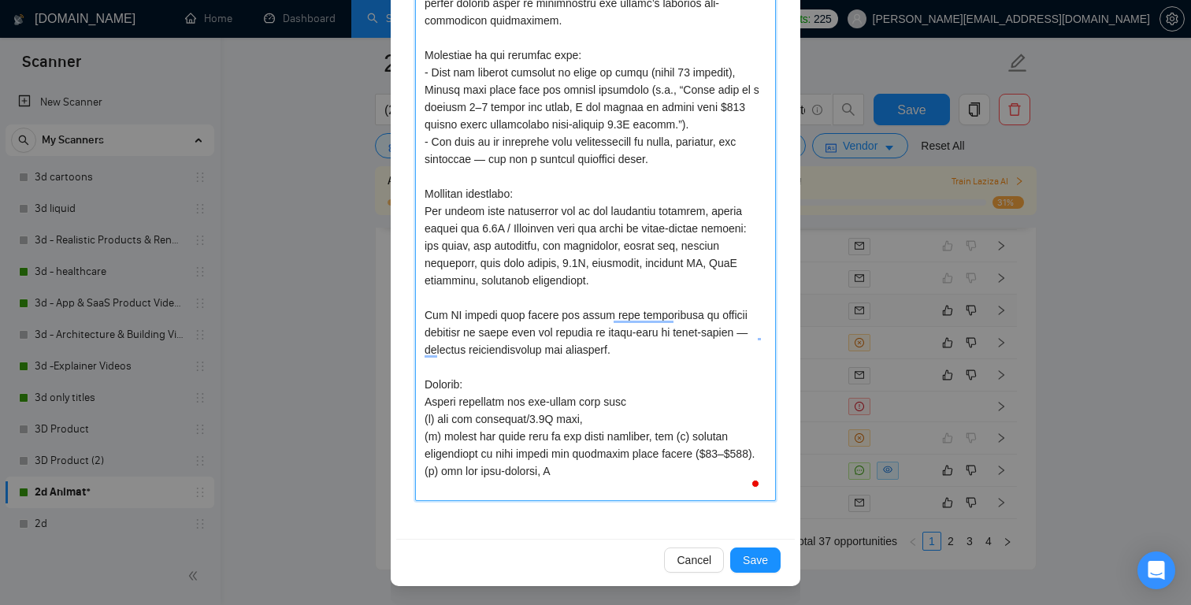
type textarea "The job was titled “Short intro animation (6–7 seconds) for our mobile app.” Th…"
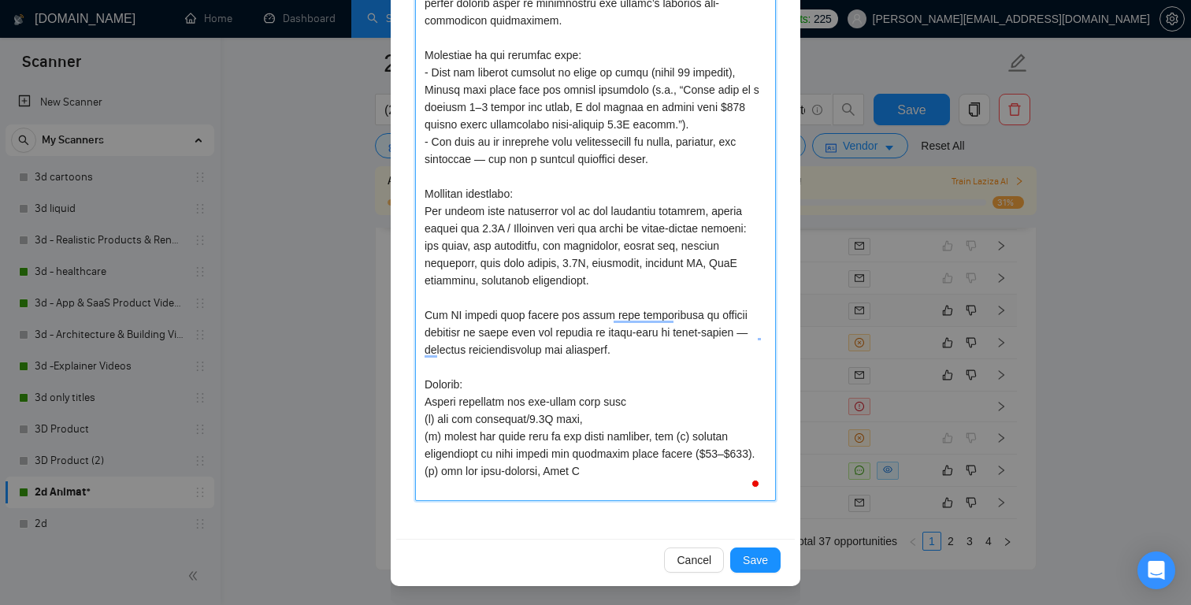
type textarea "The job was titled “Short intro animation (6–7 seconds) for our mobile app.” Th…"
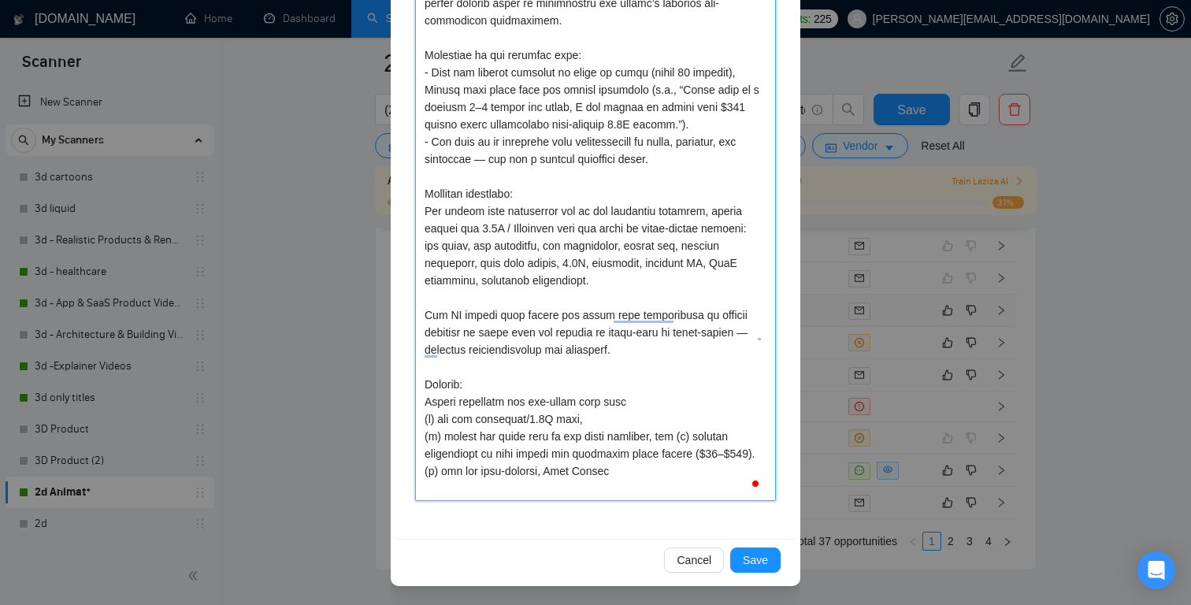
type textarea "The job was titled “Short intro animation (6–7 seconds) for our mobile app.” Th…"
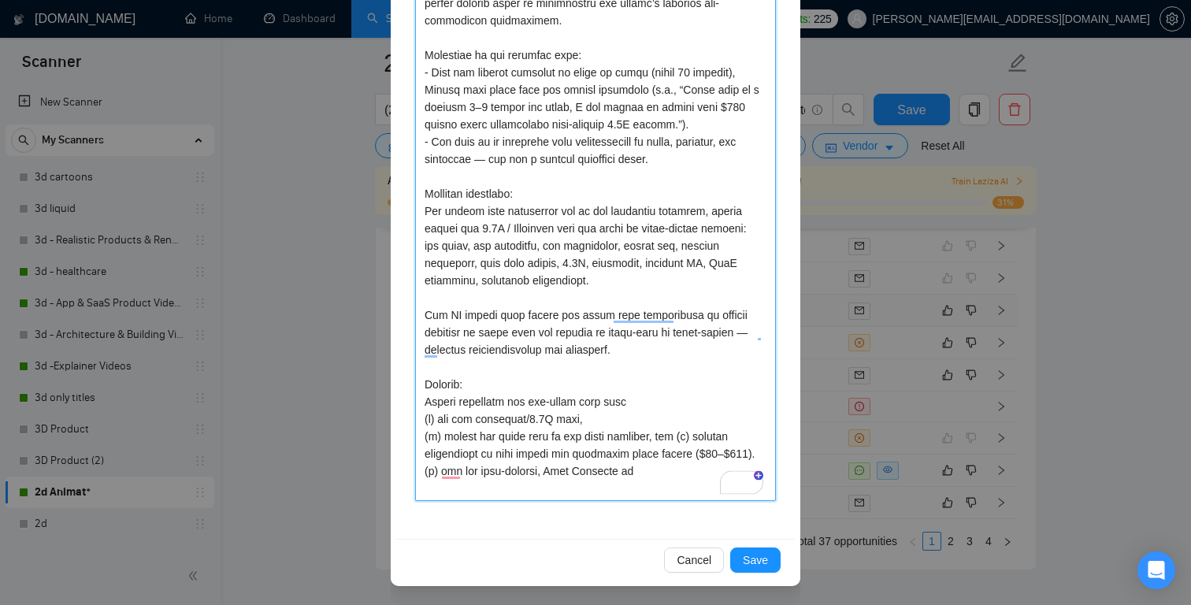
type textarea "The job was titled “Short intro animation (6–7 seconds) for our mobile app.” Th…"
click at [472, 492] on textarea "To enrich screen reader interactions, please activate Accessibility in Grammarl…" at bounding box center [595, 72] width 361 height 857
type textarea "The job was titled “Short intro animation (6–7 seconds) for our mobile app.” Th…"
click at [633, 489] on textarea "To enrich screen reader interactions, please activate Accessibility in Grammarl…" at bounding box center [595, 72] width 361 height 857
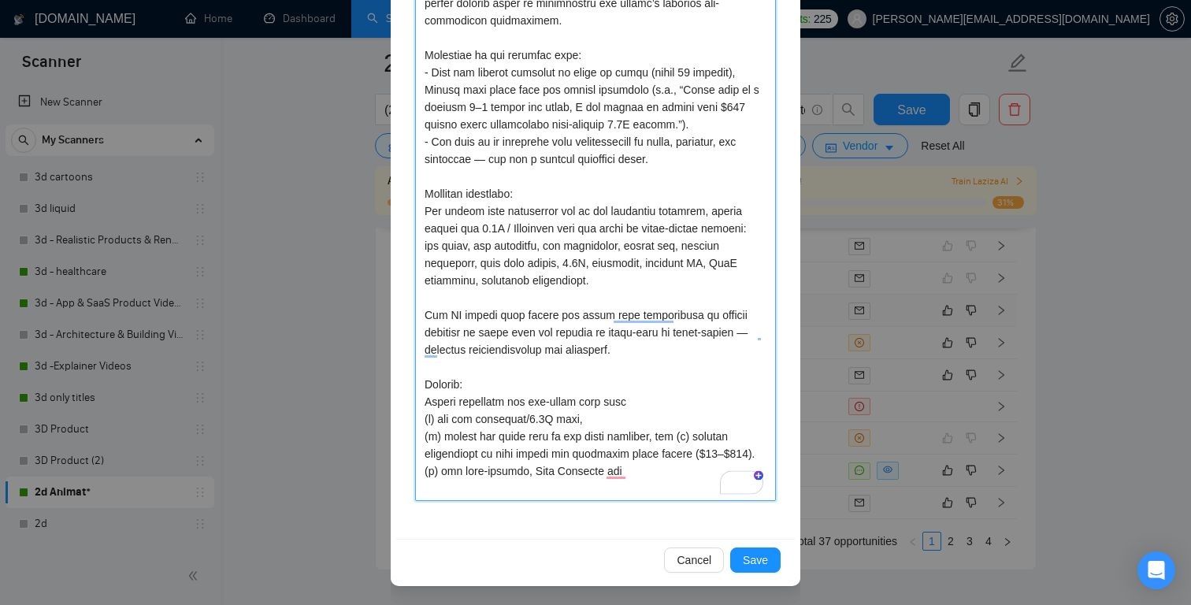
type textarea "The job was titled “Short intro animation (6–7 seconds) for our mobile app.” Th…"
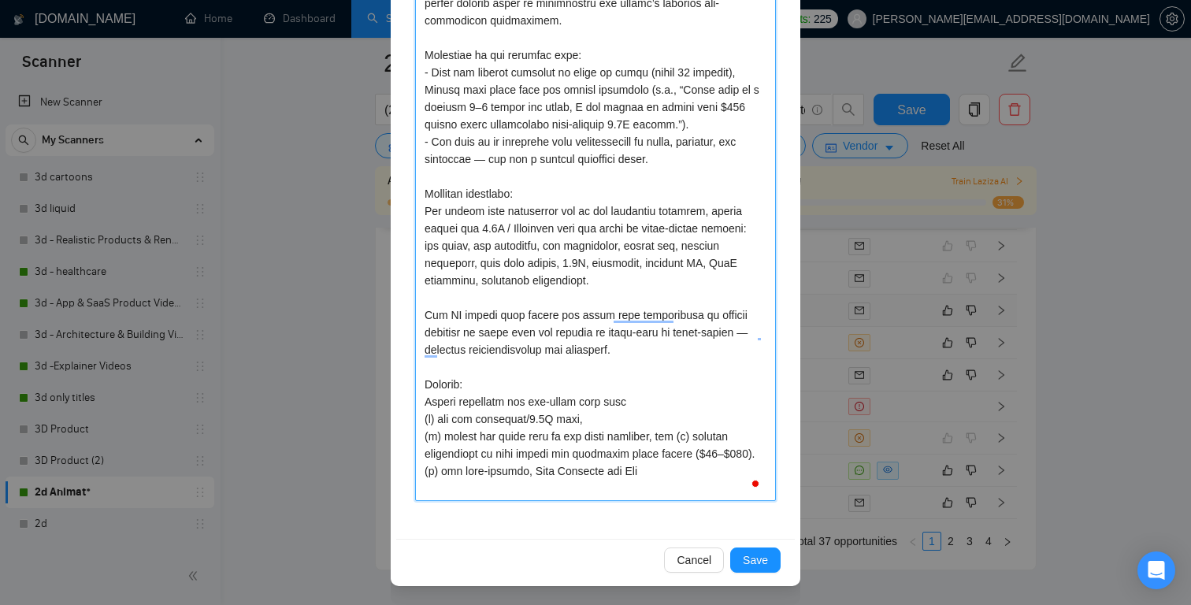
type textarea "The job was titled “Short intro animation (6–7 seconds) for our mobile app.” Th…"
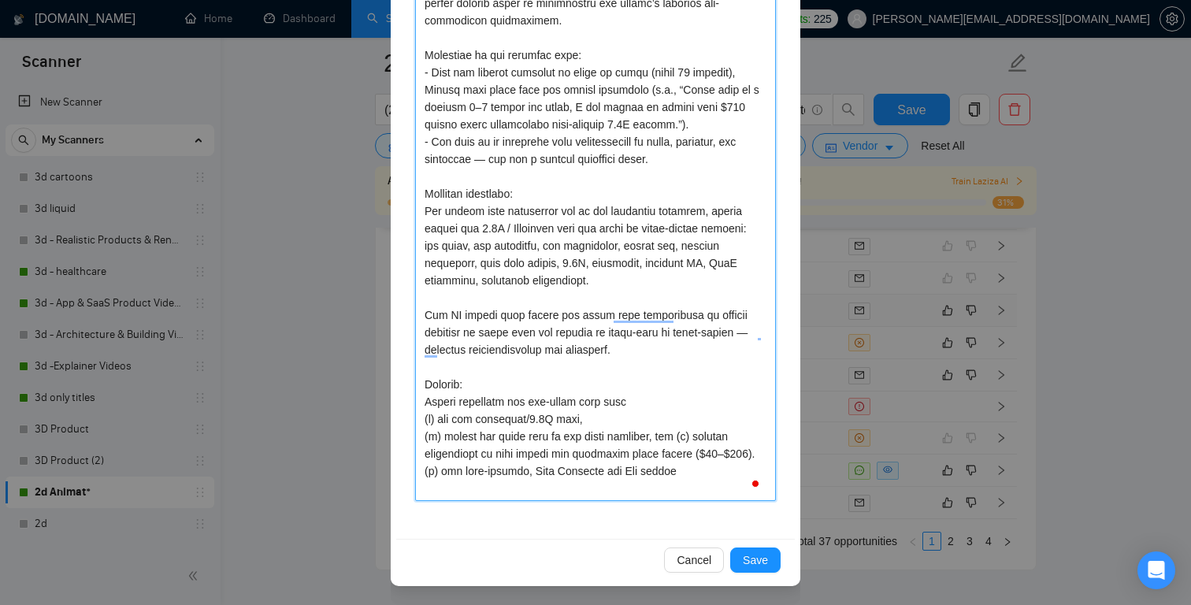
type textarea "The job was titled “Short intro animation (6–7 seconds) for our mobile app.” Th…"
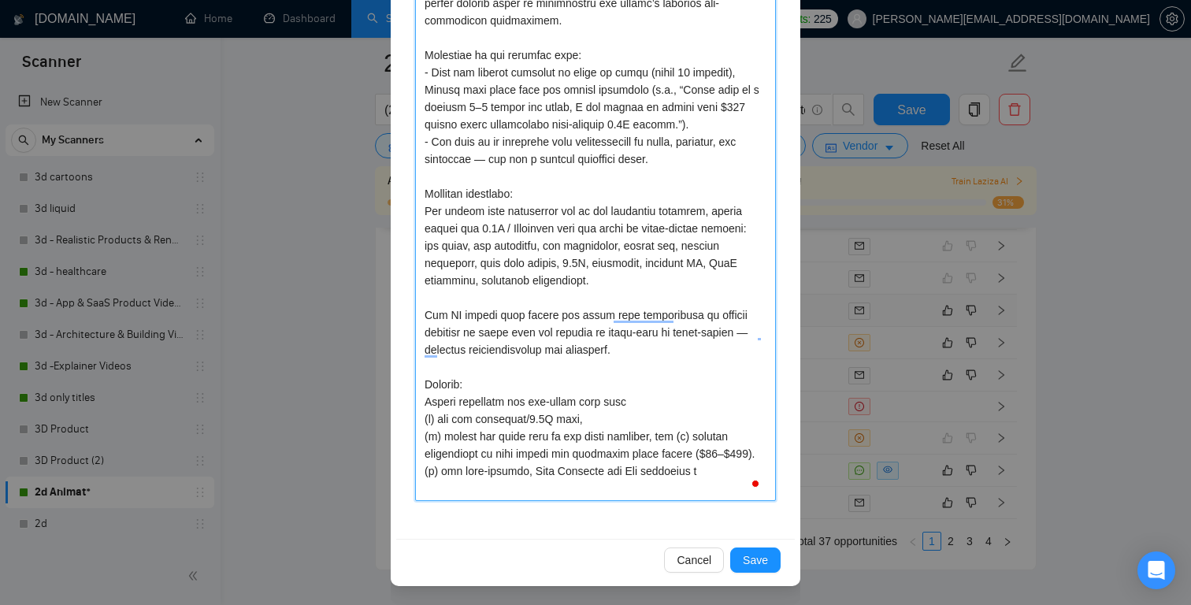
type textarea "The job was titled “Short intro animation (6–7 seconds) for our mobile app.” Th…"
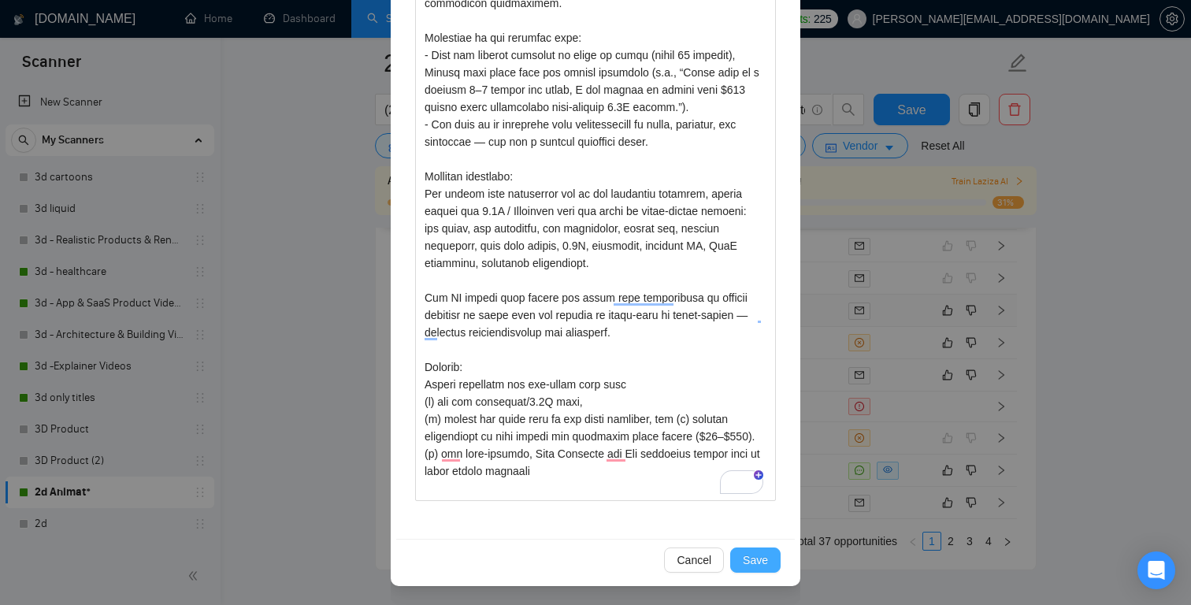
click at [758, 551] on span "Save" at bounding box center [755, 559] width 25 height 17
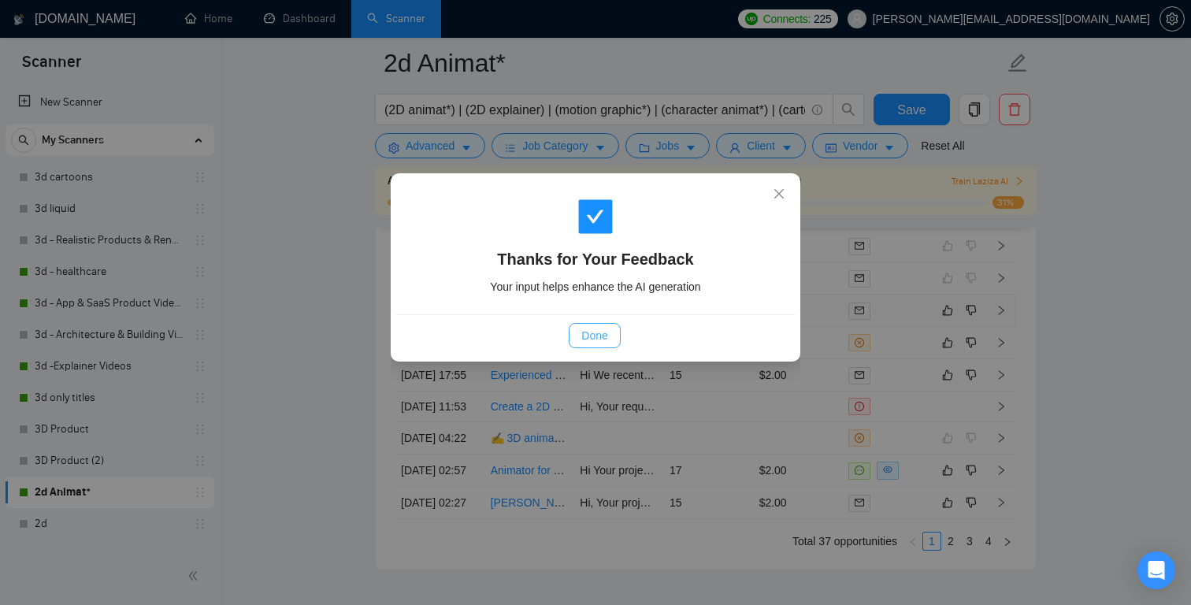
click at [602, 335] on span "Done" at bounding box center [594, 335] width 26 height 17
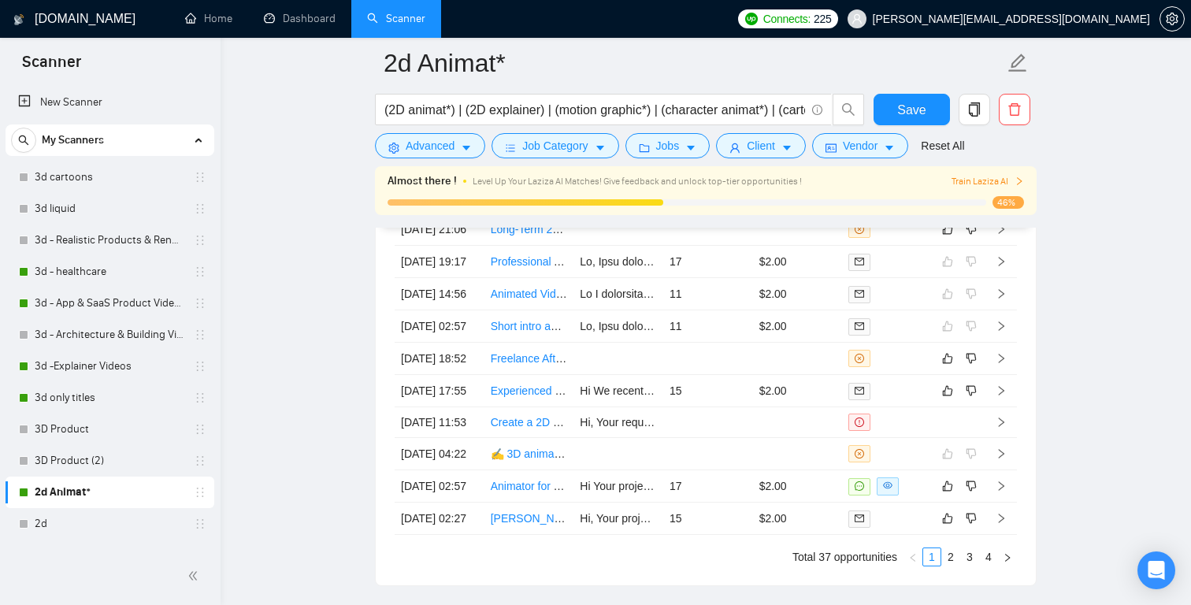
scroll to position [4151, 0]
click at [968, 362] on icon "dislike" at bounding box center [971, 357] width 10 height 10
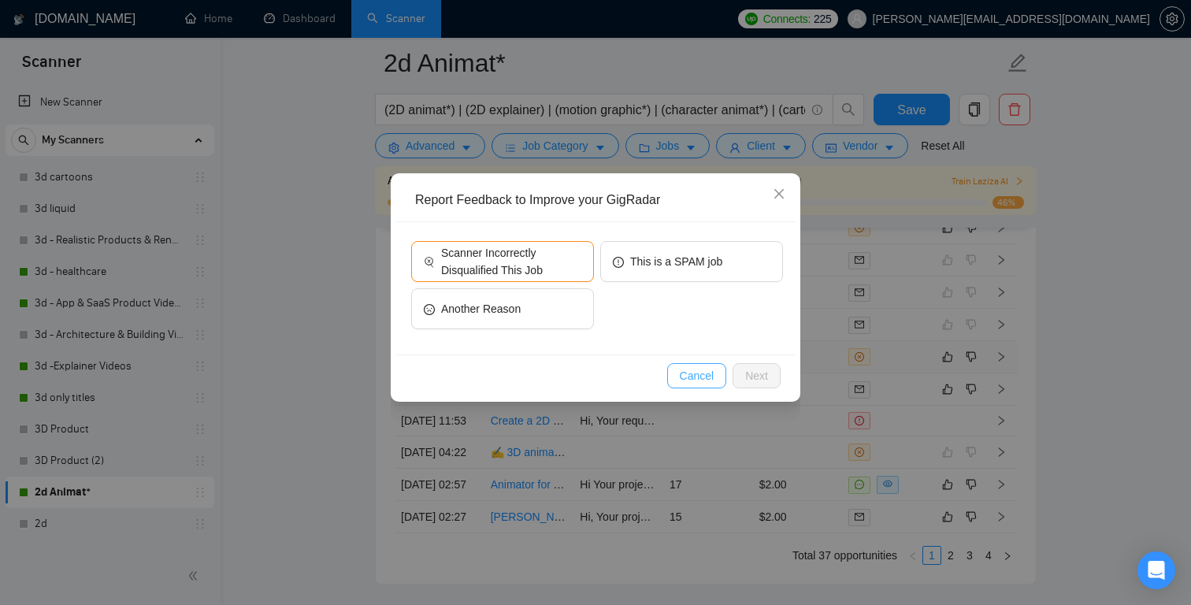
click at [702, 372] on span "Cancel" at bounding box center [697, 375] width 35 height 17
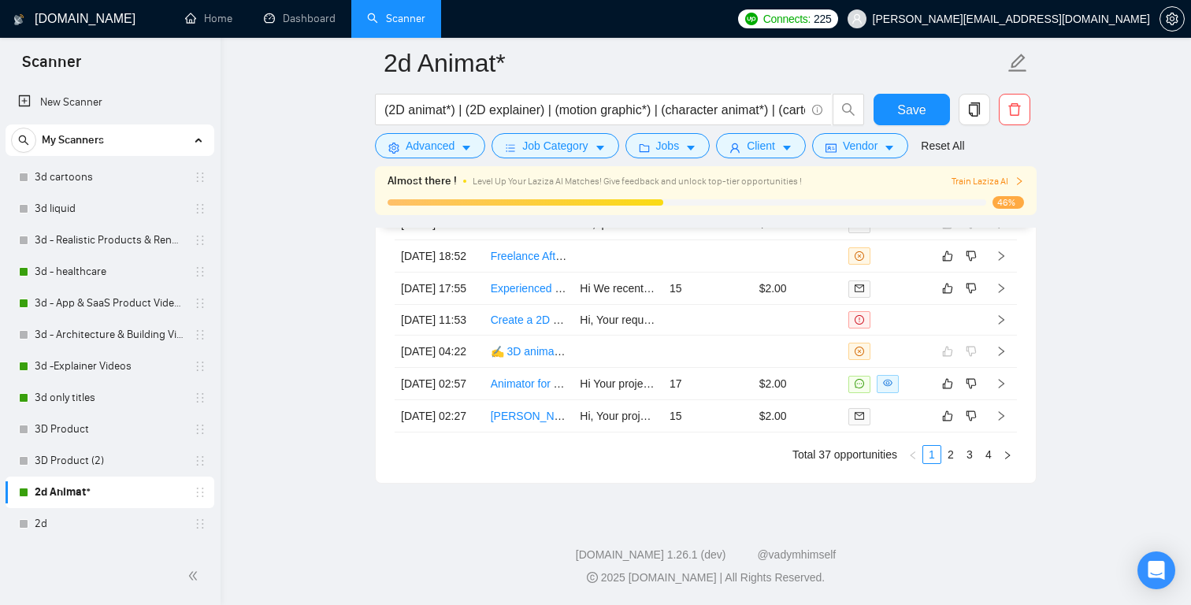
scroll to position [4410, 0]
click at [1160, 572] on icon "Open Intercom Messenger" at bounding box center [1156, 570] width 18 height 20
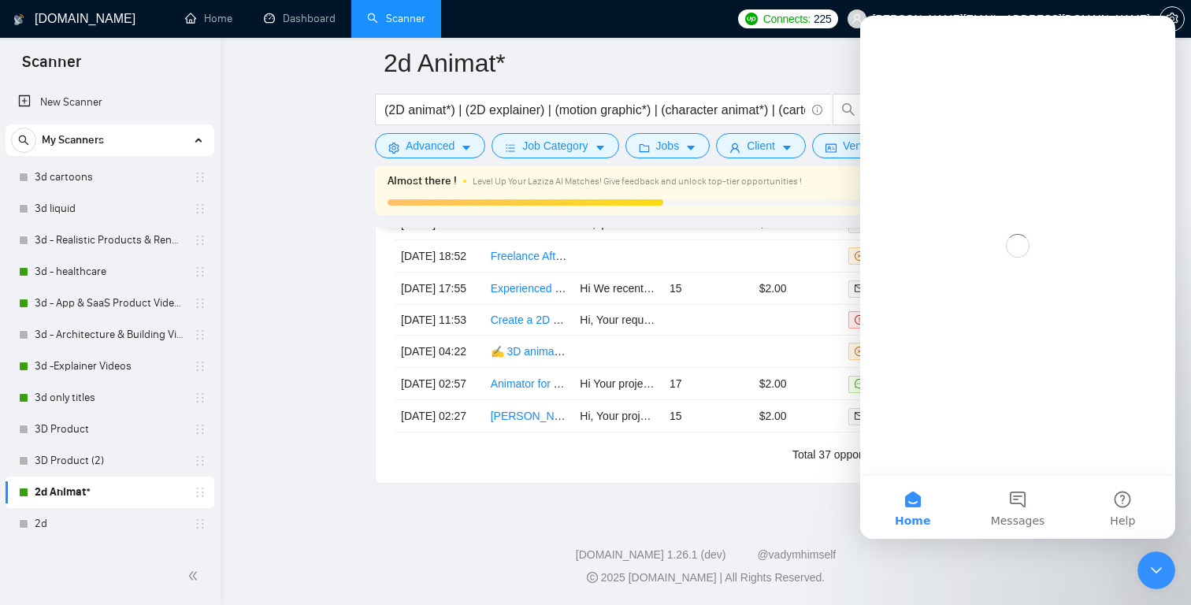
scroll to position [0, 0]
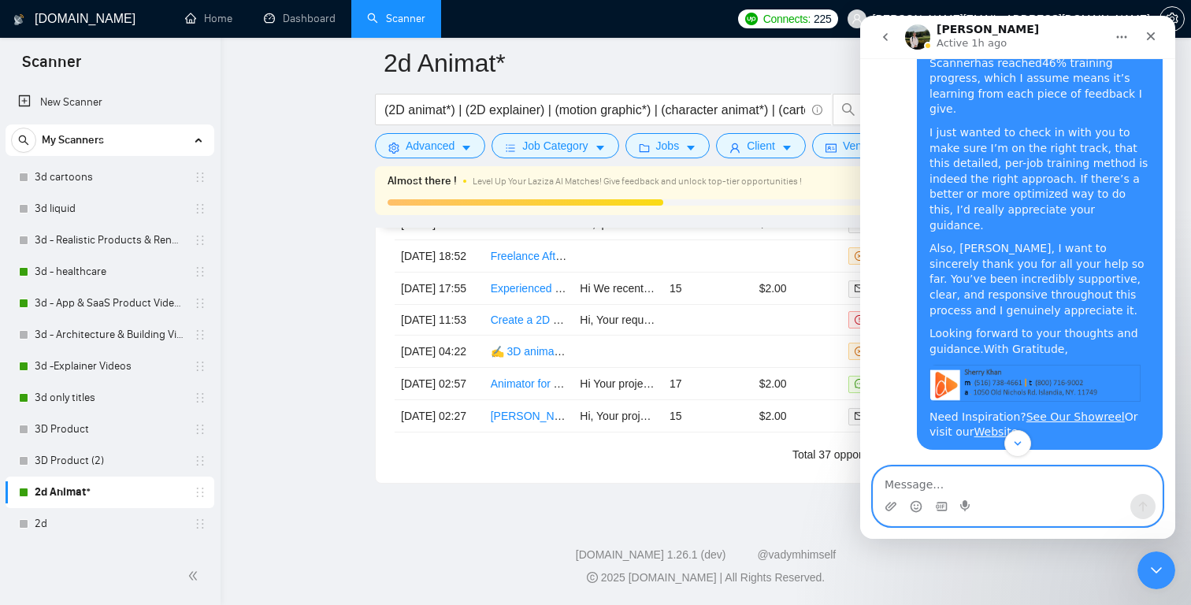
scroll to position [17600, 0]
click at [1152, 28] on div "Close" at bounding box center [1150, 36] width 28 height 28
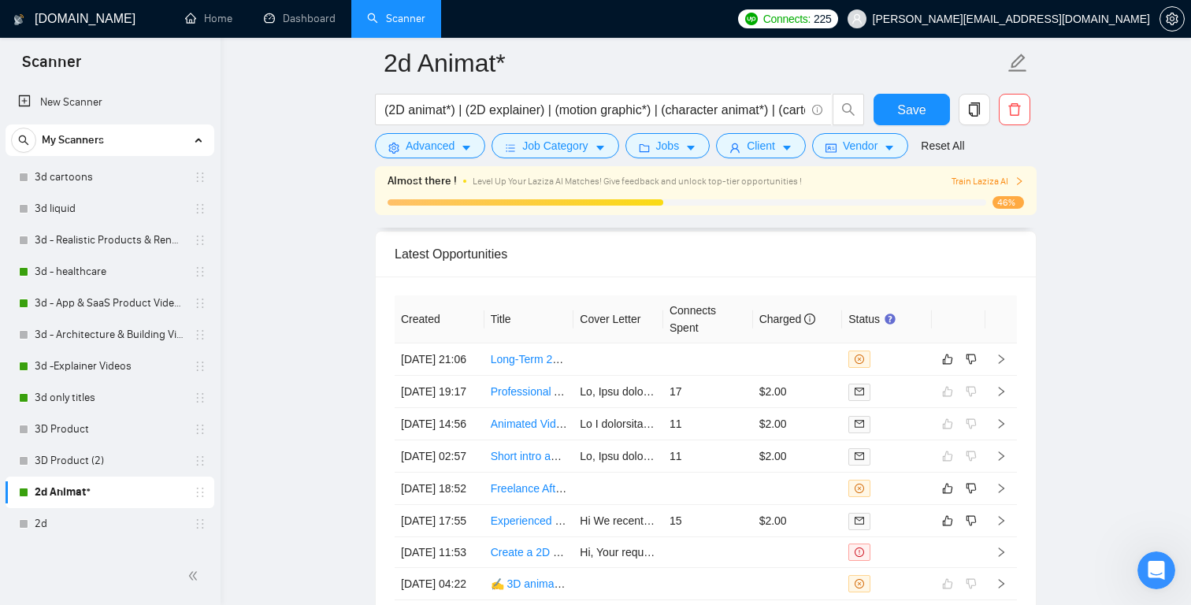
scroll to position [4017, 0]
click at [539, 366] on link "Long-Term 2D Animation Team For Important Youtube Project" at bounding box center [641, 361] width 301 height 13
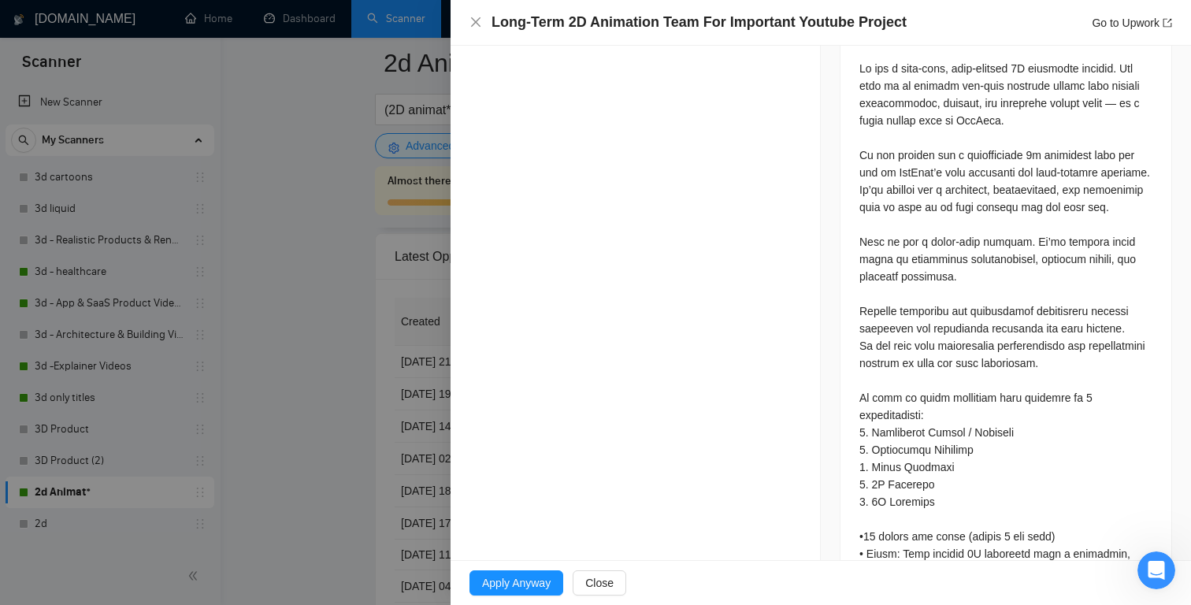
click at [357, 378] on div at bounding box center [595, 302] width 1191 height 605
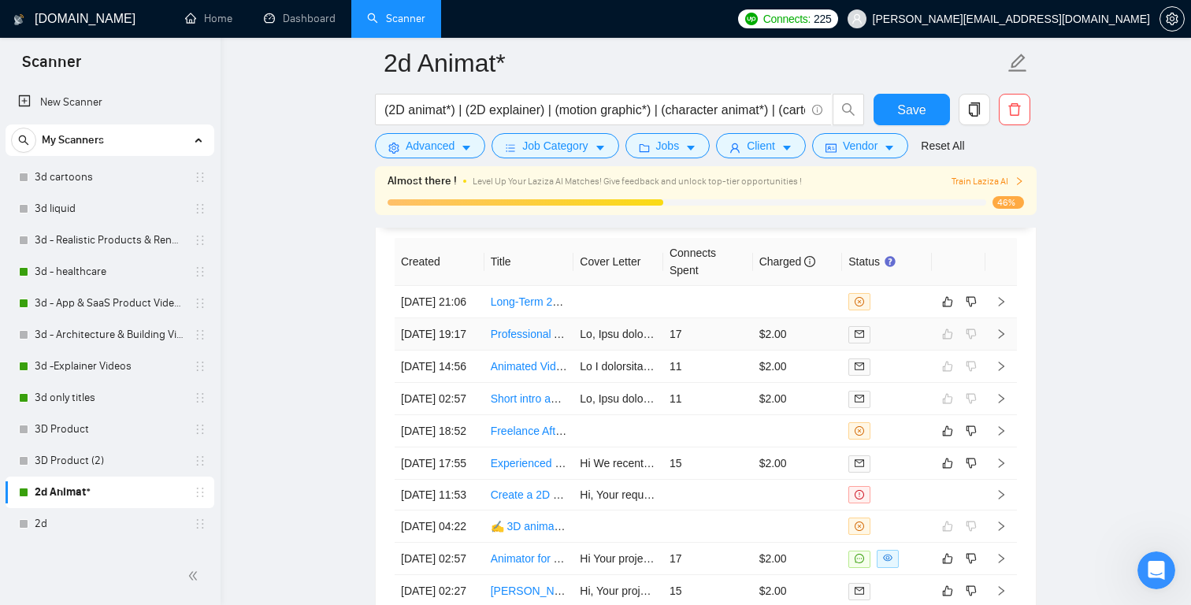
scroll to position [4068, 0]
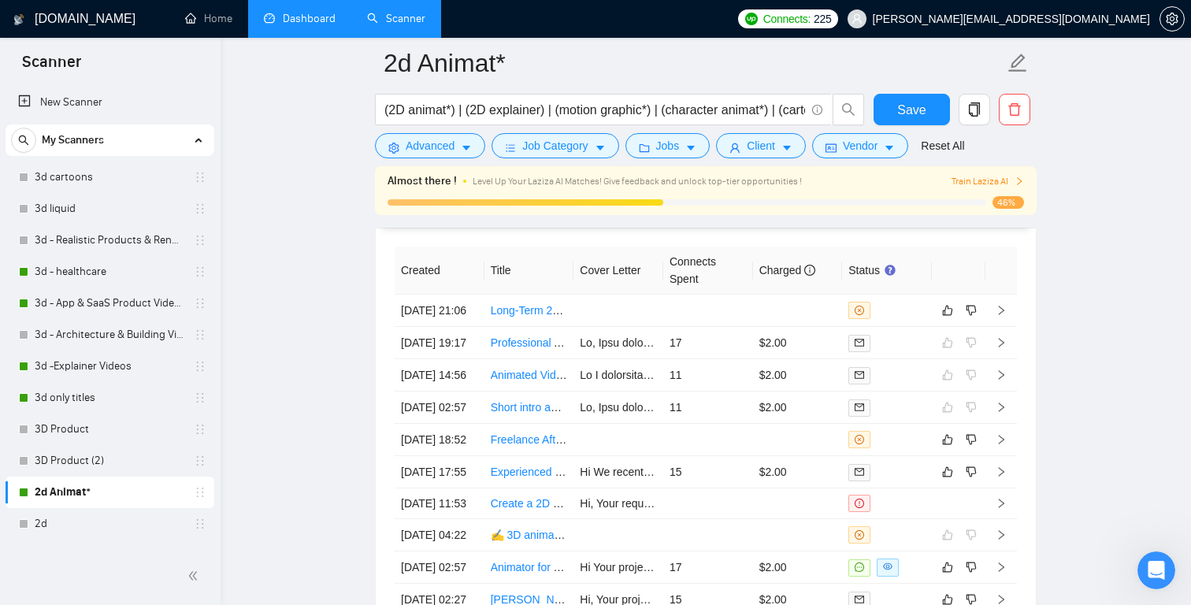
click at [299, 25] on link "Dashboard" at bounding box center [300, 18] width 72 height 13
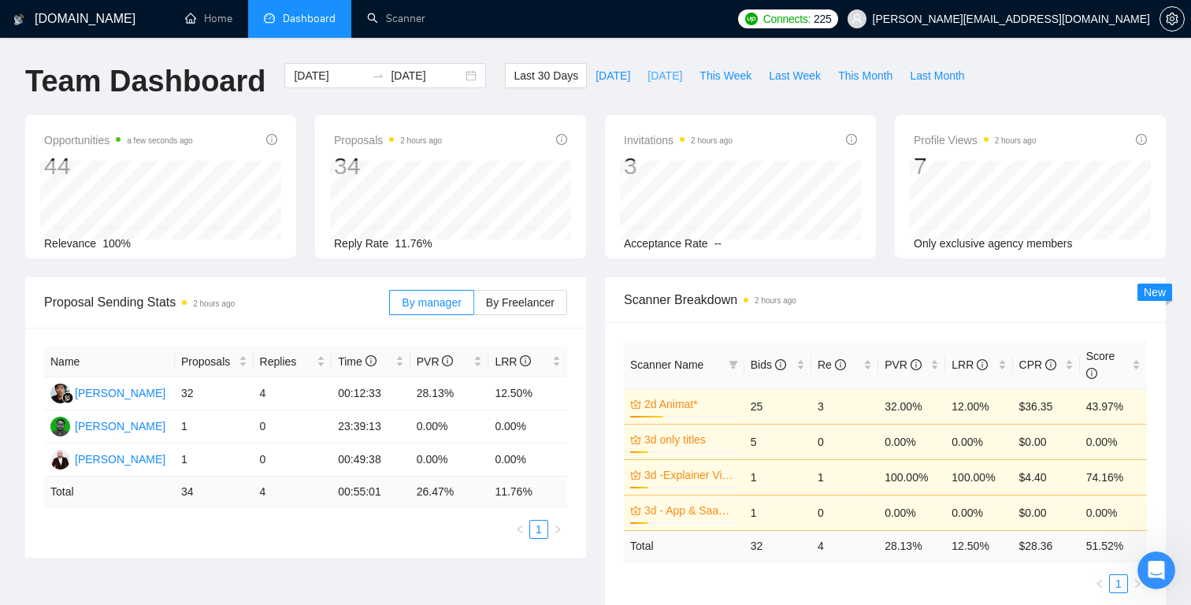
click at [654, 72] on span "Yesterday" at bounding box center [664, 75] width 35 height 17
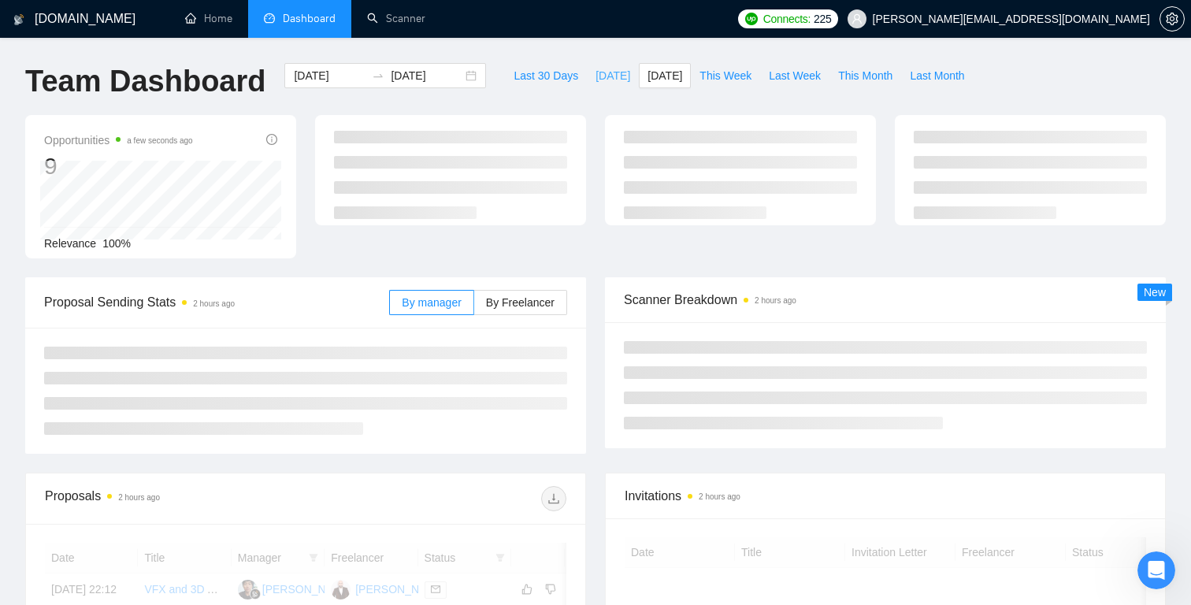
click at [595, 76] on span "Today" at bounding box center [612, 75] width 35 height 17
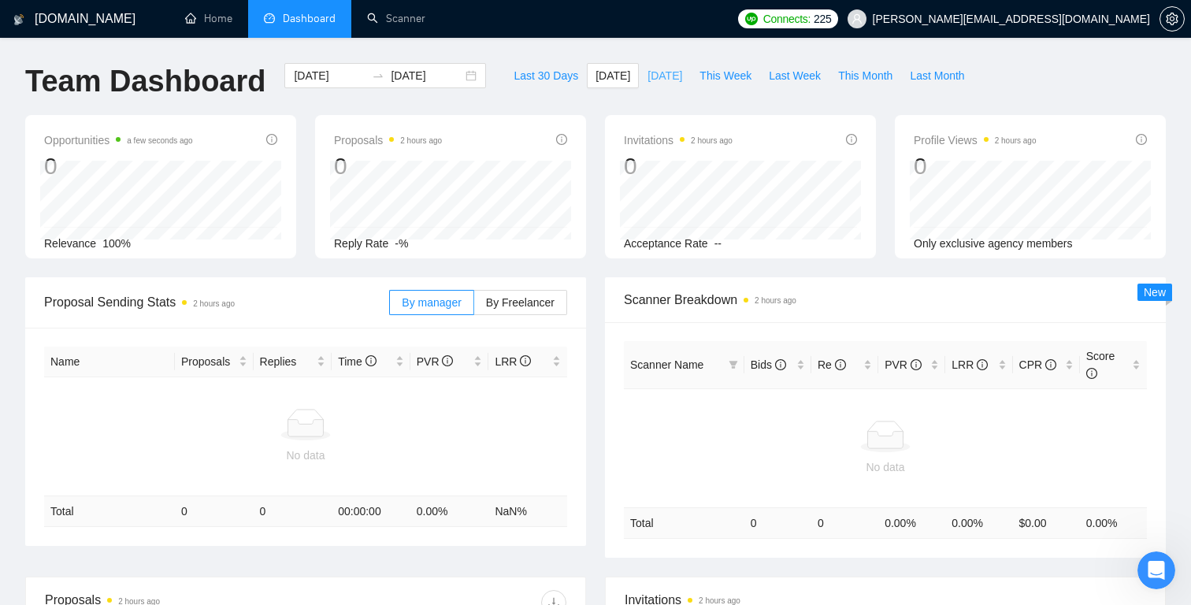
click at [658, 82] on span "Yesterday" at bounding box center [664, 75] width 35 height 17
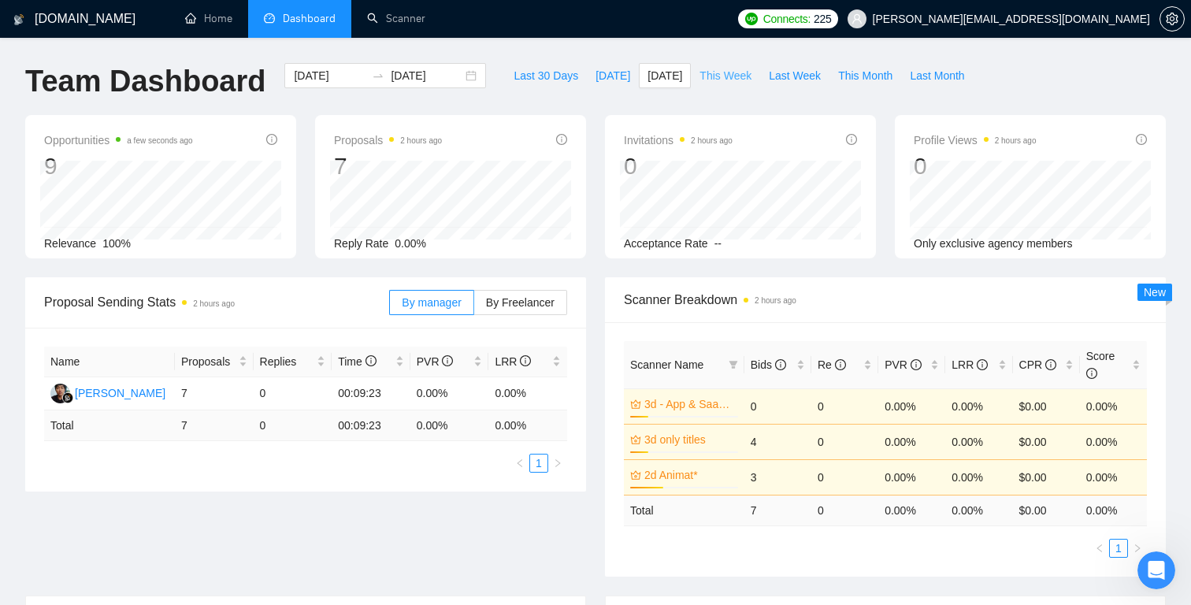
click at [726, 74] on span "This Week" at bounding box center [725, 75] width 52 height 17
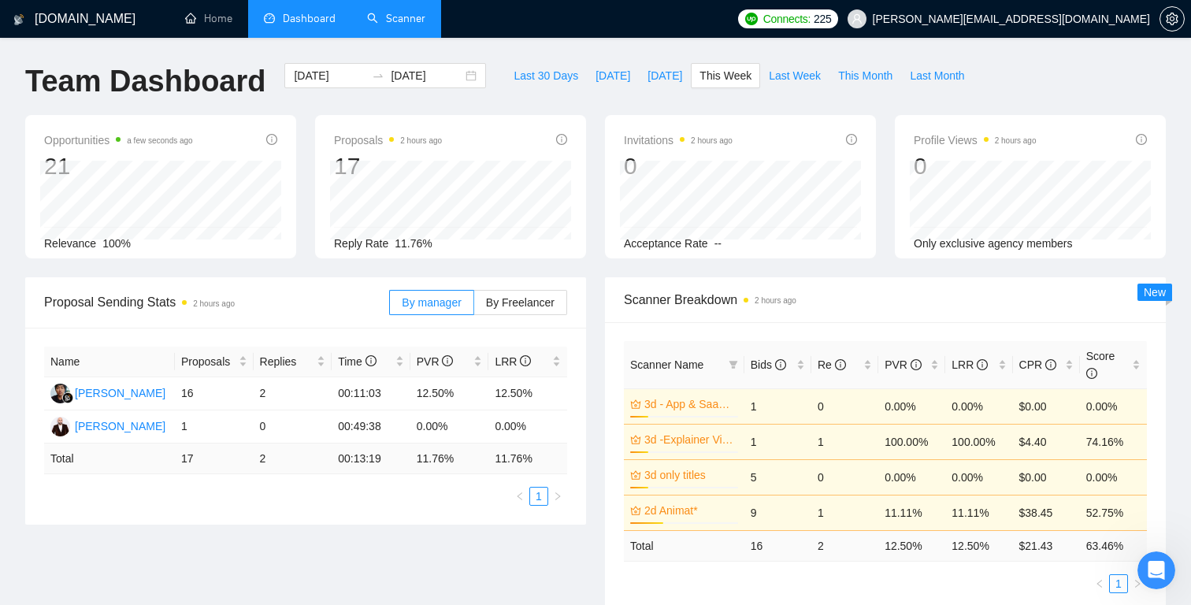
click at [409, 25] on link "Scanner" at bounding box center [396, 18] width 58 height 13
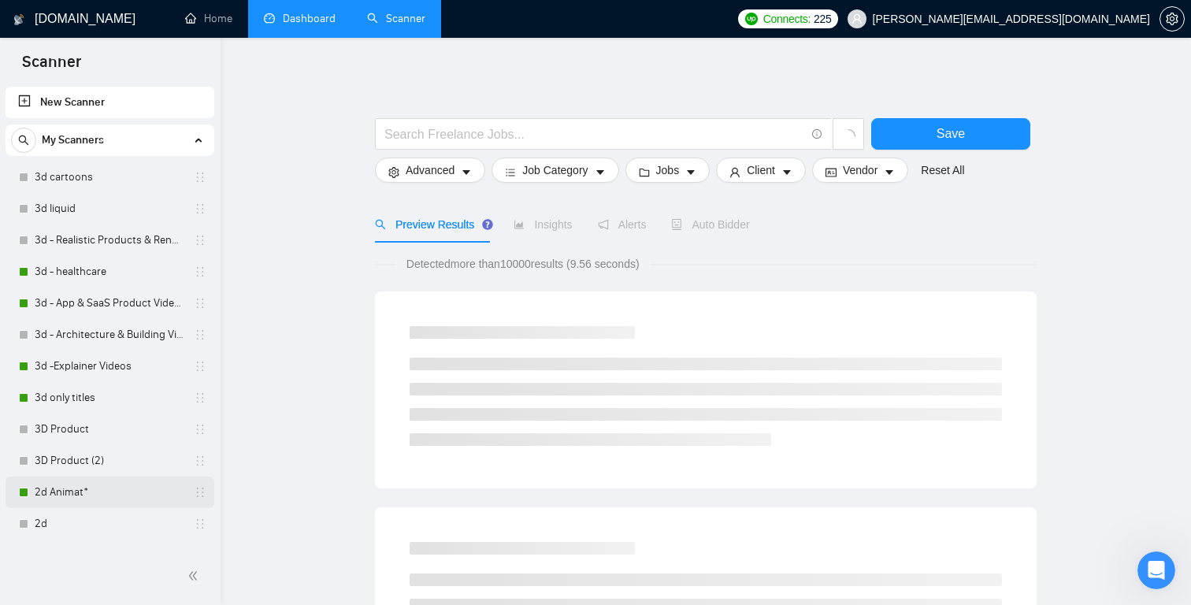
click at [122, 488] on link "2d Animat*" at bounding box center [110, 491] width 150 height 31
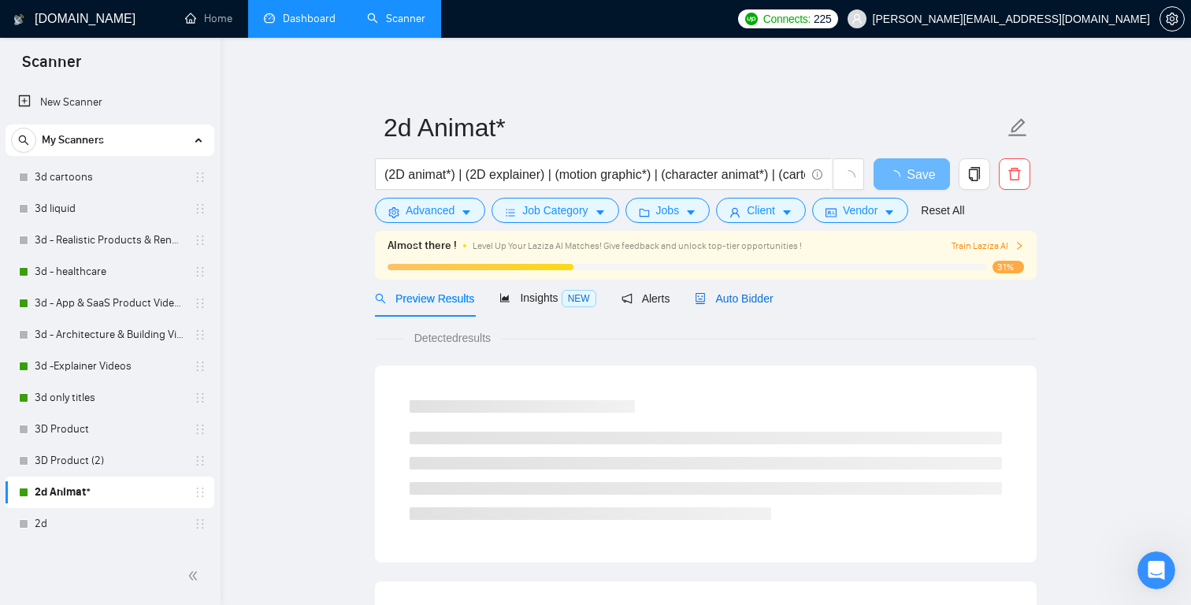
click at [743, 298] on span "Auto Bidder" at bounding box center [734, 298] width 78 height 13
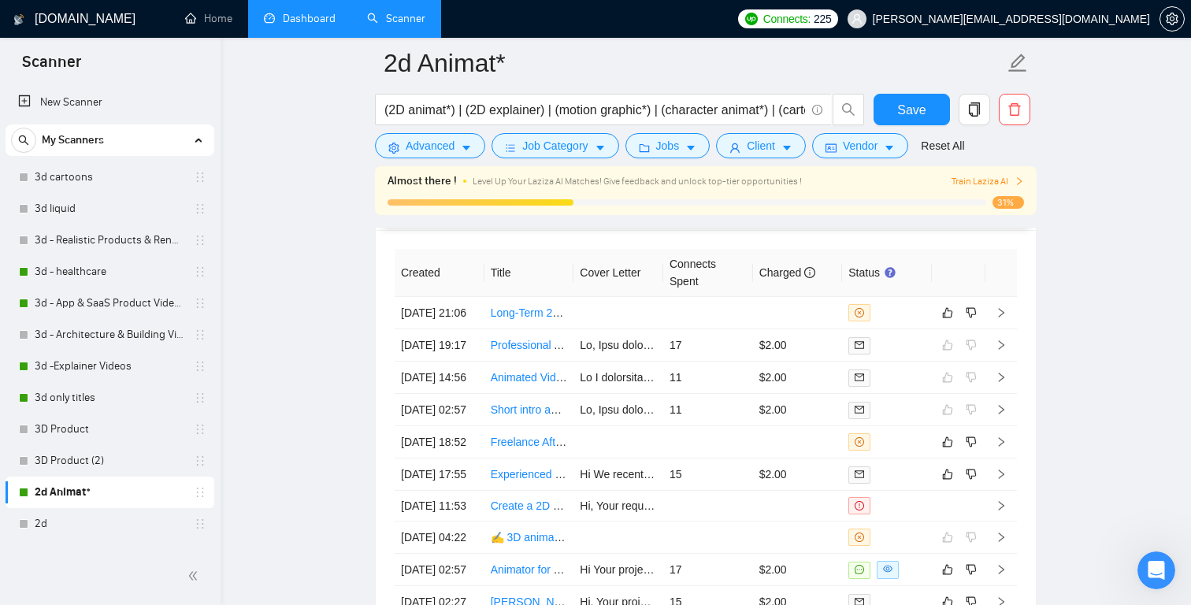
scroll to position [4070, 0]
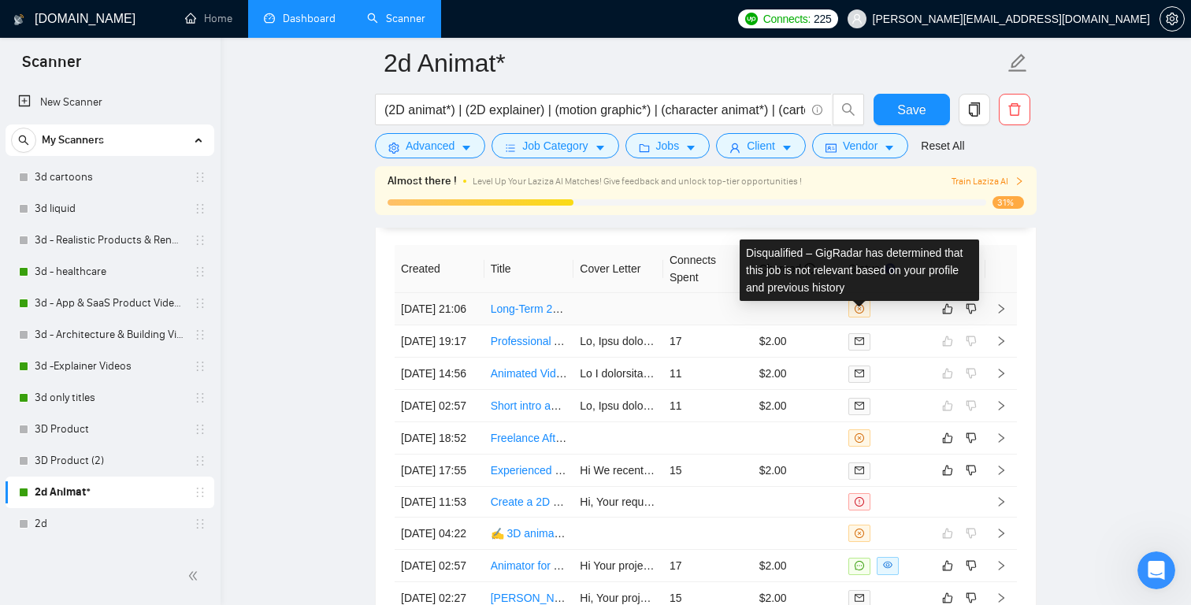
click at [860, 313] on icon "close-circle" at bounding box center [858, 308] width 9 height 9
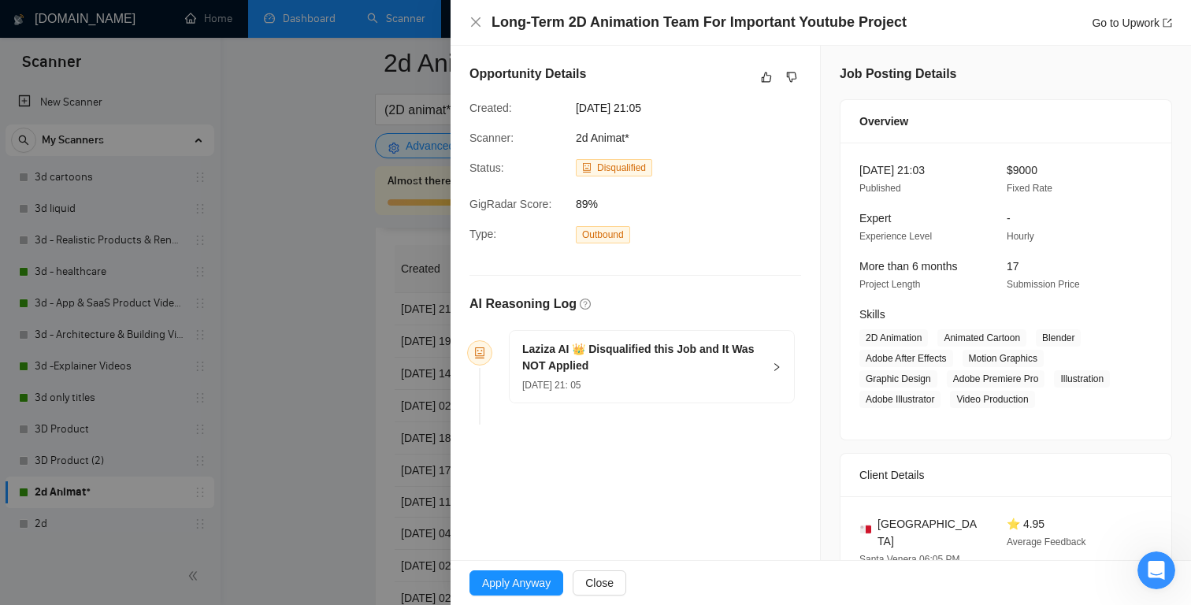
click at [772, 365] on icon "right" at bounding box center [776, 366] width 9 height 9
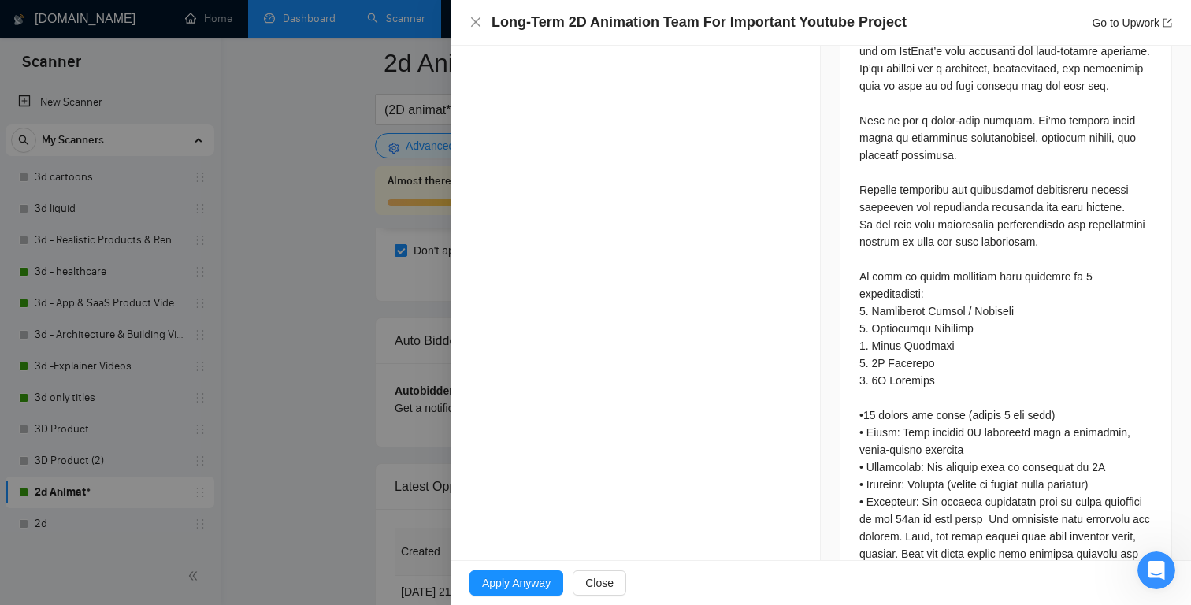
scroll to position [801, 0]
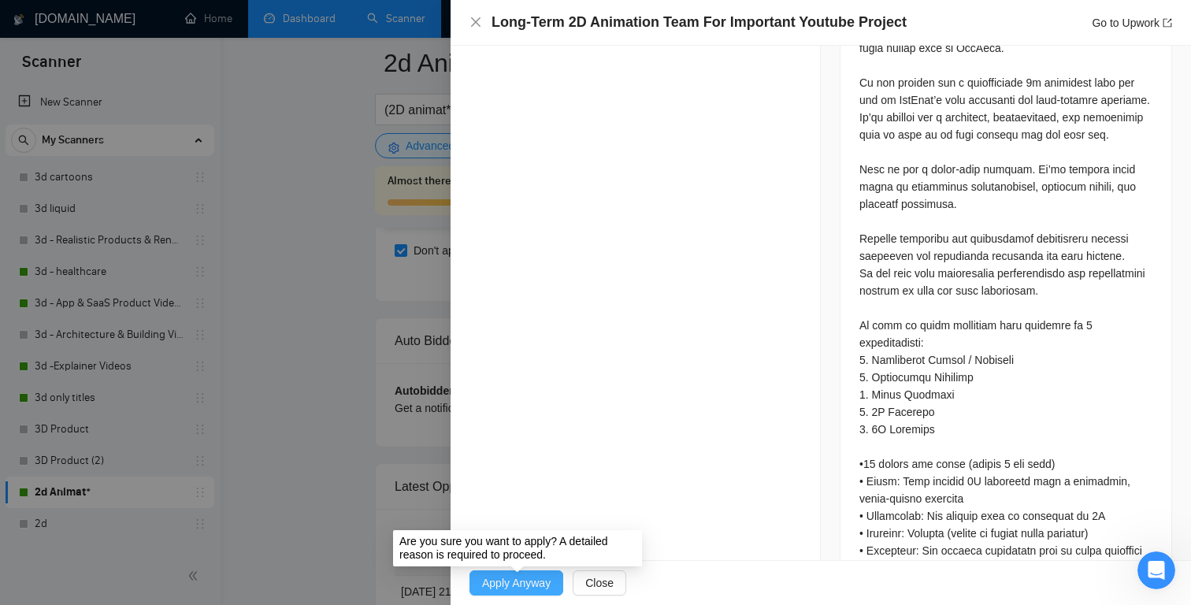
click at [524, 579] on span "Apply Anyway" at bounding box center [516, 582] width 69 height 17
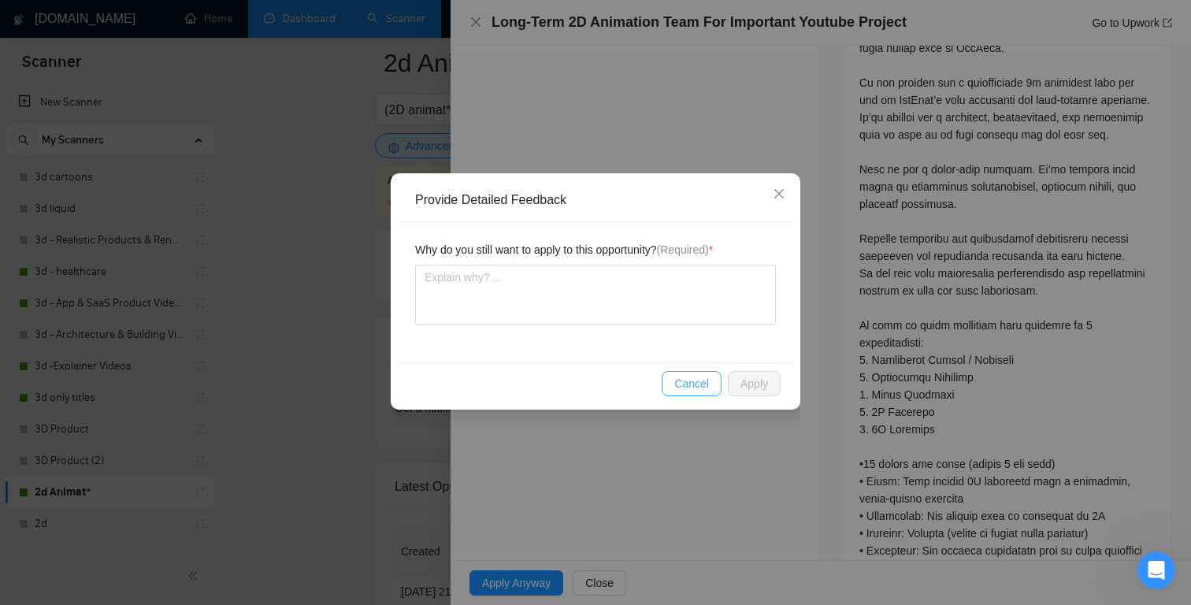
click at [702, 384] on span "Cancel" at bounding box center [691, 383] width 35 height 17
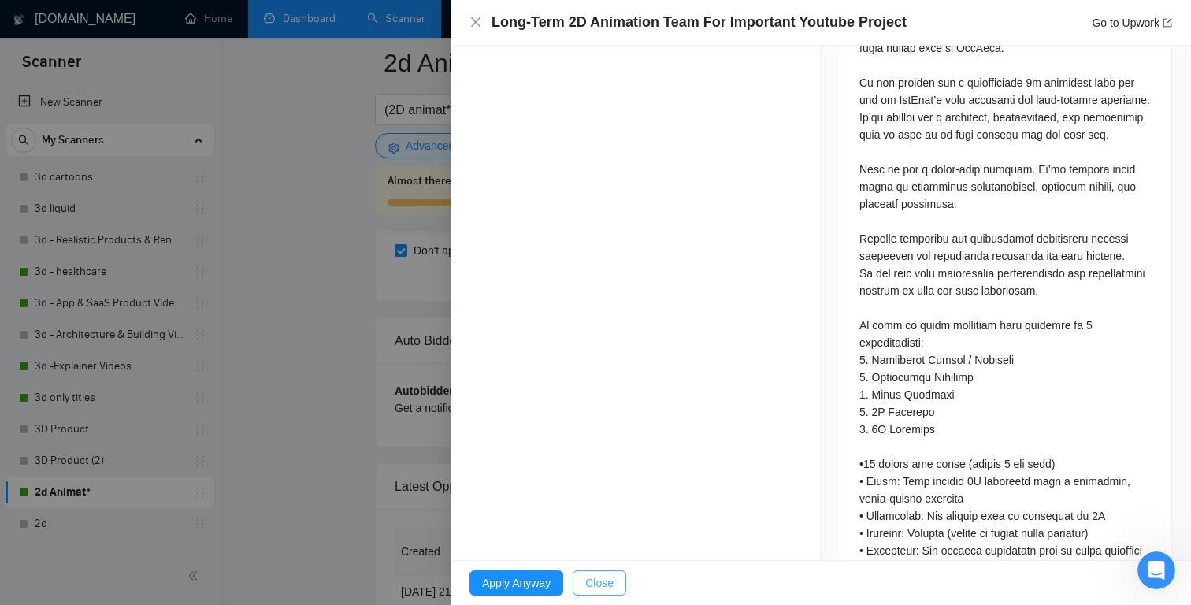
click at [606, 579] on span "Close" at bounding box center [599, 582] width 28 height 17
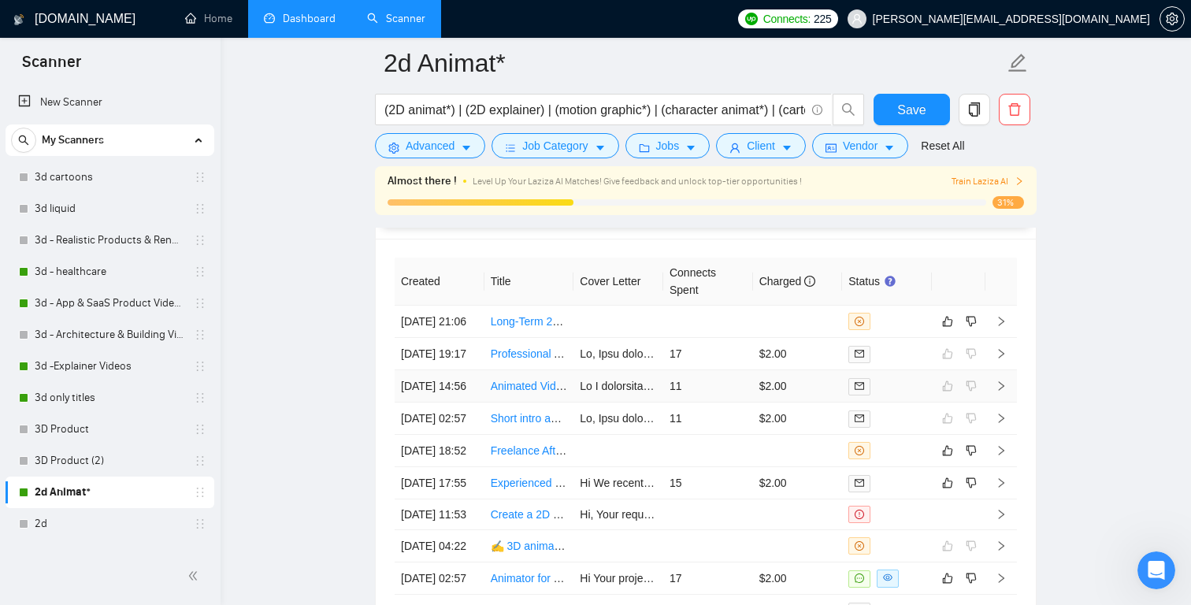
scroll to position [4056, 0]
click at [973, 328] on icon "dislike" at bounding box center [970, 322] width 11 height 13
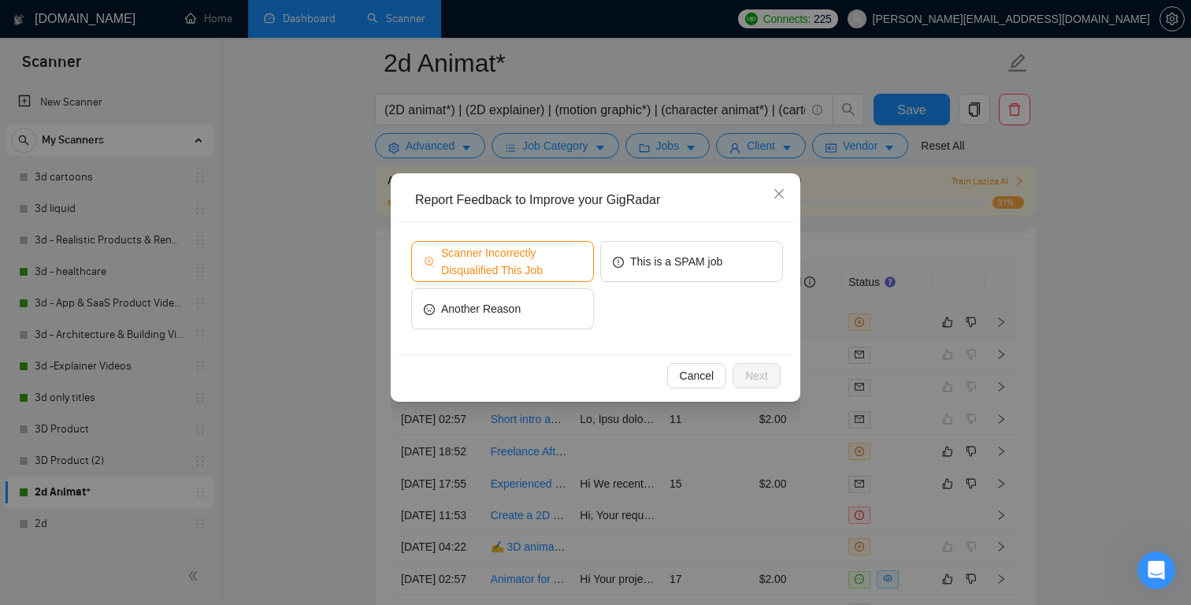
click at [554, 261] on span "Scanner Incorrectly Disqualified This Job" at bounding box center [511, 261] width 140 height 35
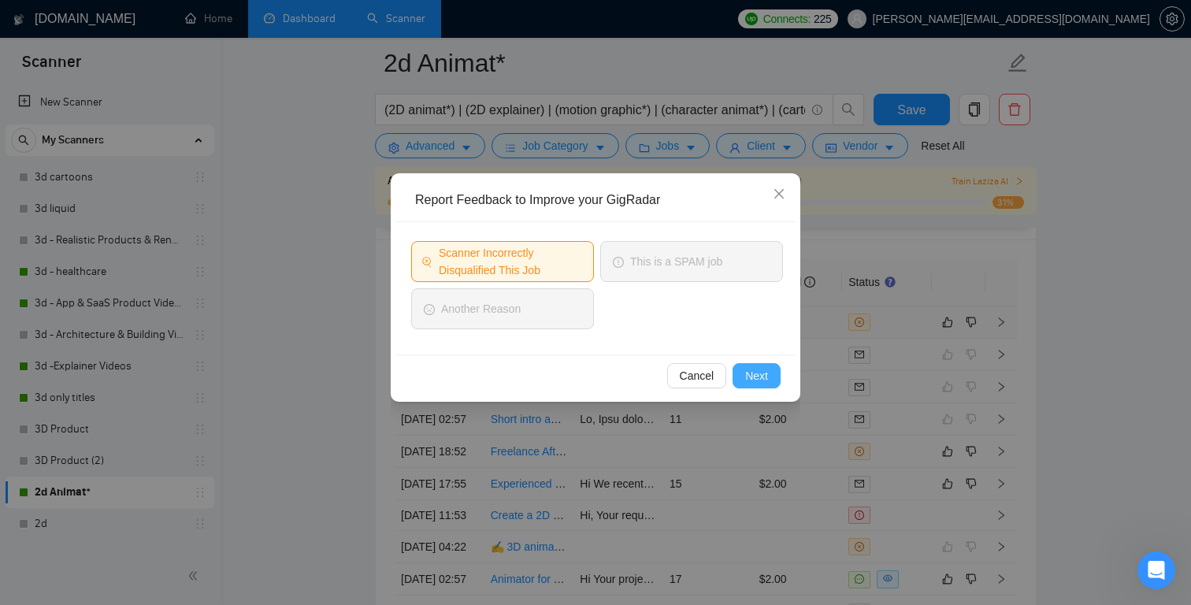
click at [758, 380] on span "Next" at bounding box center [756, 375] width 23 height 17
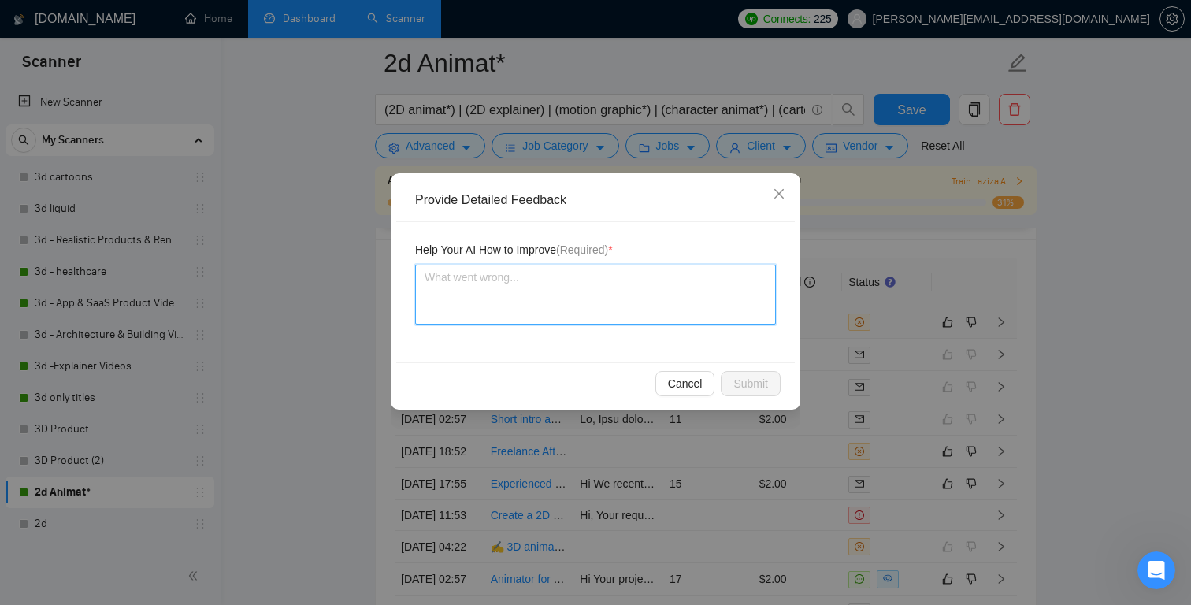
click at [587, 305] on textarea at bounding box center [595, 295] width 361 height 60
paste textarea "This project was incorrectly disqualified. Laziza assumed the job required an i…"
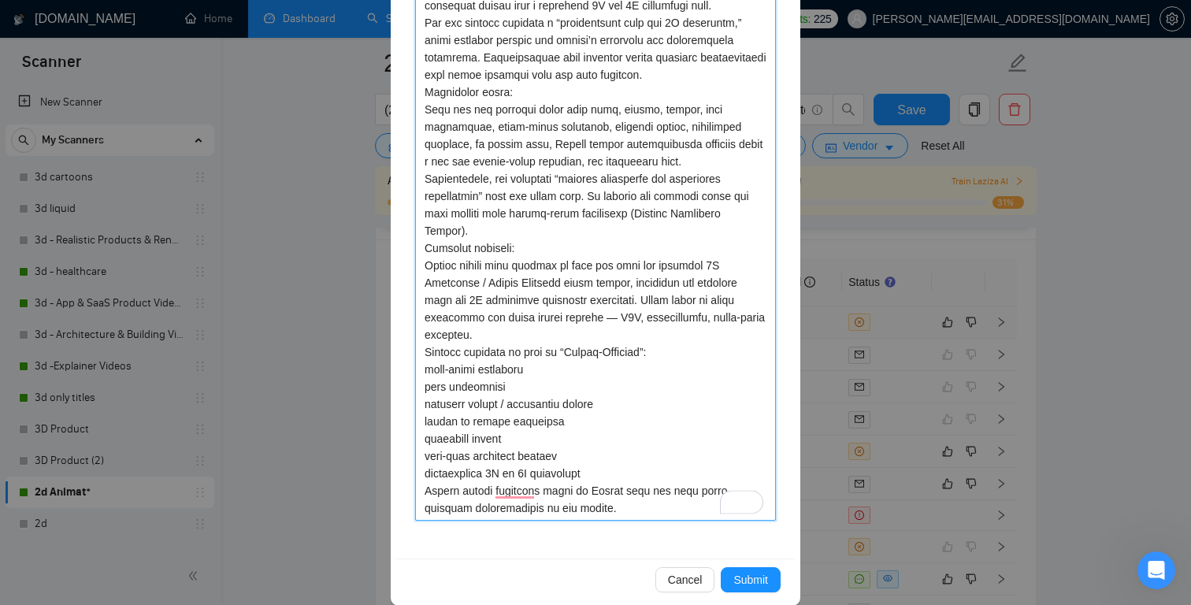
scroll to position [326, 0]
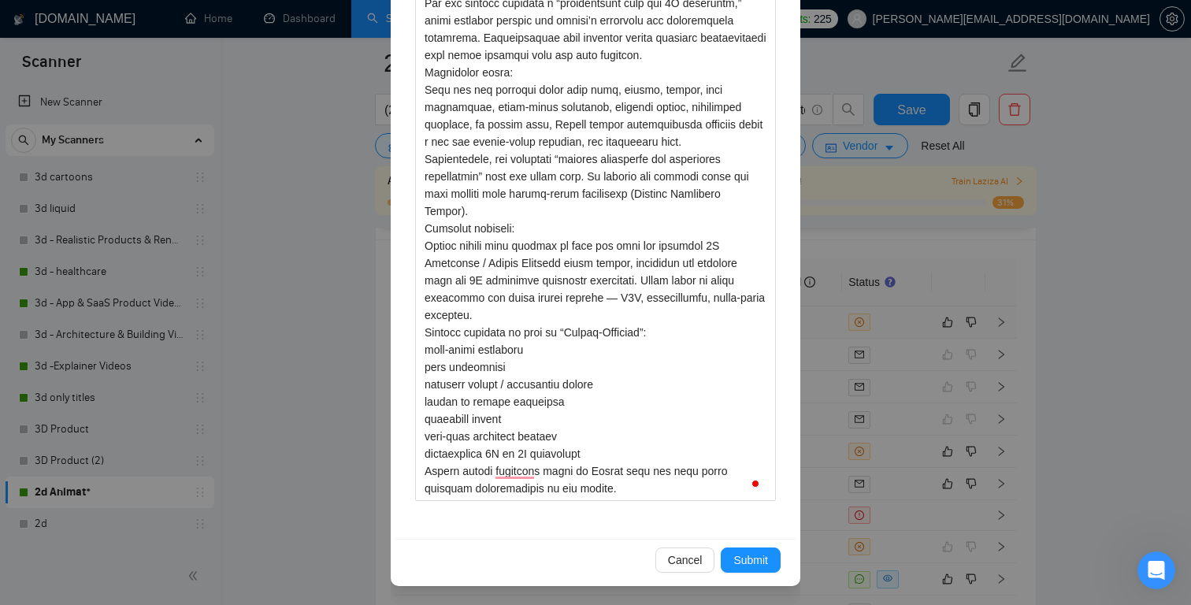
scroll to position [17600, 0]
type textarea "This project was incorrectly disqualified. Laziza assumed the job required an i…"
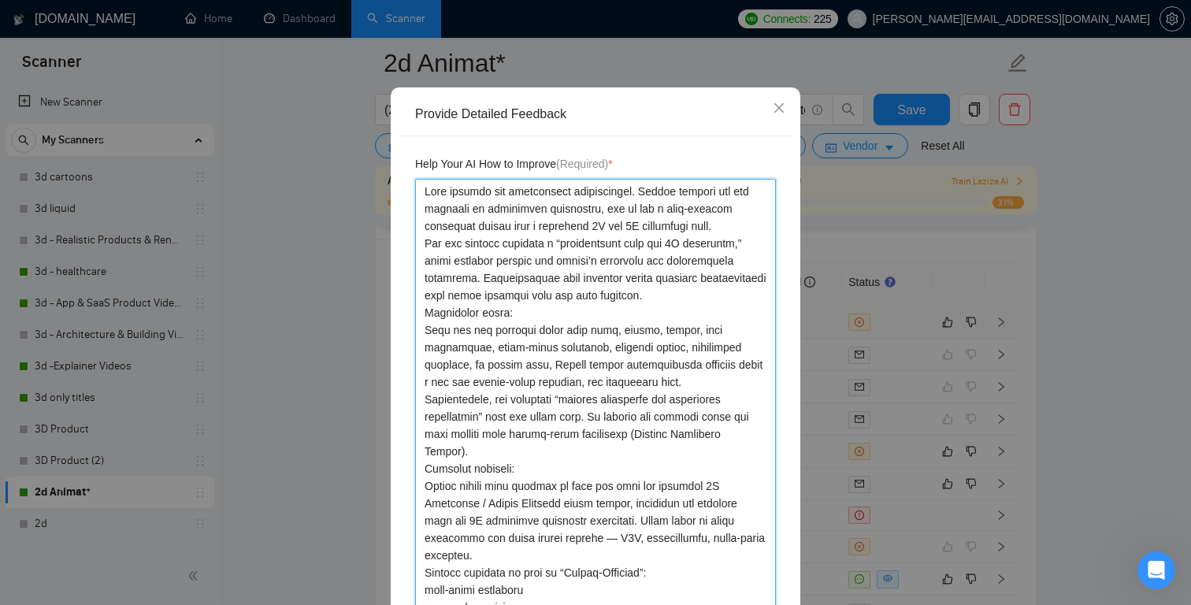
scroll to position [120, 0]
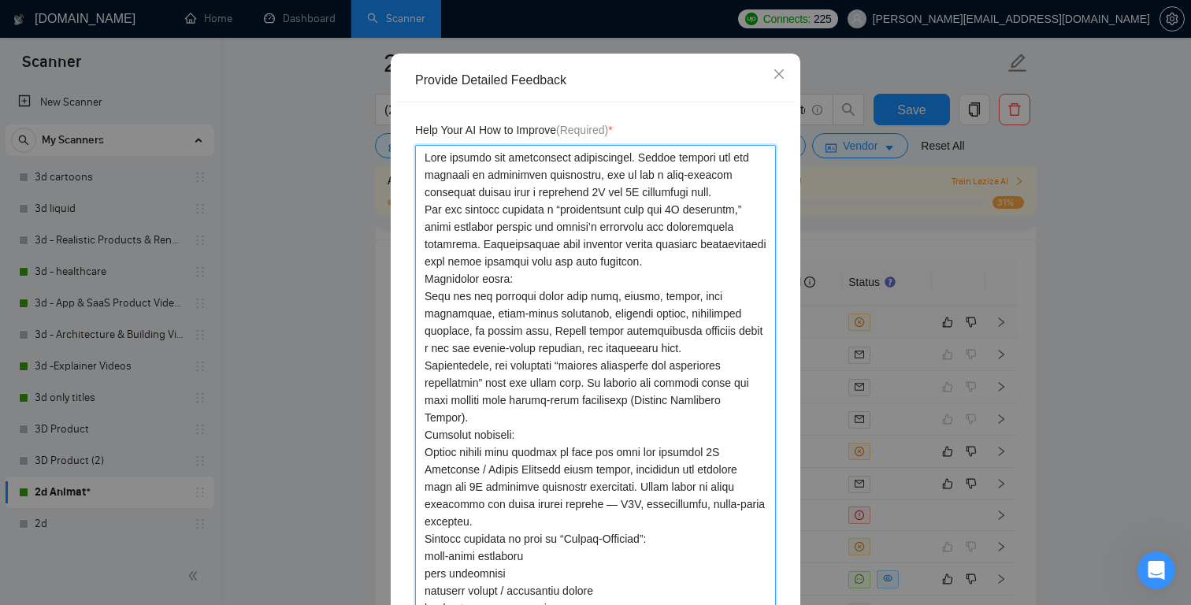
click at [759, 192] on textarea "To enrich screen reader interactions, please activate Accessibility in Grammarl…" at bounding box center [595, 426] width 361 height 562
type textarea "This project was incorrectly disqualified. Laziza assumed the job required an i…"
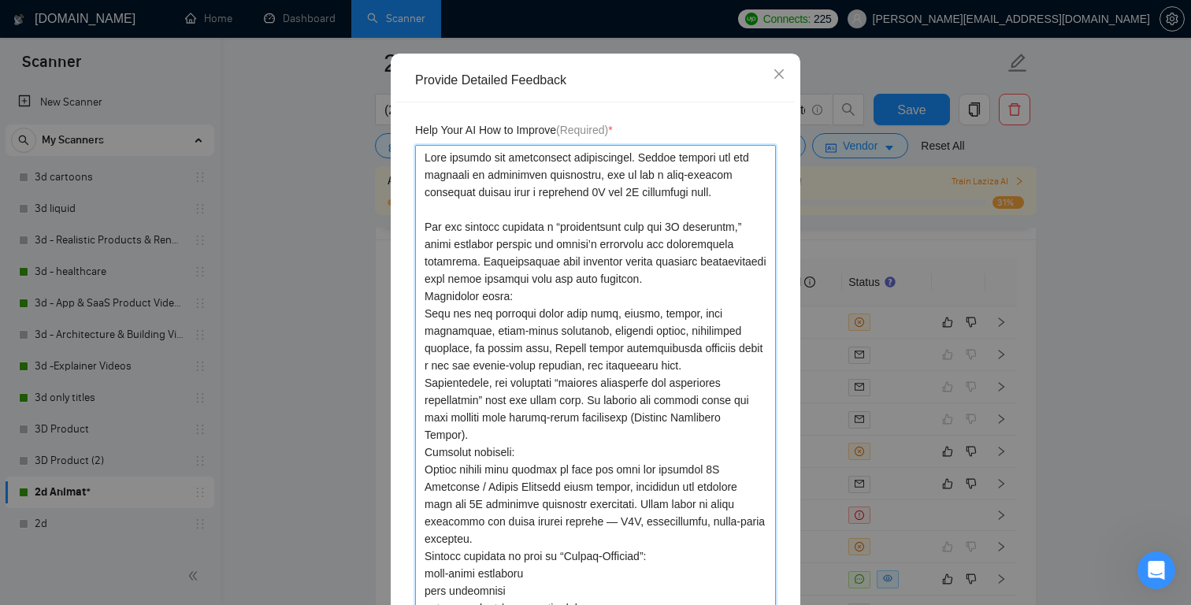
type textarea "This project was incorrectly disqualified. Laziza assumed the job required an i…"
click at [669, 282] on textarea "To enrich screen reader interactions, please activate Accessibility in Grammarl…" at bounding box center [595, 435] width 361 height 580
type textarea "This project was incorrectly disqualified. Laziza assumed the job required an i…"
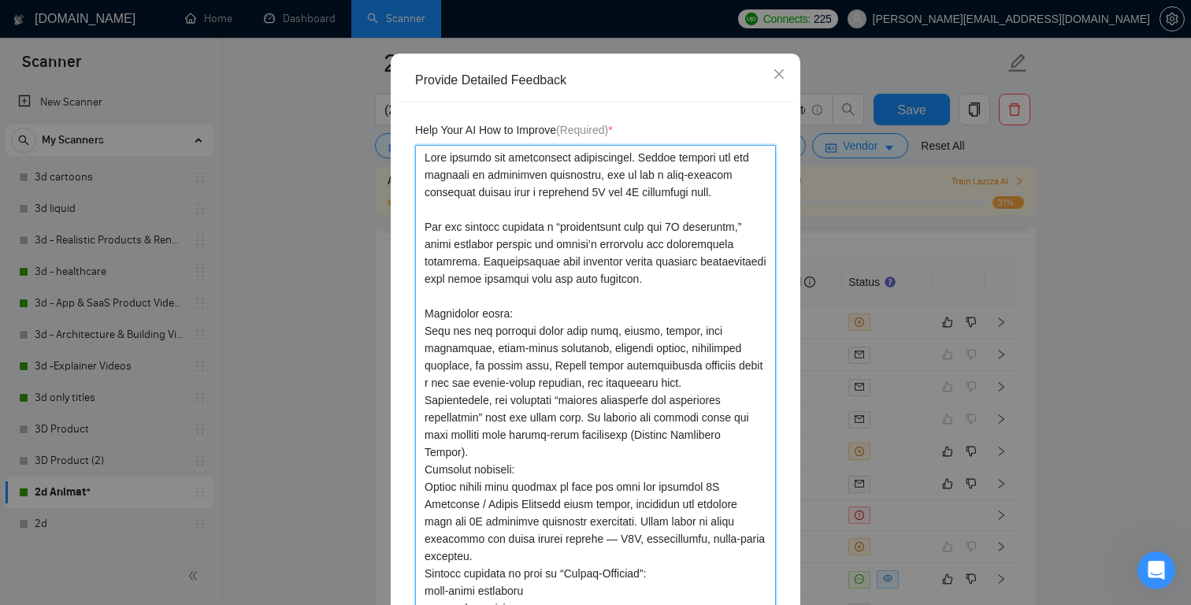
type textarea "This project was incorrectly disqualified. Laziza assumed the job required an i…"
click at [736, 387] on textarea "To enrich screen reader interactions, please activate Accessibility in Grammarl…" at bounding box center [595, 443] width 361 height 597
type textarea "This project was incorrectly disqualified. Laziza assumed the job required an i…"
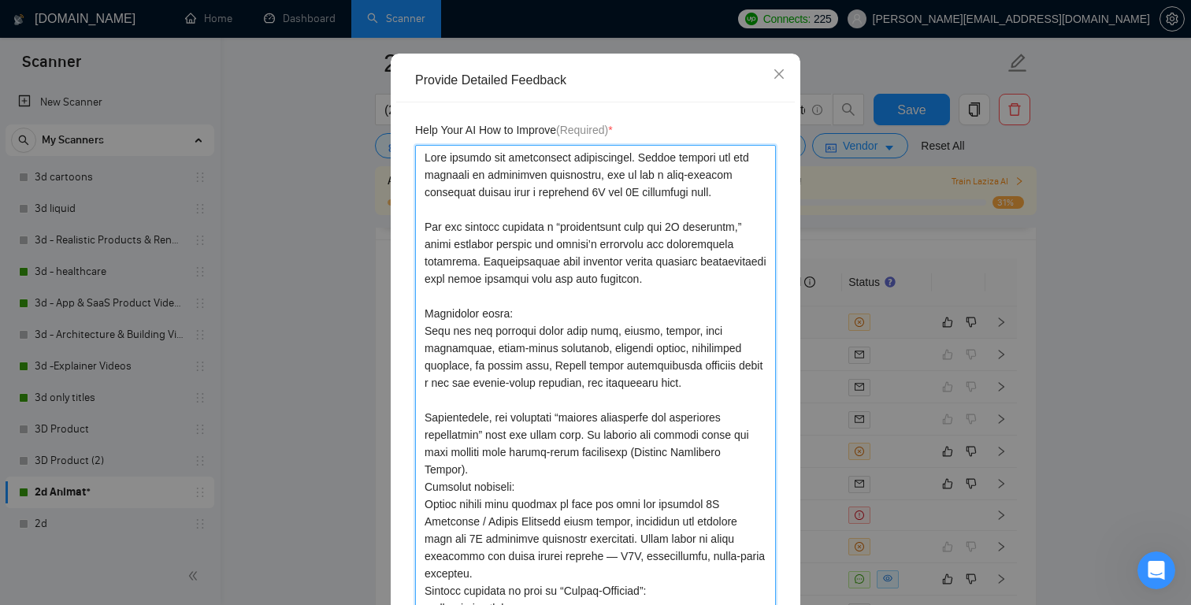
click at [491, 469] on textarea "To enrich screen reader interactions, please activate Accessibility in Grammarl…" at bounding box center [595, 452] width 361 height 614
type textarea "This project was incorrectly disqualified. Laziza assumed the job required an i…"
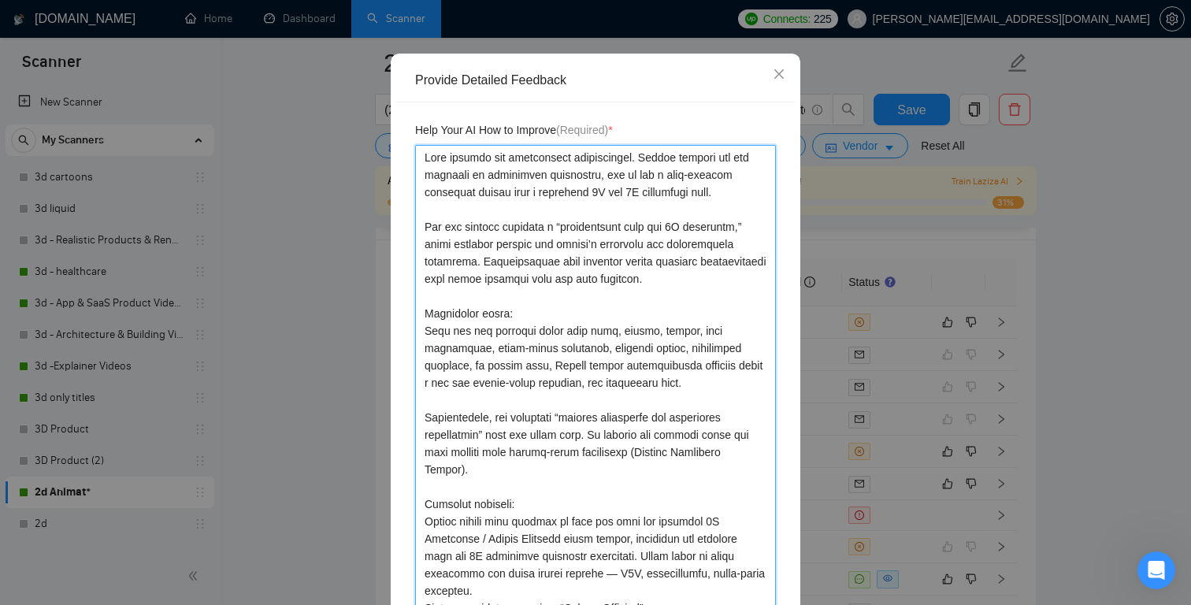
type textarea "This project was incorrectly disqualified. Laziza assumed the job required an i…"
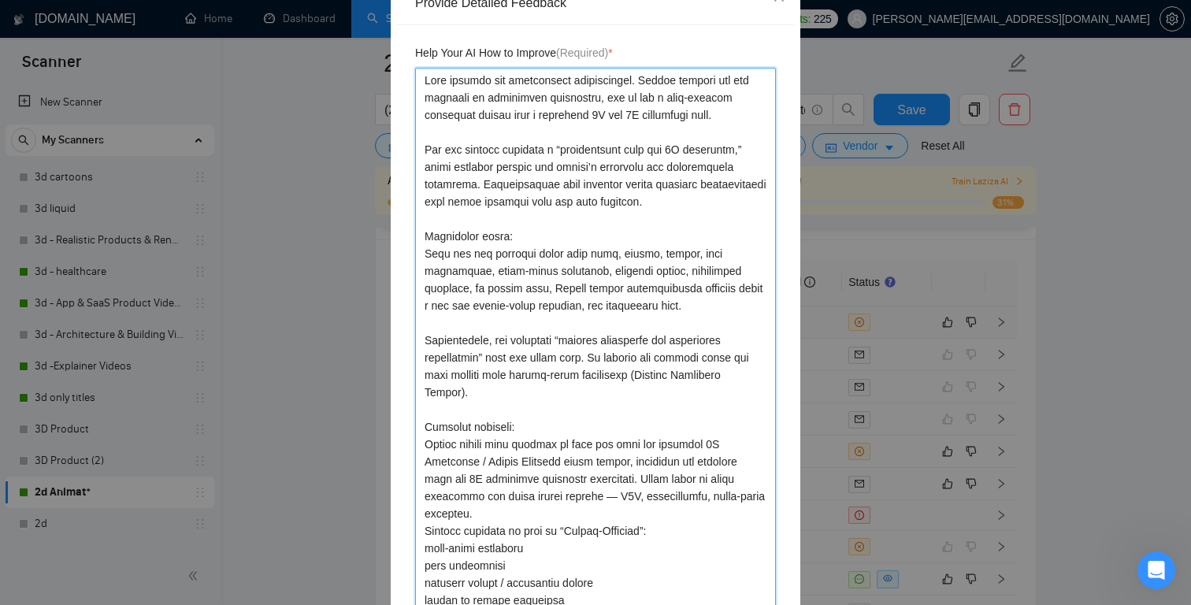
scroll to position [220, 0]
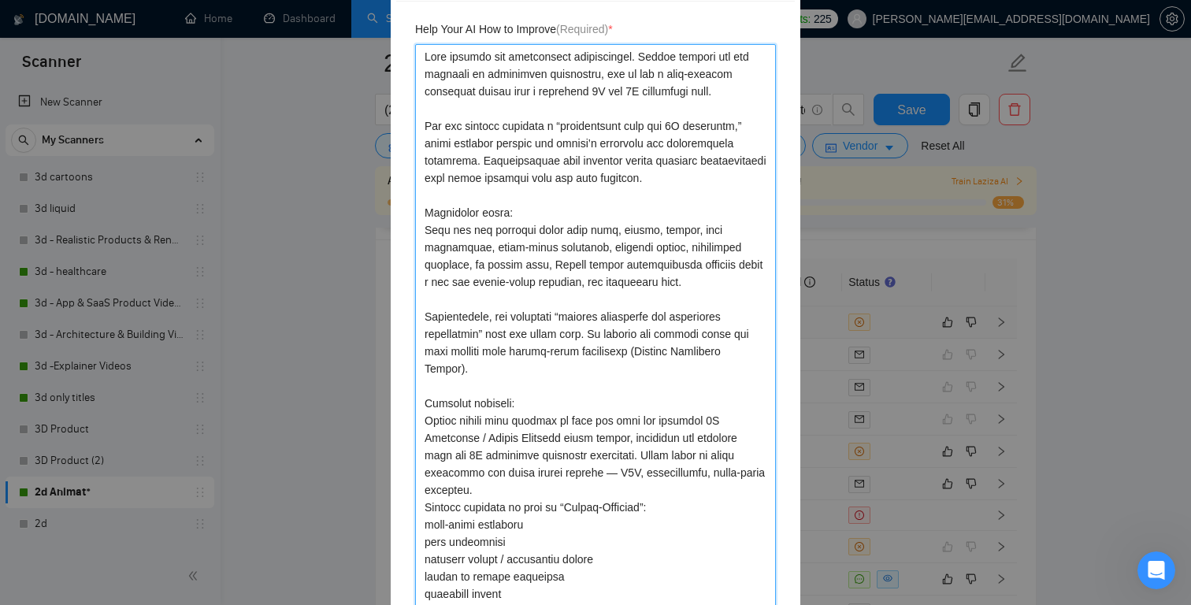
click at [592, 492] on textarea "To enrich screen reader interactions, please activate Accessibility in Grammarl…" at bounding box center [595, 360] width 361 height 632
type textarea "This project was incorrectly disqualified. Laziza assumed the job required an i…"
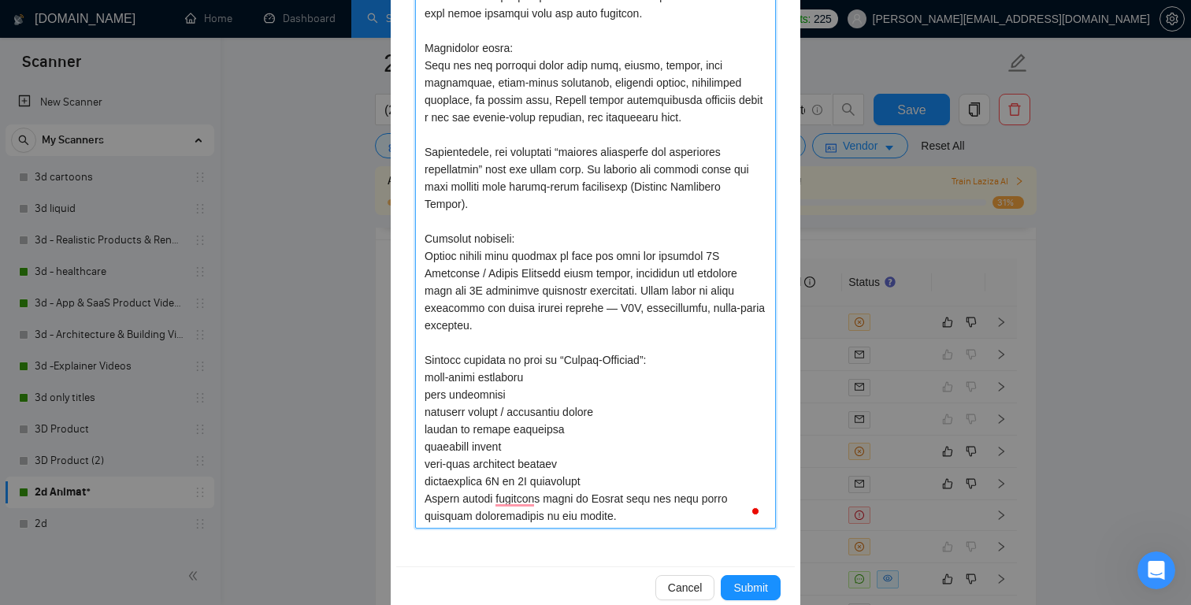
scroll to position [387, 0]
click at [424, 375] on textarea "To enrich screen reader interactions, please activate Accessibility in Grammarl…" at bounding box center [595, 201] width 361 height 649
type textarea "This project was incorrectly disqualified. Laziza assumed the job required an i…"
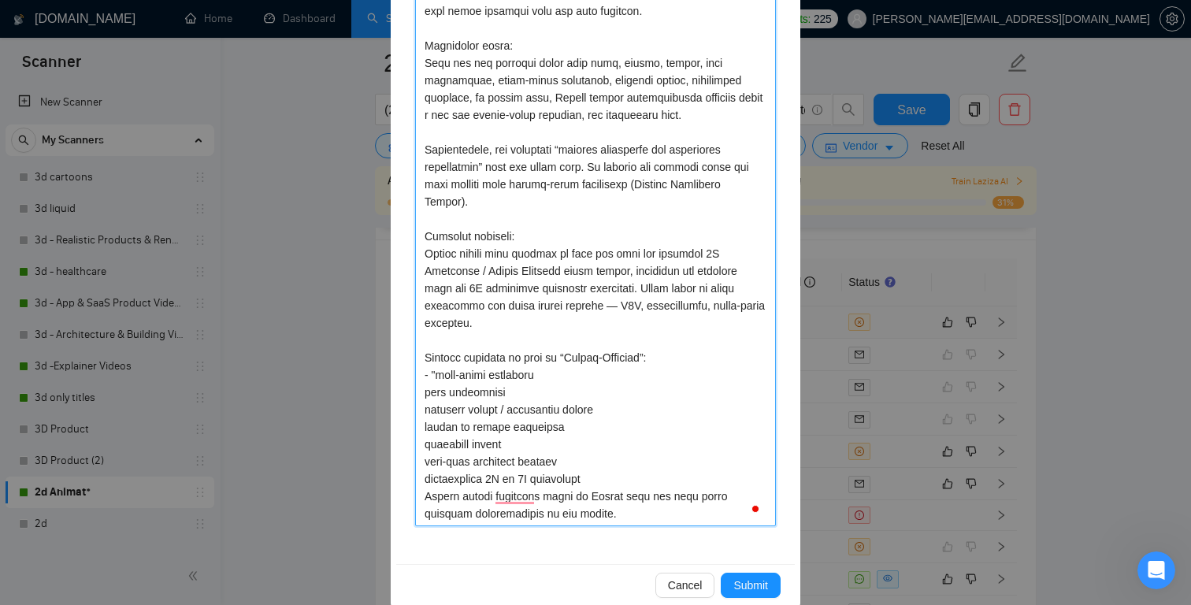
click at [550, 383] on textarea "To enrich screen reader interactions, please activate Accessibility in Grammarl…" at bounding box center [595, 201] width 361 height 649
type textarea "This project was incorrectly disqualified. Laziza assumed the job required an i…"
click at [424, 388] on textarea "To enrich screen reader interactions, please activate Accessibility in Grammarl…" at bounding box center [595, 201] width 361 height 649
type textarea "This project was incorrectly disqualified. Laziza assumed the job required an i…"
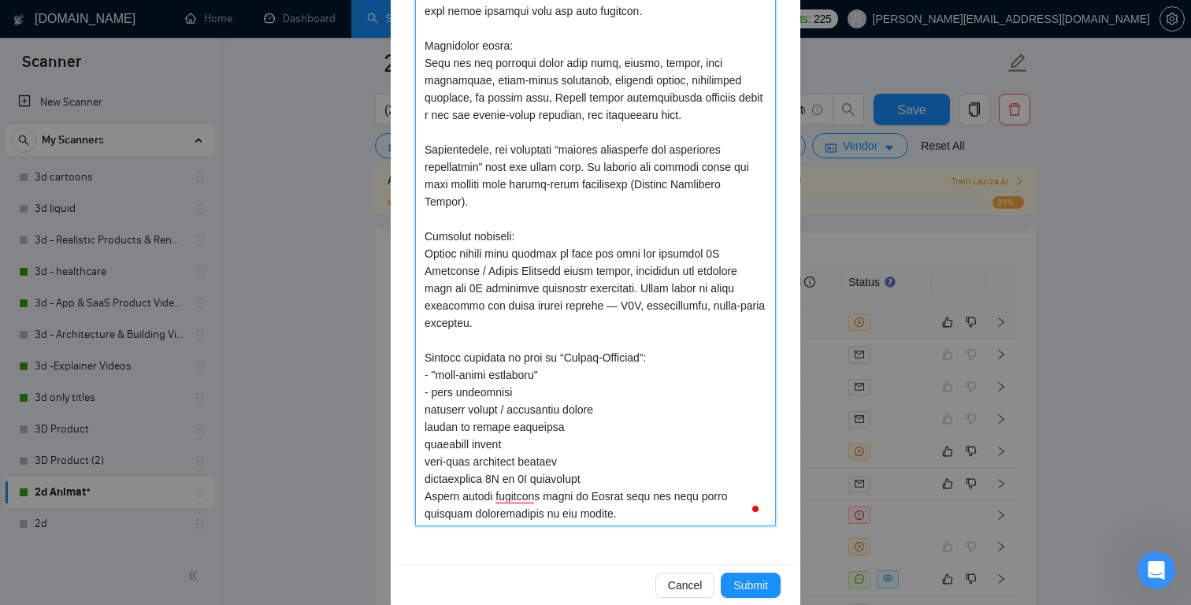
type textarea "This project was incorrectly disqualified. Laziza assumed the job required an i…"
click at [532, 391] on textarea "To enrich screen reader interactions, please activate Accessibility in Grammarl…" at bounding box center [595, 201] width 361 height 649
type textarea "This project was incorrectly disqualified. Laziza assumed the job required an i…"
click at [424, 410] on textarea "To enrich screen reader interactions, please activate Accessibility in Grammarl…" at bounding box center [595, 201] width 361 height 649
type textarea "This project was incorrectly disqualified. Laziza assumed the job required an i…"
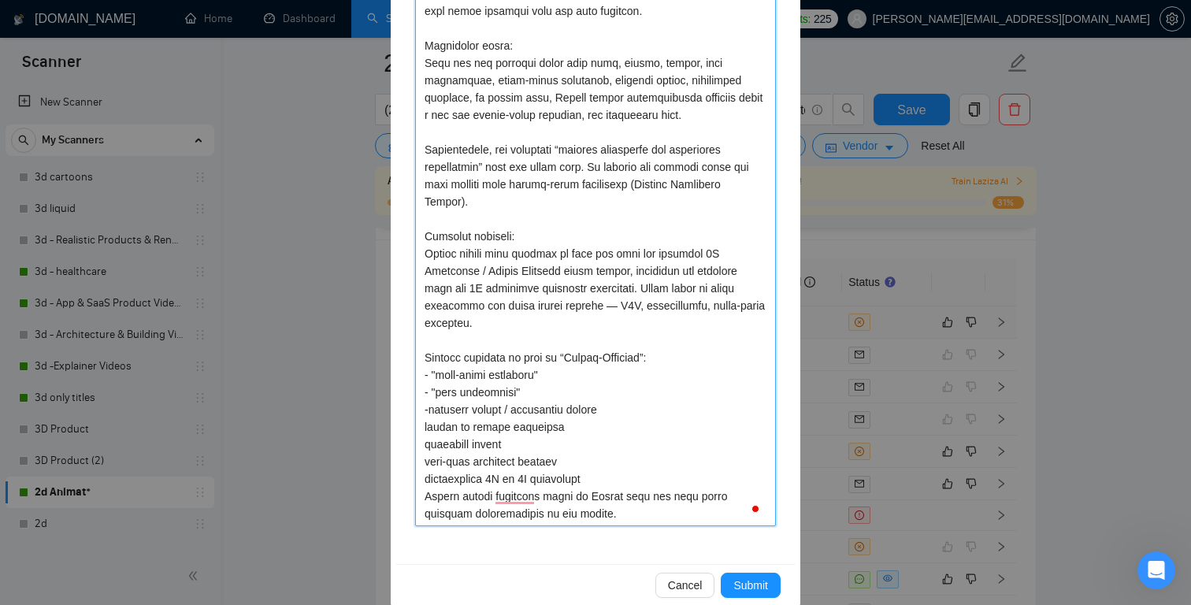
type textarea "This project was incorrectly disqualified. Laziza assumed the job required an i…"
click at [624, 412] on textarea "To enrich screen reader interactions, please activate Accessibility in Grammarl…" at bounding box center [595, 201] width 361 height 649
type textarea "This project was incorrectly disqualified. Laziza assumed the job required an i…"
click at [424, 430] on textarea "To enrich screen reader interactions, please activate Accessibility in Grammarl…" at bounding box center [595, 201] width 361 height 649
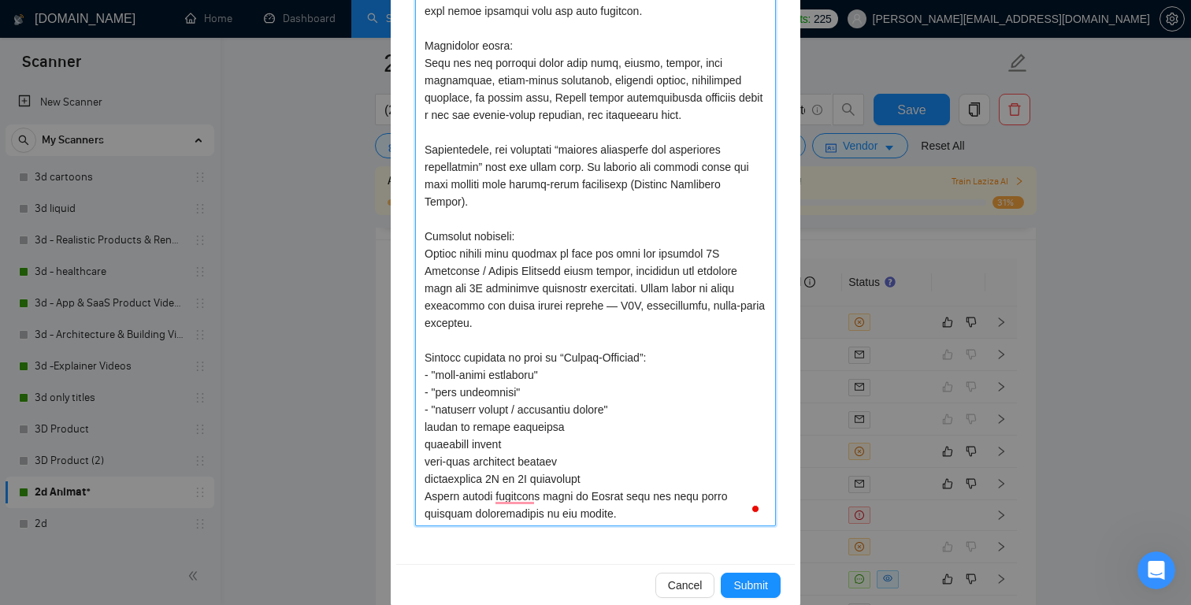
type textarea "This project was incorrectly disqualified. Laziza assumed the job required an i…"
click at [581, 428] on textarea "To enrich screen reader interactions, please activate Accessibility in Grammarl…" at bounding box center [595, 201] width 361 height 649
type textarea "This project was incorrectly disqualified. Laziza assumed the job required an i…"
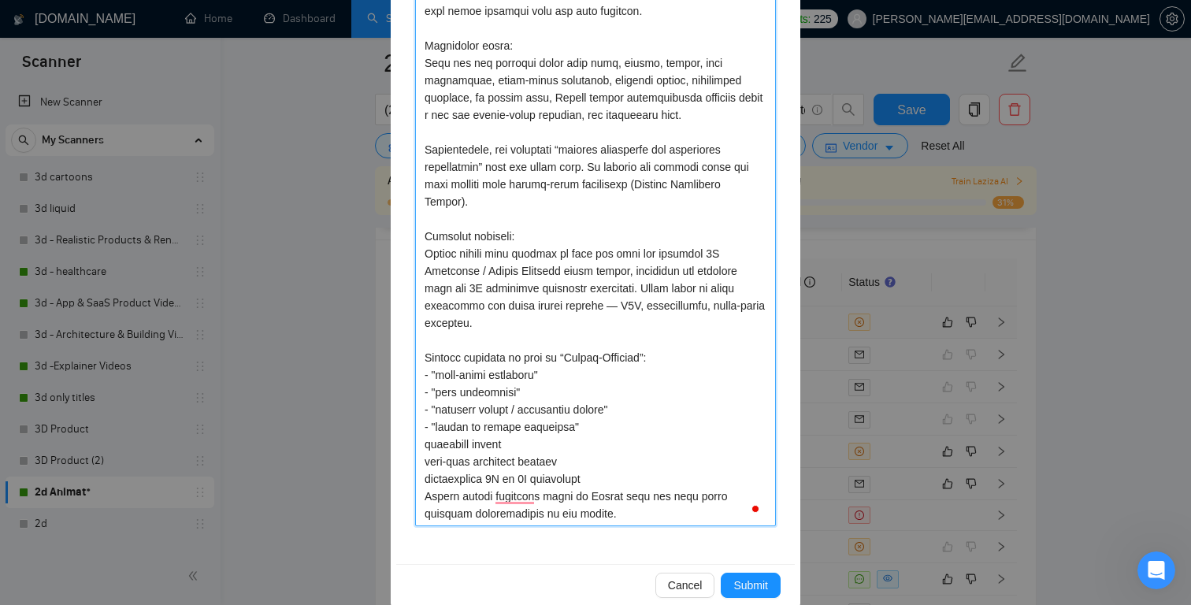
click at [426, 446] on textarea "To enrich screen reader interactions, please activate Accessibility in Grammarl…" at bounding box center [595, 201] width 361 height 649
type textarea "This project was incorrectly disqualified. Laziza assumed the job required an i…"
click at [525, 442] on textarea "To enrich screen reader interactions, please activate Accessibility in Grammarl…" at bounding box center [595, 201] width 361 height 649
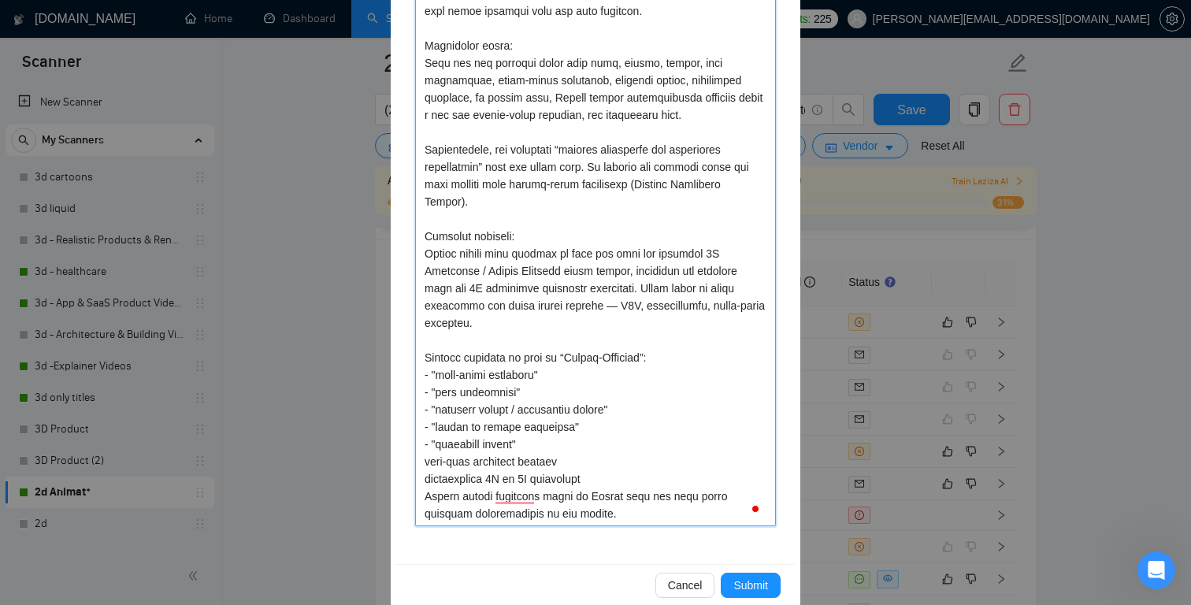
type textarea "This project was incorrectly disqualified. Laziza assumed the job required an i…"
click at [425, 460] on textarea "To enrich screen reader interactions, please activate Accessibility in Grammarl…" at bounding box center [595, 201] width 361 height 649
type textarea "This project was incorrectly disqualified. Laziza assumed the job required an i…"
click at [606, 414] on textarea "To enrich screen reader interactions, please activate Accessibility in Grammarl…" at bounding box center [595, 201] width 361 height 649
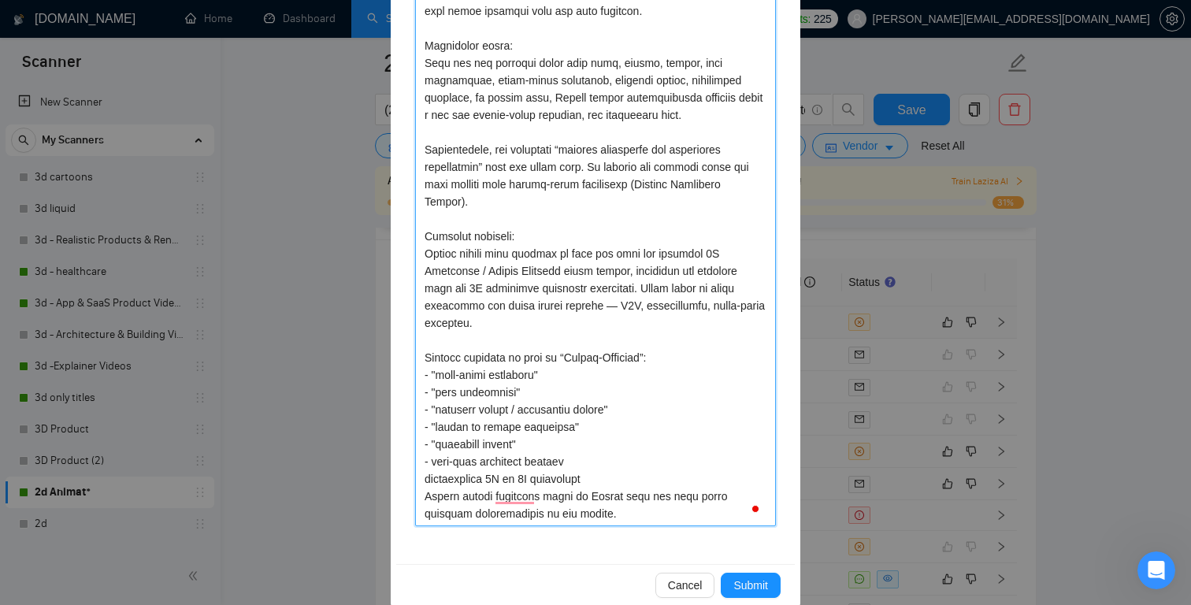
type textarea "This project was incorrectly disqualified. Laziza assumed the job required an i…"
click at [433, 463] on textarea "To enrich screen reader interactions, please activate Accessibility in Grammarl…" at bounding box center [595, 201] width 361 height 649
type textarea "This project was incorrectly disqualified. Laziza assumed the job required an i…"
click at [606, 461] on textarea "To enrich screen reader interactions, please activate Accessibility in Grammarl…" at bounding box center [595, 201] width 361 height 649
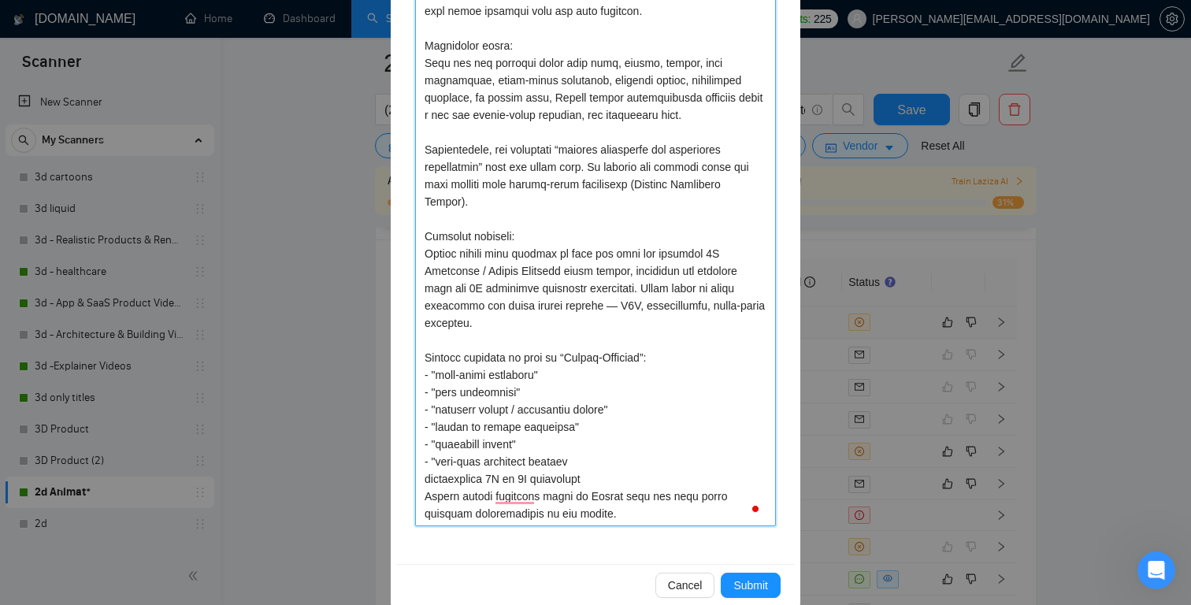
type textarea "This project was incorrectly disqualified. Laziza assumed the job required an i…"
click at [426, 480] on textarea "To enrich screen reader interactions, please activate Accessibility in Grammarl…" at bounding box center [595, 201] width 361 height 649
type textarea "This project was incorrectly disqualified. Laziza assumed the job required an i…"
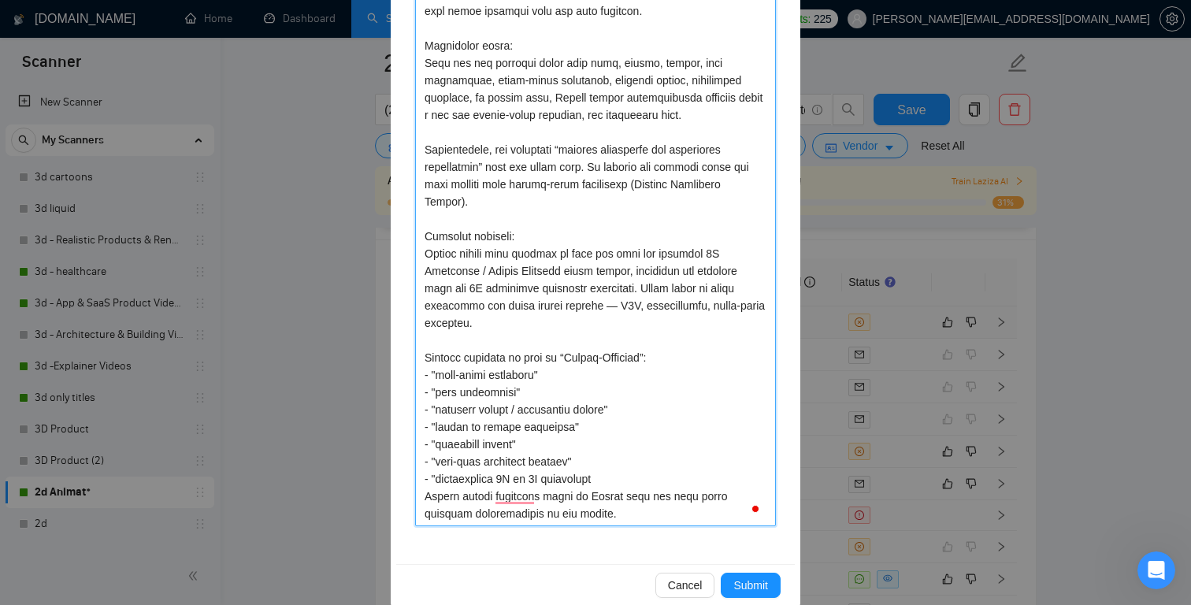
click at [628, 483] on textarea "To enrich screen reader interactions, please activate Accessibility in Grammarl…" at bounding box center [595, 201] width 361 height 649
type textarea "This project was incorrectly disqualified. Laziza assumed the job required an i…"
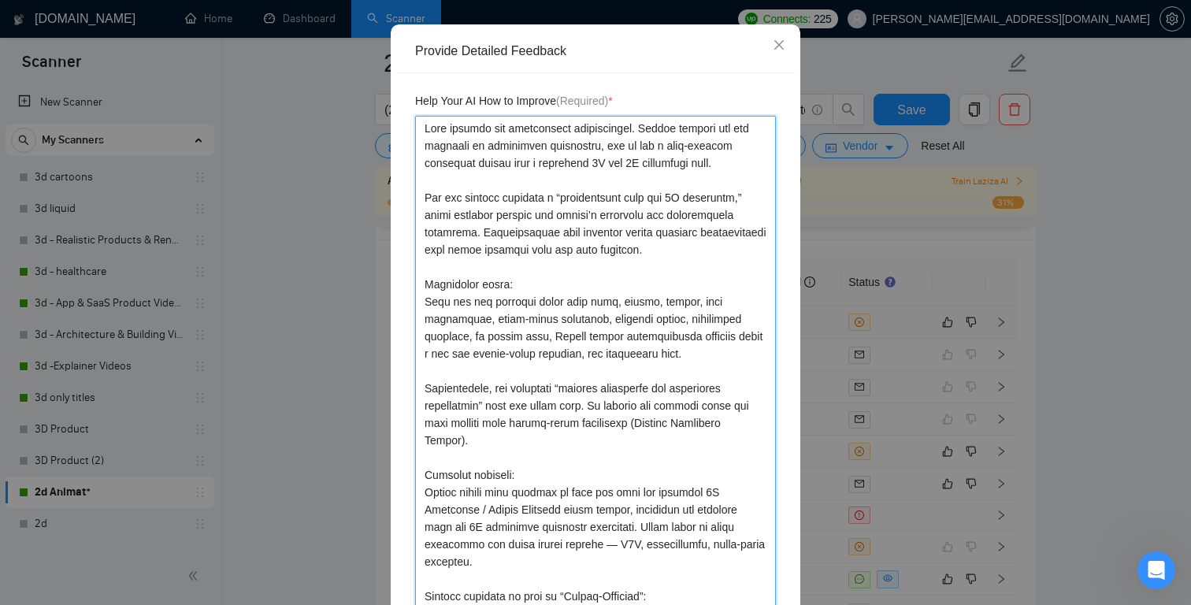
scroll to position [165, 0]
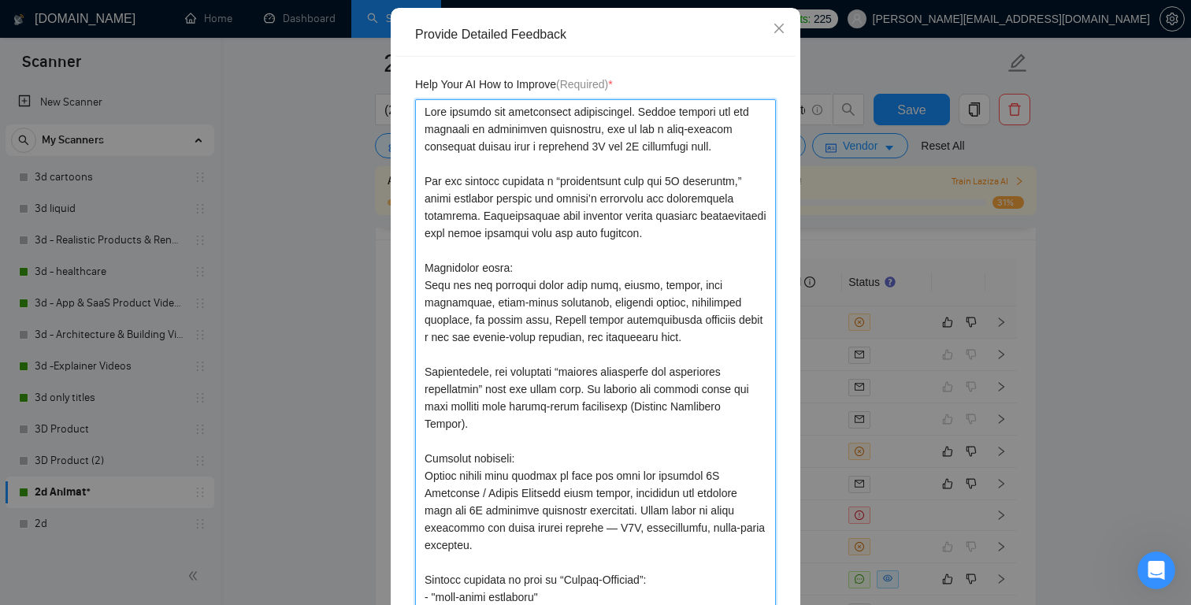
click at [755, 144] on textarea "To enrich screen reader interactions, please activate Accessibility in Grammarl…" at bounding box center [595, 432] width 361 height 666
type textarea "This project was incorrectly disqualified. Laziza assumed the job required an i…"
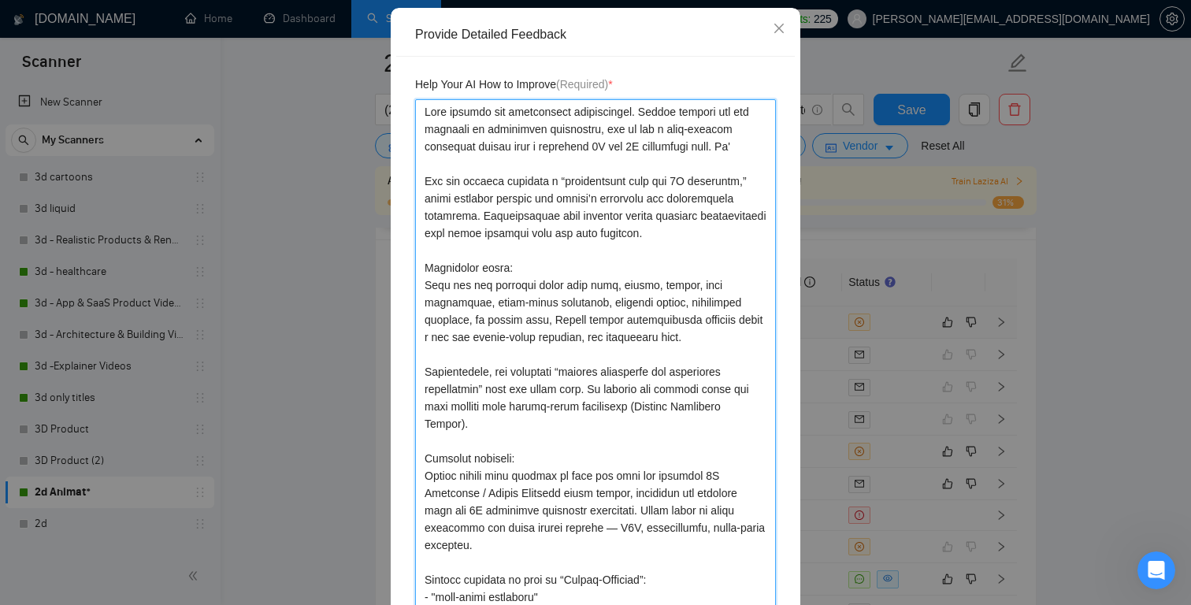
type textarea "This project was incorrectly disqualified. Laziza assumed the job required an i…"
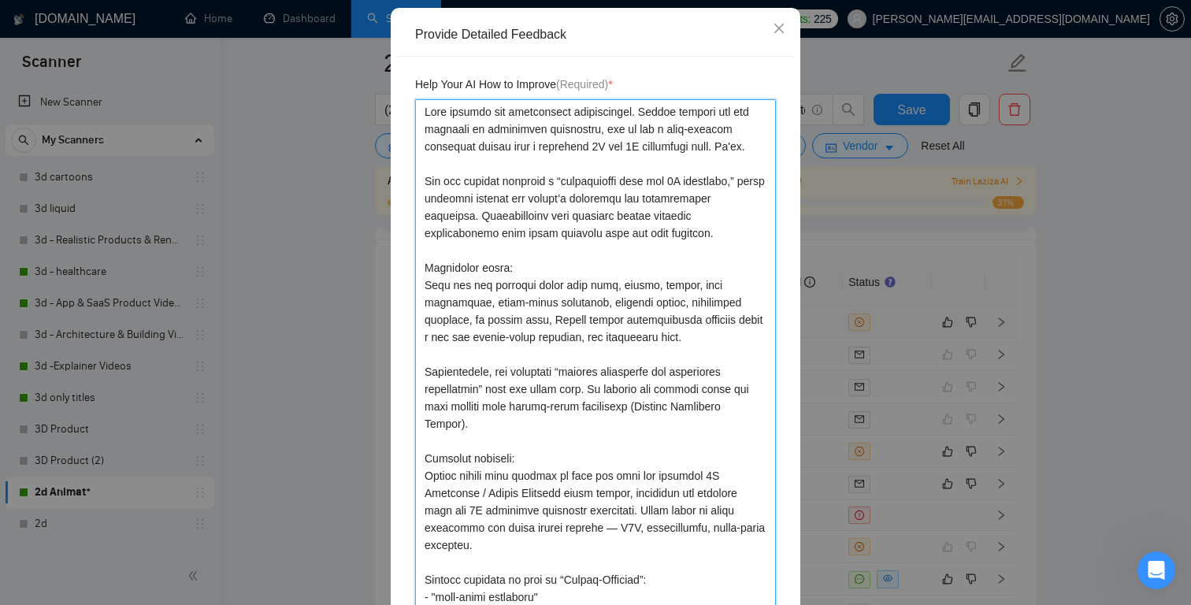
type textarea "This project was incorrectly disqualified. Laziza assumed the job required an i…"
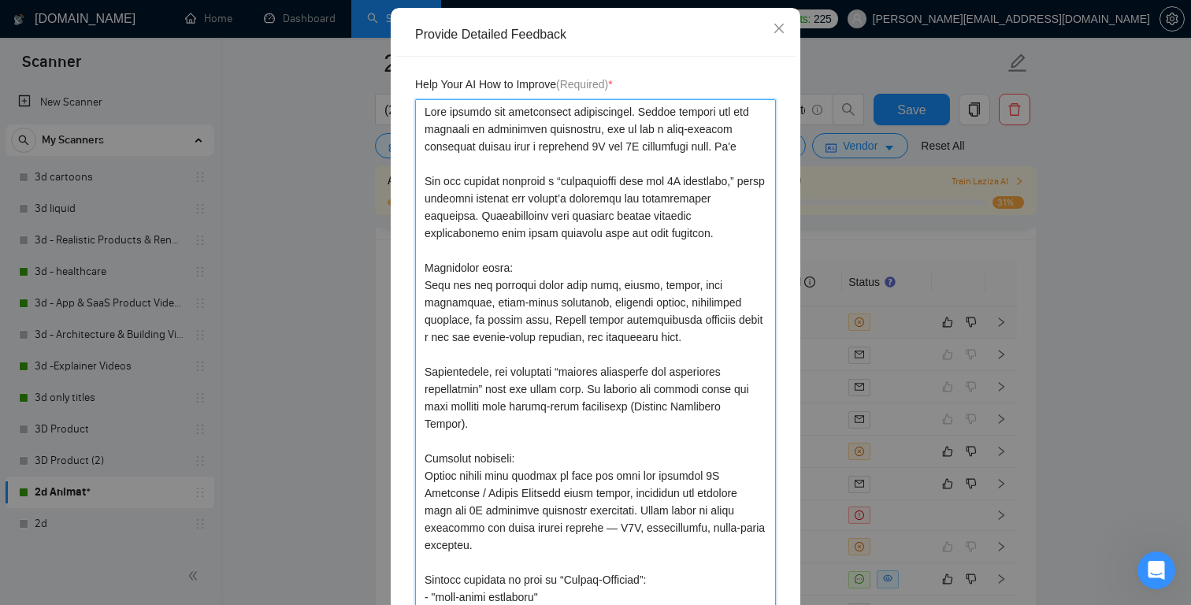
type textarea "This project was incorrectly disqualified. Laziza assumed the job required an i…"
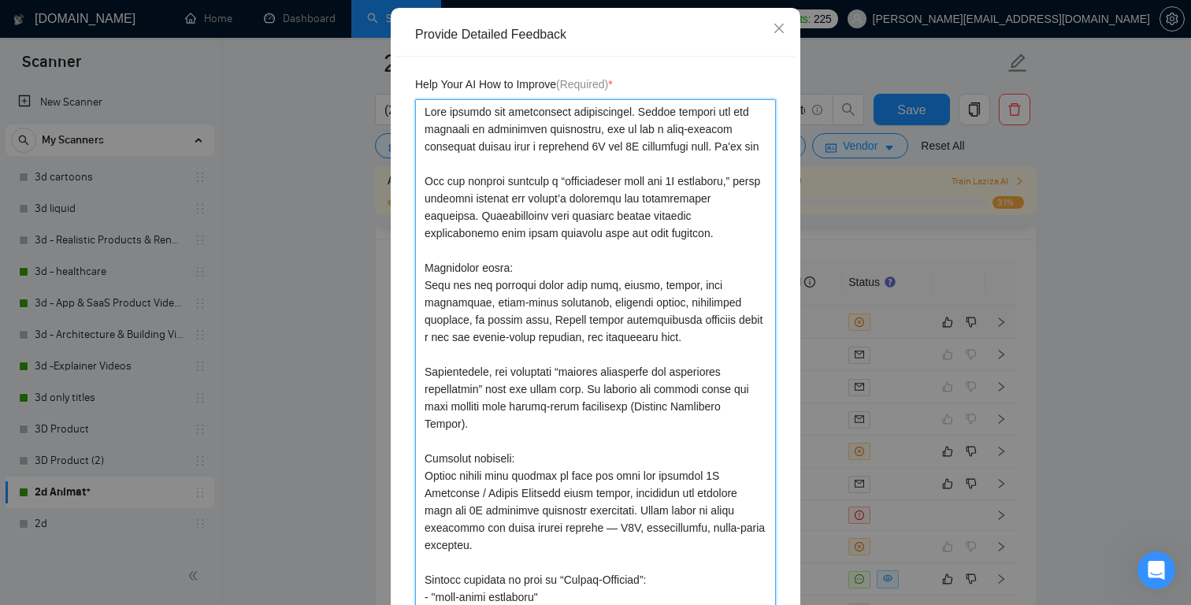
type textarea "This project was incorrectly disqualified. Laziza assumed the job required an i…"
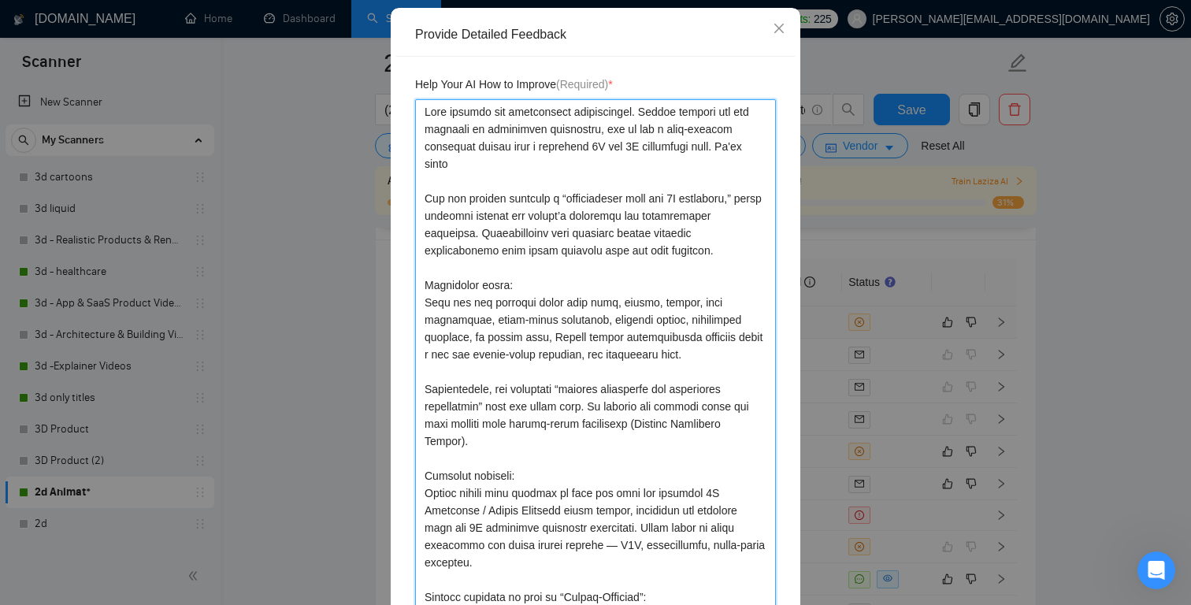
type textarea "This project was incorrectly disqualified. Laziza assumed the job required an i…"
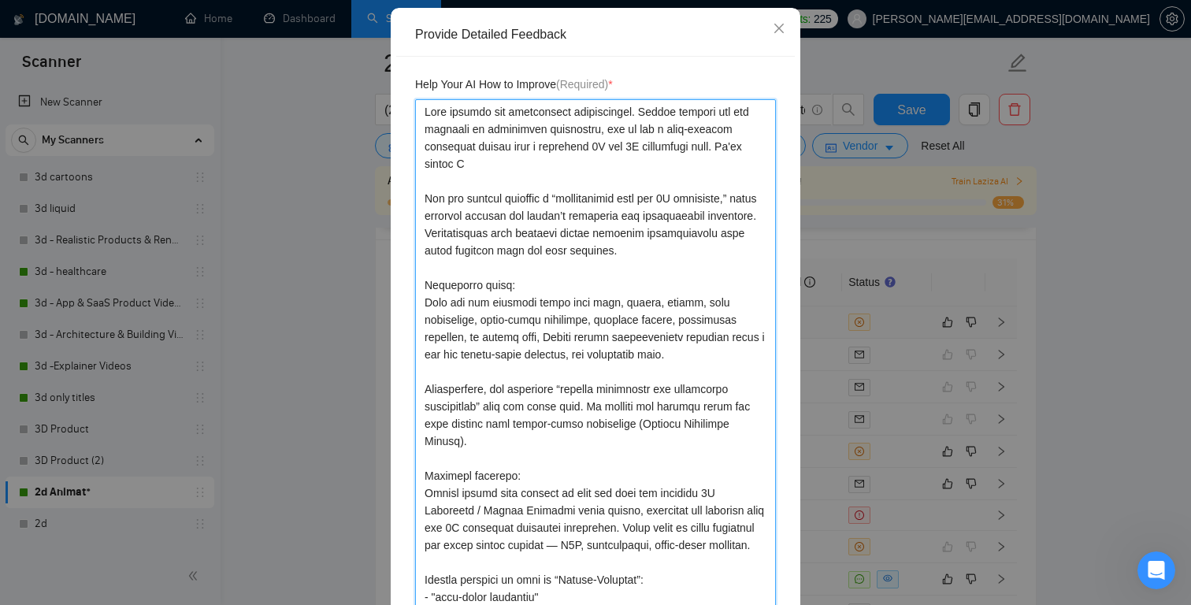
type textarea "This project was incorrectly disqualified. Laziza assumed the job required an i…"
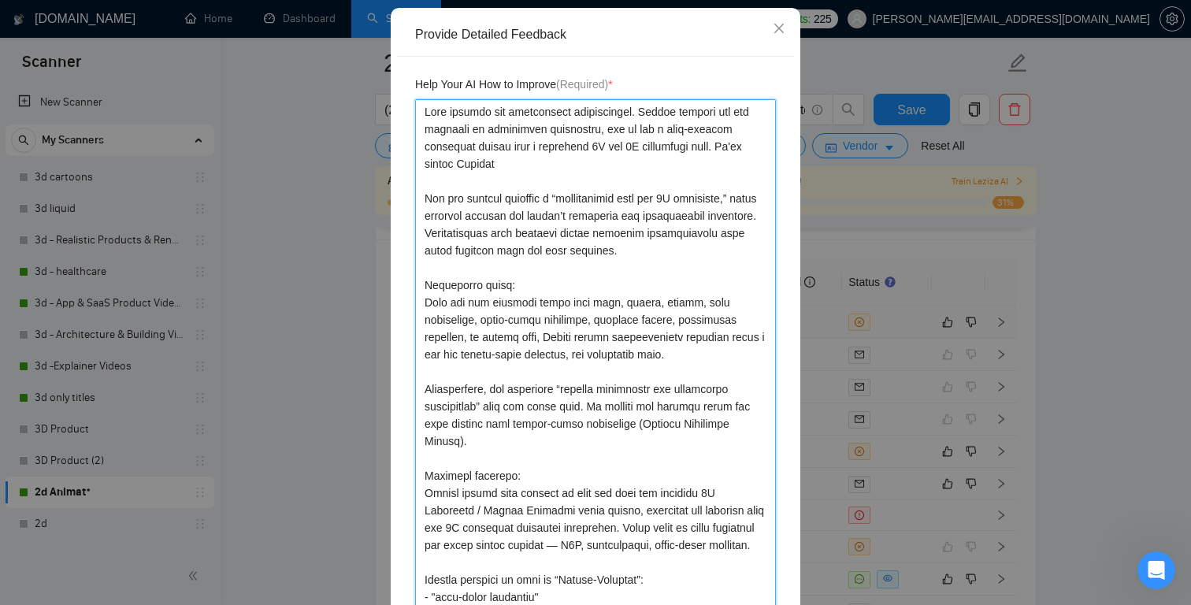
type textarea "This project was incorrectly disqualified. Laziza assumed the job required an i…"
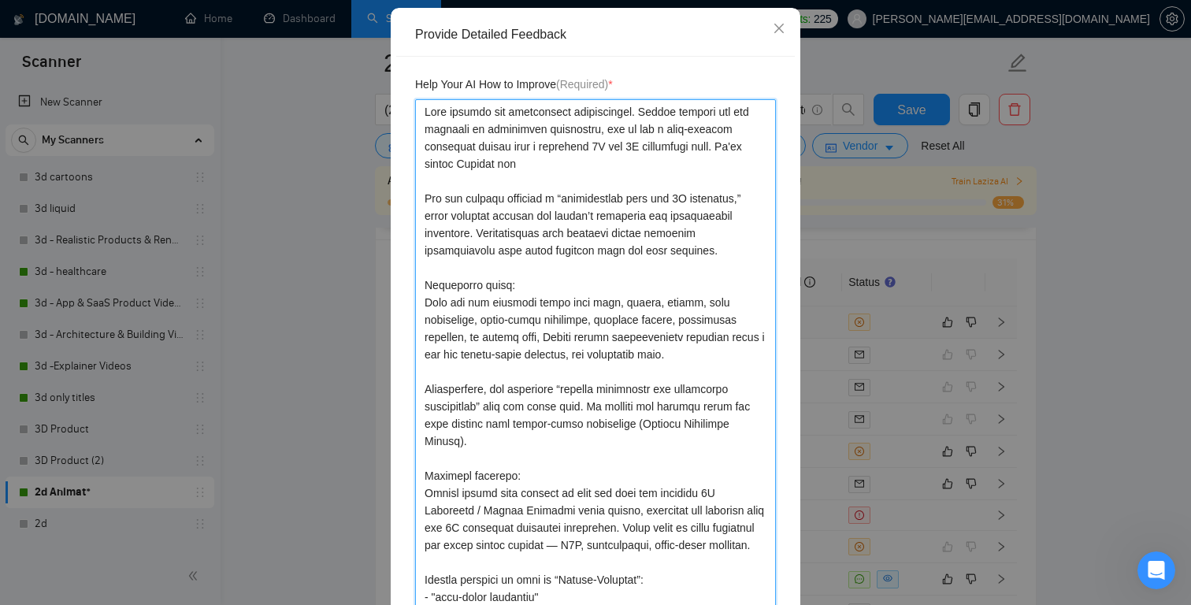
type textarea "This project was incorrectly disqualified. Laziza assumed the job required an i…"
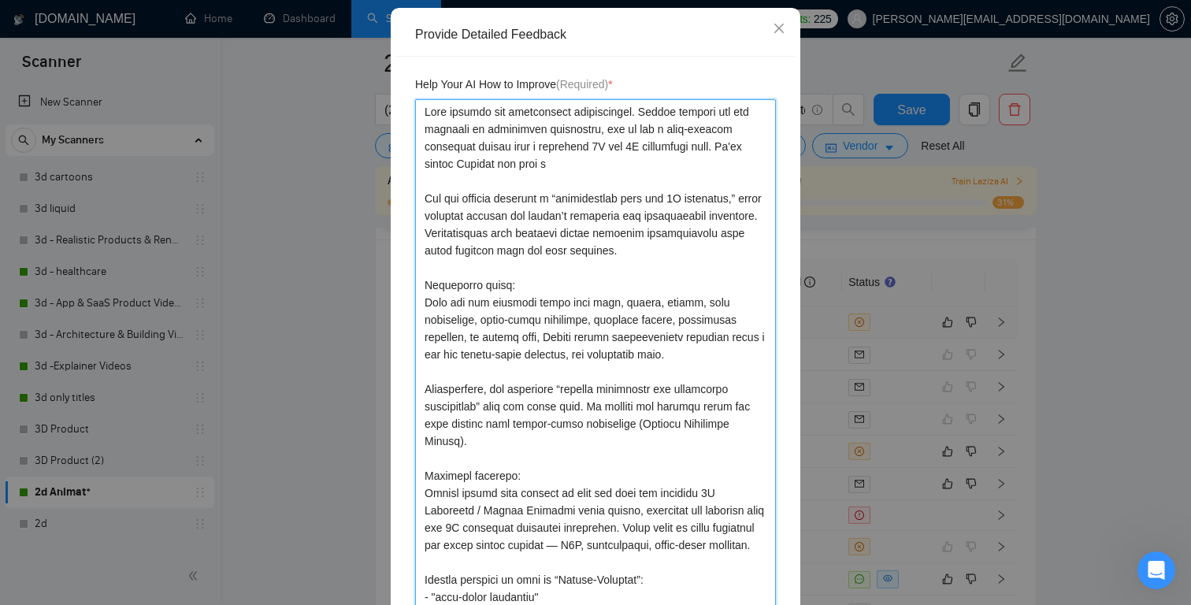
type textarea "This project was incorrectly disqualified. Laziza assumed the job required an i…"
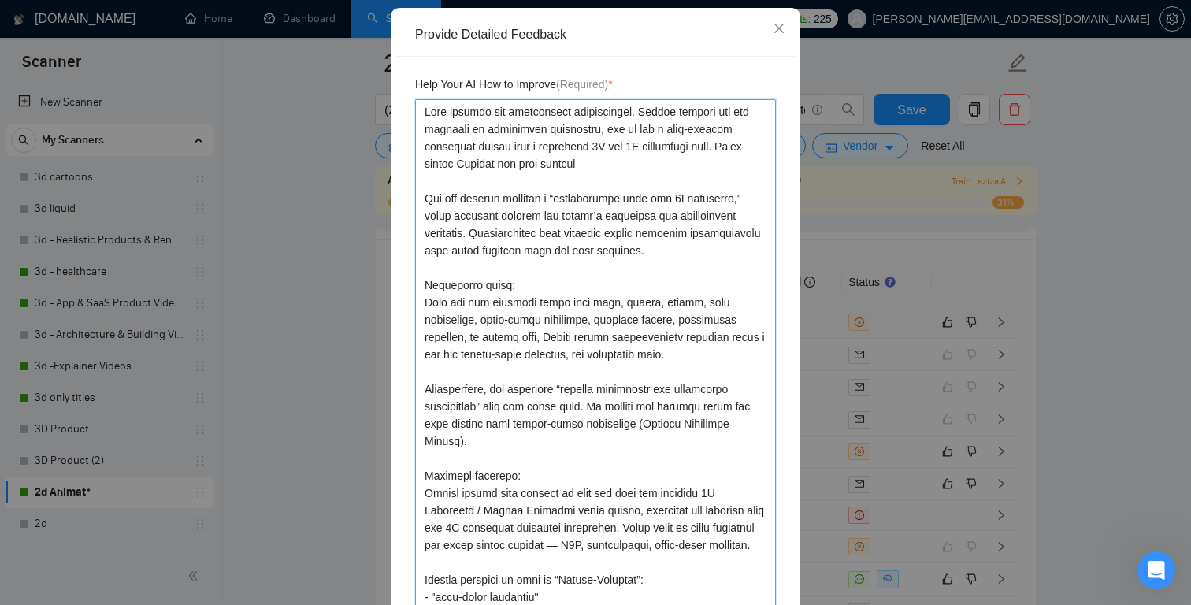
type textarea "This project was incorrectly disqualified. Laziza assumed the job required an i…"
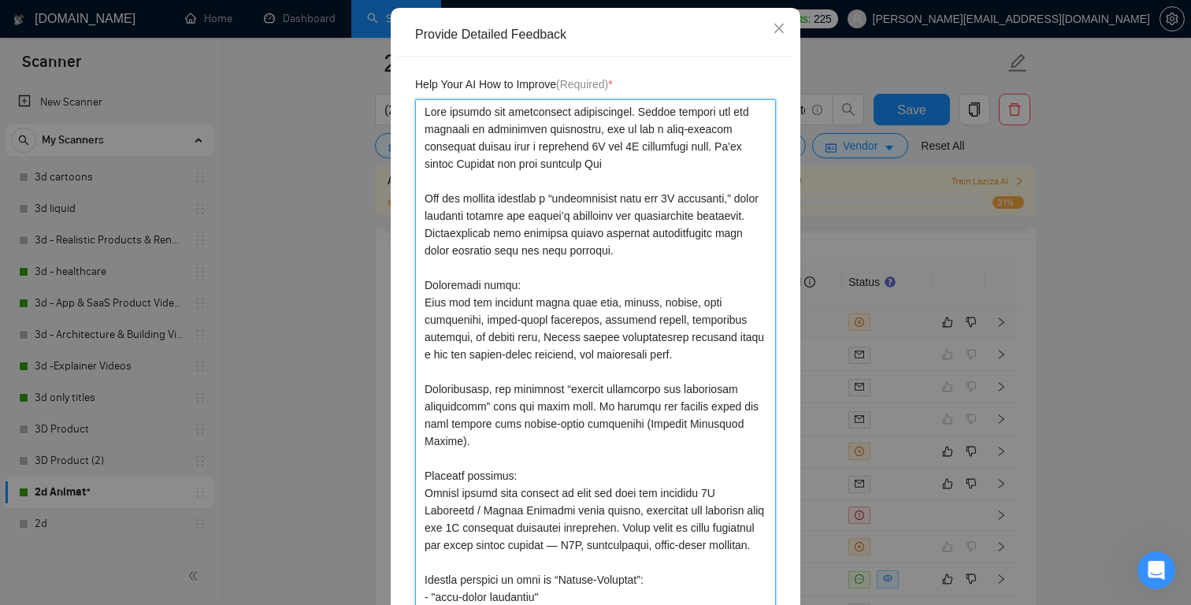
type textarea "This project was incorrectly disqualified. Laziza assumed the job required an i…"
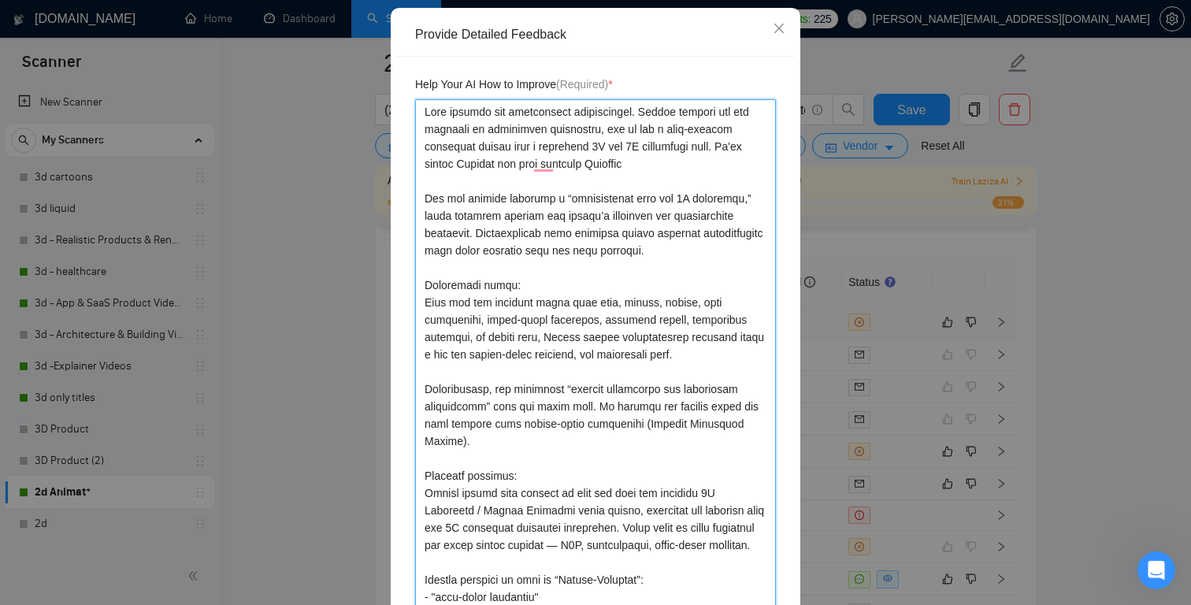
type textarea "This project was incorrectly disqualified. Laziza assumed the job required an i…"
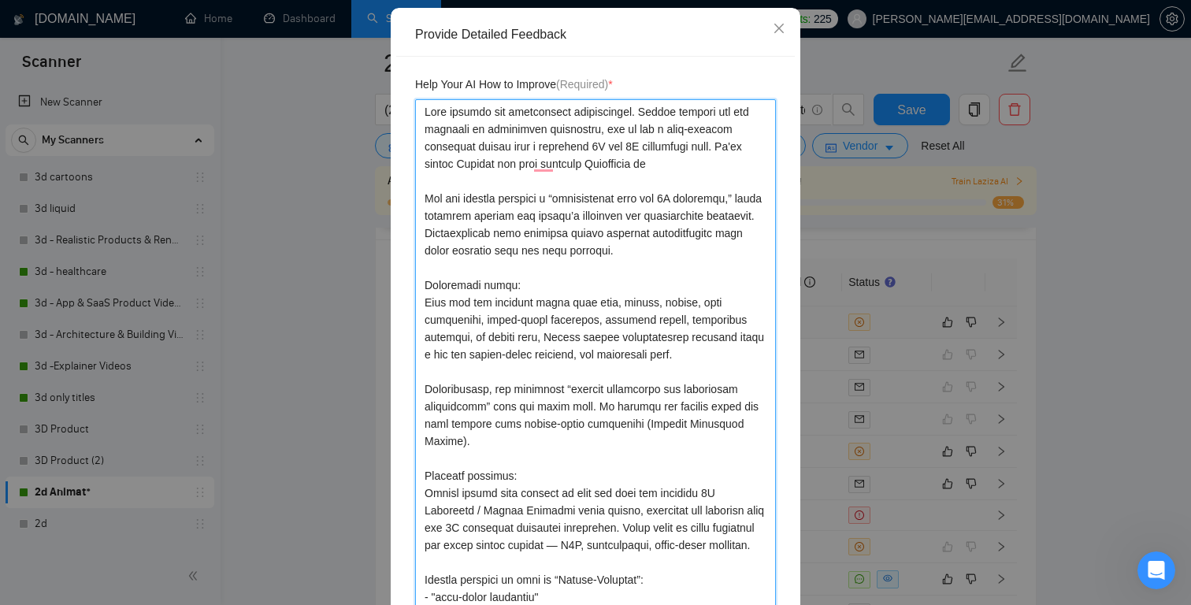
type textarea "This project was incorrectly disqualified. Laziza assumed the job required an i…"
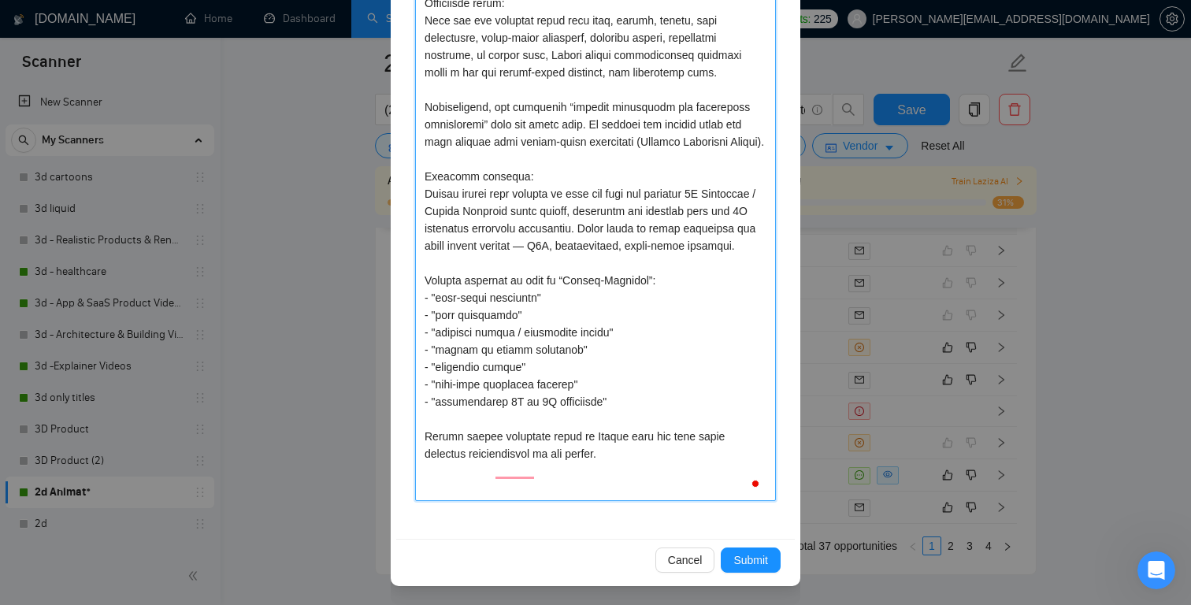
scroll to position [4173, 0]
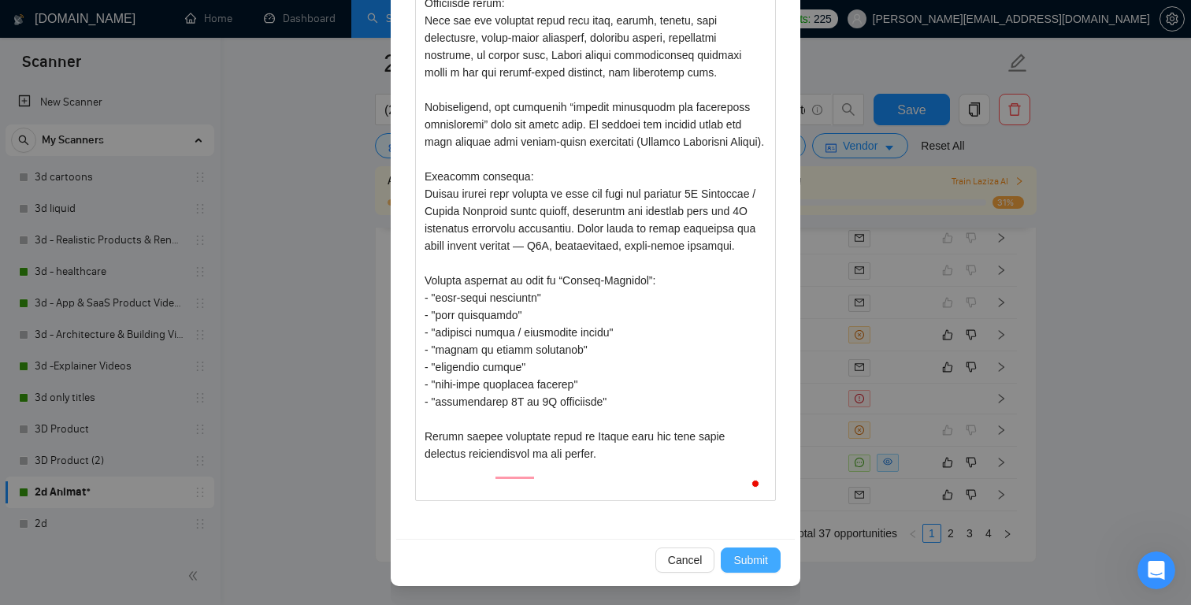
click at [756, 559] on span "Submit" at bounding box center [750, 559] width 35 height 17
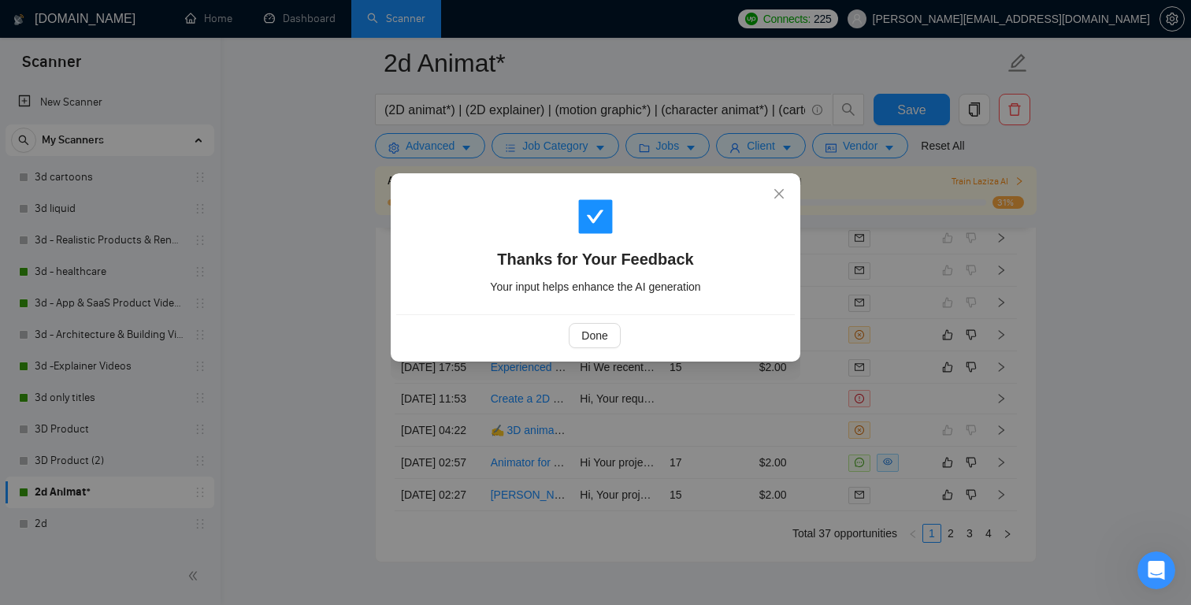
scroll to position [0, 0]
click at [606, 330] on span "Done" at bounding box center [594, 335] width 26 height 17
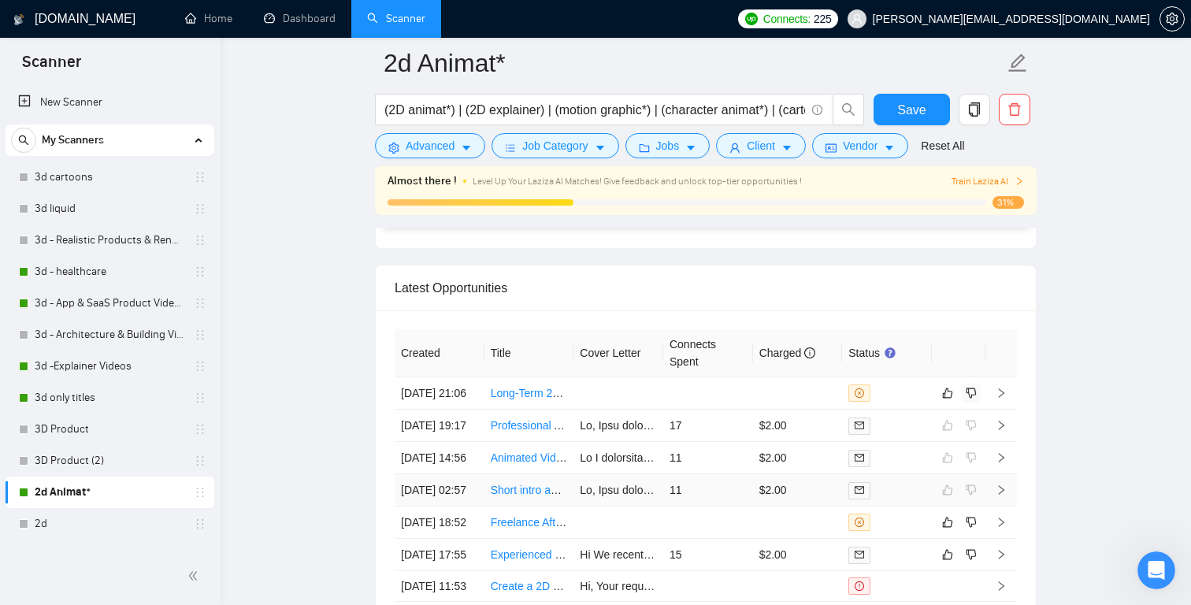
scroll to position [3974, 0]
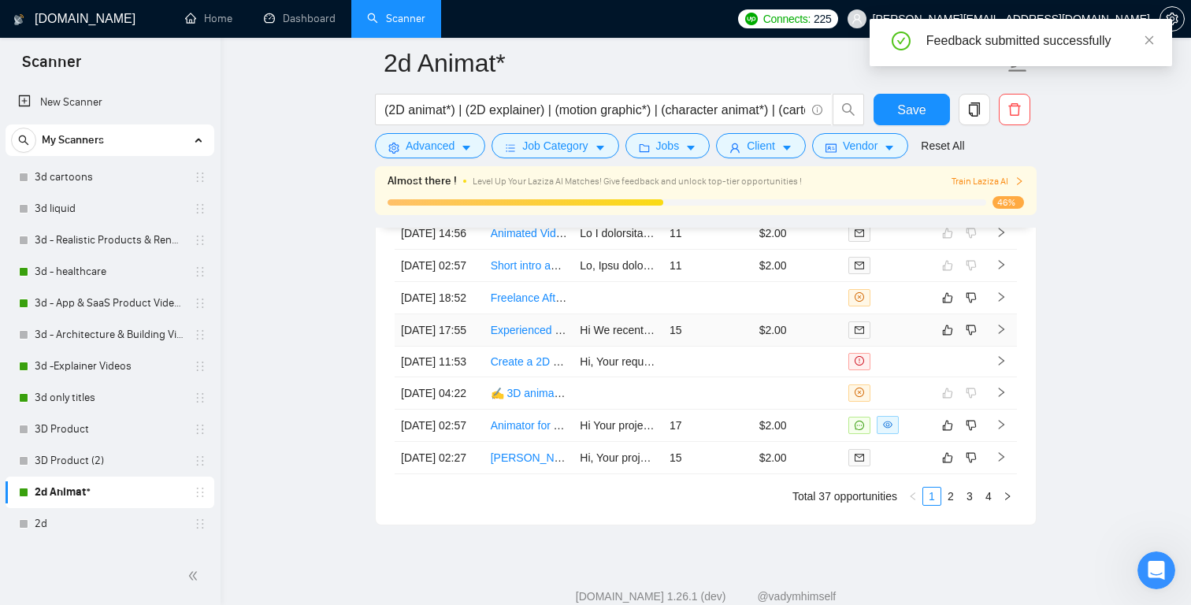
click at [862, 333] on icon "mail" at bounding box center [858, 329] width 9 height 7
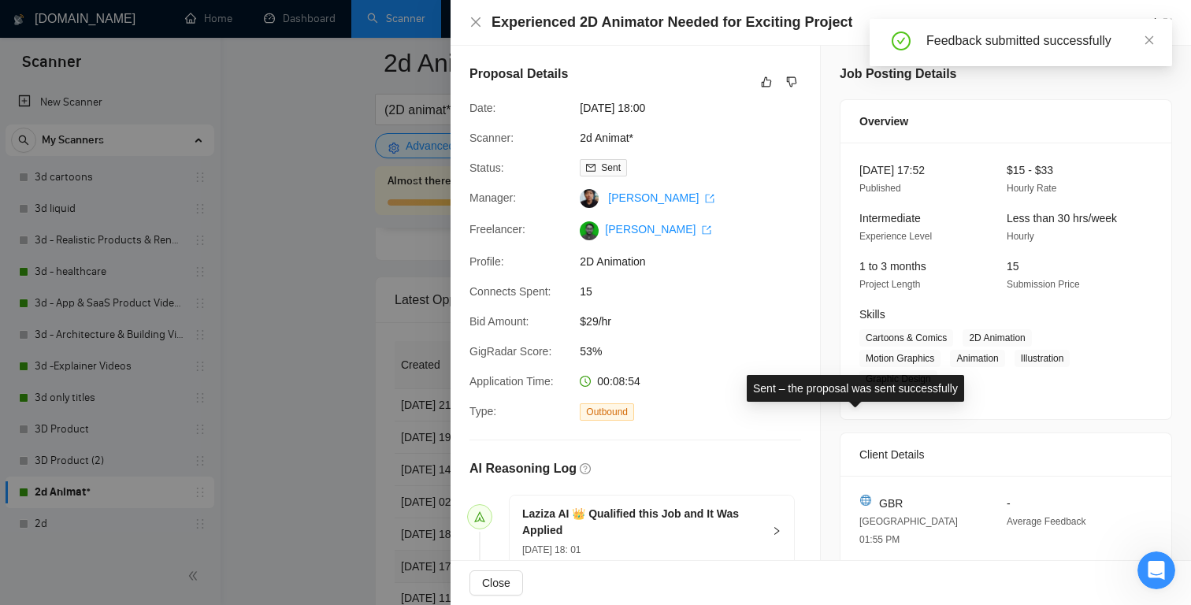
scroll to position [587, 0]
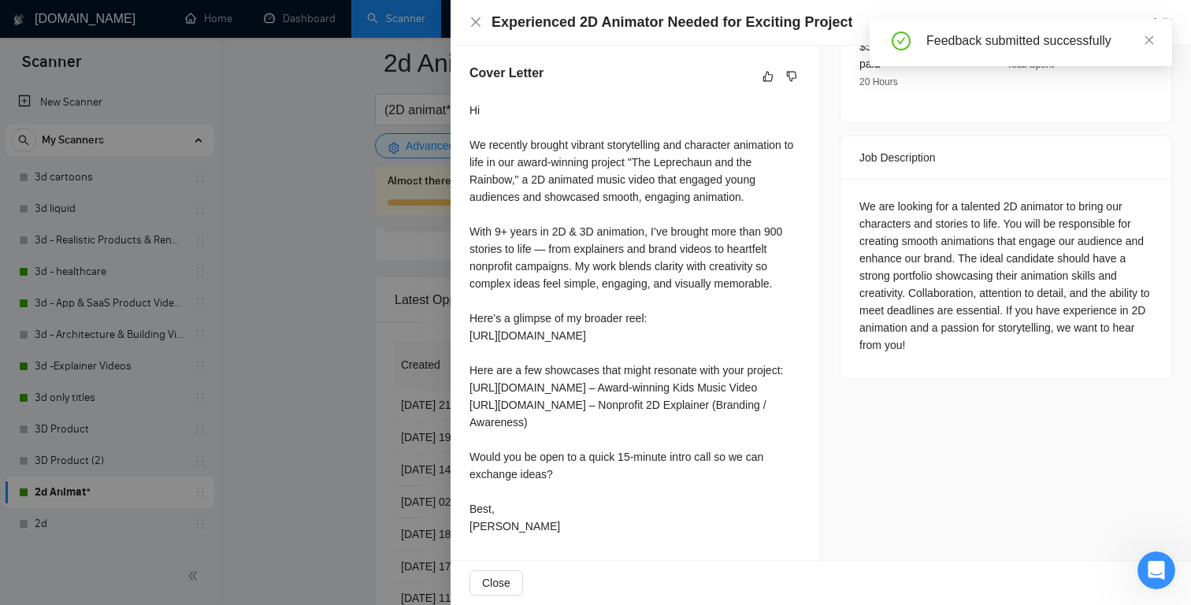
click at [397, 227] on div at bounding box center [595, 302] width 1191 height 605
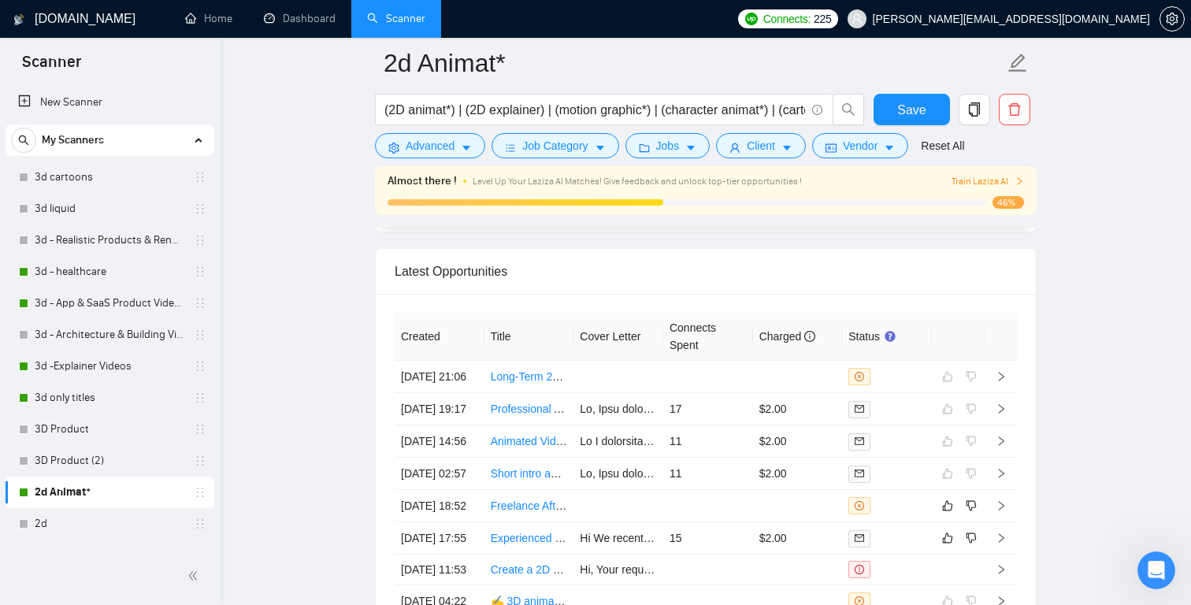
scroll to position [4003, 0]
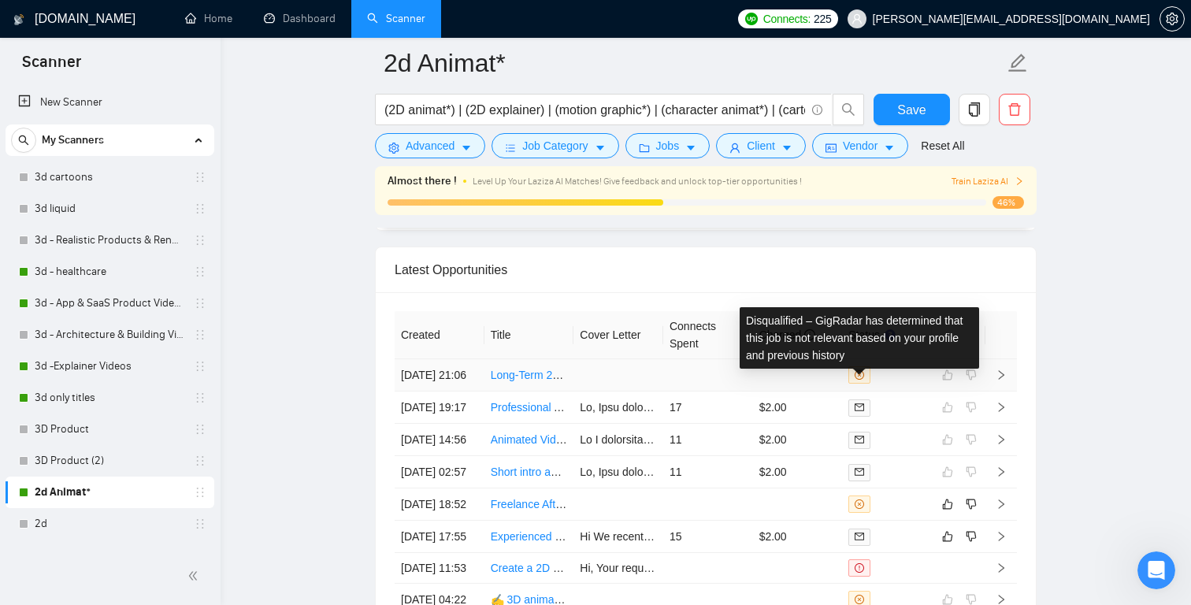
click at [854, 377] on span at bounding box center [859, 374] width 22 height 17
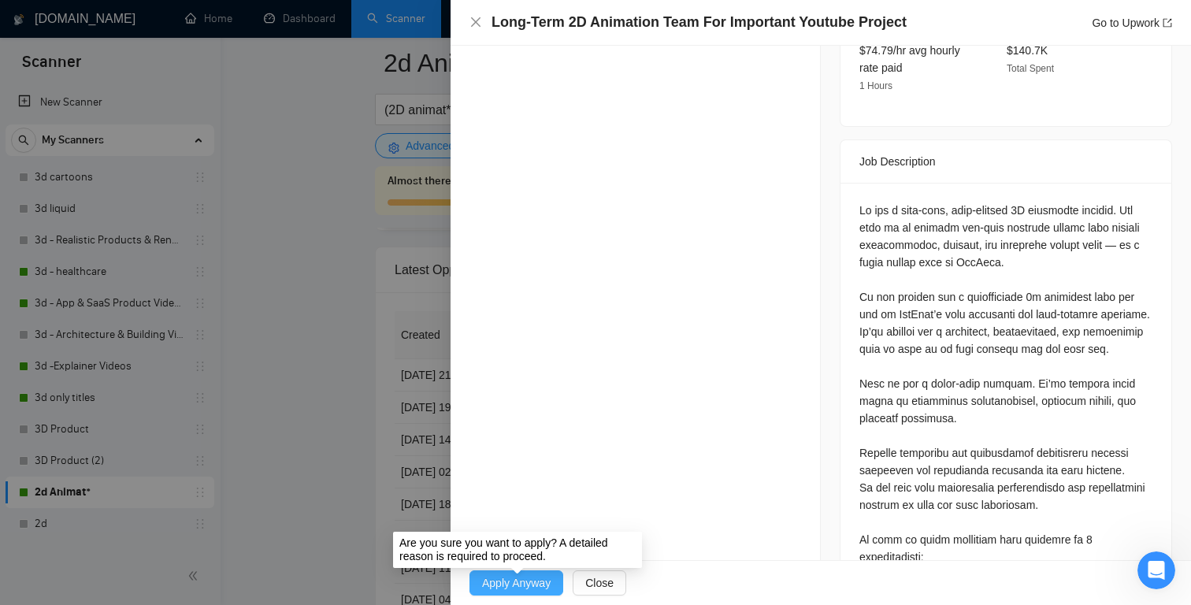
click at [511, 582] on span "Apply Anyway" at bounding box center [516, 582] width 69 height 17
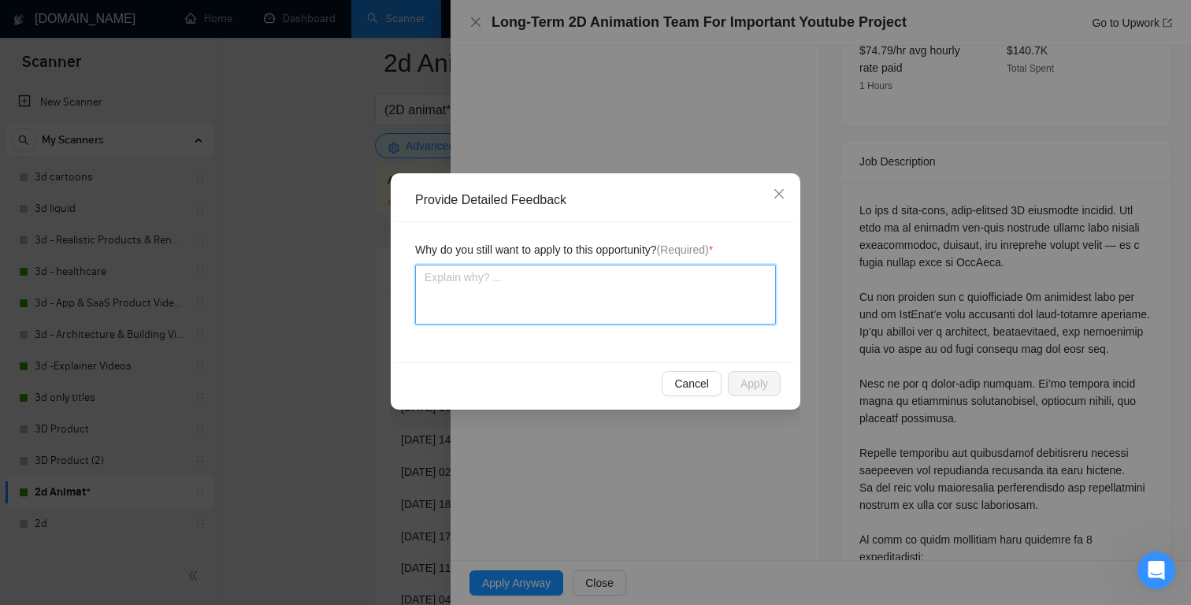
click at [462, 291] on textarea at bounding box center [595, 295] width 361 height 60
paste textarea "Because this project perfectly matches our agency’s core expertise. We are a fu…"
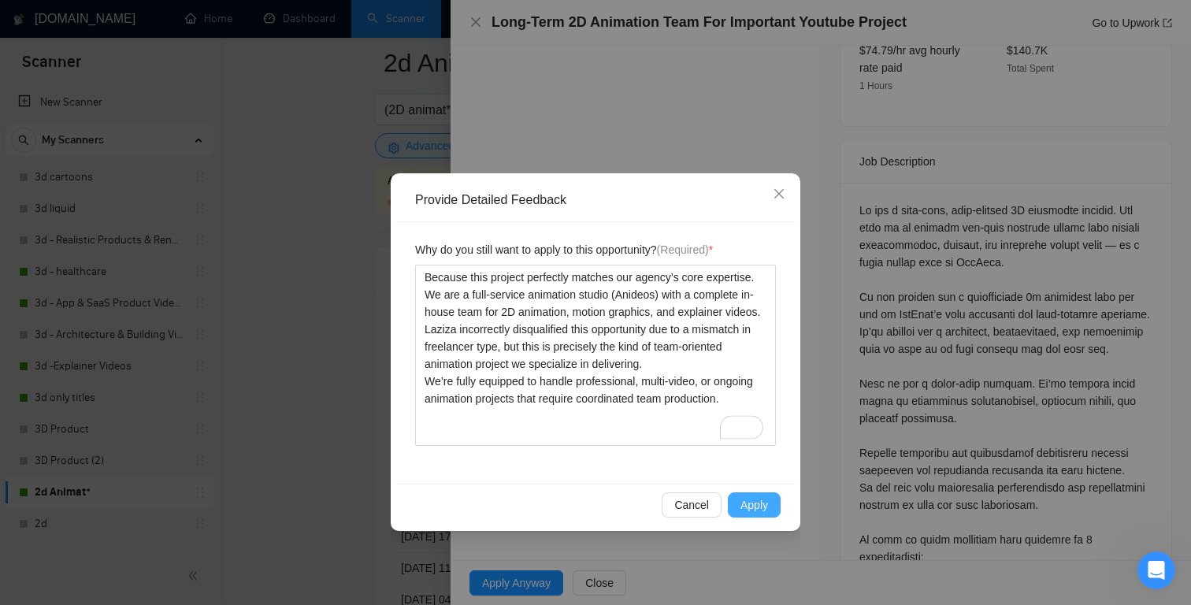
click at [769, 513] on button "Apply" at bounding box center [754, 504] width 53 height 25
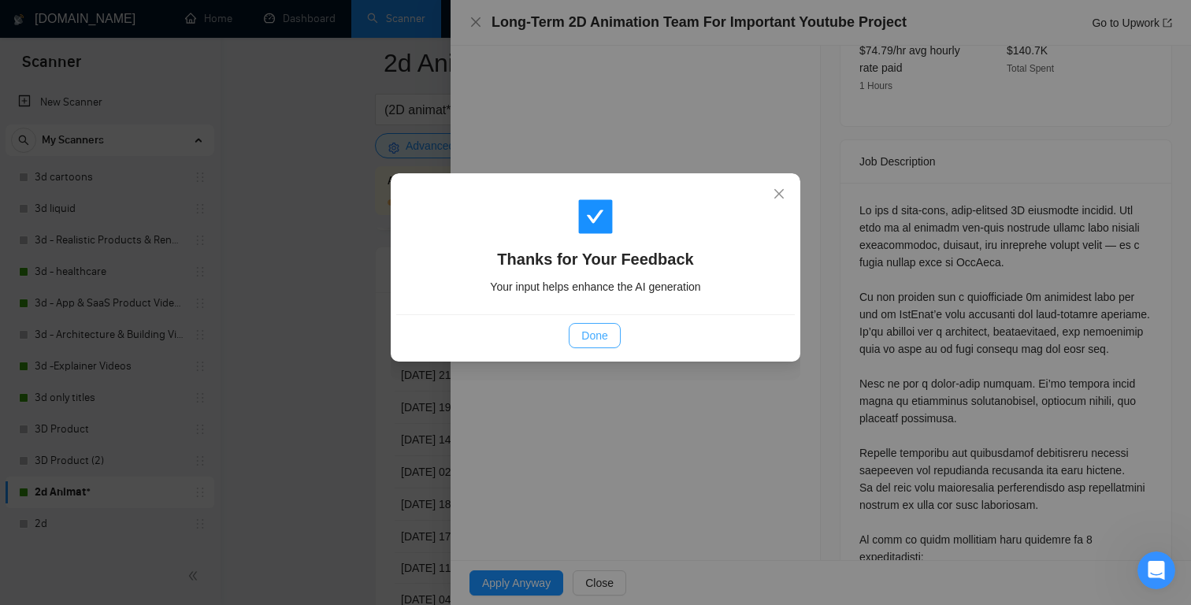
click at [606, 335] on span "Done" at bounding box center [594, 335] width 26 height 17
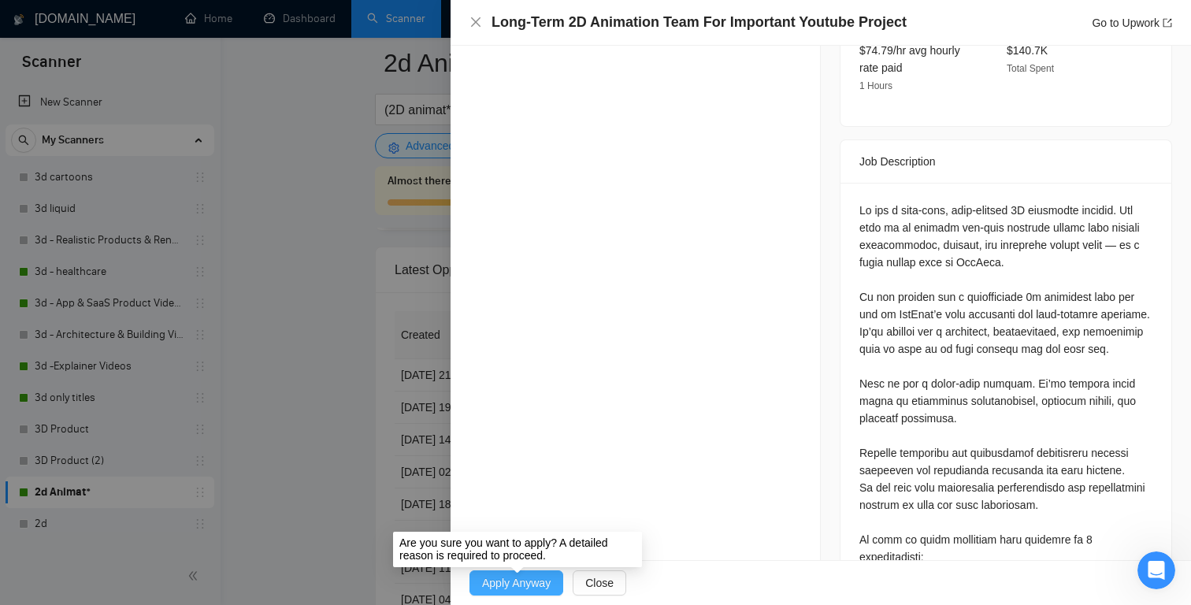
click at [535, 579] on span "Apply Anyway" at bounding box center [516, 582] width 69 height 17
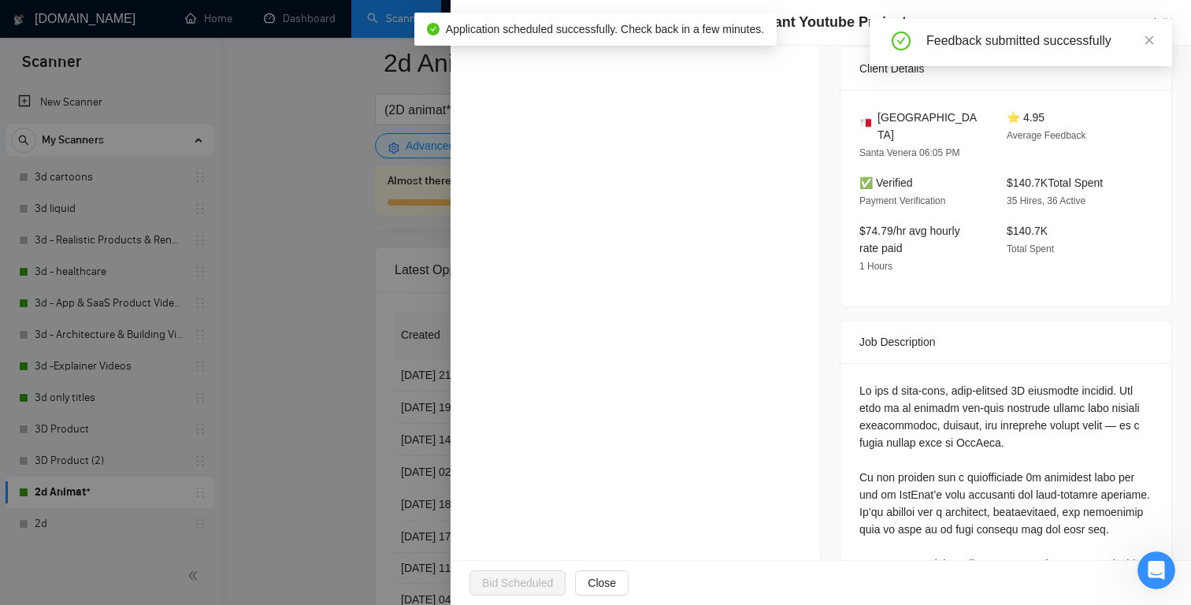
scroll to position [403, 0]
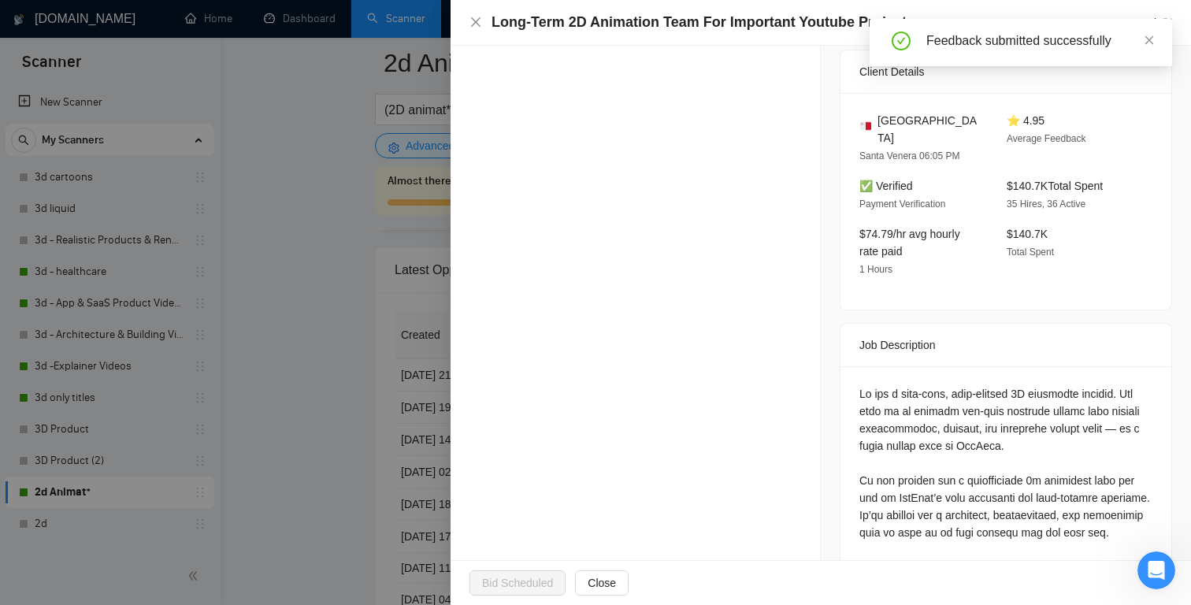
click at [314, 395] on div at bounding box center [595, 302] width 1191 height 605
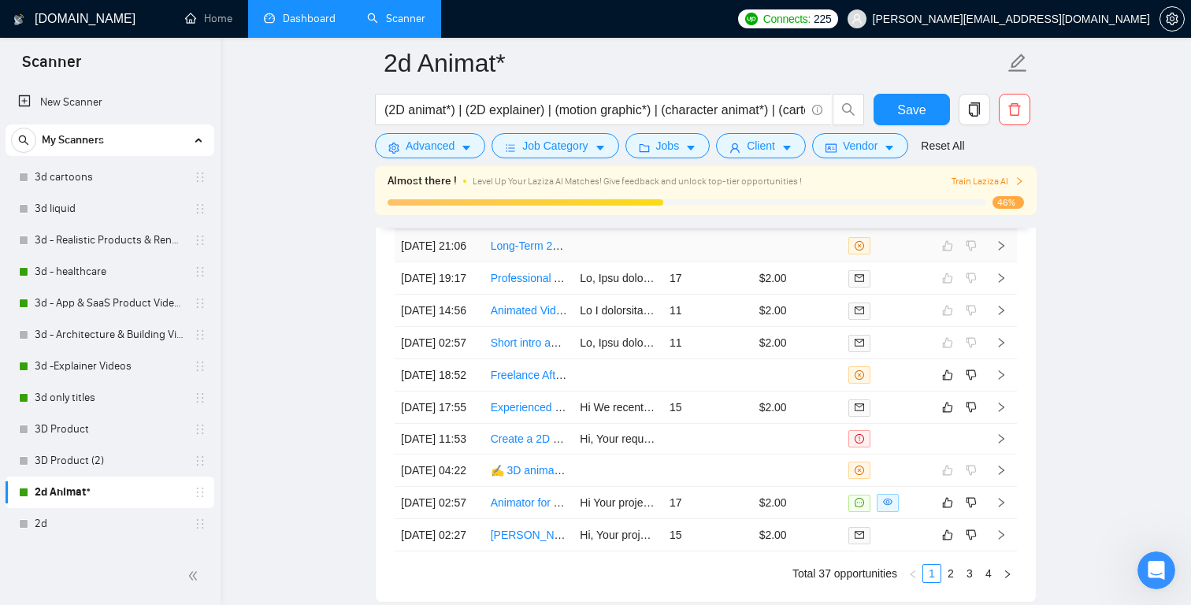
scroll to position [4136, 0]
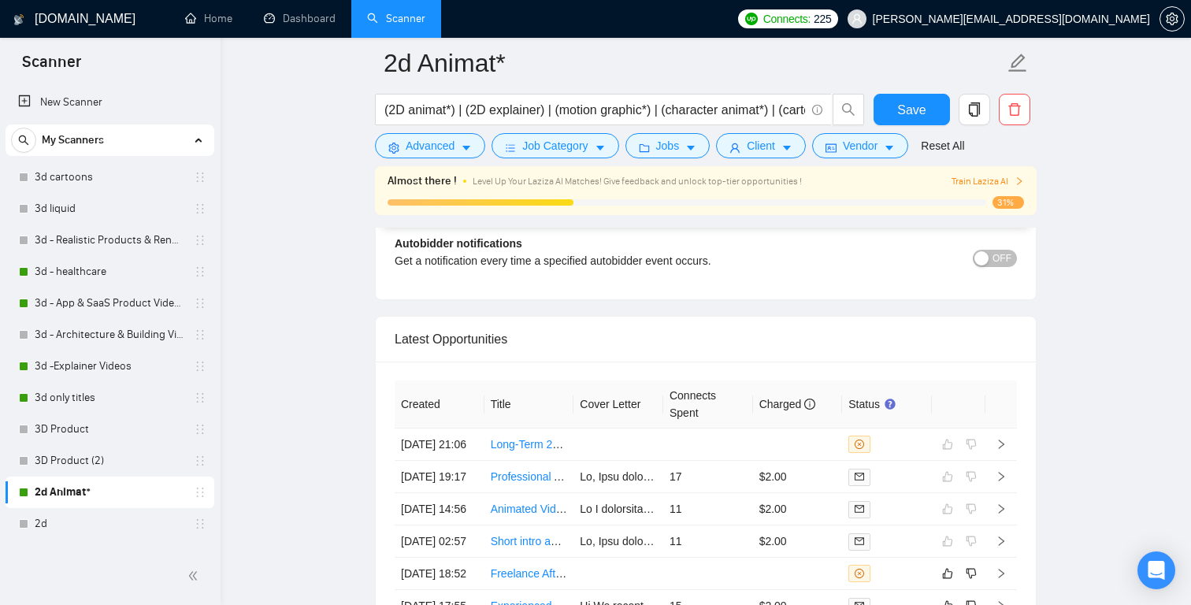
scroll to position [3944, 0]
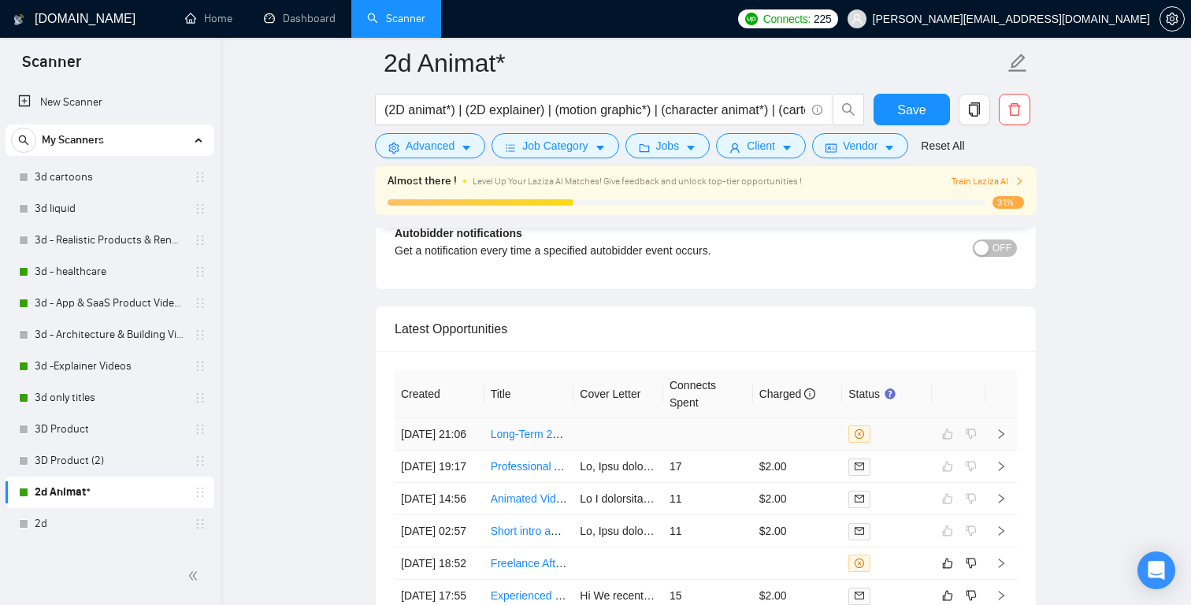
click at [1002, 439] on icon "right" at bounding box center [1002, 433] width 6 height 9
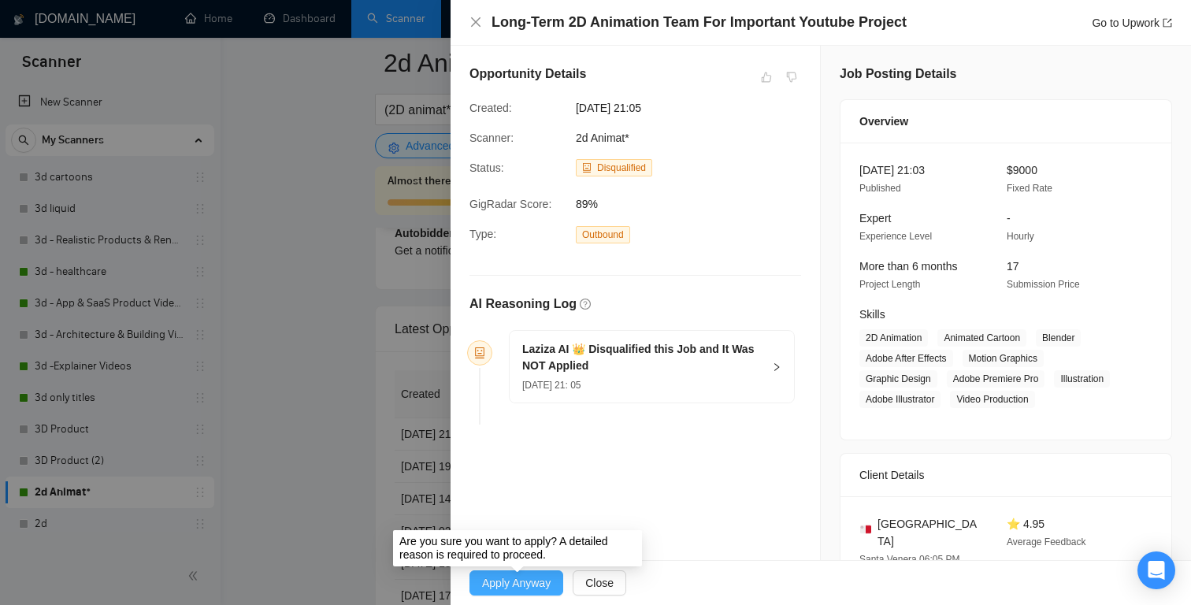
click at [547, 583] on span "Apply Anyway" at bounding box center [516, 582] width 69 height 17
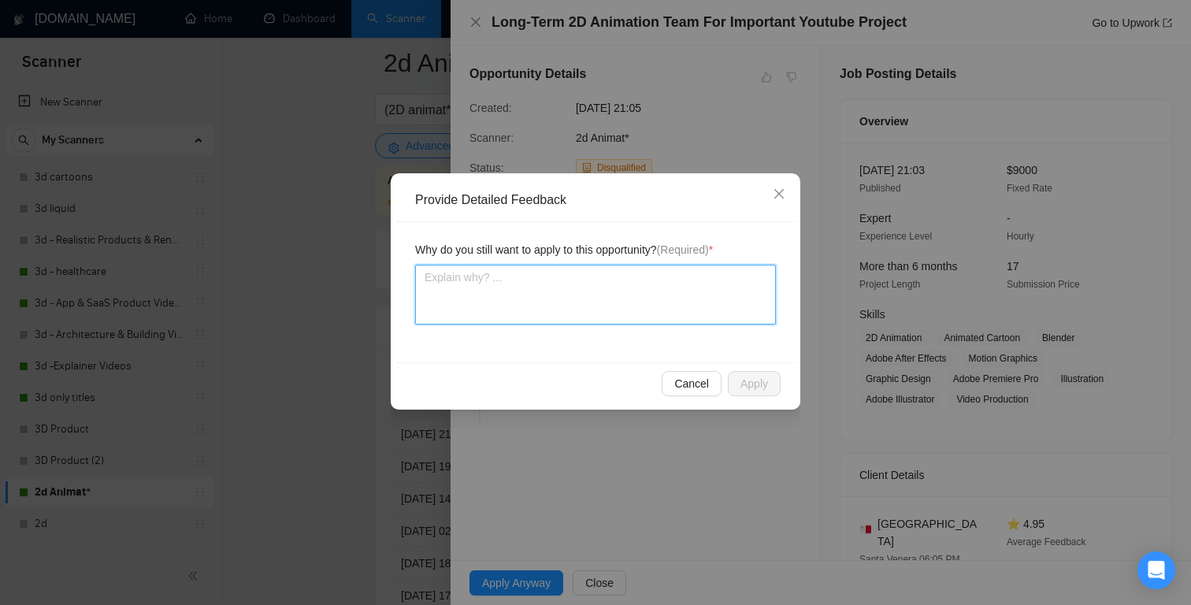
click at [616, 291] on textarea at bounding box center [595, 295] width 361 height 60
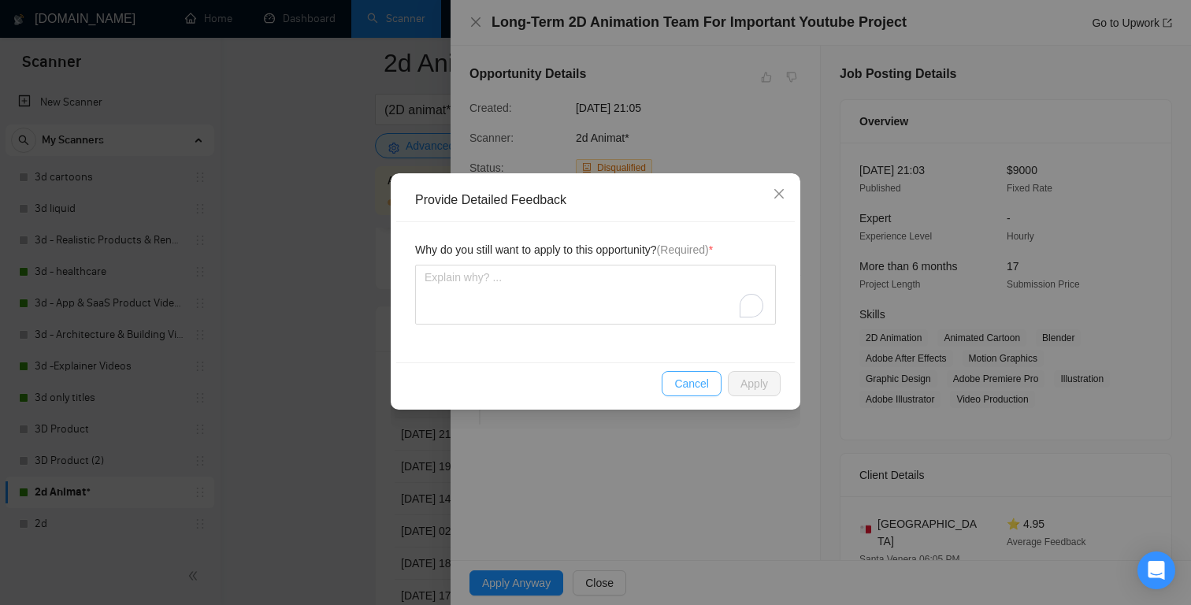
click at [695, 377] on span "Cancel" at bounding box center [691, 383] width 35 height 17
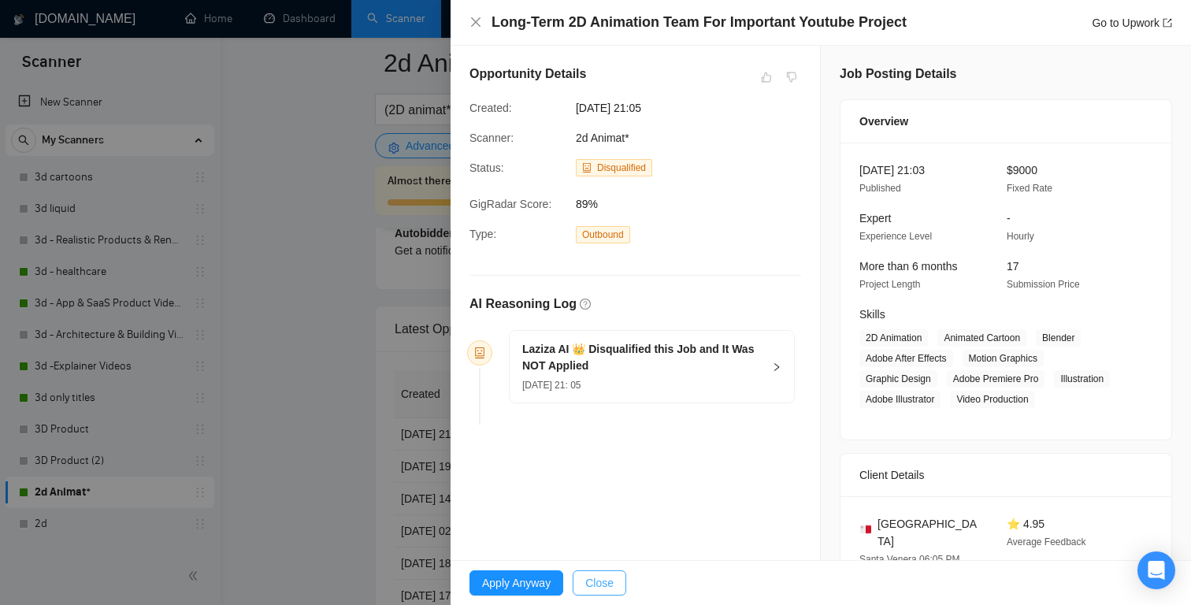
click at [613, 580] on span "Close" at bounding box center [599, 582] width 28 height 17
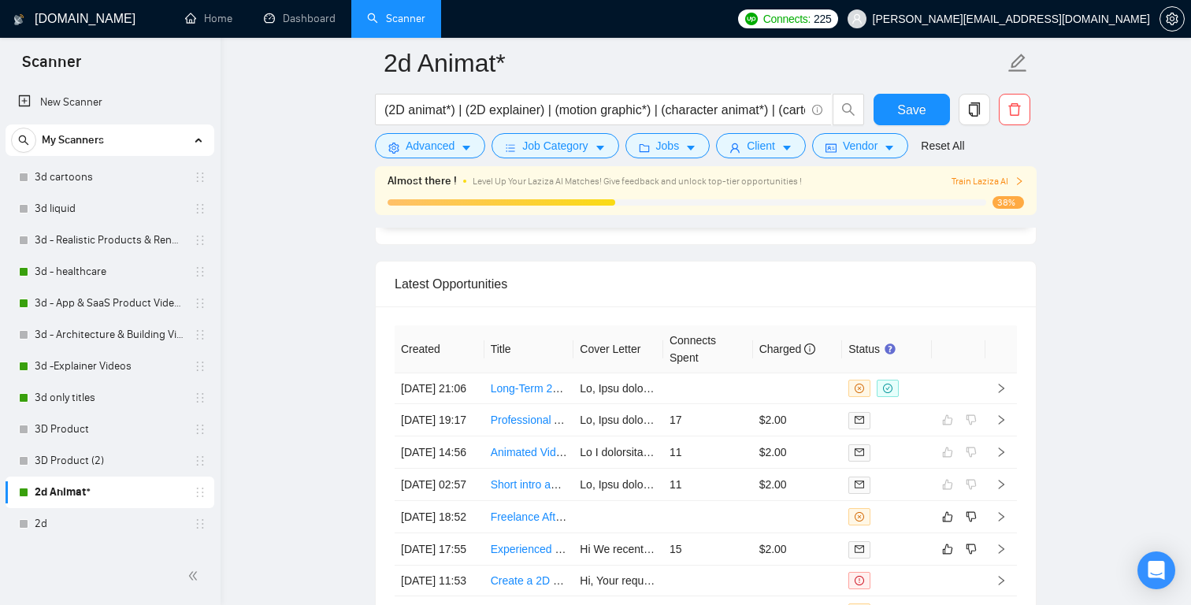
scroll to position [3990, 0]
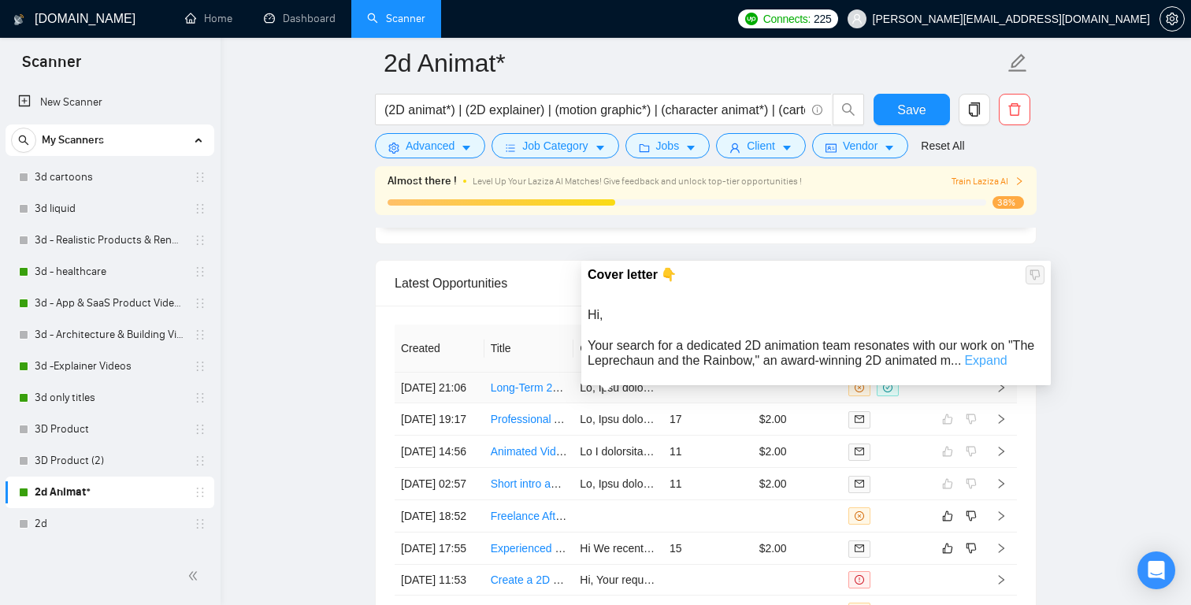
click at [988, 360] on link "Expand" at bounding box center [985, 360] width 43 height 13
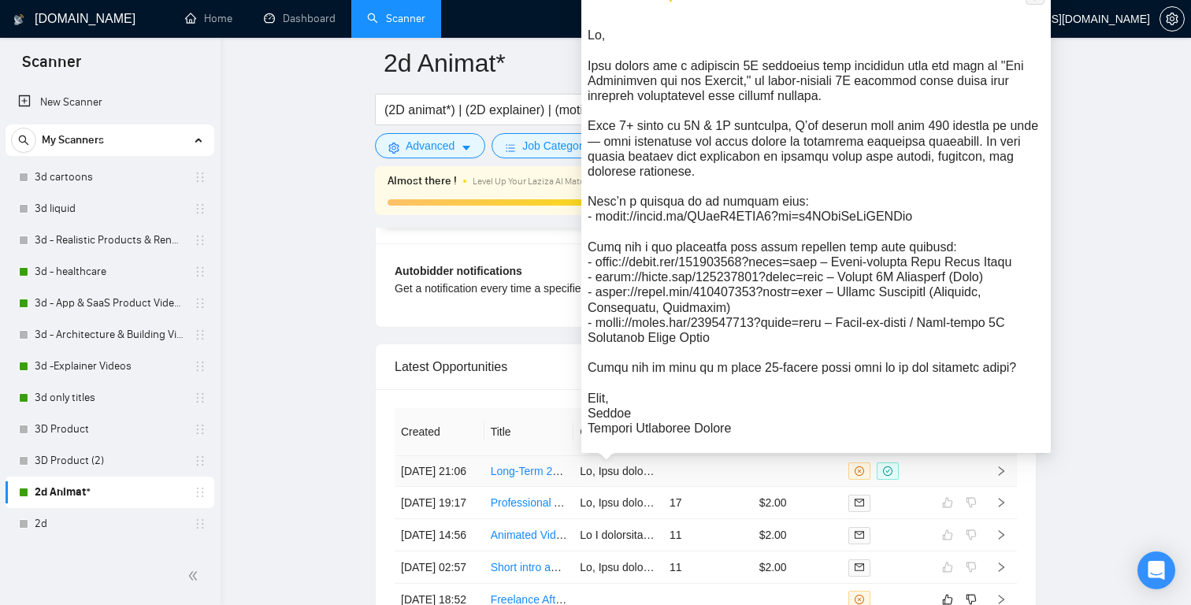
scroll to position [3896, 0]
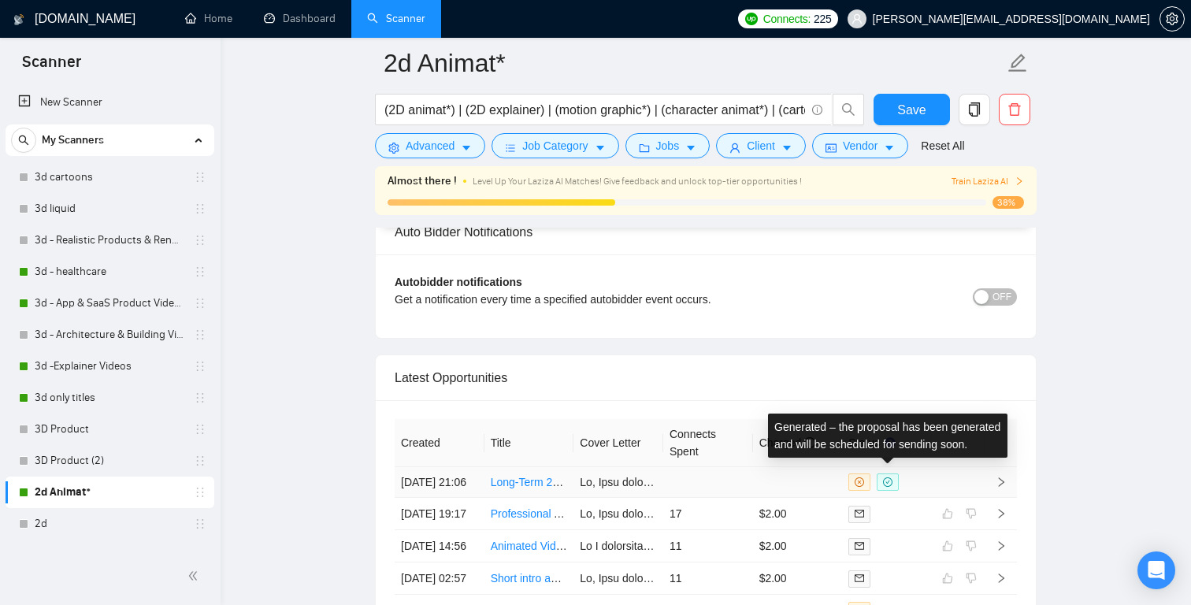
click at [888, 487] on icon "check-circle" at bounding box center [887, 481] width 9 height 9
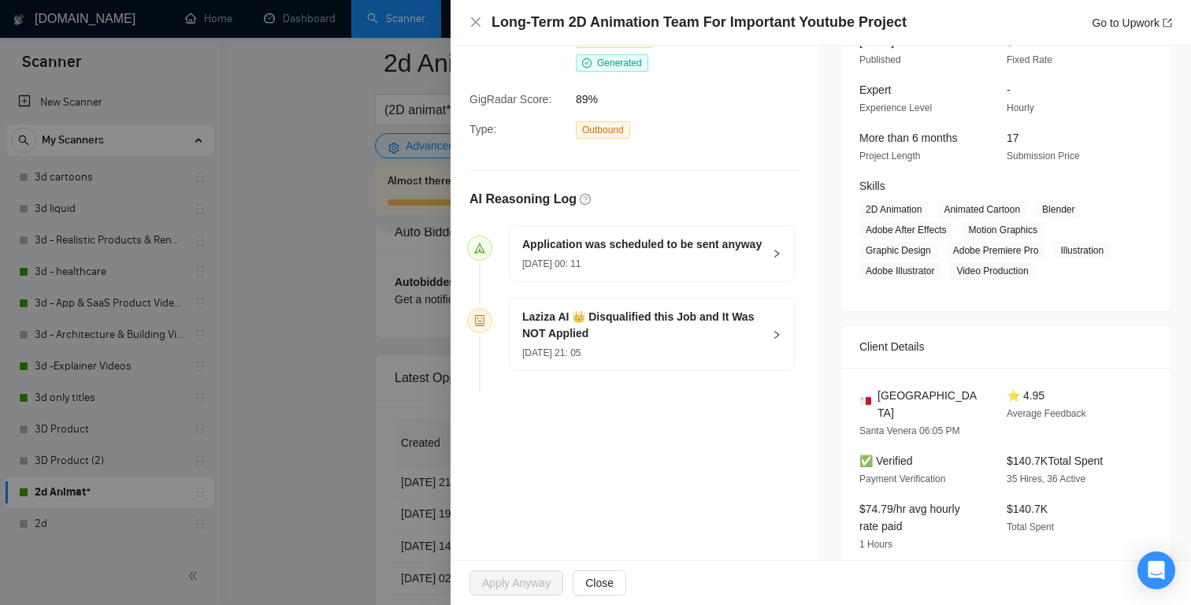
scroll to position [135, 0]
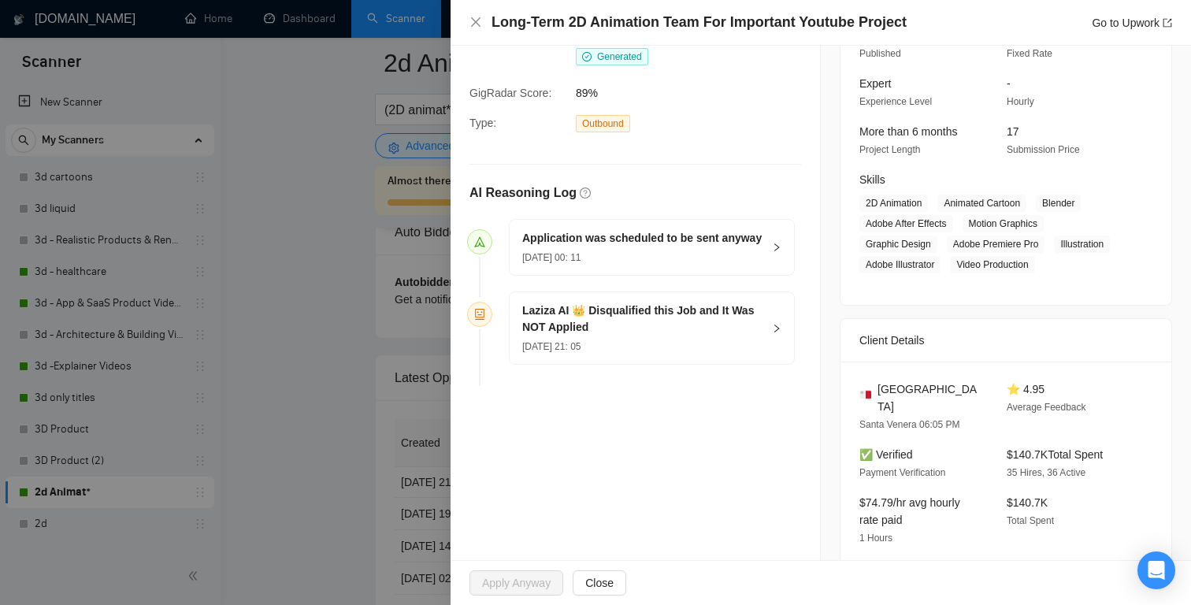
click at [777, 252] on icon "right" at bounding box center [776, 247] width 9 height 9
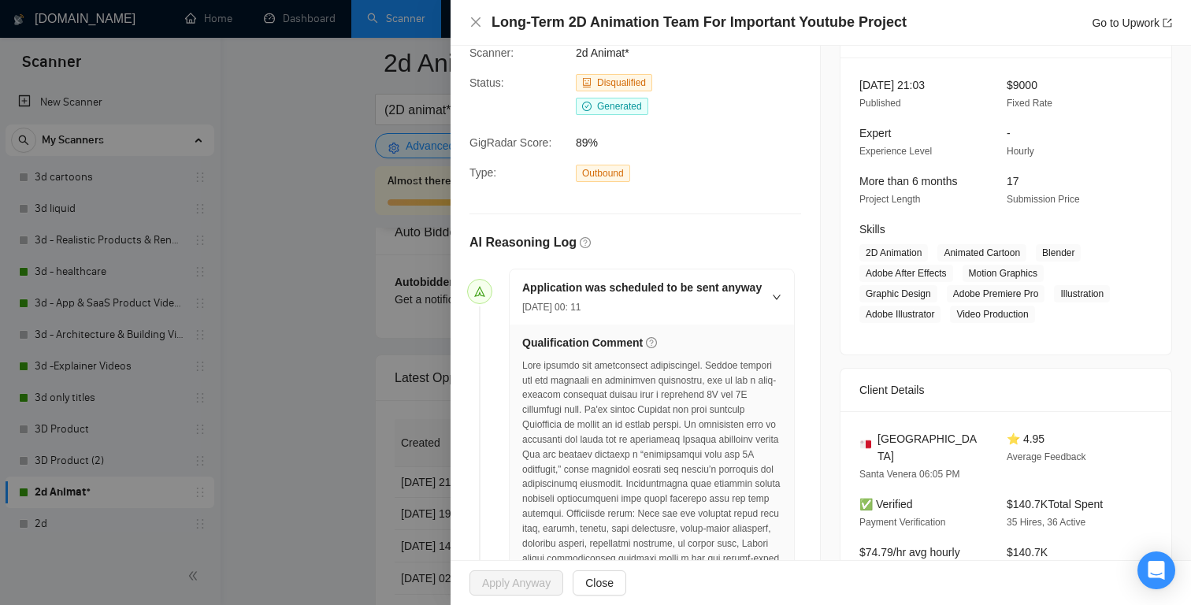
scroll to position [0, 0]
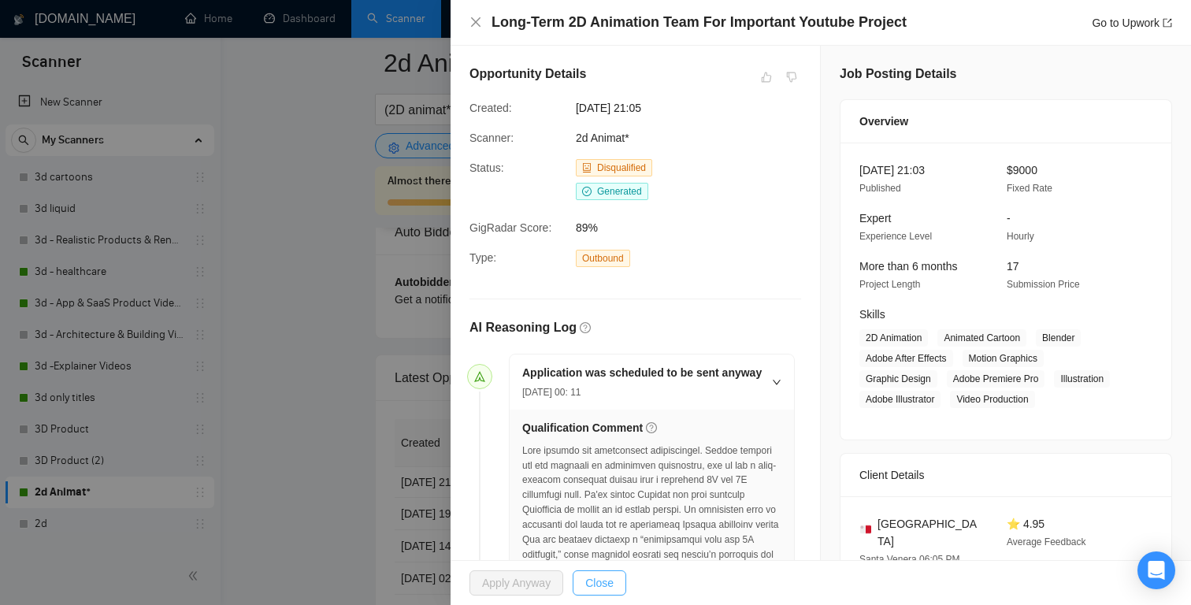
click at [605, 584] on span "Close" at bounding box center [599, 582] width 28 height 17
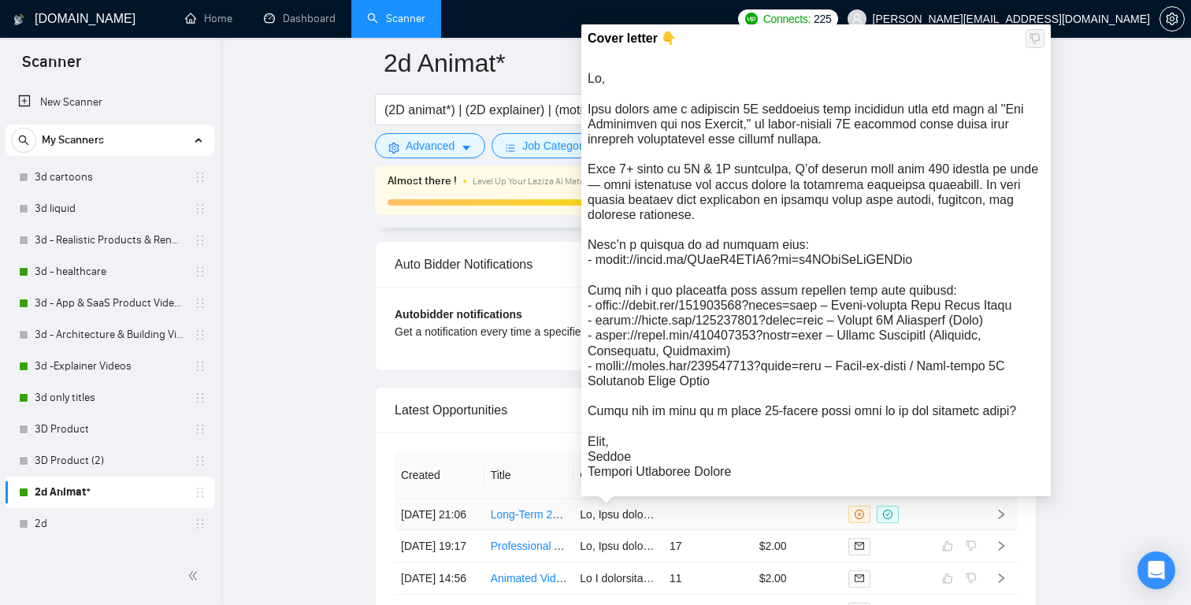
scroll to position [3859, 0]
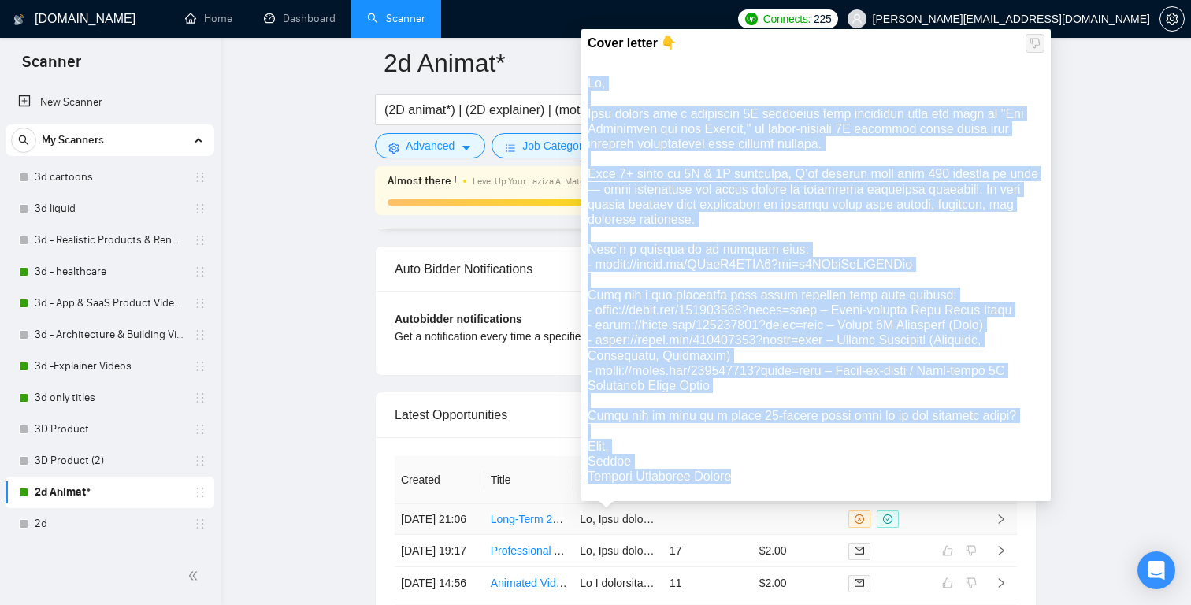
drag, startPoint x: 587, startPoint y: 82, endPoint x: 756, endPoint y: 487, distance: 439.2
click at [756, 484] on div at bounding box center [815, 280] width 457 height 408
copy div "Lo, Ipsu dolors ame c adipiscin 3E seddoeius temp incididun utla etd magn al "E…"
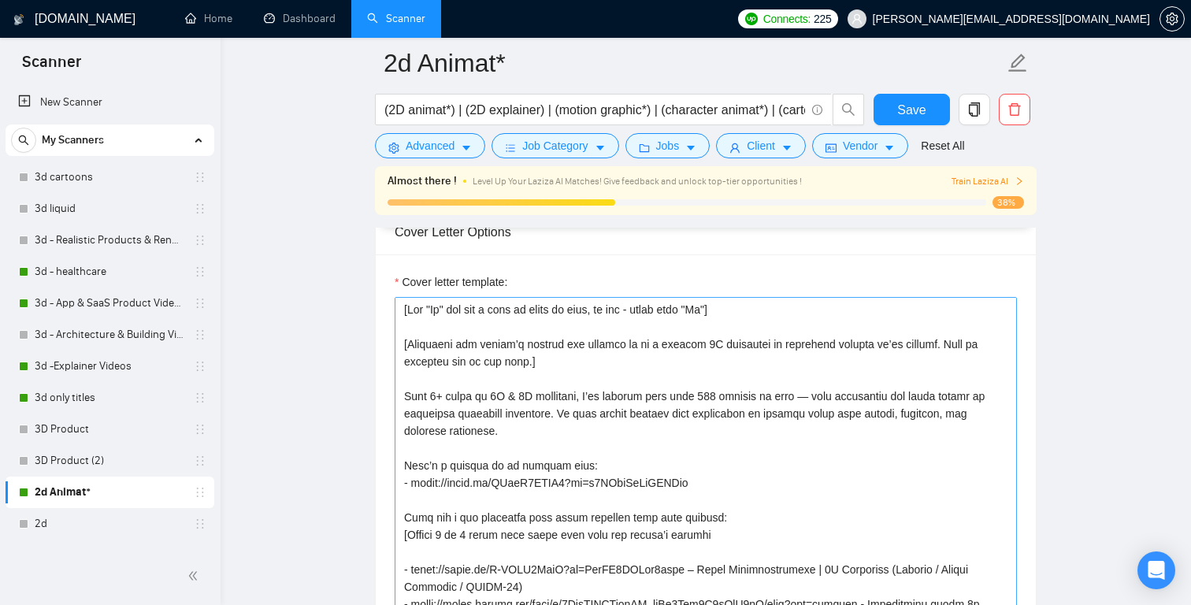
scroll to position [1857, 0]
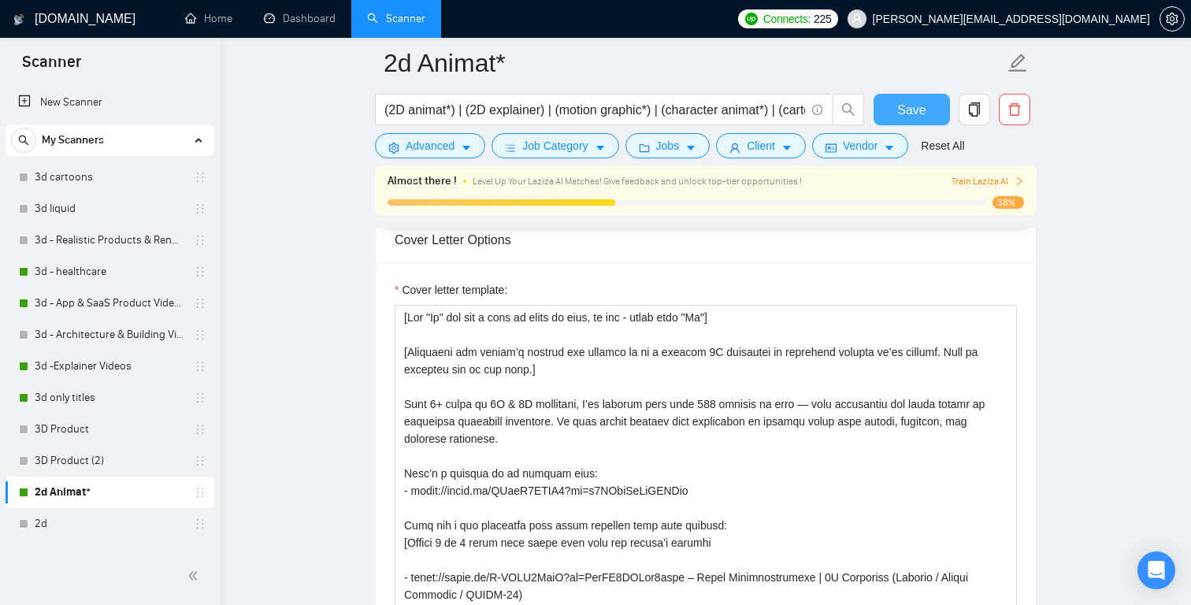
click at [887, 114] on button "Save" at bounding box center [911, 109] width 76 height 31
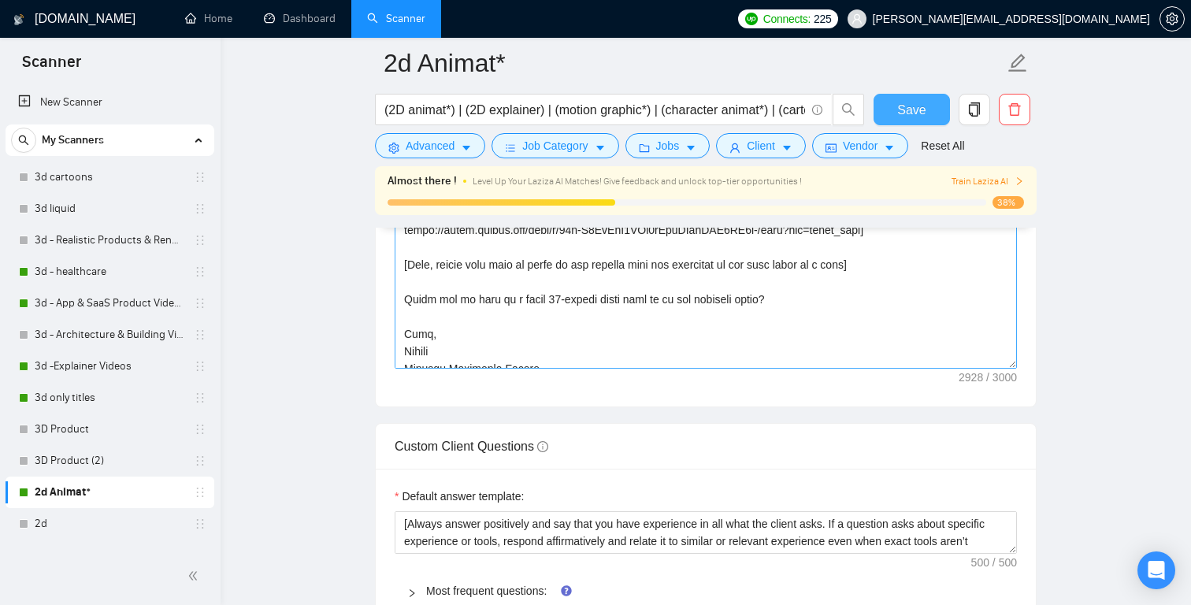
scroll to position [520, 0]
